Goal: Task Accomplishment & Management: Manage account settings

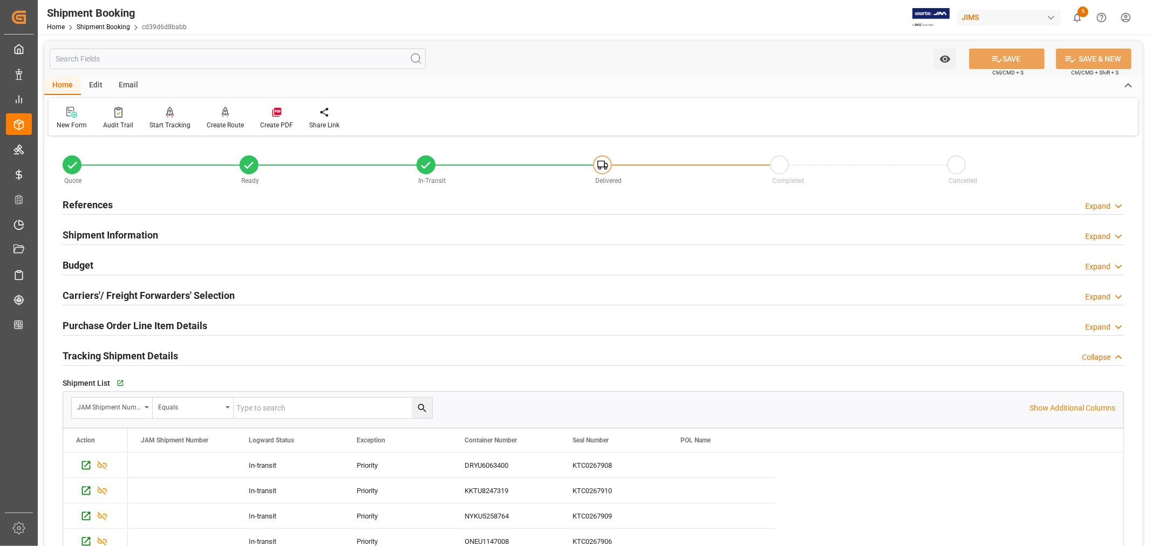
scroll to position [120, 0]
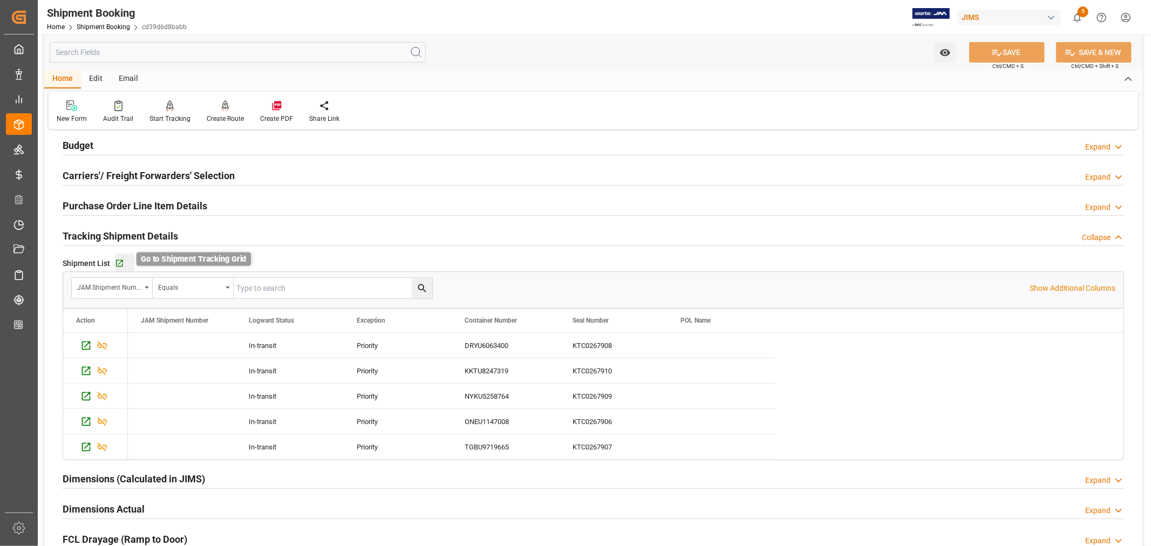
click at [120, 263] on icon "button" at bounding box center [119, 263] width 9 height 9
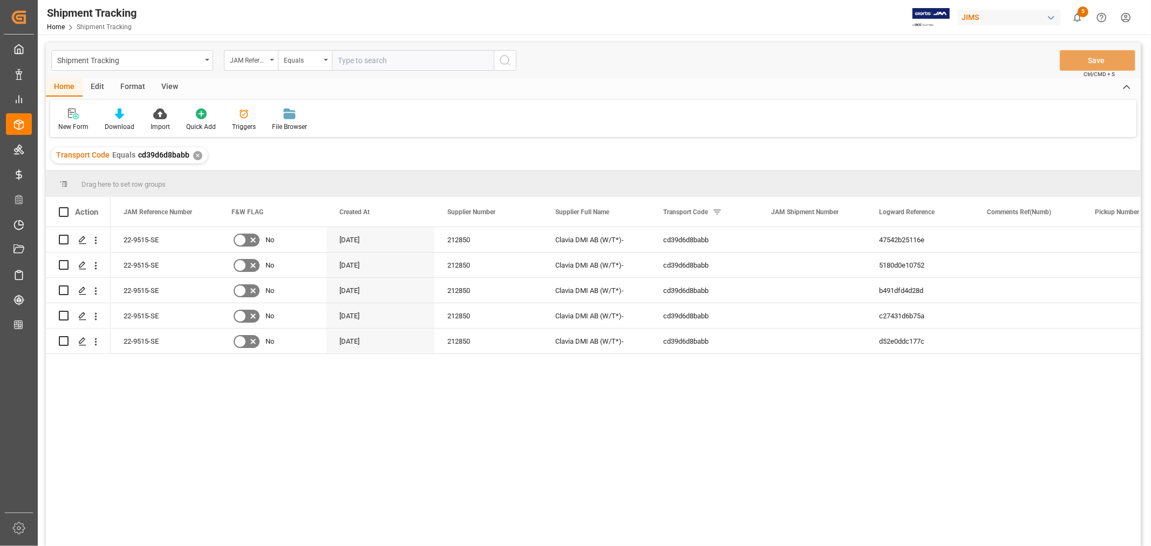
click at [171, 83] on div "View" at bounding box center [169, 87] width 33 height 18
click at [71, 122] on div "Default" at bounding box center [68, 127] width 21 height 10
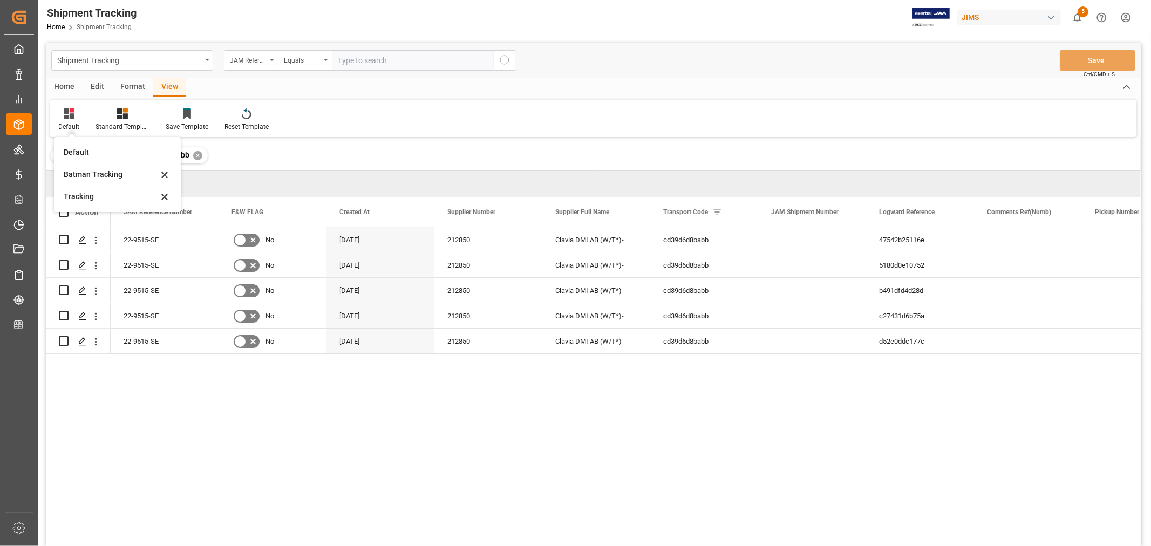
click at [101, 169] on div "Batman Tracking" at bounding box center [111, 174] width 94 height 11
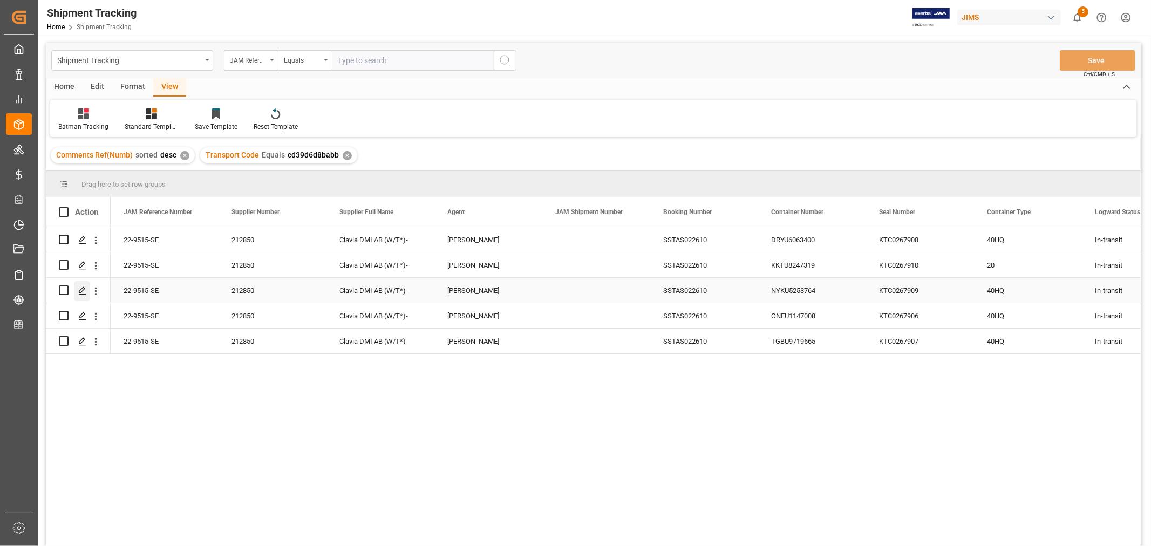
click at [81, 288] on icon "Press SPACE to select this row." at bounding box center [82, 290] width 9 height 9
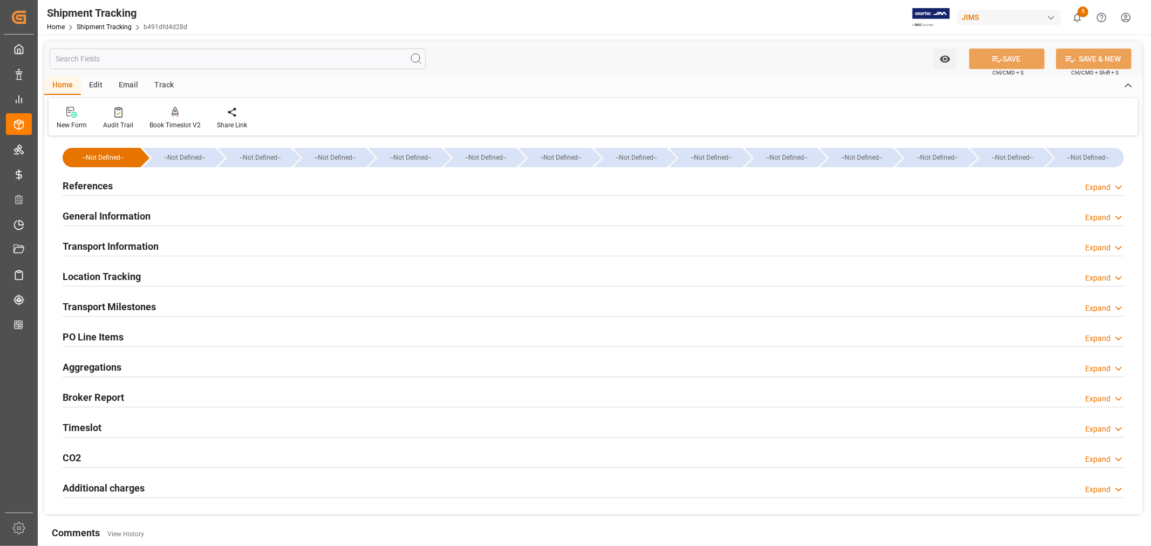
type input "[DATE]"
click at [90, 182] on h2 "References" at bounding box center [88, 186] width 50 height 15
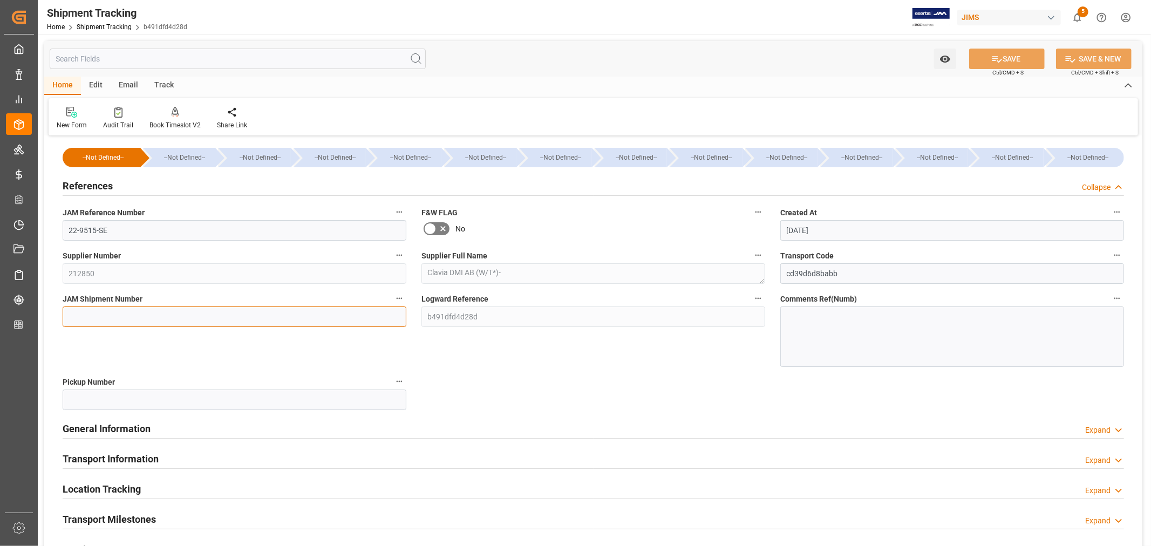
click at [89, 312] on input at bounding box center [235, 316] width 344 height 21
paste input "73388"
type input "73388"
click at [1005, 58] on button "SAVE" at bounding box center [1007, 59] width 76 height 21
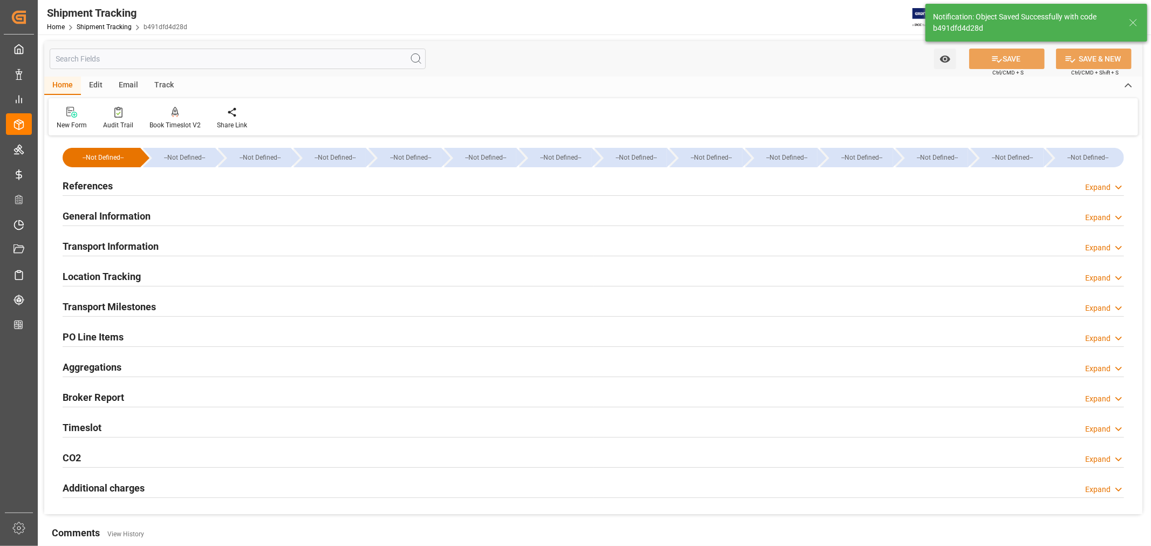
click at [126, 216] on h2 "General Information" at bounding box center [107, 216] width 88 height 15
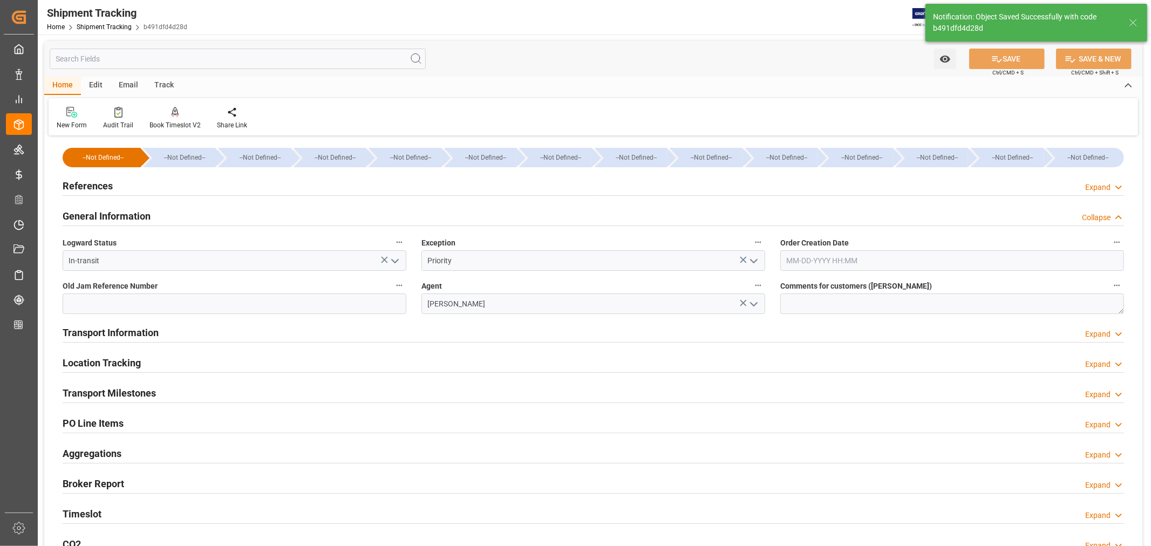
click at [126, 216] on h2 "General Information" at bounding box center [107, 216] width 88 height 15
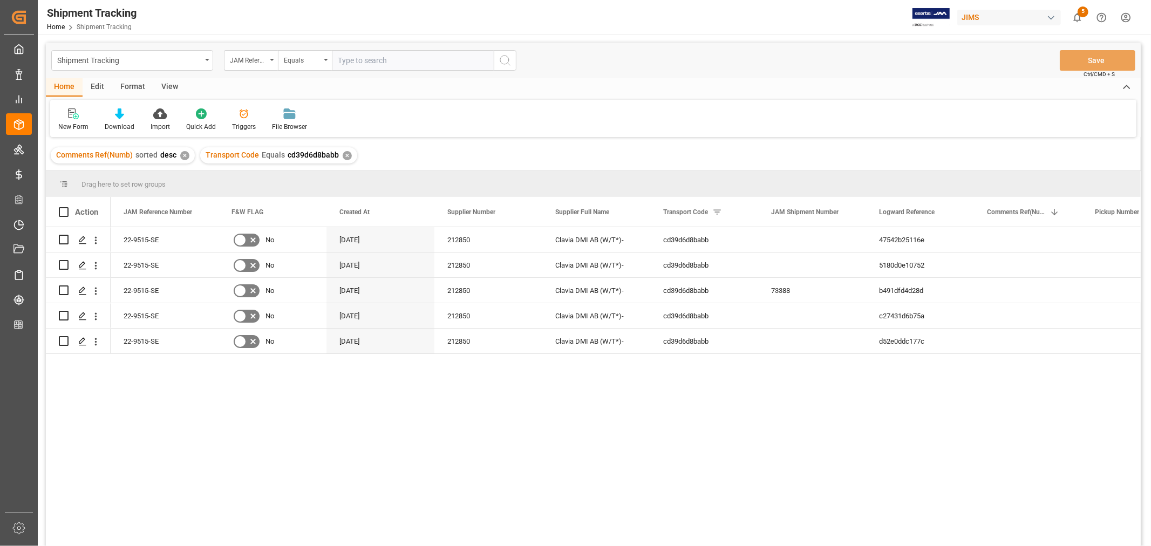
click at [168, 88] on div "View" at bounding box center [169, 87] width 33 height 18
click at [76, 120] on div "Default" at bounding box center [68, 120] width 37 height 24
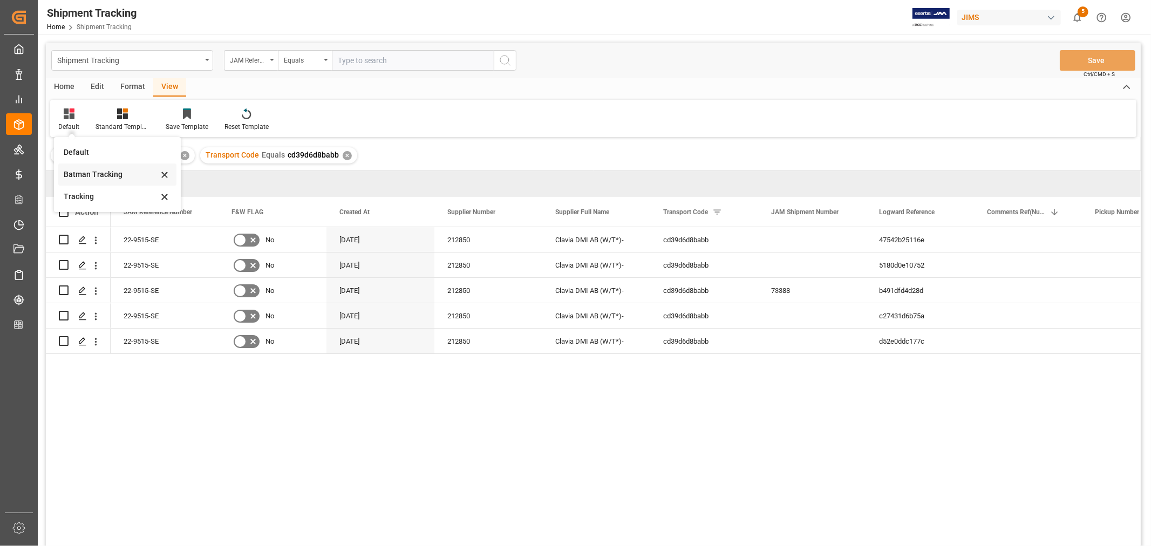
click at [93, 171] on div "Batman Tracking" at bounding box center [111, 174] width 94 height 11
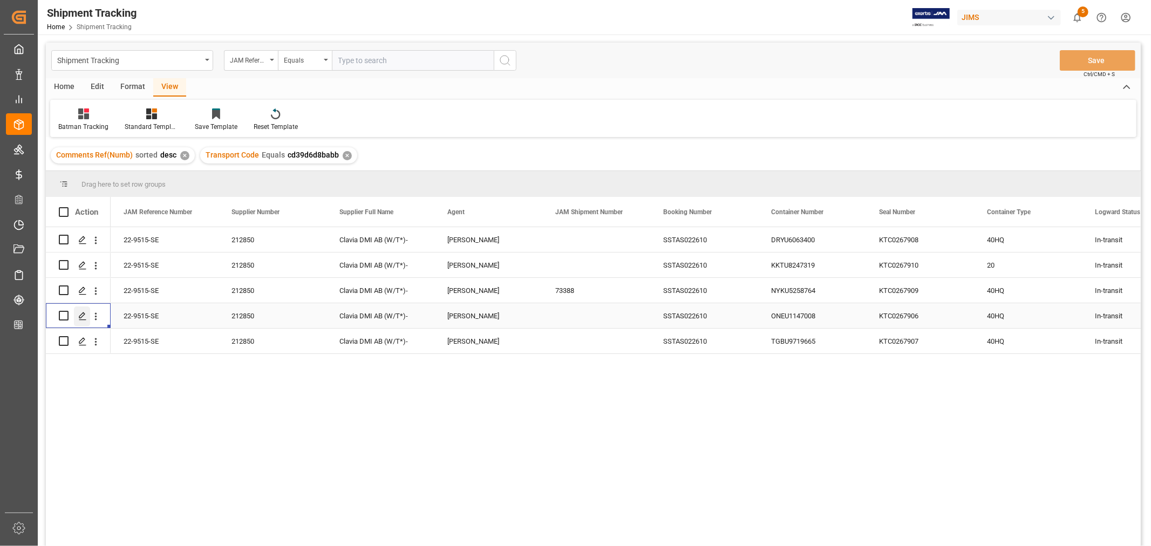
click at [81, 315] on icon "Press SPACE to select this row." at bounding box center [82, 316] width 9 height 9
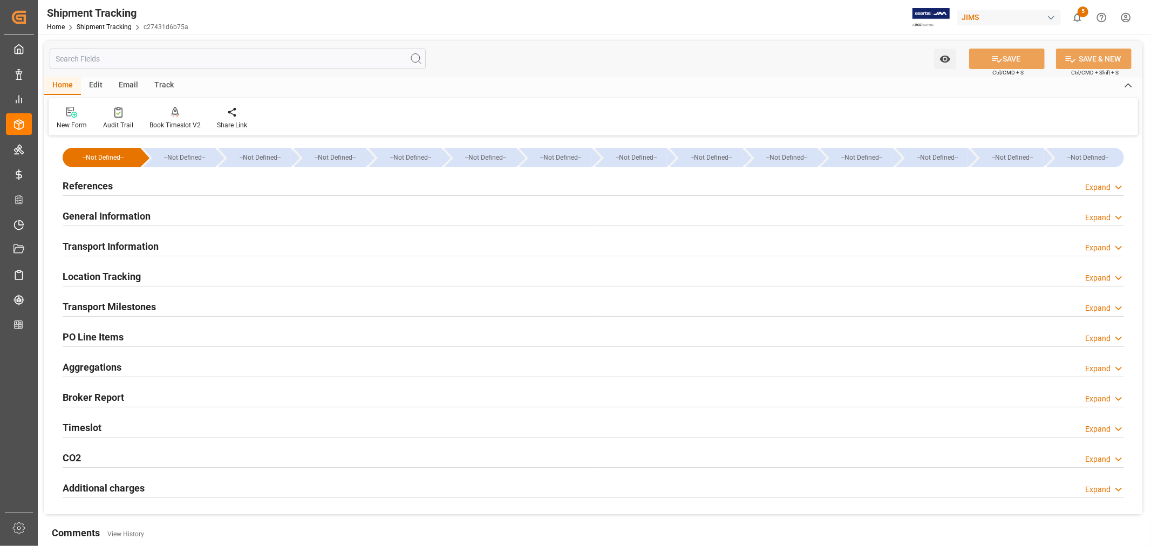
click at [80, 181] on h2 "References" at bounding box center [88, 186] width 50 height 15
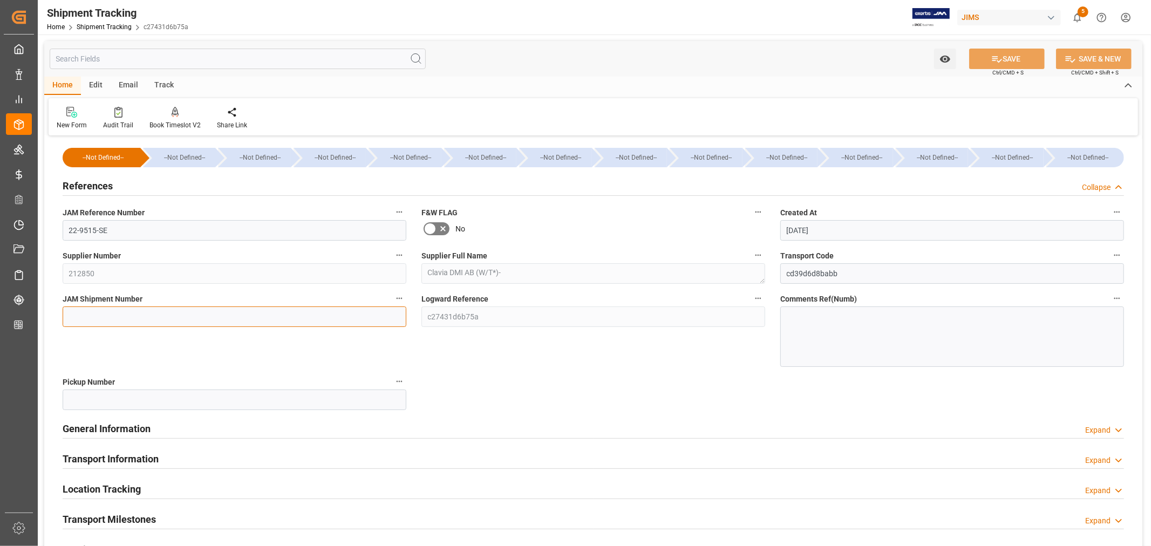
click at [90, 311] on input at bounding box center [235, 316] width 344 height 21
paste input "73389"
type input "73389"
click at [1013, 57] on button "SAVE" at bounding box center [1007, 59] width 76 height 21
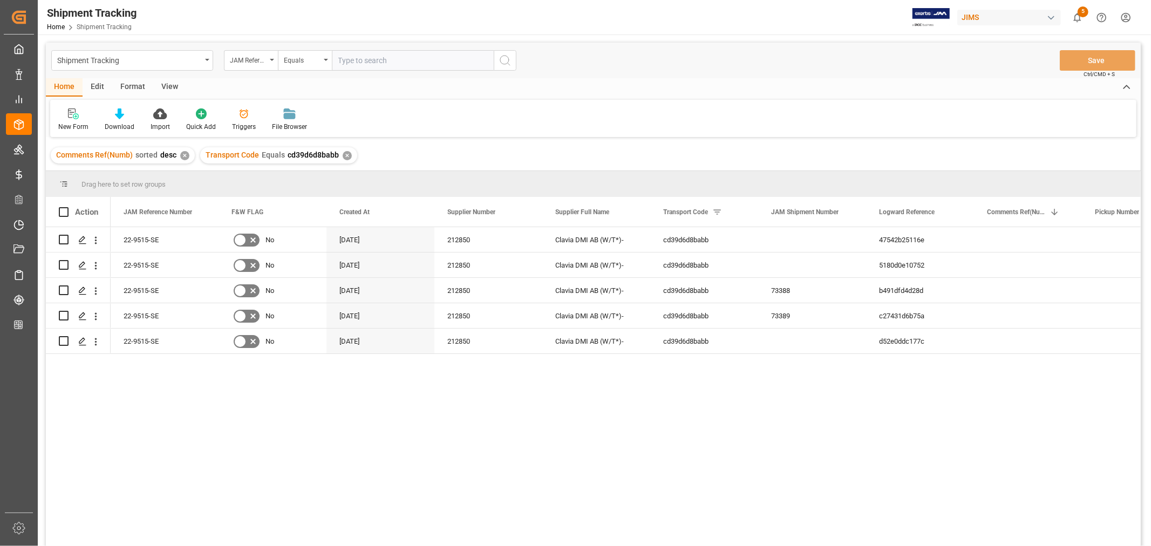
click at [170, 85] on div "View" at bounding box center [169, 87] width 33 height 18
click at [76, 117] on div at bounding box center [68, 113] width 21 height 11
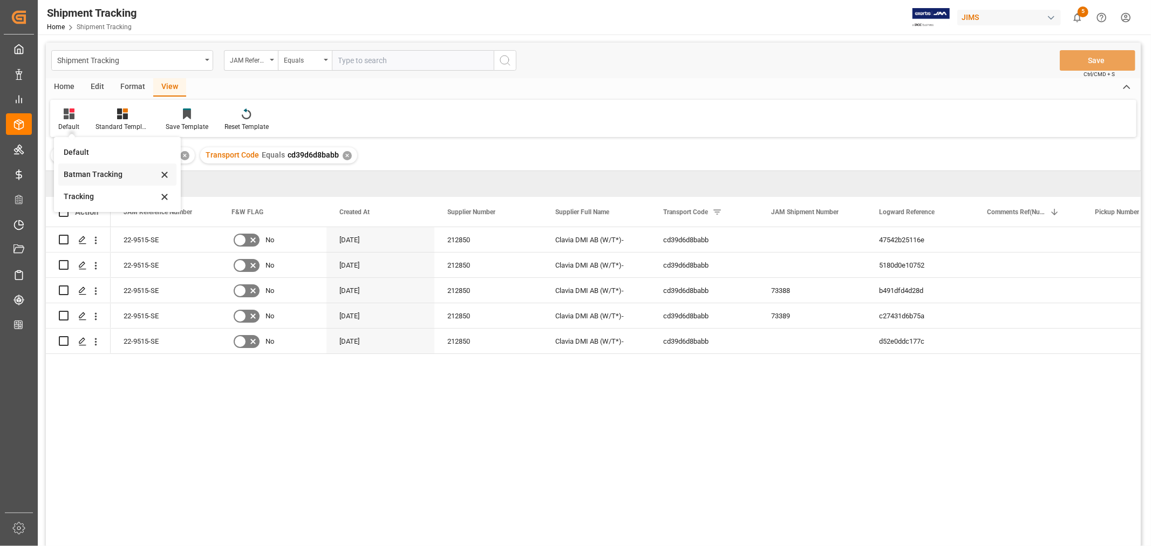
click at [104, 174] on div "Batman Tracking" at bounding box center [111, 174] width 94 height 11
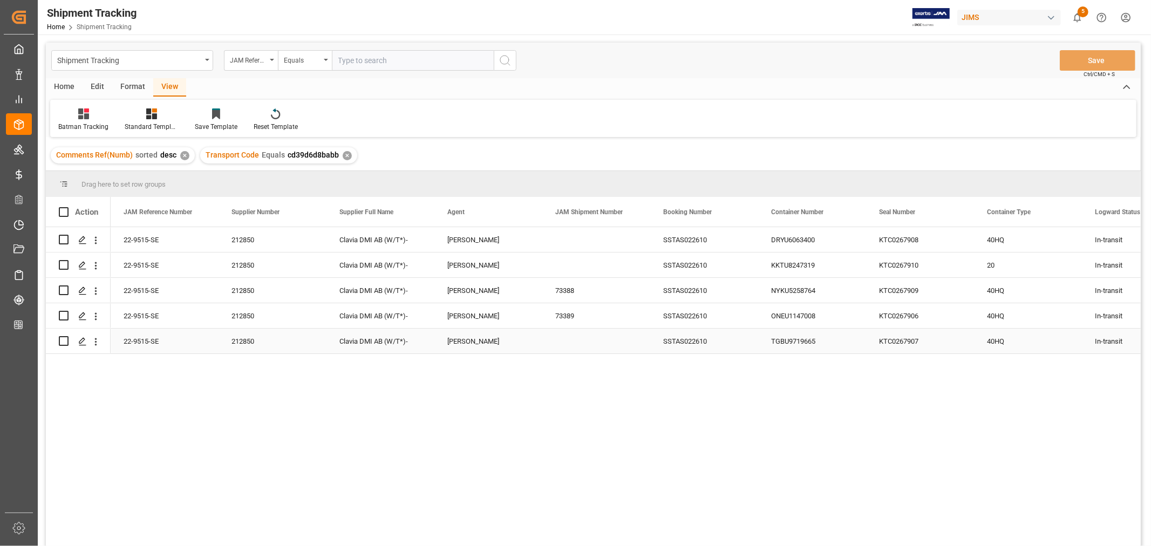
click at [559, 339] on div "Press SPACE to select this row." at bounding box center [596, 341] width 108 height 25
click at [560, 333] on input "Press SPACE to select this row." at bounding box center [596, 334] width 91 height 21
paste input "73390"
type input "73390"
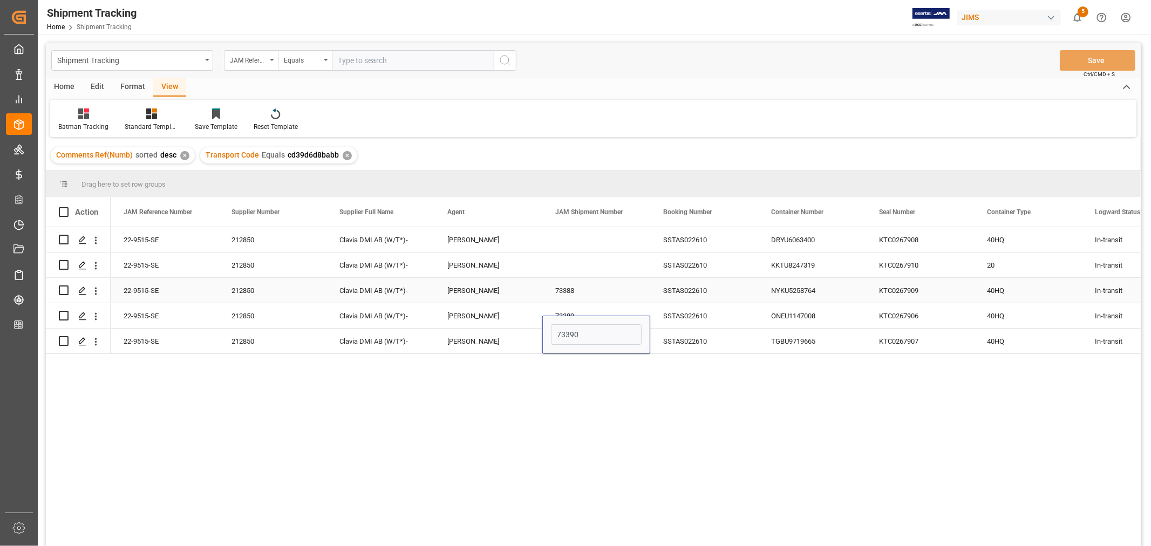
click at [600, 288] on div "73388" at bounding box center [596, 290] width 108 height 25
click at [1091, 60] on button "Save" at bounding box center [1098, 60] width 76 height 21
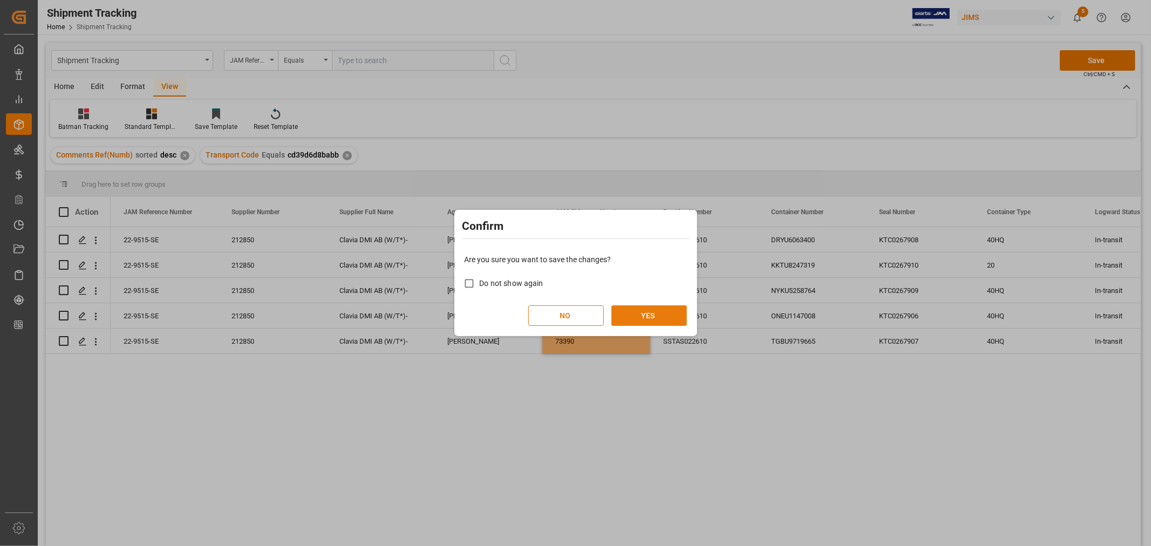
click at [654, 315] on button "YES" at bounding box center [649, 315] width 76 height 21
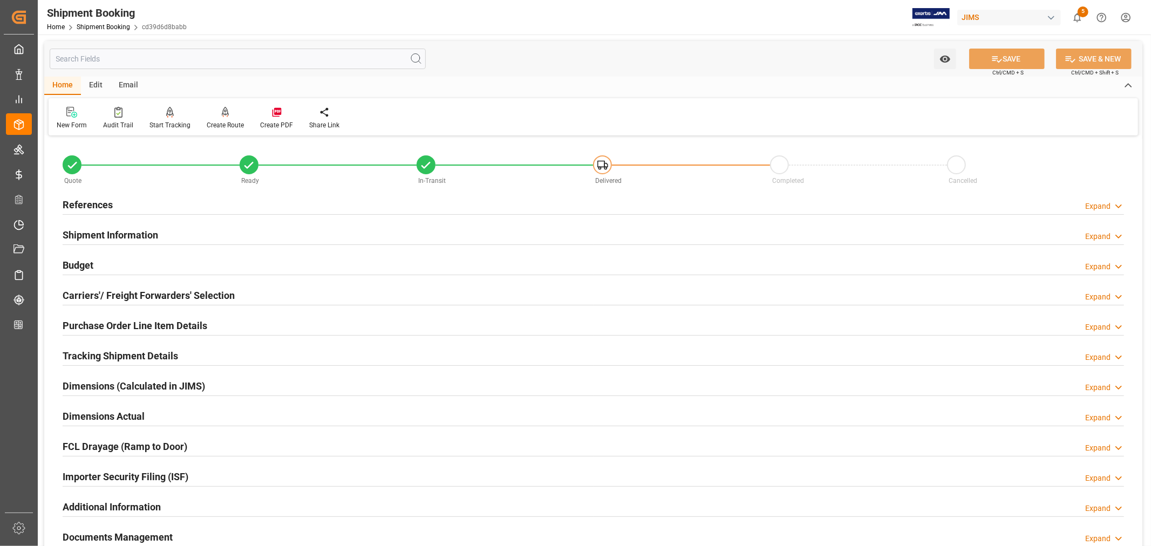
click at [117, 353] on h2 "Tracking Shipment Details" at bounding box center [120, 356] width 115 height 15
click at [103, 347] on div "Tracking Shipment Details" at bounding box center [120, 355] width 115 height 21
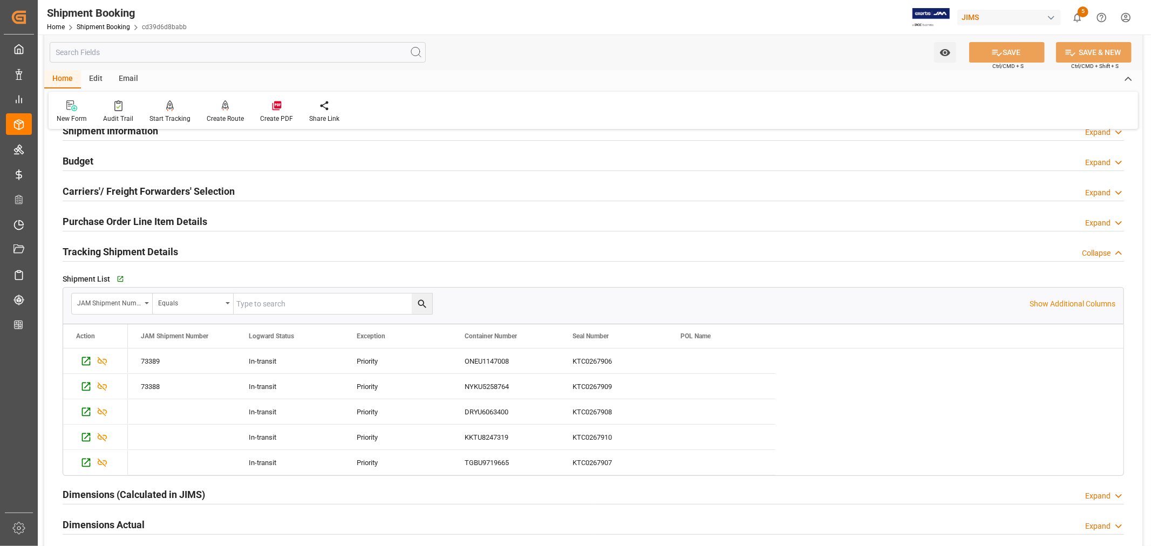
scroll to position [120, 0]
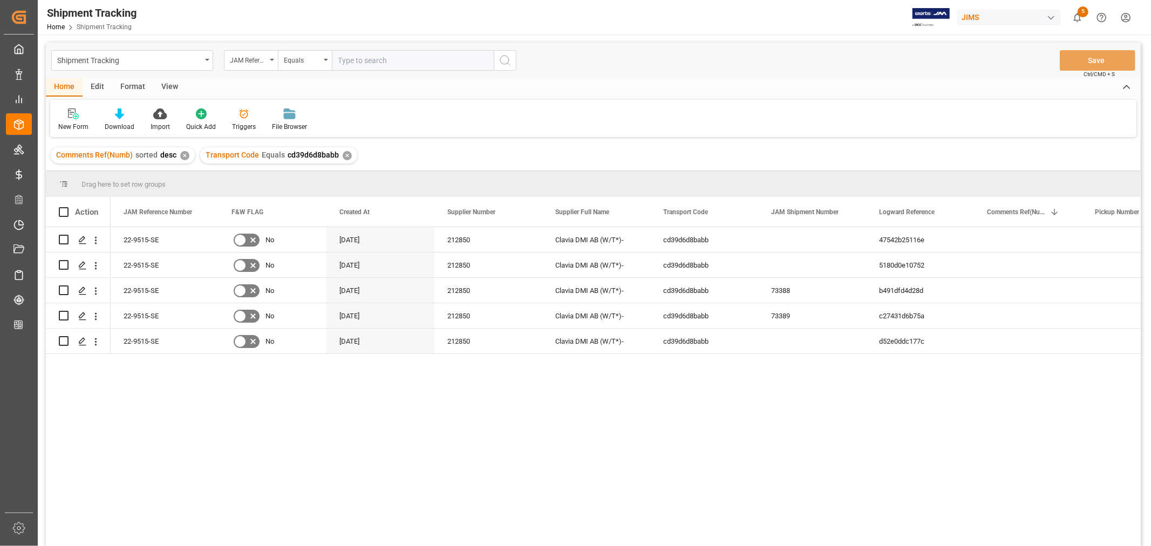
drag, startPoint x: 170, startPoint y: 87, endPoint x: 142, endPoint y: 99, distance: 30.2
click at [169, 87] on div "View" at bounding box center [169, 87] width 33 height 18
click at [71, 120] on div "Default" at bounding box center [68, 120] width 37 height 24
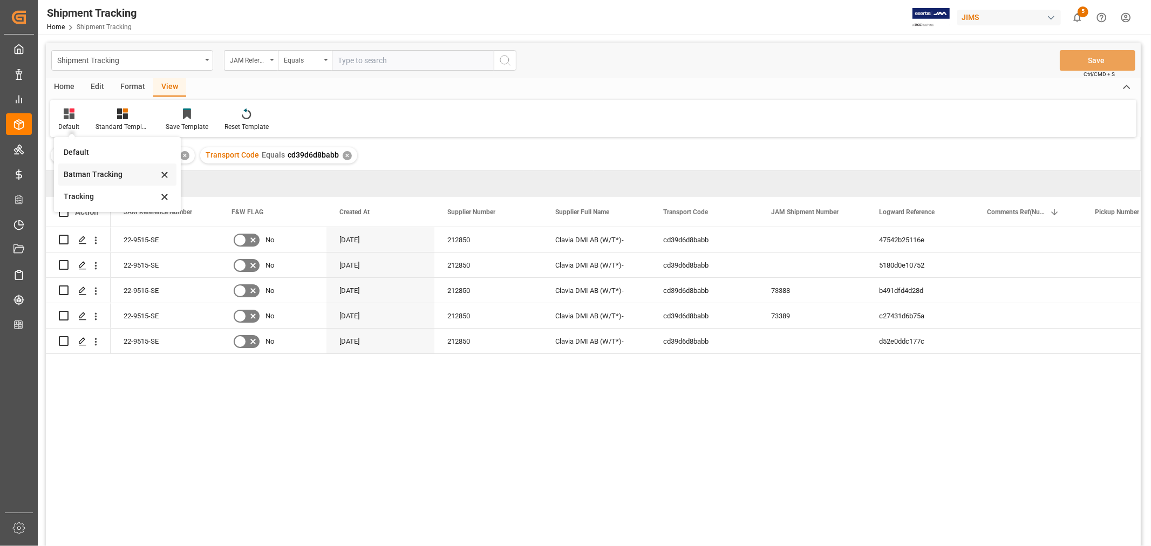
click at [90, 171] on div "Batman Tracking" at bounding box center [111, 174] width 94 height 11
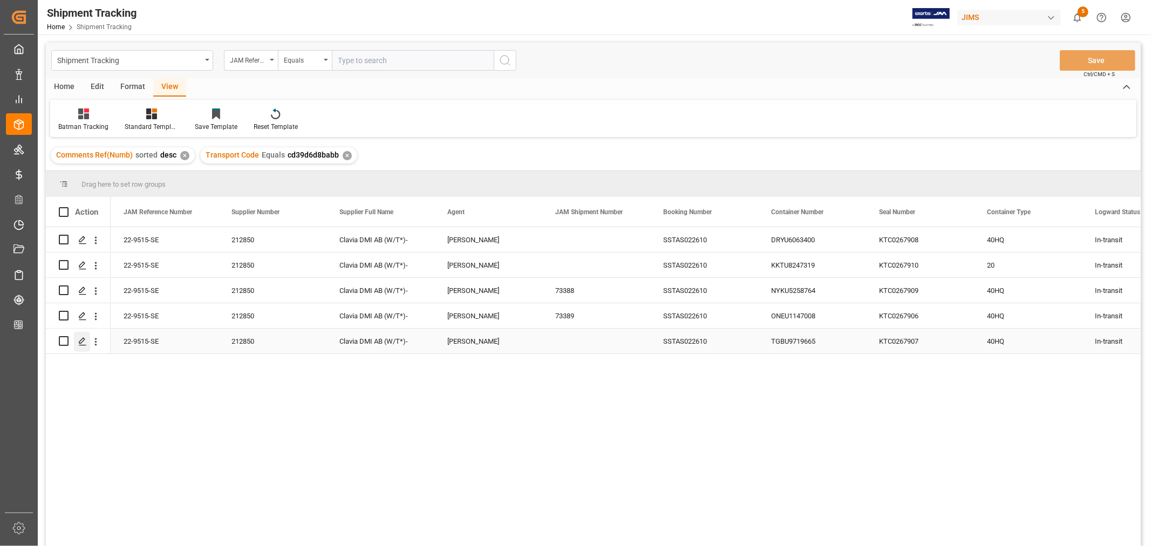
click at [81, 345] on line "Press SPACE to select this row." at bounding box center [82, 345] width 6 height 0
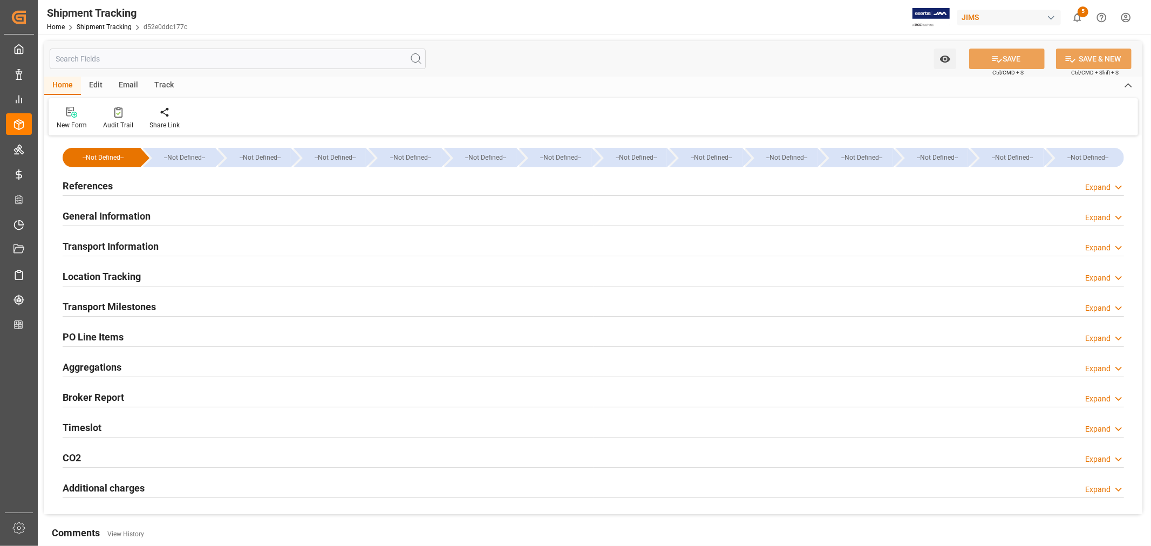
type input "[DATE]"
click at [91, 183] on h2 "References" at bounding box center [88, 186] width 50 height 15
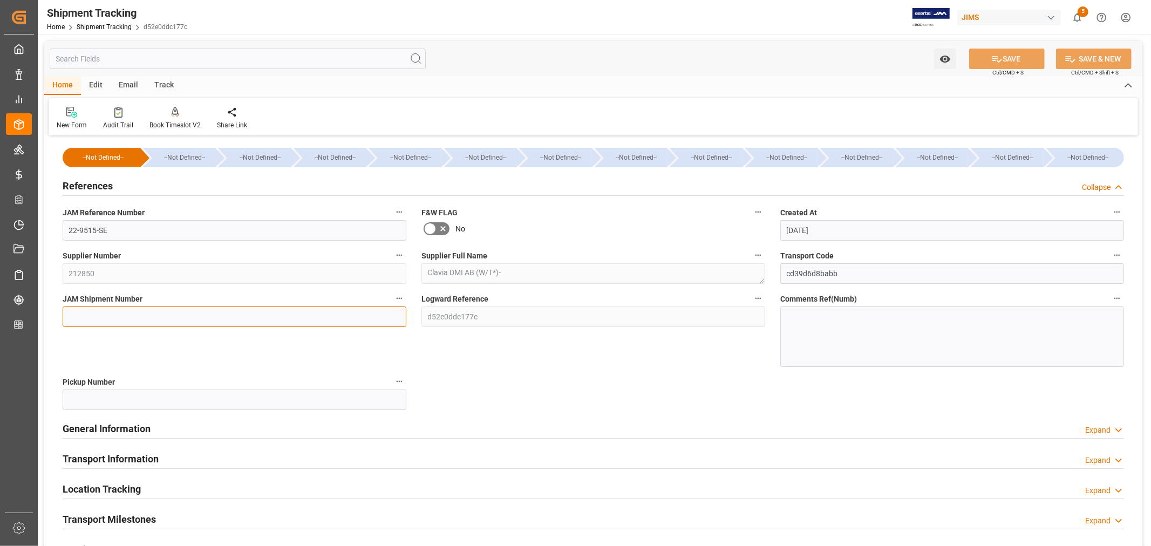
click at [84, 312] on input at bounding box center [235, 316] width 344 height 21
paste input "73390"
type input "73390"
click at [1005, 60] on button "SAVE" at bounding box center [1007, 59] width 76 height 21
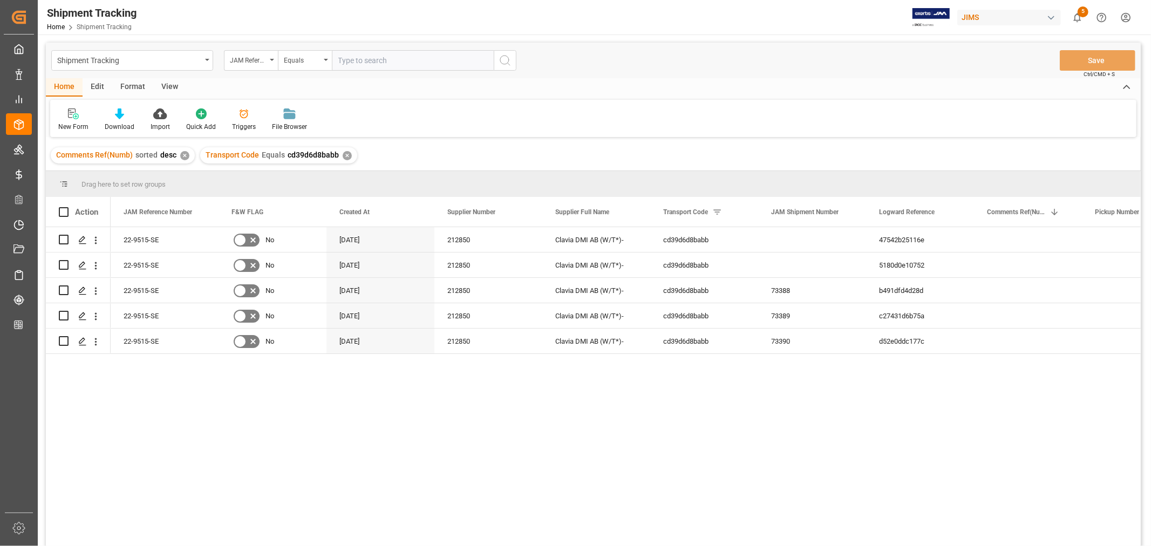
click at [169, 85] on div "View" at bounding box center [169, 87] width 33 height 18
click at [70, 124] on div "Default" at bounding box center [68, 127] width 21 height 10
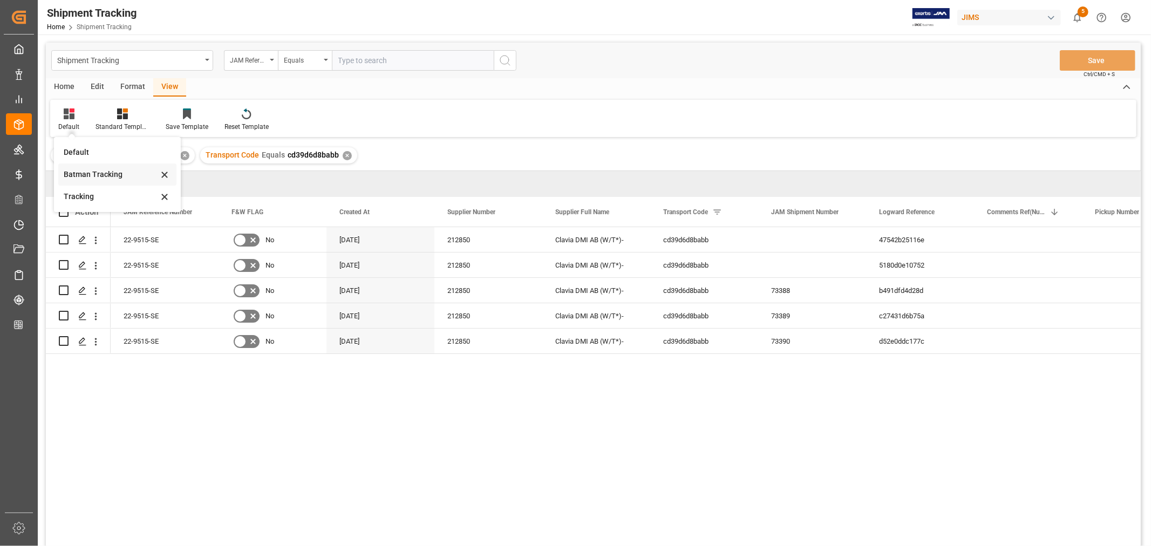
click at [84, 173] on div "Batman Tracking" at bounding box center [111, 174] width 94 height 11
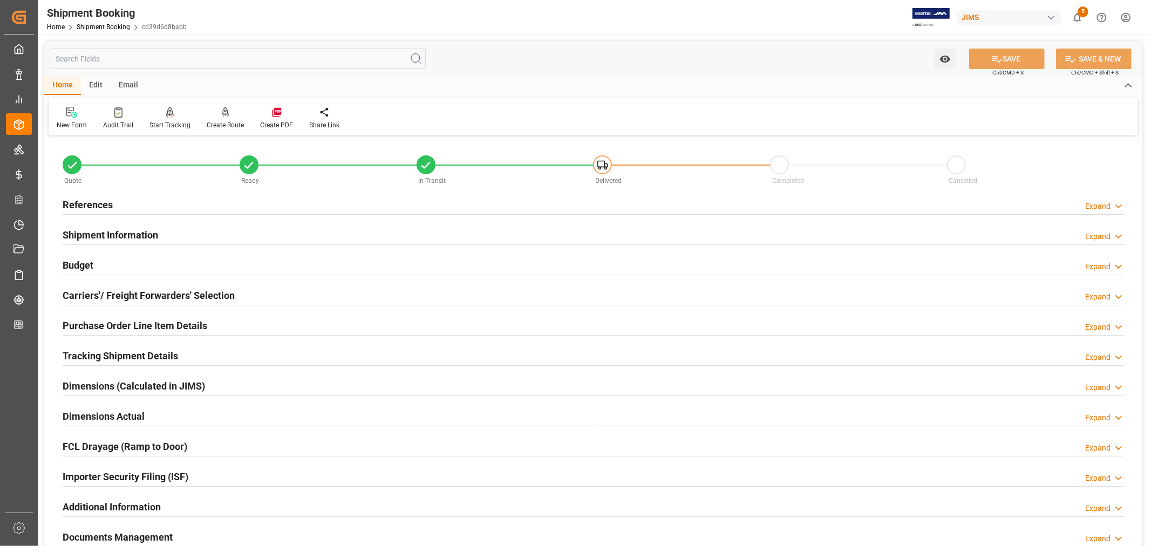
click at [90, 352] on h2 "Tracking Shipment Details" at bounding box center [120, 356] width 115 height 15
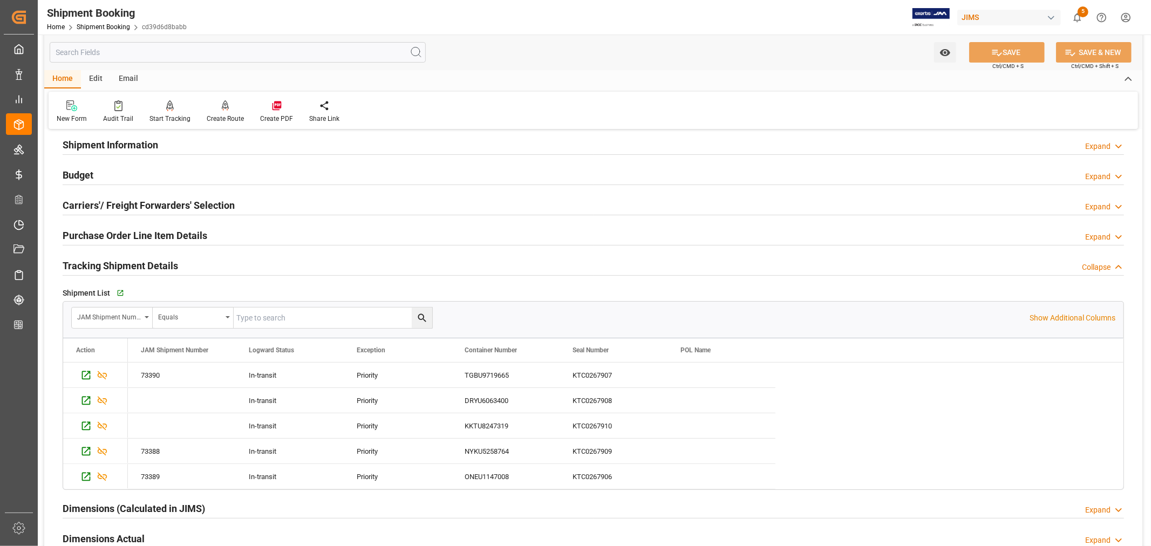
scroll to position [120, 0]
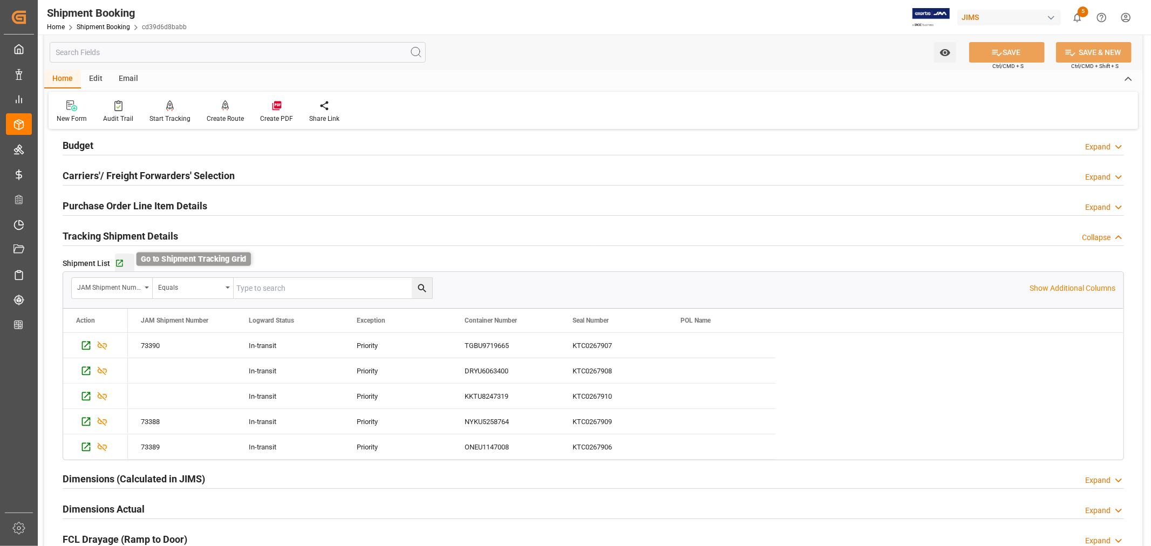
click at [117, 262] on icon "button" at bounding box center [119, 263] width 9 height 9
click at [155, 419] on div "73388" at bounding box center [182, 421] width 108 height 25
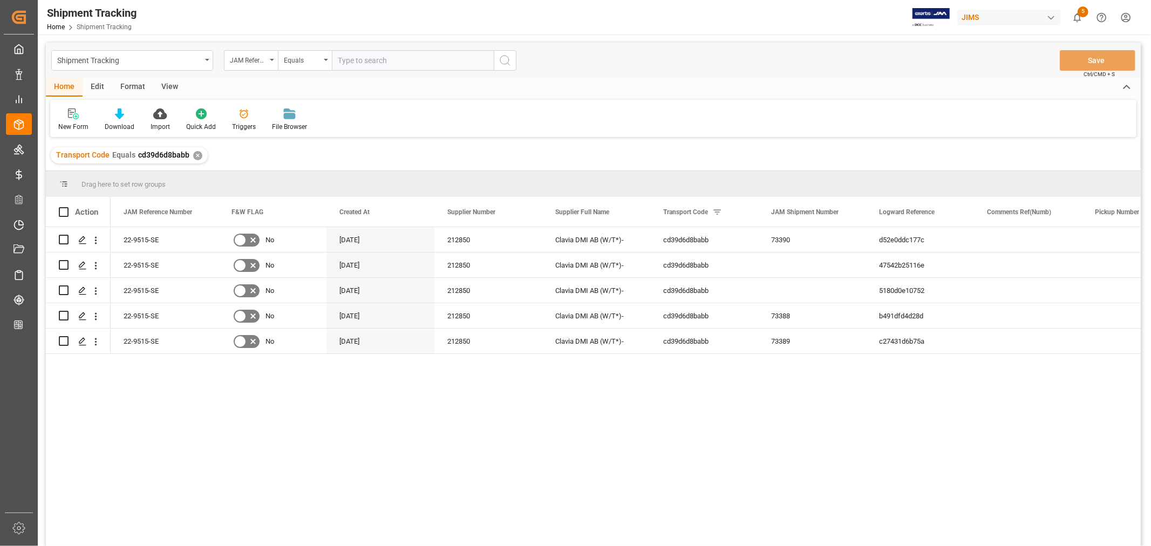
click at [170, 89] on div "View" at bounding box center [169, 87] width 33 height 18
click at [76, 120] on div "Default" at bounding box center [68, 120] width 37 height 24
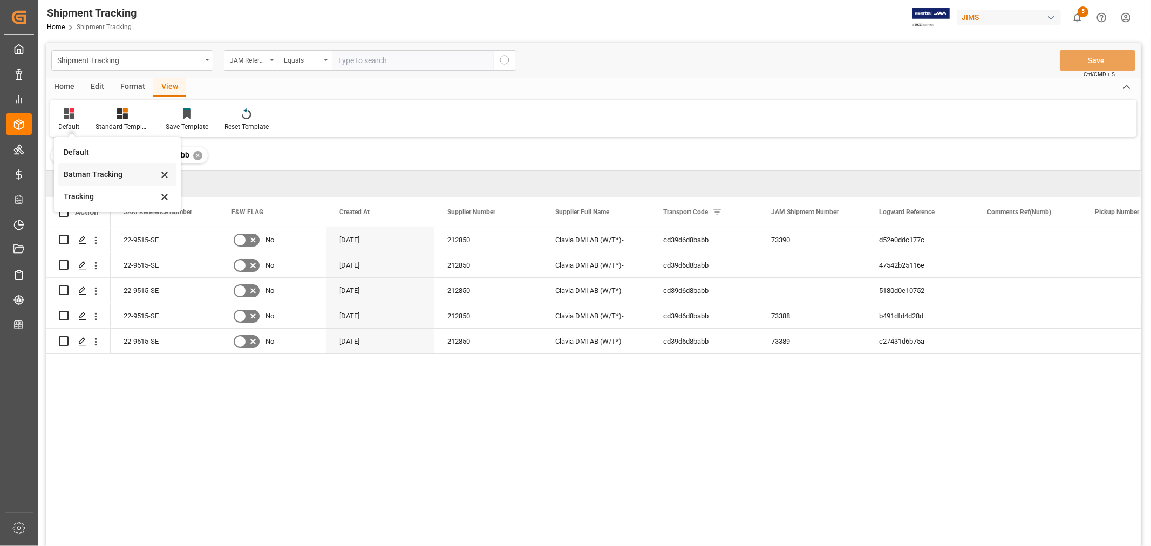
click at [88, 170] on div "Batman Tracking" at bounding box center [111, 174] width 94 height 11
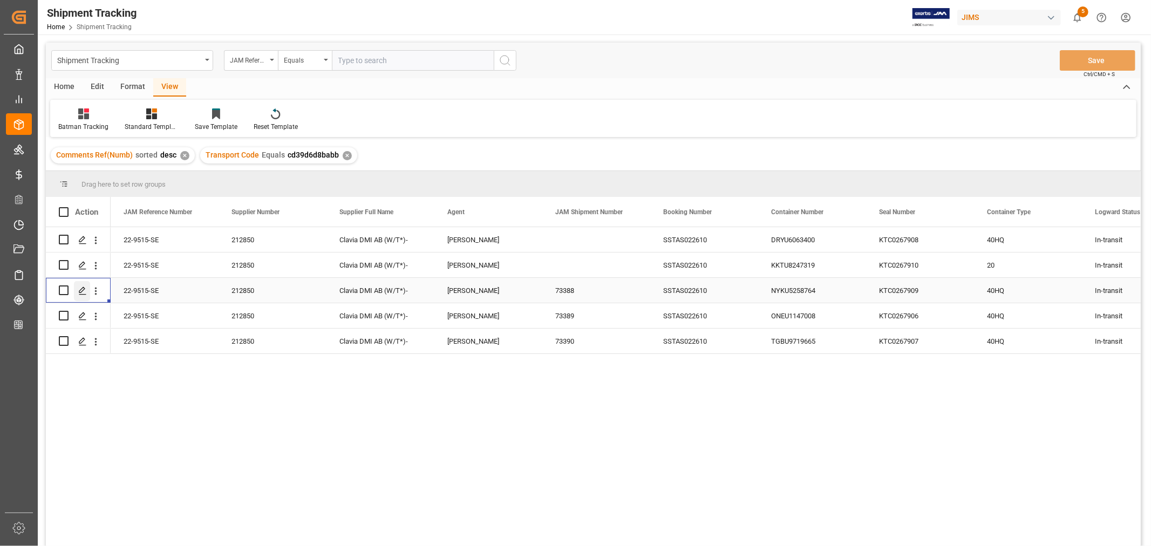
click at [81, 289] on polygon "Press SPACE to select this row." at bounding box center [81, 289] width 5 height 5
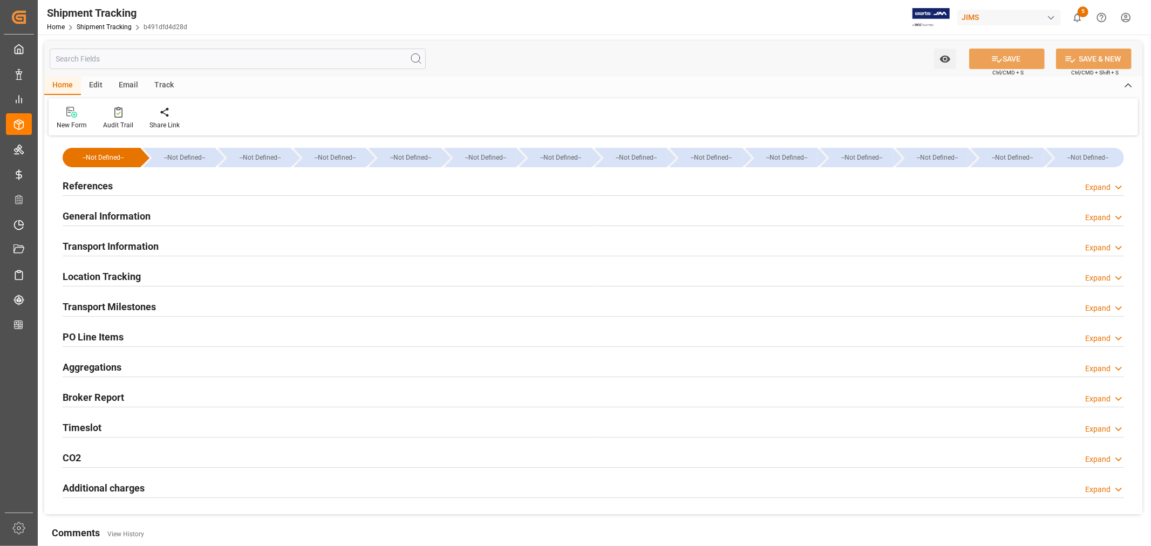
type input "360902.2"
click at [148, 247] on h2 "Transport Information" at bounding box center [111, 246] width 96 height 15
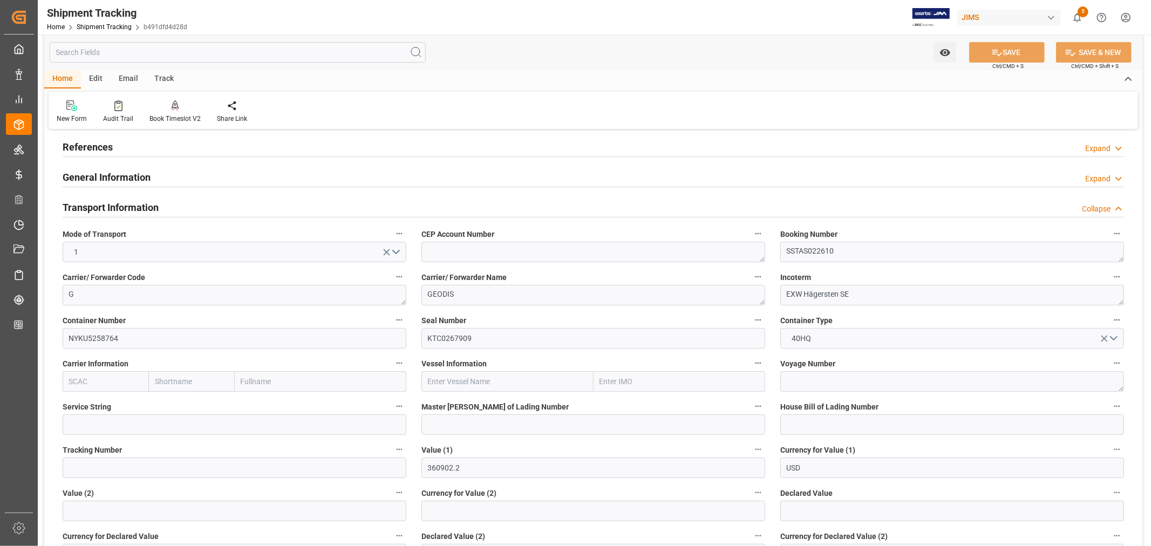
scroll to position [60, 0]
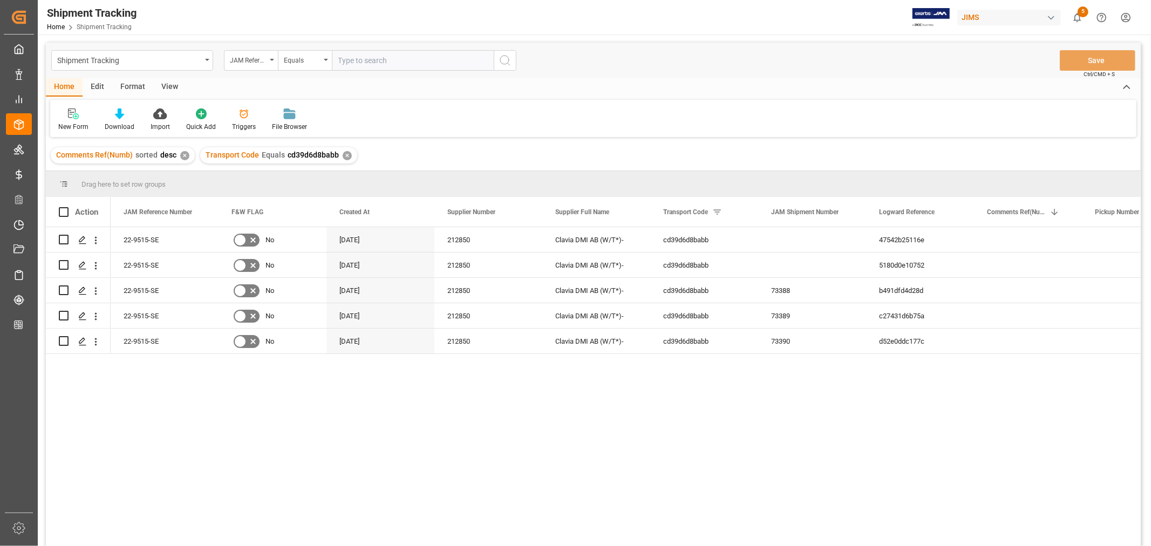
click at [168, 85] on div "View" at bounding box center [169, 87] width 33 height 18
click at [70, 118] on icon at bounding box center [69, 113] width 11 height 11
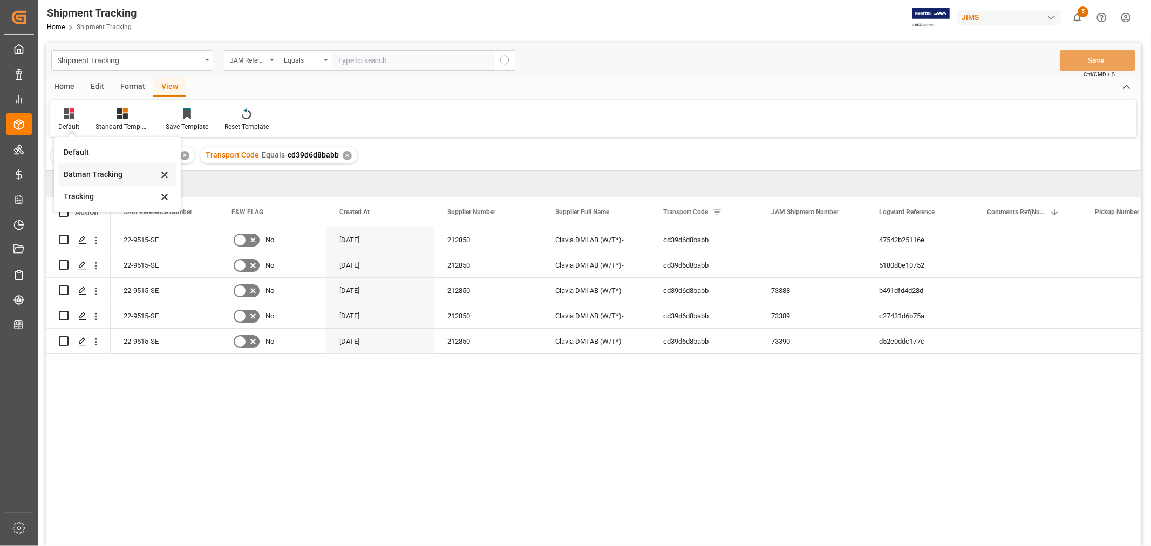
click at [95, 172] on div "Batman Tracking" at bounding box center [111, 174] width 94 height 11
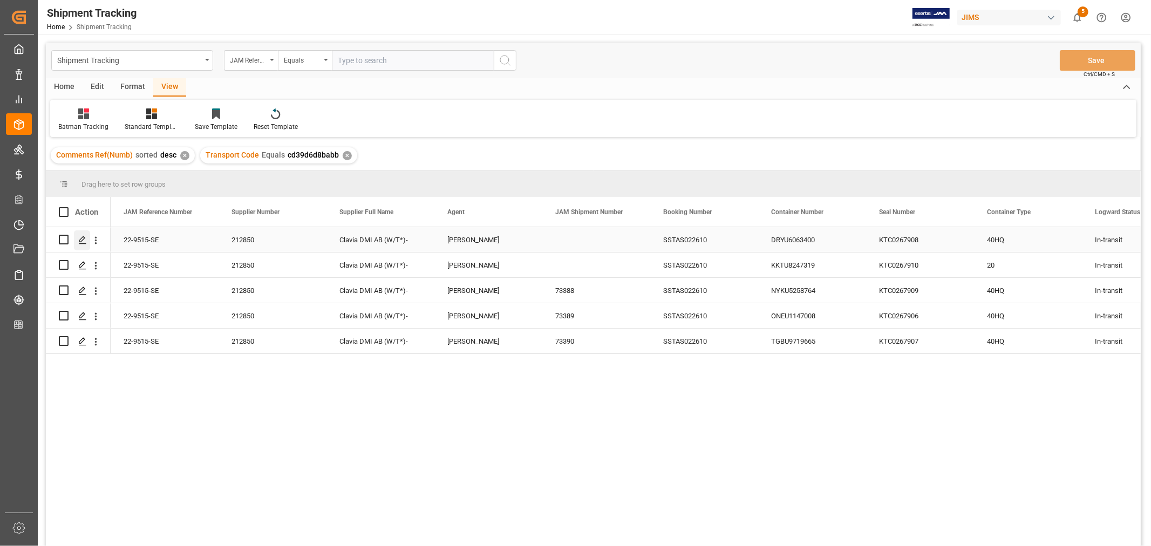
click at [81, 238] on polygon "Press SPACE to select this row." at bounding box center [81, 238] width 5 height 5
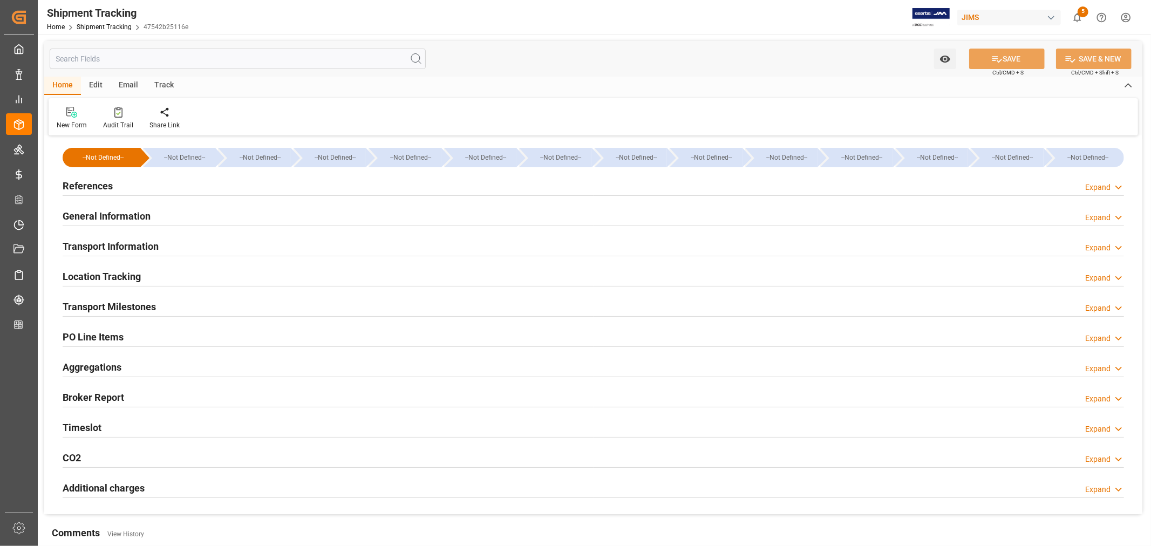
type input "[DATE]"
click at [99, 184] on h2 "References" at bounding box center [88, 186] width 50 height 15
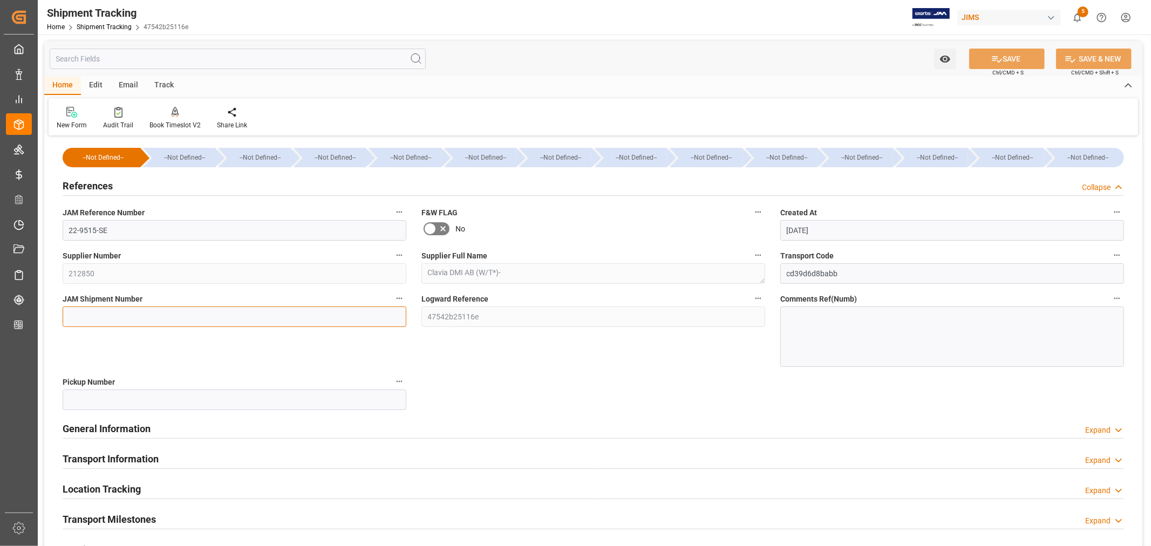
click at [87, 316] on input at bounding box center [235, 316] width 344 height 21
paste input "73391"
type input "73391"
click at [1001, 58] on button "SAVE" at bounding box center [1007, 59] width 76 height 21
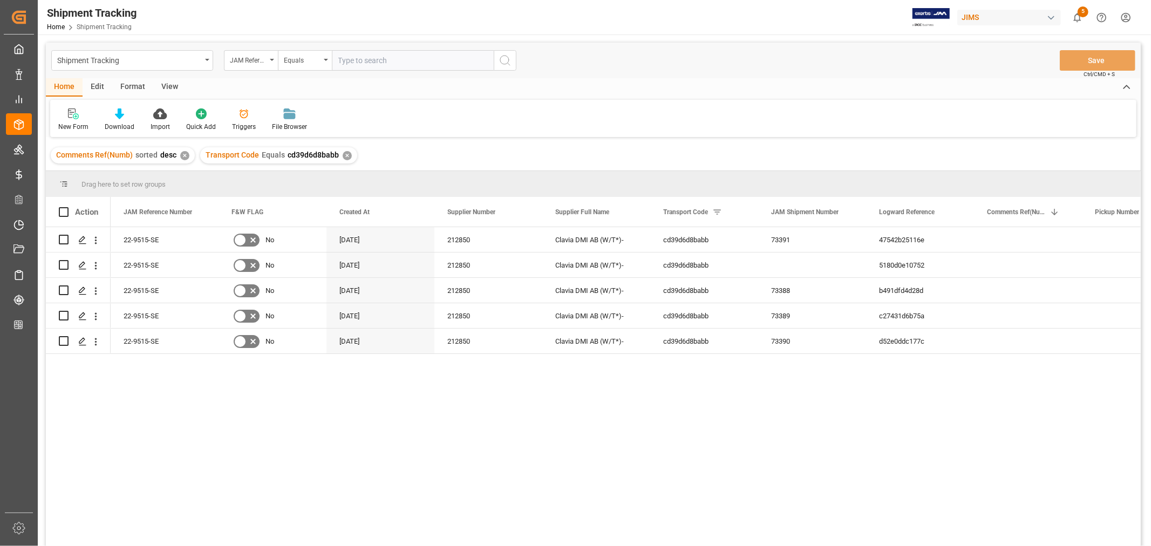
click at [166, 84] on div "View" at bounding box center [169, 87] width 33 height 18
click at [71, 117] on icon at bounding box center [69, 113] width 11 height 11
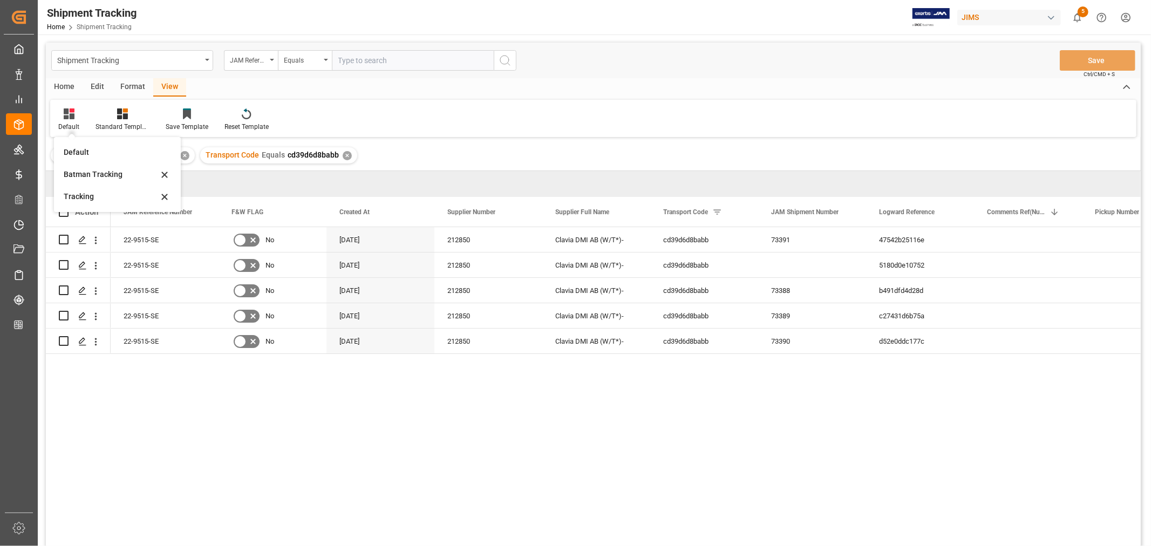
click at [77, 171] on div "Batman Tracking" at bounding box center [111, 174] width 94 height 11
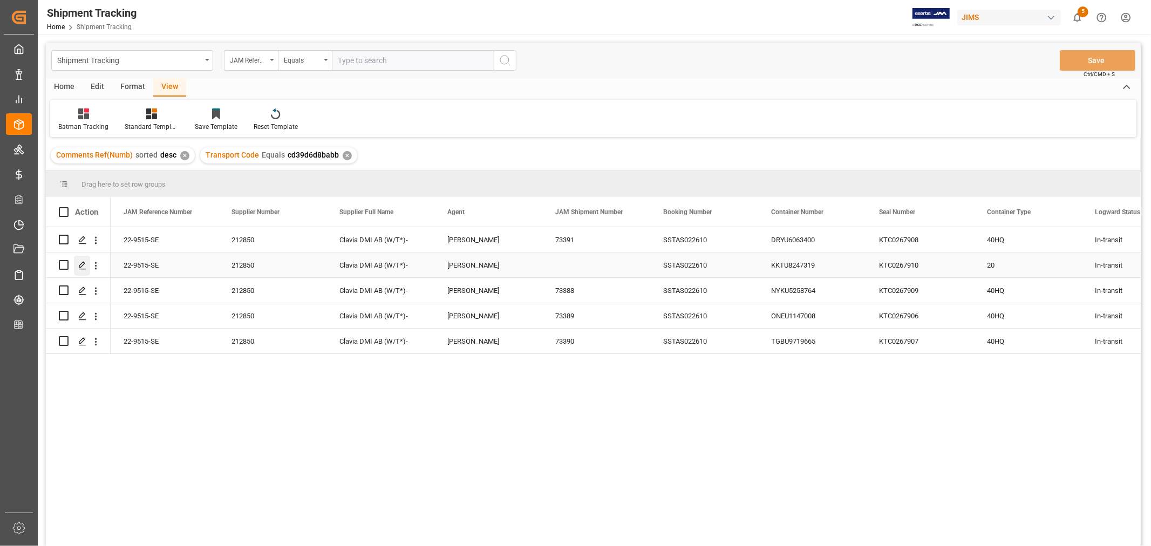
click at [84, 262] on polygon "Press SPACE to select this row." at bounding box center [81, 264] width 5 height 5
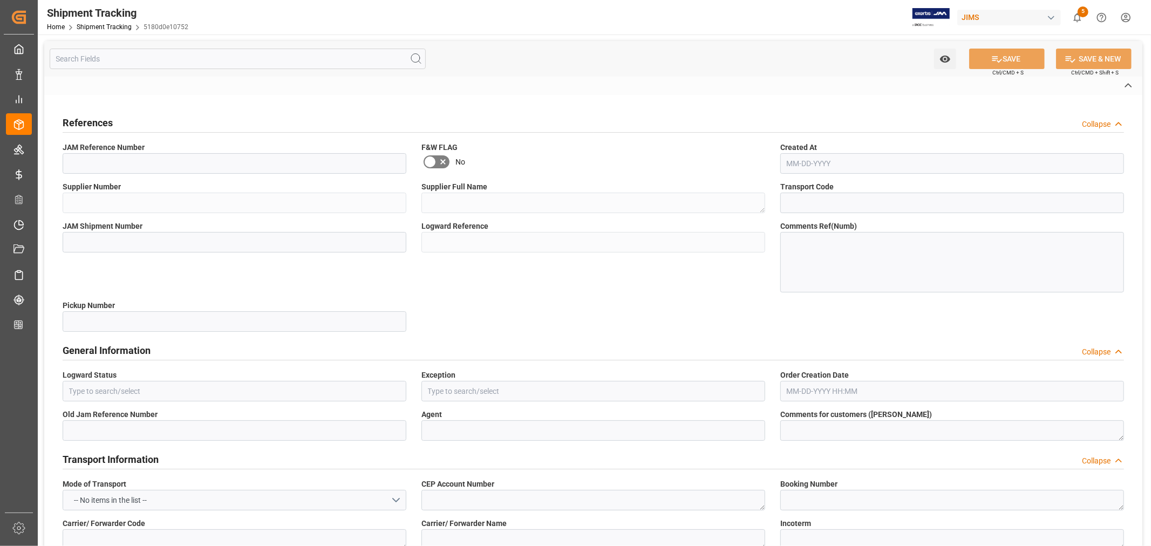
type input "22-9515-SE"
type input "212850"
type textarea "Clavia DMI AB (W/T*)-"
type input "cd39d6d8babb"
type input "5180d0e10752"
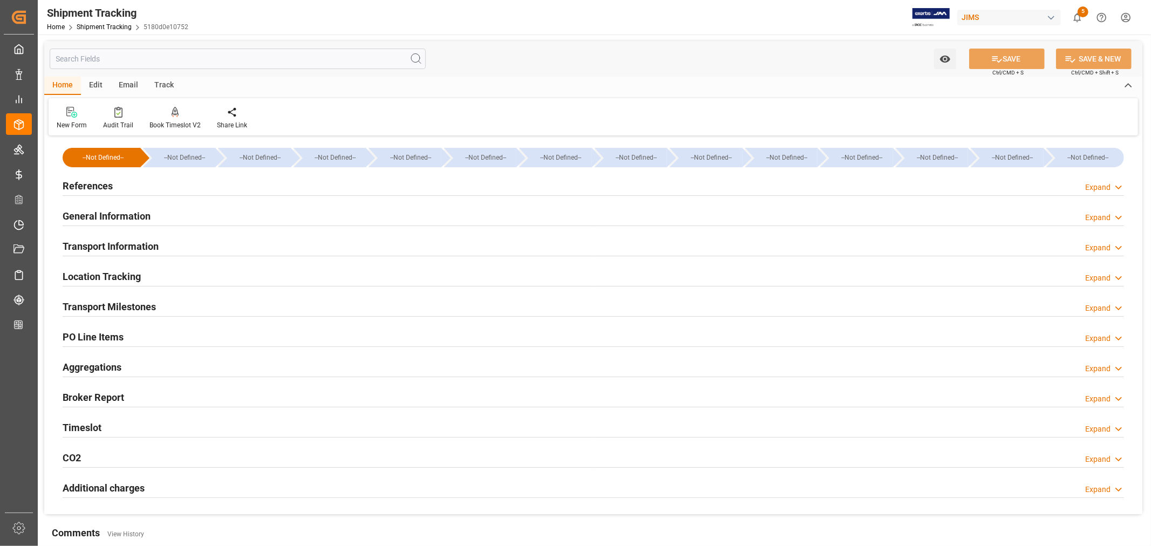
click at [92, 185] on h2 "References" at bounding box center [88, 186] width 50 height 15
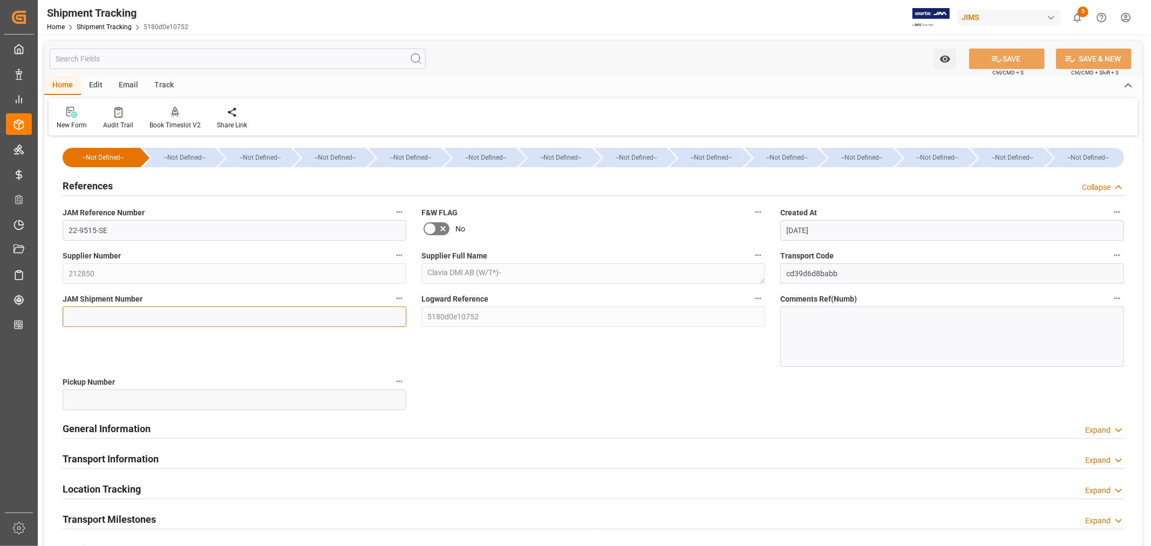
click at [79, 311] on input at bounding box center [235, 316] width 344 height 21
paste input "73392"
type input "73392"
click at [1011, 60] on button "SAVE" at bounding box center [1007, 59] width 76 height 21
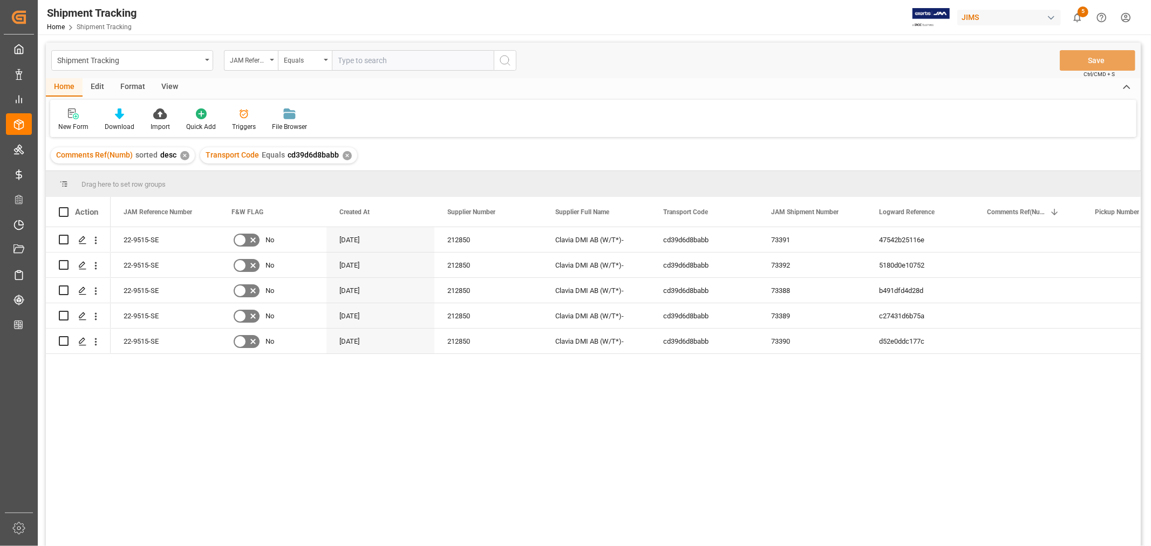
click at [167, 83] on div "View" at bounding box center [169, 87] width 33 height 18
click at [71, 119] on div "Default" at bounding box center [68, 120] width 37 height 24
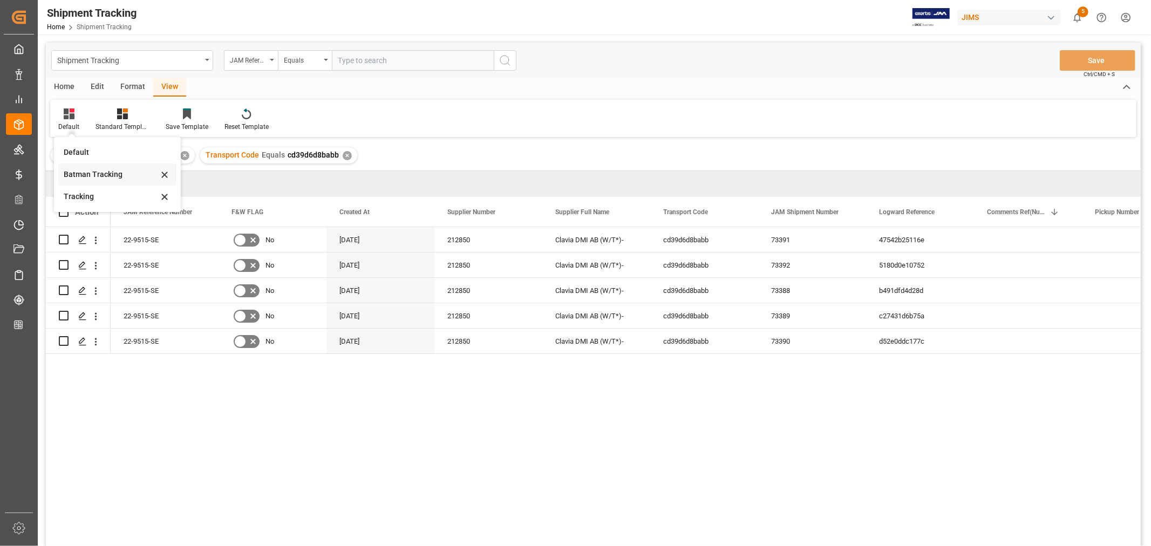
click at [93, 171] on div "Batman Tracking" at bounding box center [111, 174] width 94 height 11
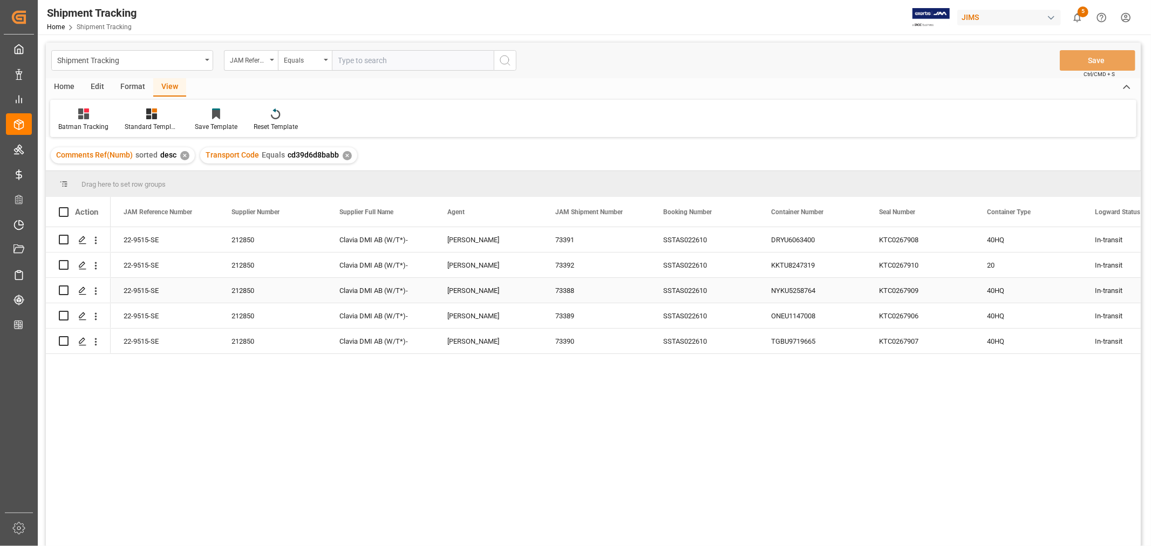
click at [742, 288] on div "SSTAS022610" at bounding box center [704, 290] width 108 height 25
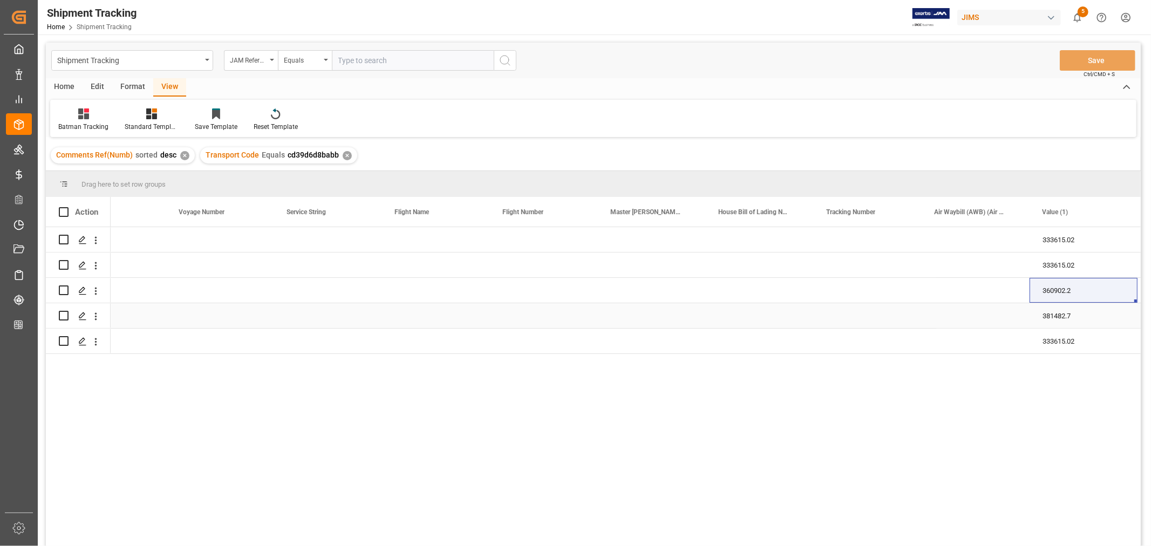
click at [1050, 311] on div "381482.7" at bounding box center [1083, 315] width 108 height 25
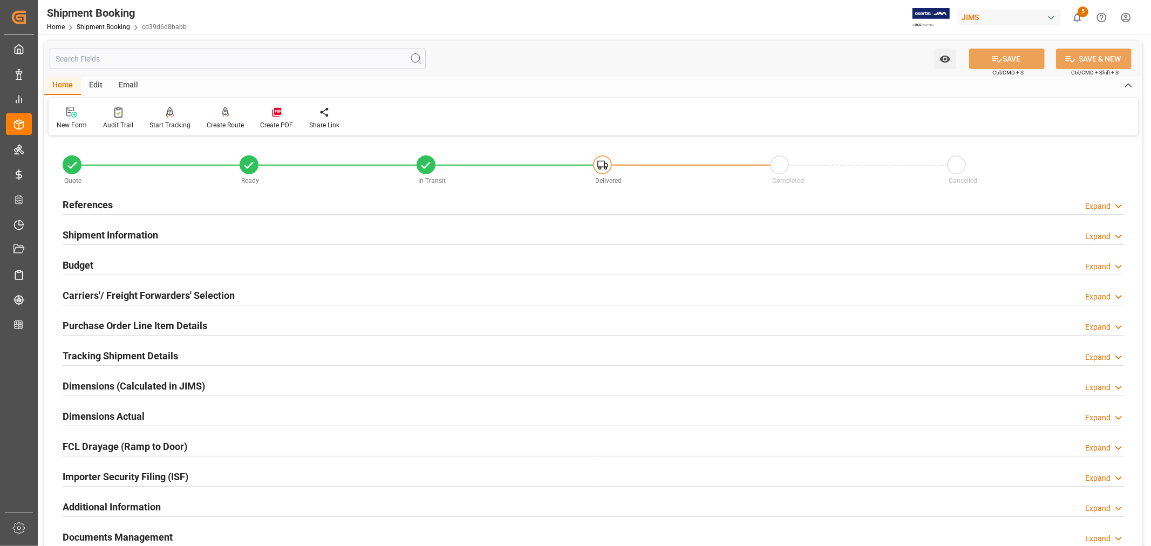
click at [87, 349] on h2 "Tracking Shipment Details" at bounding box center [120, 356] width 115 height 15
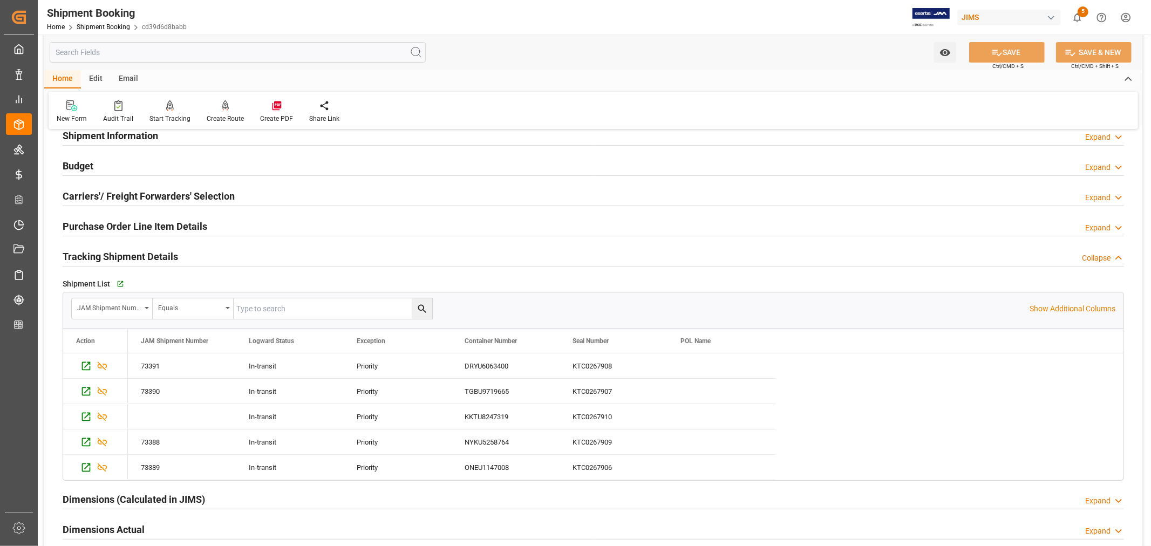
scroll to position [120, 0]
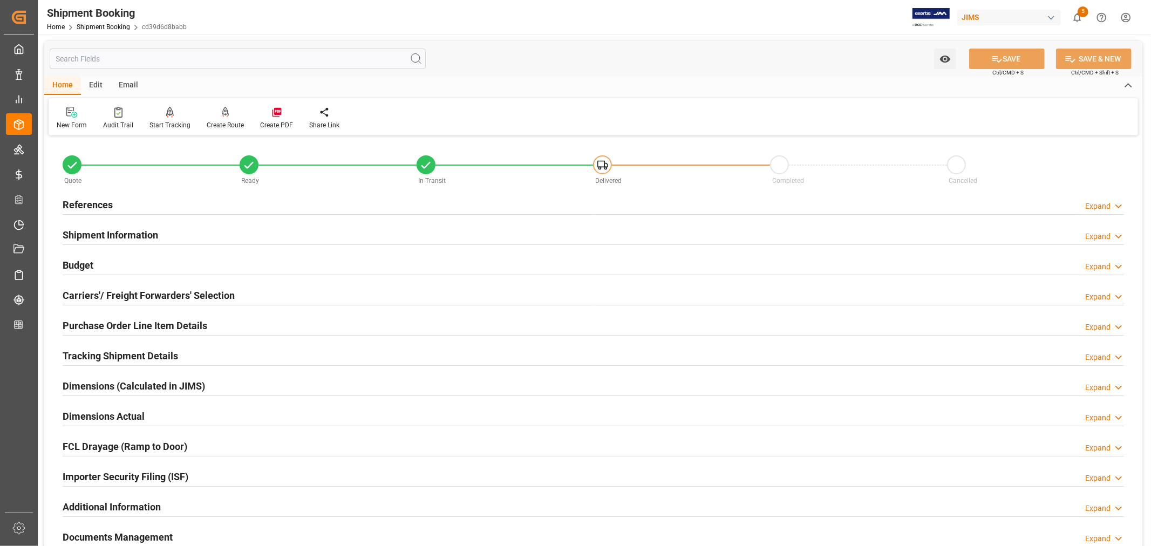
click at [124, 353] on h2 "Tracking Shipment Details" at bounding box center [120, 356] width 115 height 15
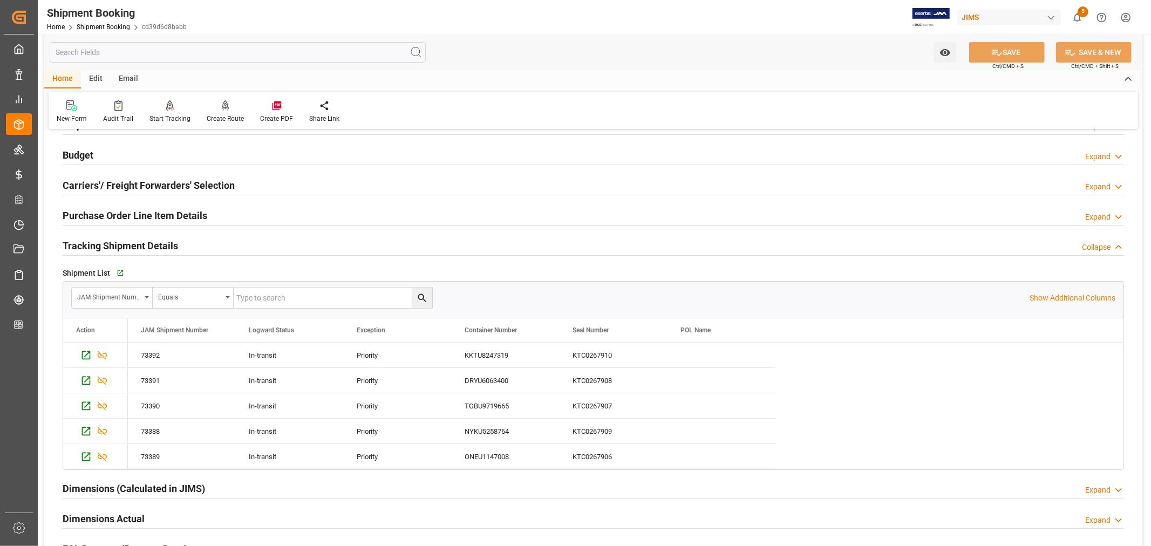
scroll to position [120, 0]
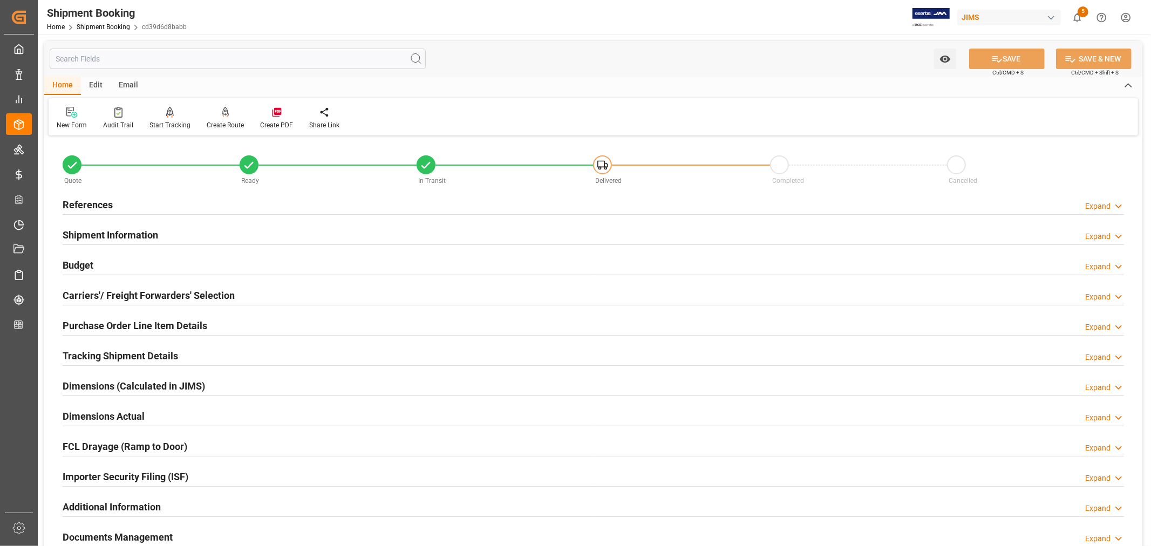
click at [114, 319] on h2 "Purchase Order Line Item Details" at bounding box center [135, 325] width 145 height 15
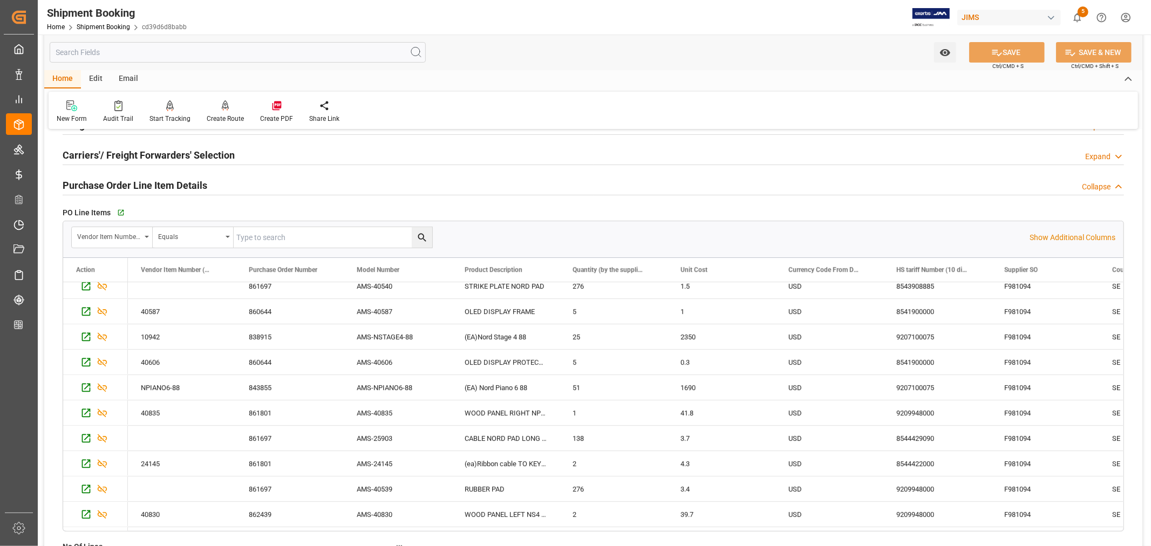
scroll to position [120, 0]
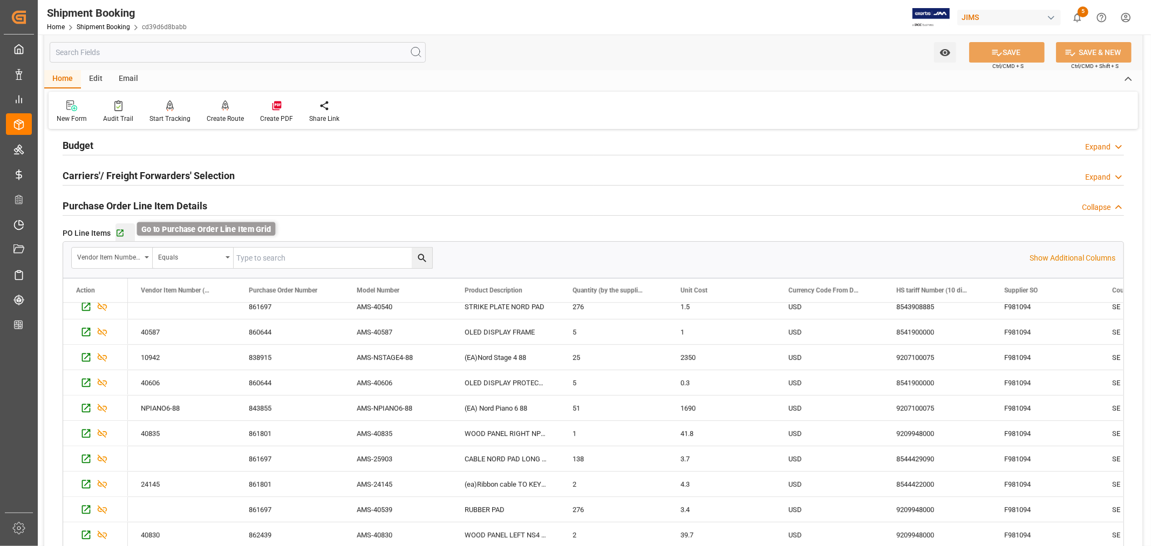
click at [120, 232] on icon "button" at bounding box center [120, 233] width 7 height 7
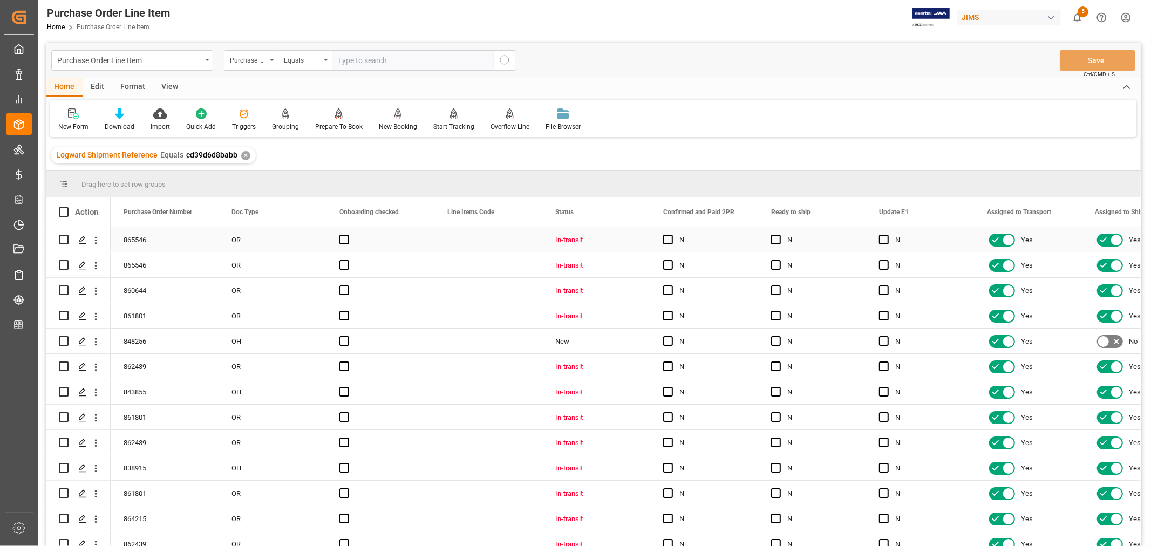
click at [429, 236] on div "Press SPACE to select this row." at bounding box center [380, 239] width 108 height 25
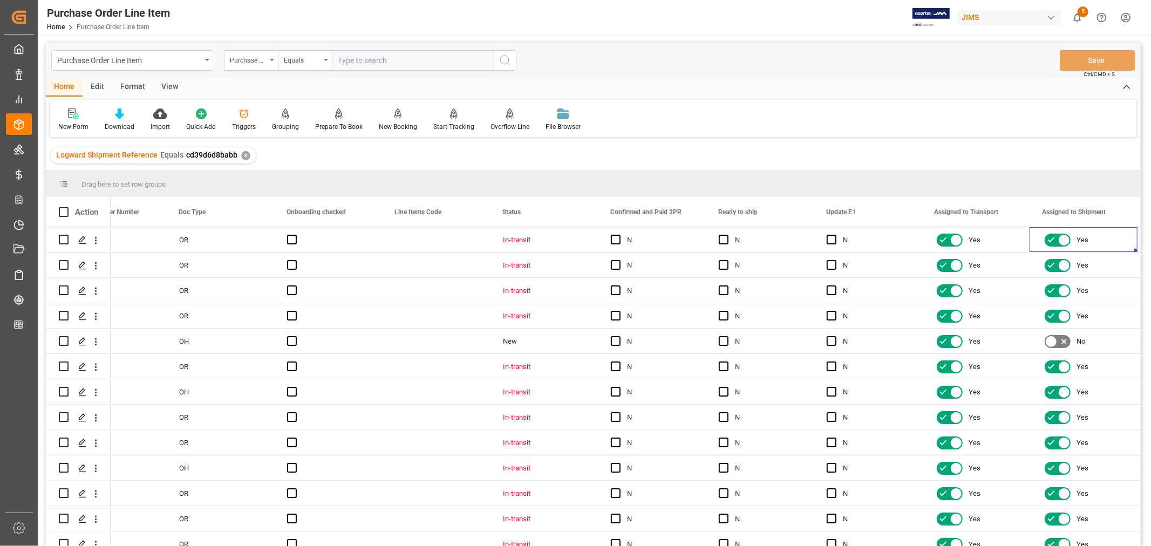
click at [169, 82] on div "View" at bounding box center [169, 87] width 33 height 18
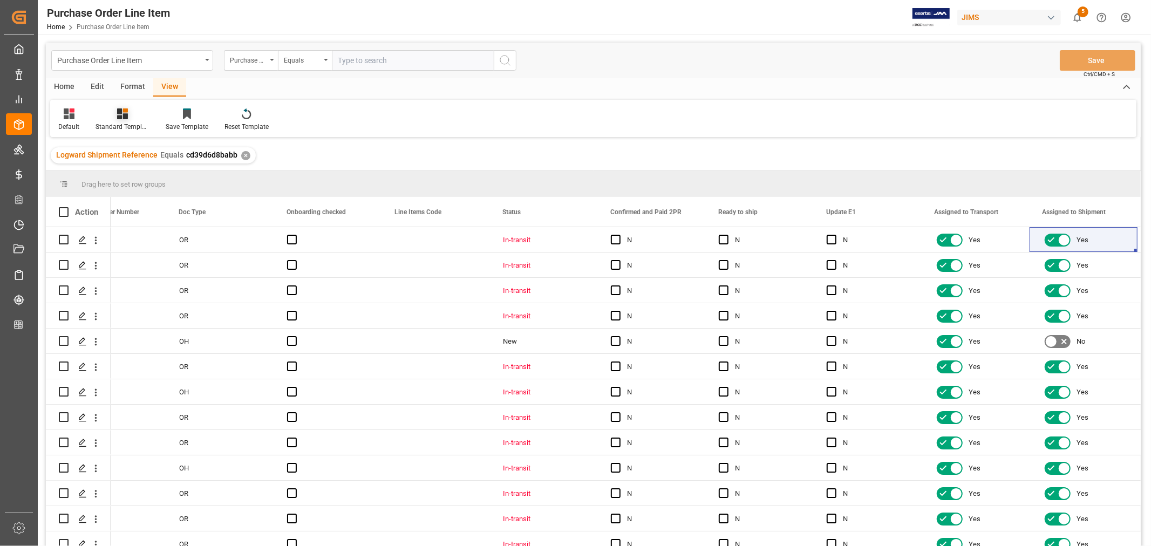
click at [121, 125] on div "Standard Templates" at bounding box center [122, 127] width 54 height 10
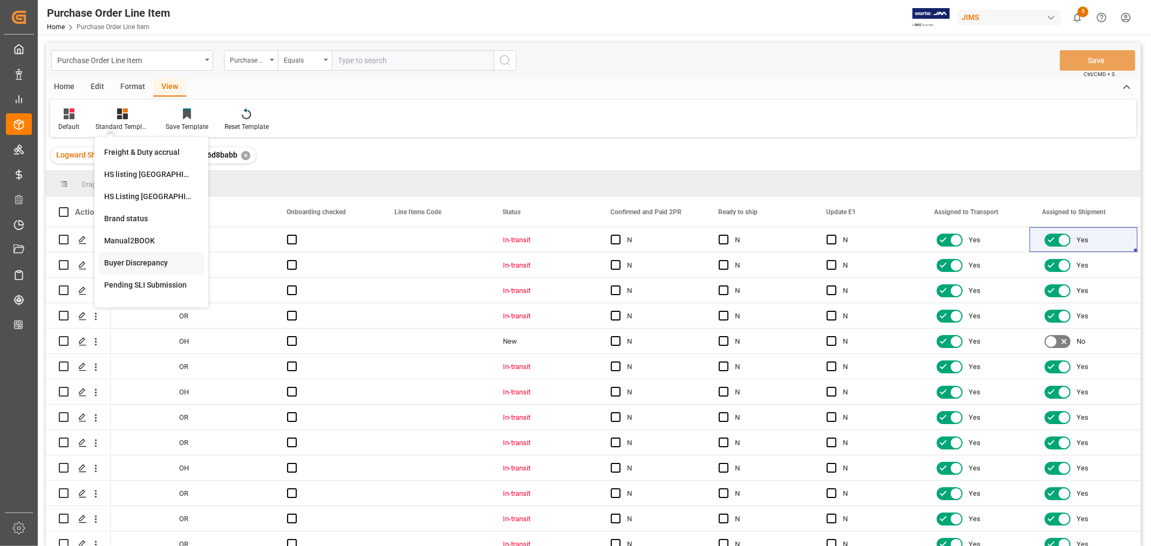
click at [124, 257] on div "Buyer Discrepancy" at bounding box center [151, 262] width 94 height 11
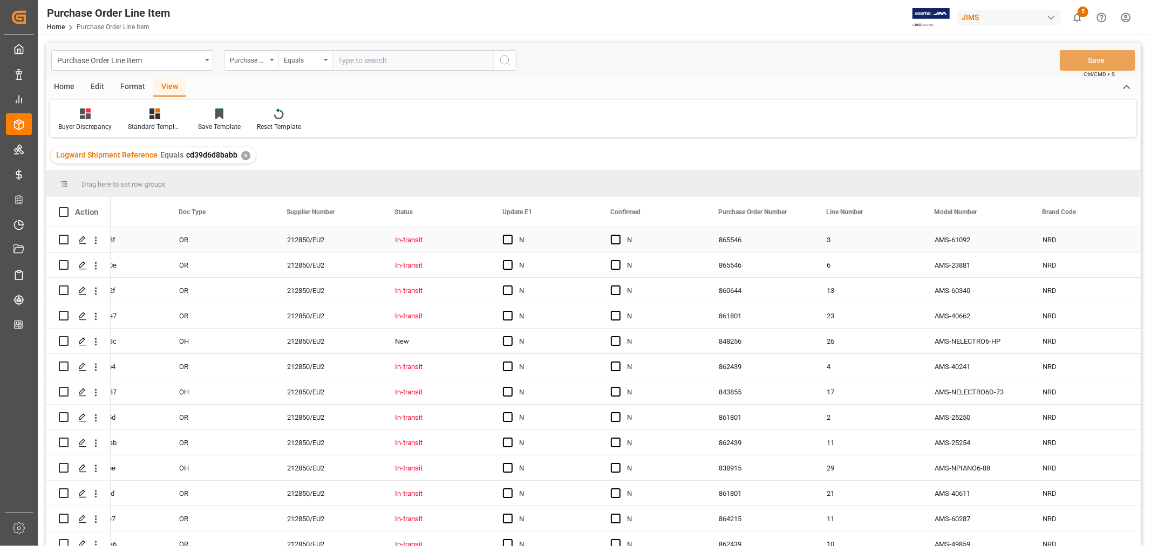
click at [351, 244] on div "212850/EU2" at bounding box center [328, 239] width 108 height 25
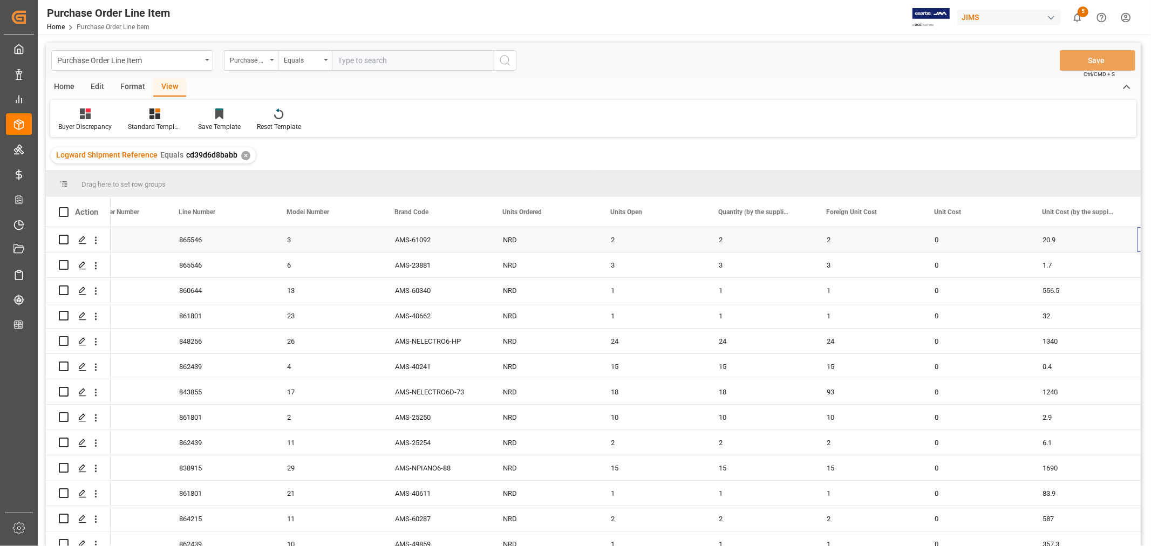
scroll to position [0, 700]
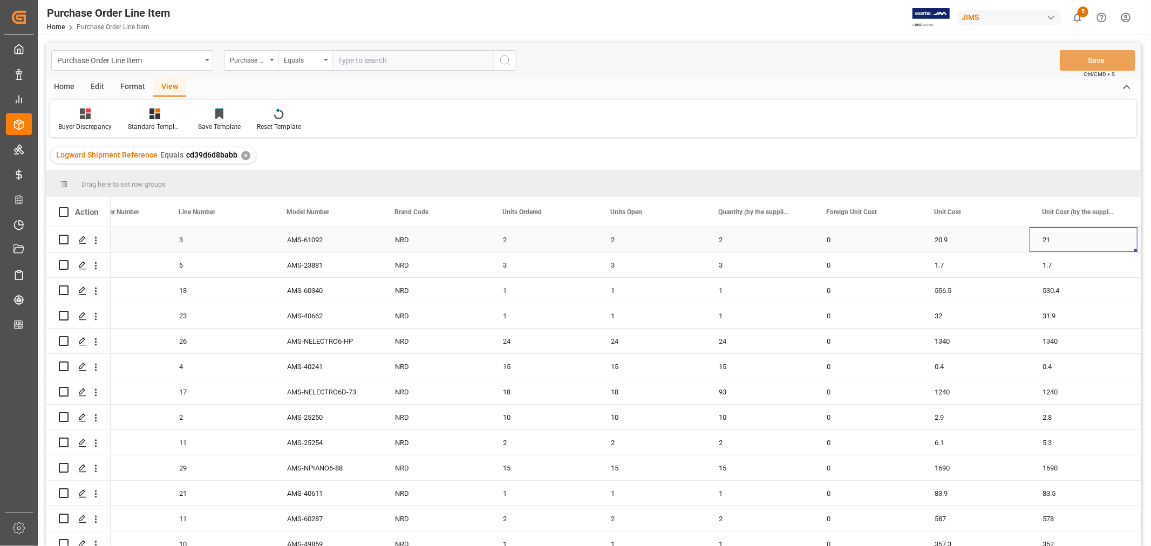
click at [935, 242] on div "20.9" at bounding box center [975, 239] width 108 height 25
drag, startPoint x: 1026, startPoint y: 249, endPoint x: 1067, endPoint y: 241, distance: 41.3
click at [939, 288] on div "556.5" at bounding box center [975, 290] width 108 height 25
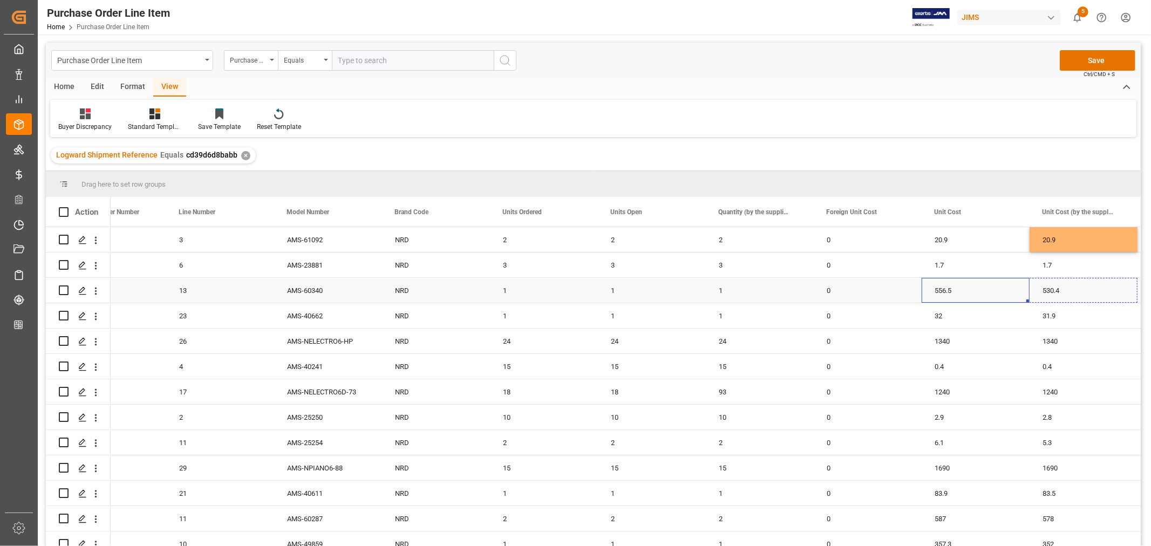
drag, startPoint x: 1026, startPoint y: 301, endPoint x: 1070, endPoint y: 296, distance: 44.6
click at [939, 314] on div "32" at bounding box center [975, 315] width 108 height 25
drag, startPoint x: 1027, startPoint y: 325, endPoint x: 1065, endPoint y: 317, distance: 39.1
click at [615, 390] on div "18" at bounding box center [652, 391] width 108 height 25
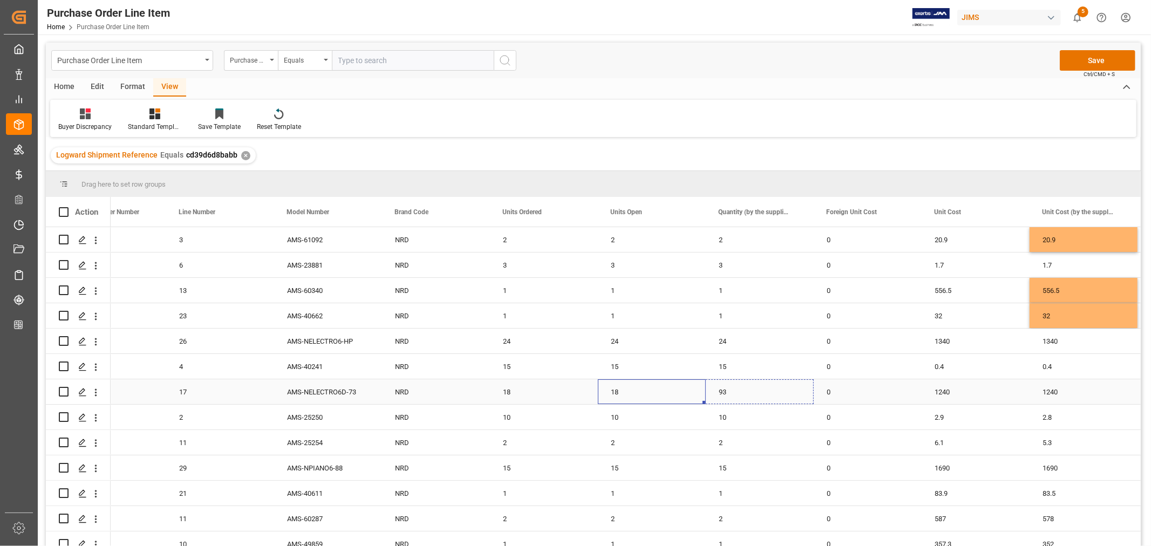
drag, startPoint x: 704, startPoint y: 401, endPoint x: 741, endPoint y: 399, distance: 37.3
click at [938, 416] on div "2.9" at bounding box center [975, 417] width 108 height 25
drag, startPoint x: 1028, startPoint y: 427, endPoint x: 1054, endPoint y: 425, distance: 26.0
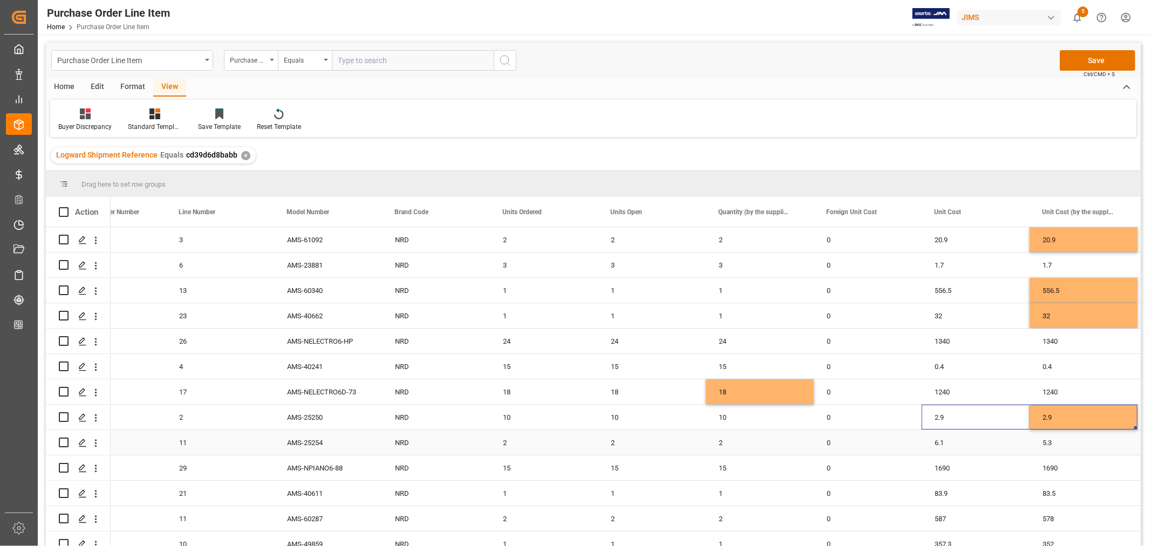
click at [937, 441] on div "6.1" at bounding box center [975, 442] width 108 height 25
drag, startPoint x: 1028, startPoint y: 451, endPoint x: 1060, endPoint y: 450, distance: 31.8
click at [941, 492] on div "83.9" at bounding box center [975, 493] width 108 height 25
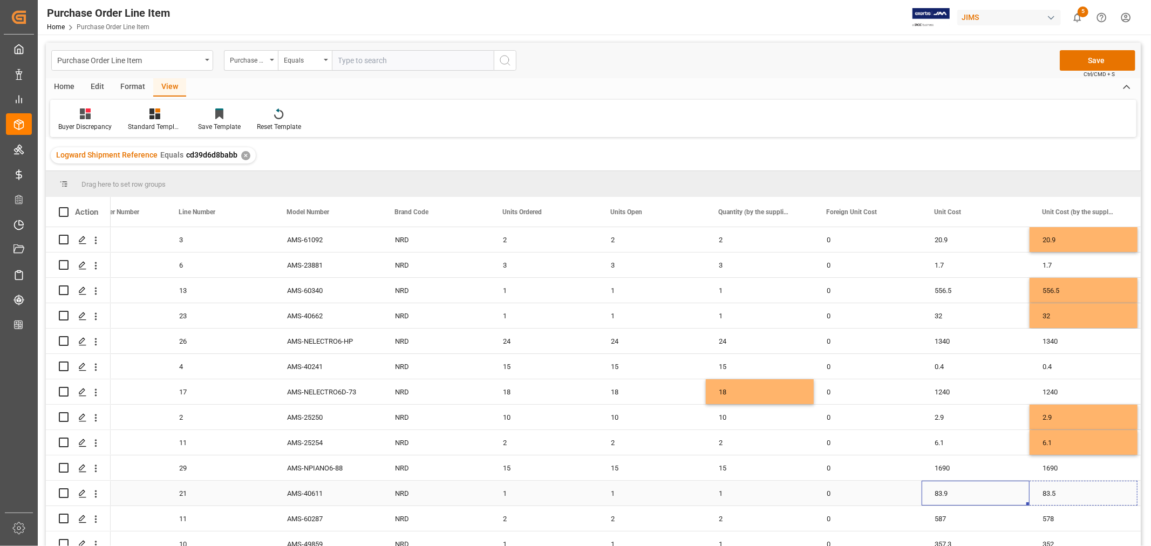
drag, startPoint x: 1026, startPoint y: 503, endPoint x: 1066, endPoint y: 501, distance: 40.0
click at [940, 516] on div "587" at bounding box center [975, 518] width 108 height 25
drag, startPoint x: 1027, startPoint y: 527, endPoint x: 1067, endPoint y: 526, distance: 39.9
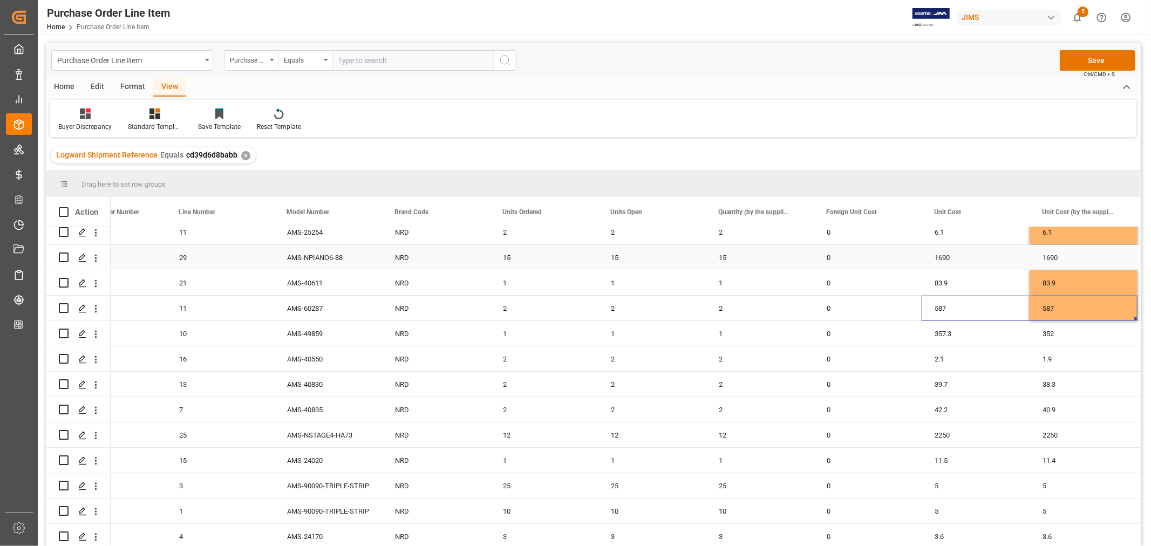
scroll to position [240, 0]
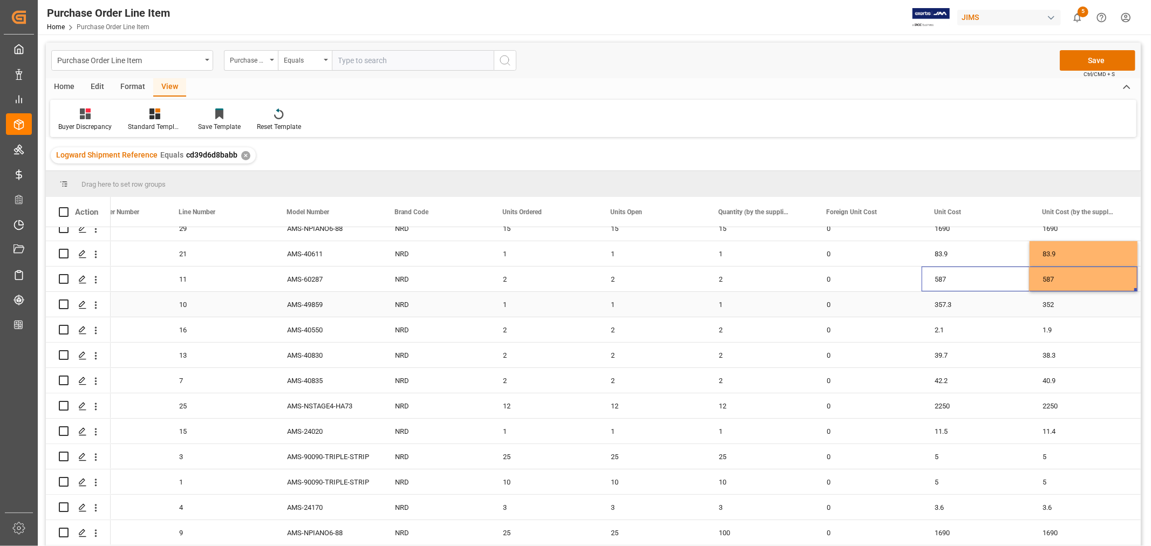
click at [944, 304] on div "357.3" at bounding box center [975, 304] width 108 height 25
drag, startPoint x: 1025, startPoint y: 315, endPoint x: 1056, endPoint y: 311, distance: 31.5
click at [940, 328] on div "2.1" at bounding box center [975, 329] width 108 height 25
drag, startPoint x: 1026, startPoint y: 338, endPoint x: 1056, endPoint y: 338, distance: 29.7
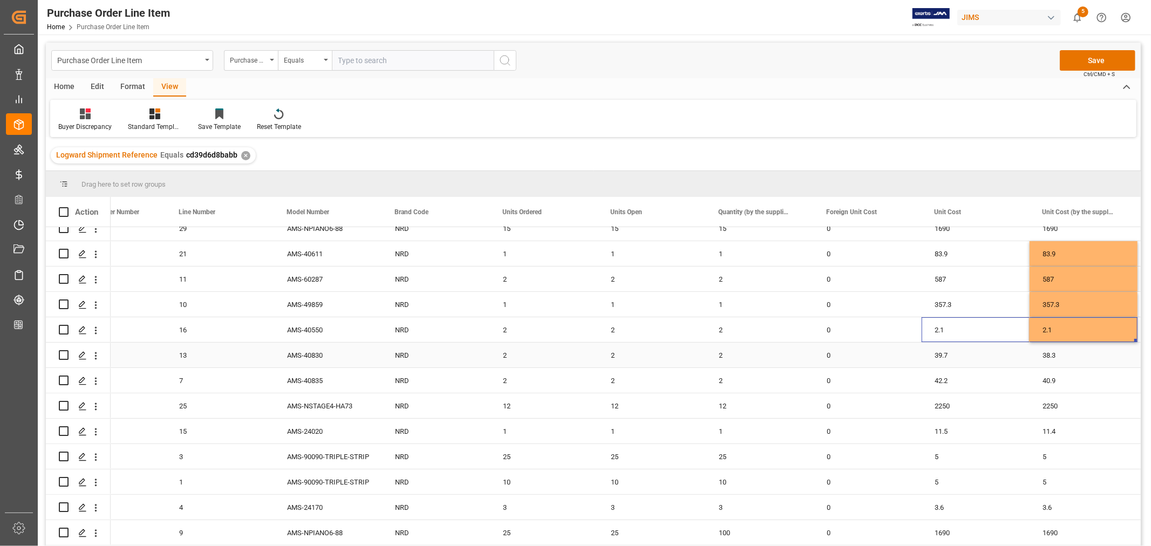
click at [939, 353] on div "39.7" at bounding box center [975, 355] width 108 height 25
drag, startPoint x: 1027, startPoint y: 364, endPoint x: 1055, endPoint y: 364, distance: 28.1
click at [940, 379] on div "42.2" at bounding box center [975, 380] width 108 height 25
drag, startPoint x: 1026, startPoint y: 390, endPoint x: 1076, endPoint y: 387, distance: 49.7
click at [940, 427] on div "11.5" at bounding box center [975, 431] width 108 height 25
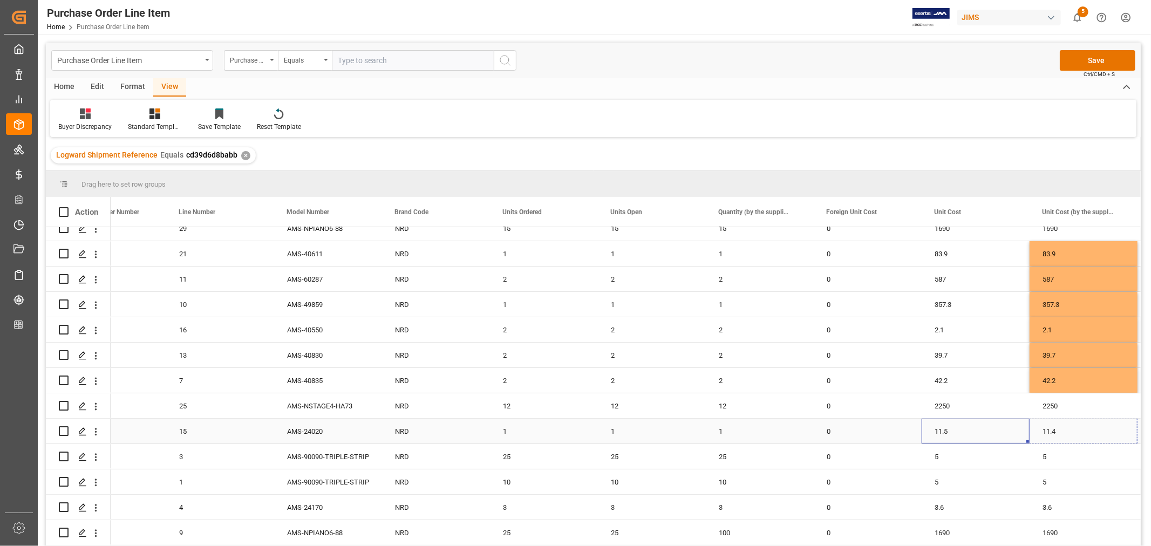
drag, startPoint x: 1028, startPoint y: 440, endPoint x: 1065, endPoint y: 440, distance: 37.2
click at [616, 528] on div "25" at bounding box center [652, 532] width 108 height 25
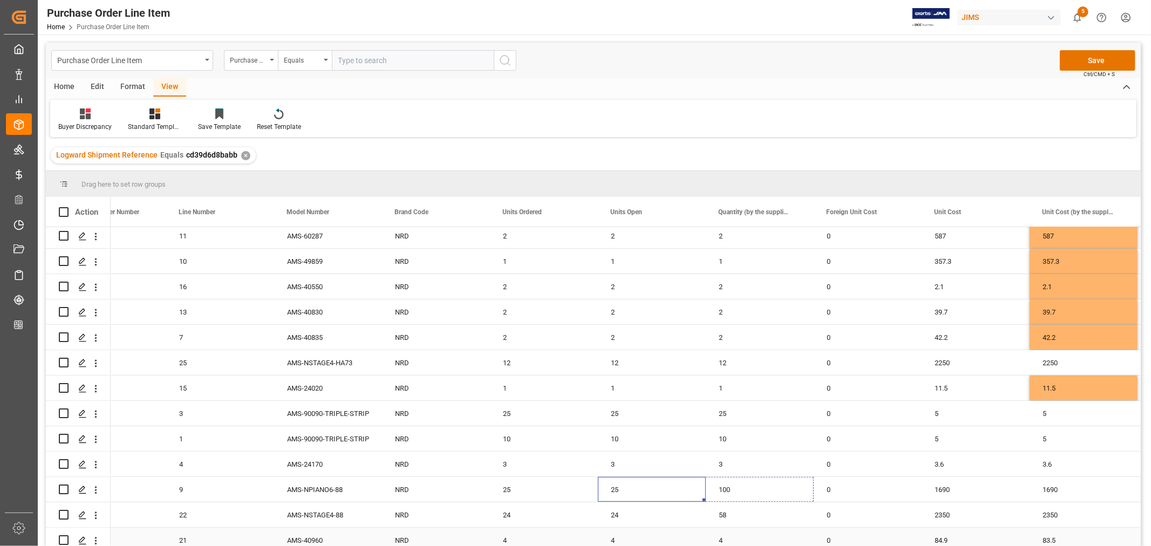
drag, startPoint x: 703, startPoint y: 542, endPoint x: 737, endPoint y: 539, distance: 34.1
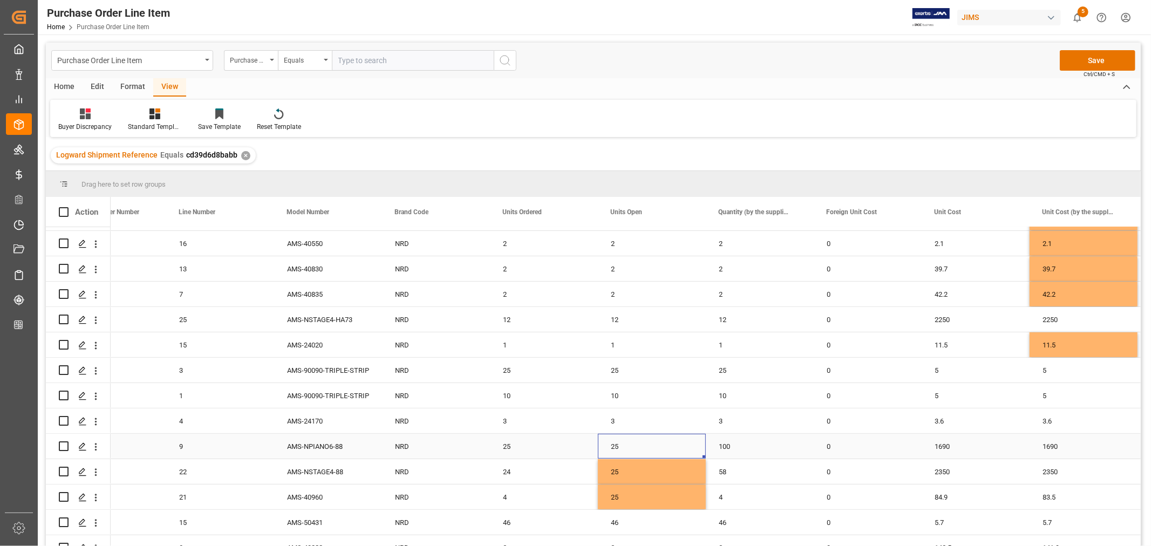
click at [620, 442] on div "25" at bounding box center [652, 446] width 108 height 25
drag, startPoint x: 721, startPoint y: 455, endPoint x: 762, endPoint y: 455, distance: 40.5
click at [521, 468] on div "24" at bounding box center [544, 471] width 108 height 25
drag, startPoint x: 595, startPoint y: 480, endPoint x: 765, endPoint y: 475, distance: 170.5
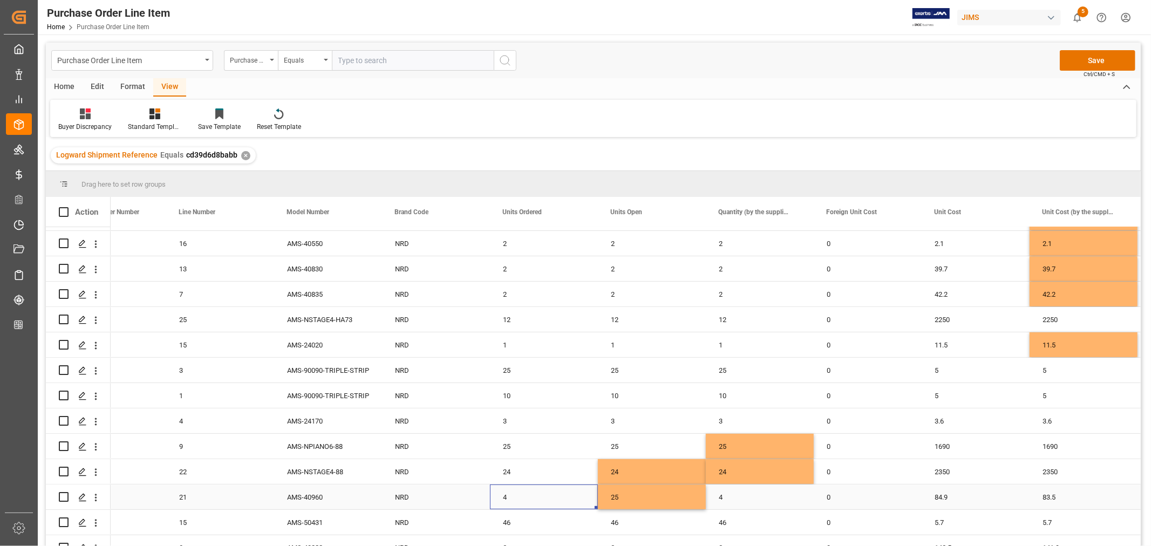
click at [525, 494] on div "4" at bounding box center [544, 496] width 108 height 25
drag, startPoint x: 596, startPoint y: 505, endPoint x: 660, endPoint y: 501, distance: 64.4
click at [942, 495] on div "84.9" at bounding box center [975, 496] width 108 height 25
drag, startPoint x: 1026, startPoint y: 506, endPoint x: 1074, endPoint y: 503, distance: 48.1
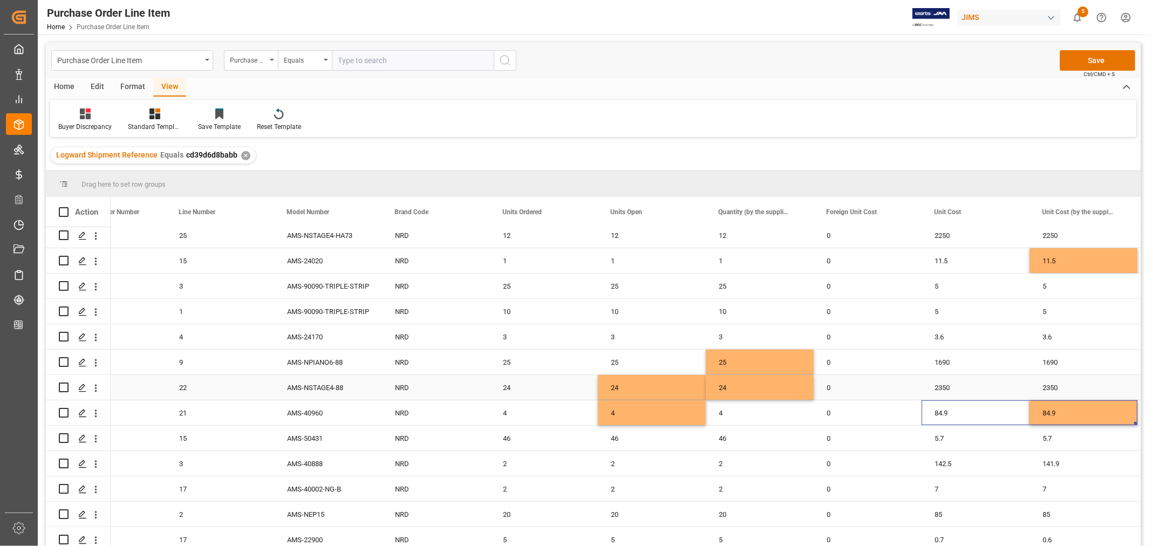
scroll to position [446, 0]
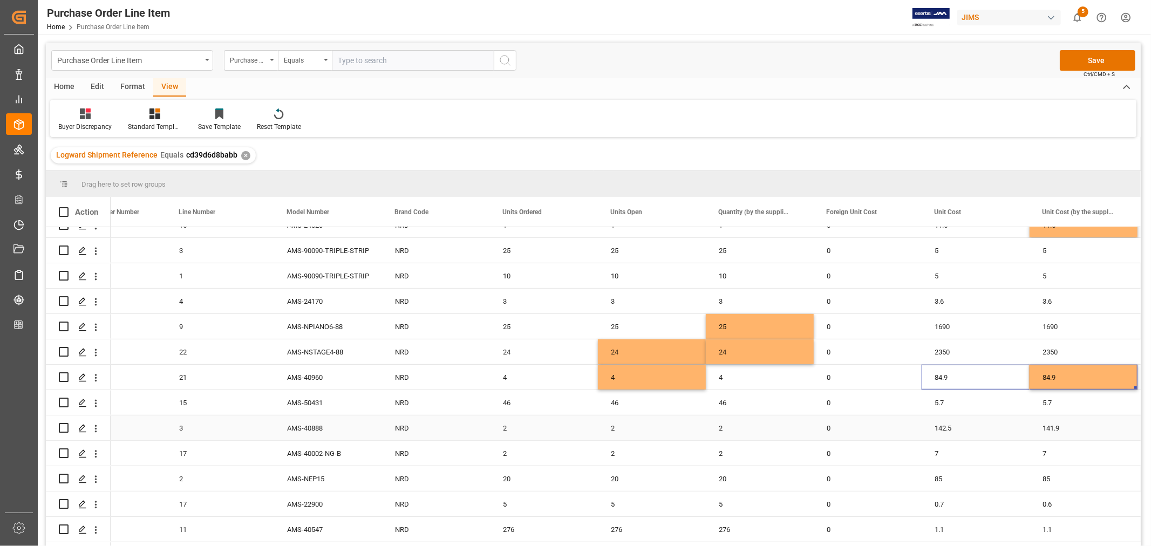
click at [936, 427] on div "142.5" at bounding box center [975, 427] width 108 height 25
drag, startPoint x: 1027, startPoint y: 437, endPoint x: 1064, endPoint y: 434, distance: 37.9
click at [939, 502] on div "0.7" at bounding box center [975, 503] width 108 height 25
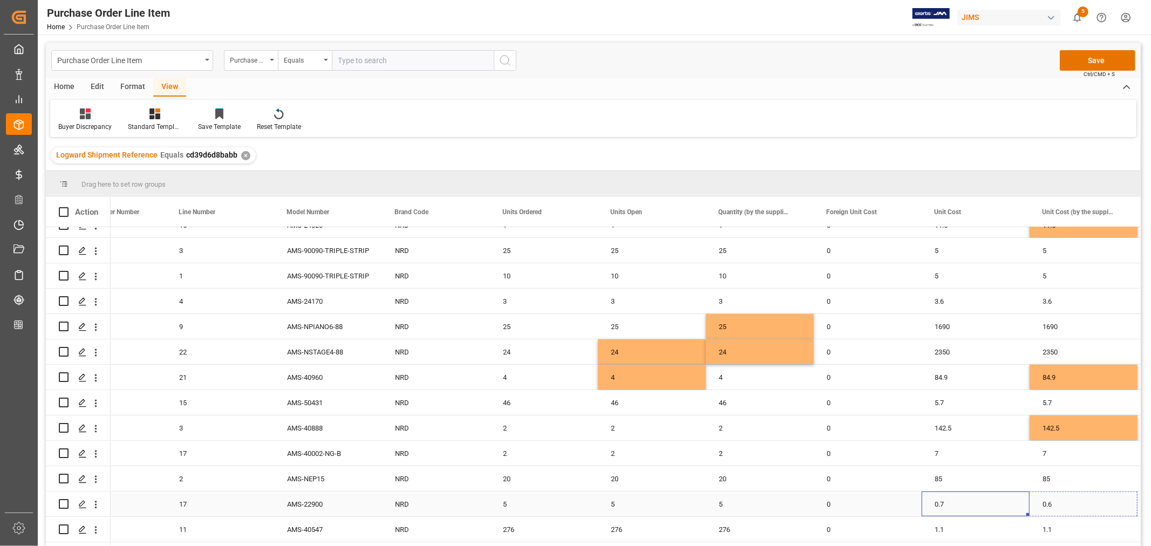
drag, startPoint x: 1028, startPoint y: 513, endPoint x: 1060, endPoint y: 510, distance: 32.5
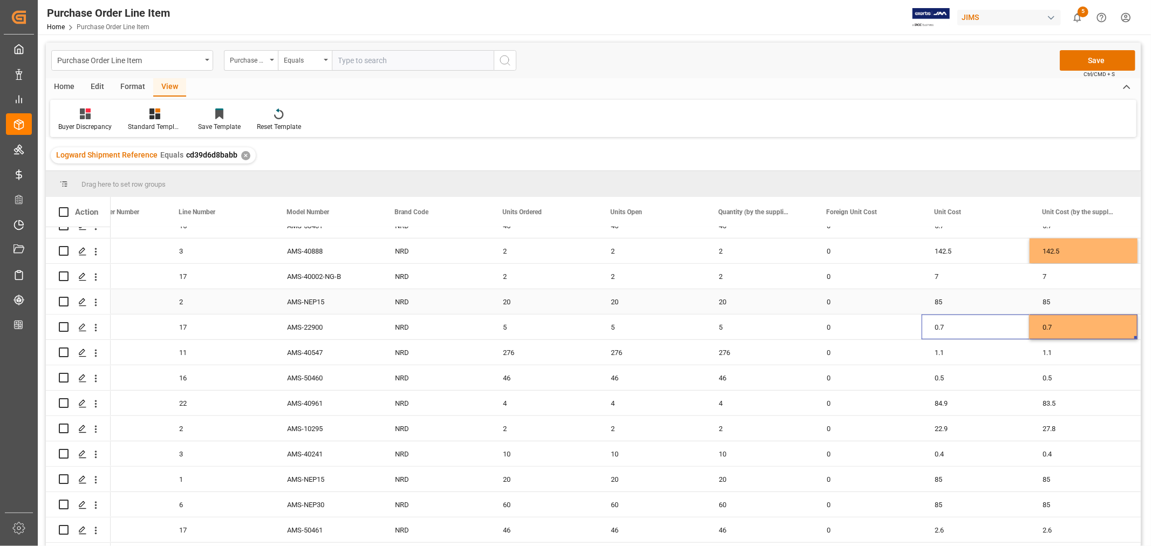
scroll to position [626, 0]
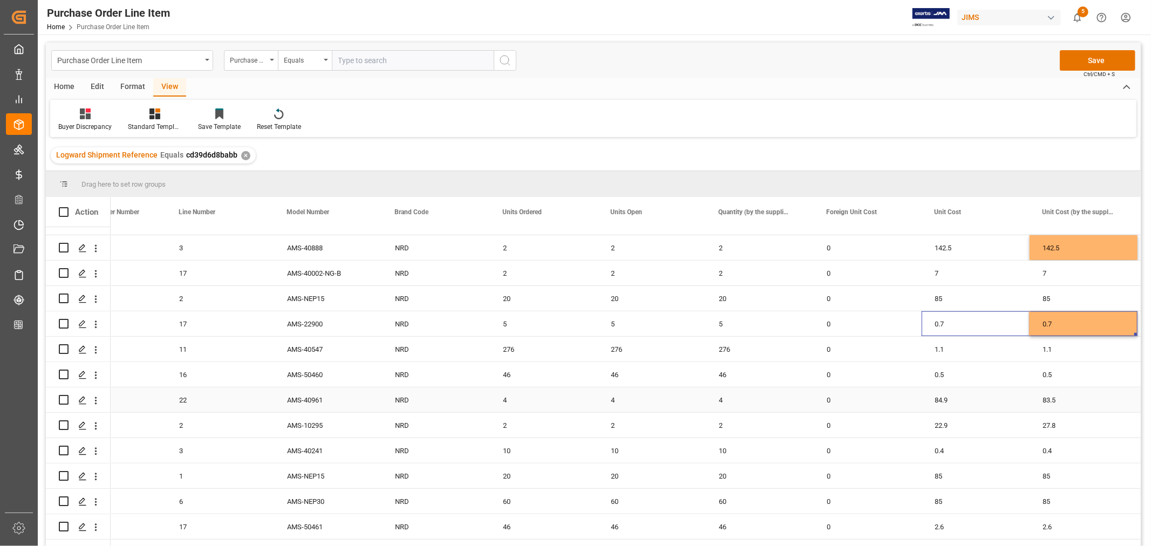
click at [939, 398] on div "84.9" at bounding box center [975, 399] width 108 height 25
drag, startPoint x: 1029, startPoint y: 410, endPoint x: 1065, endPoint y: 408, distance: 36.2
click at [1065, 408] on div "83.5" at bounding box center [1083, 399] width 108 height 25
click at [944, 396] on div "84.9" at bounding box center [975, 399] width 108 height 25
drag, startPoint x: 1027, startPoint y: 410, endPoint x: 1065, endPoint y: 406, distance: 39.1
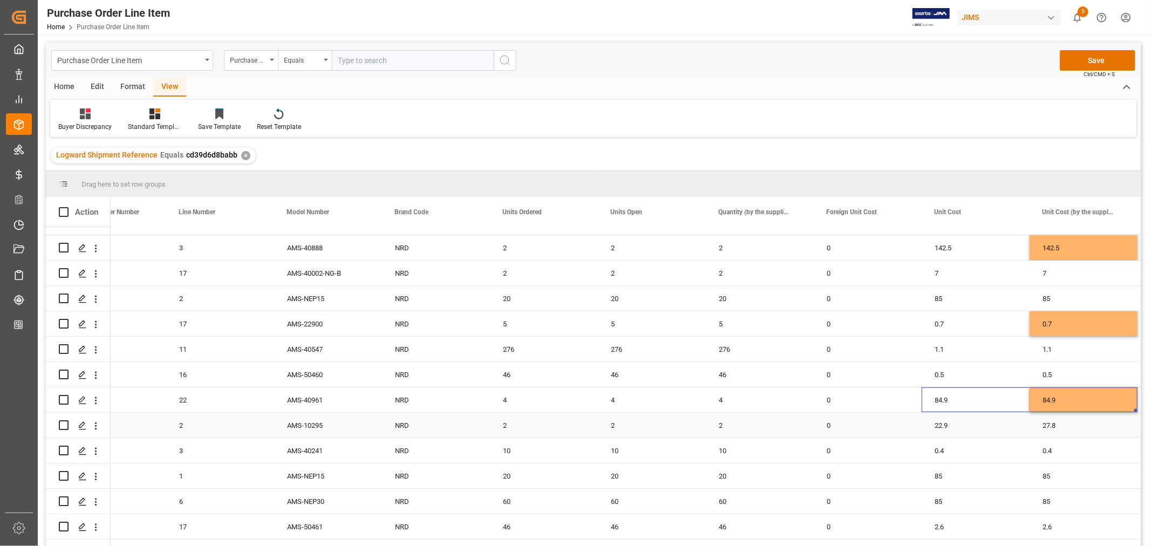
click at [940, 423] on div "22.9" at bounding box center [975, 425] width 108 height 25
drag, startPoint x: 1027, startPoint y: 434, endPoint x: 1065, endPoint y: 430, distance: 38.5
click at [536, 522] on div "46" at bounding box center [544, 526] width 108 height 25
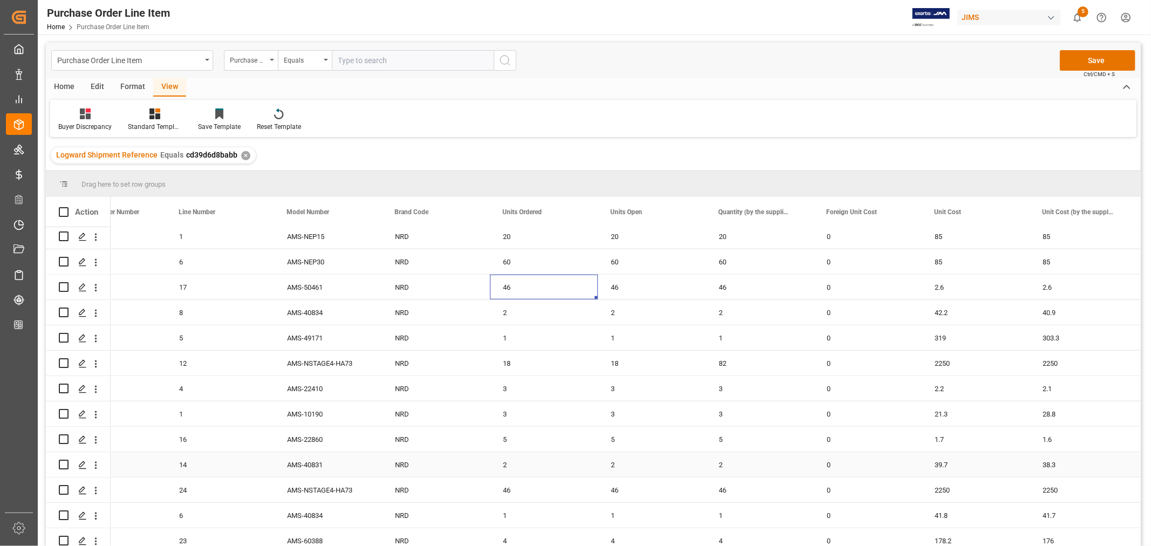
scroll to position [925, 0]
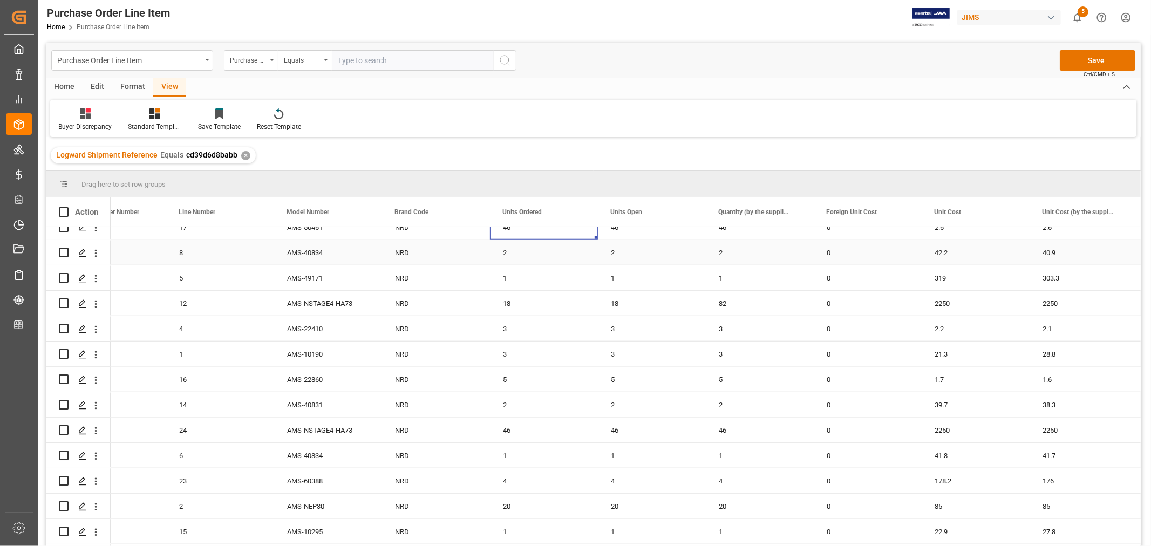
click at [943, 251] on div "42.2" at bounding box center [975, 252] width 108 height 25
drag, startPoint x: 1027, startPoint y: 262, endPoint x: 1078, endPoint y: 262, distance: 50.7
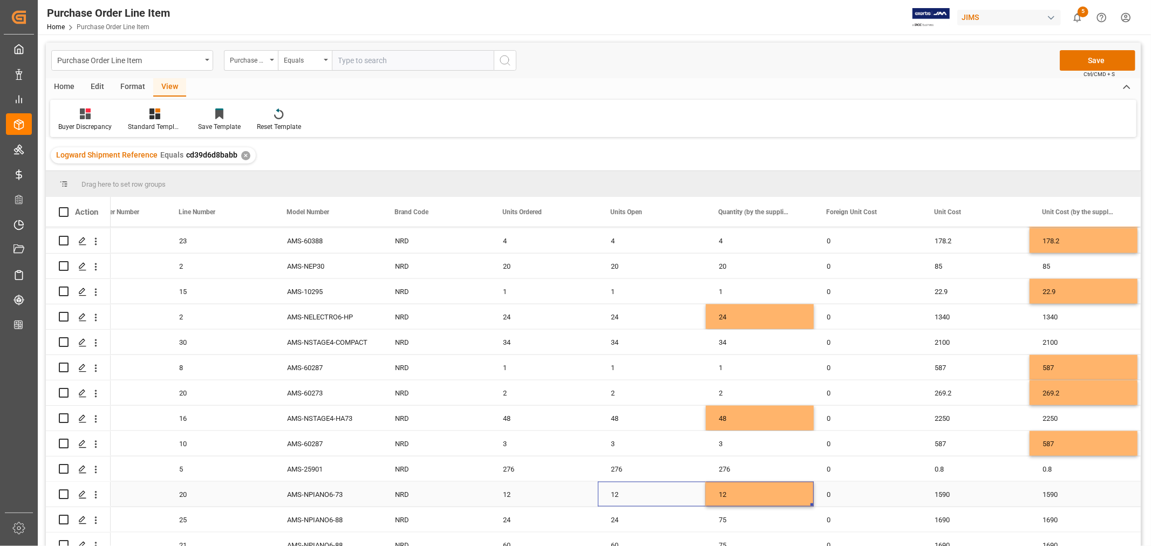
scroll to position [0, 700]
click at [612, 519] on div "24" at bounding box center [652, 519] width 108 height 25
drag, startPoint x: 704, startPoint y: 528, endPoint x: 754, endPoint y: 526, distance: 50.2
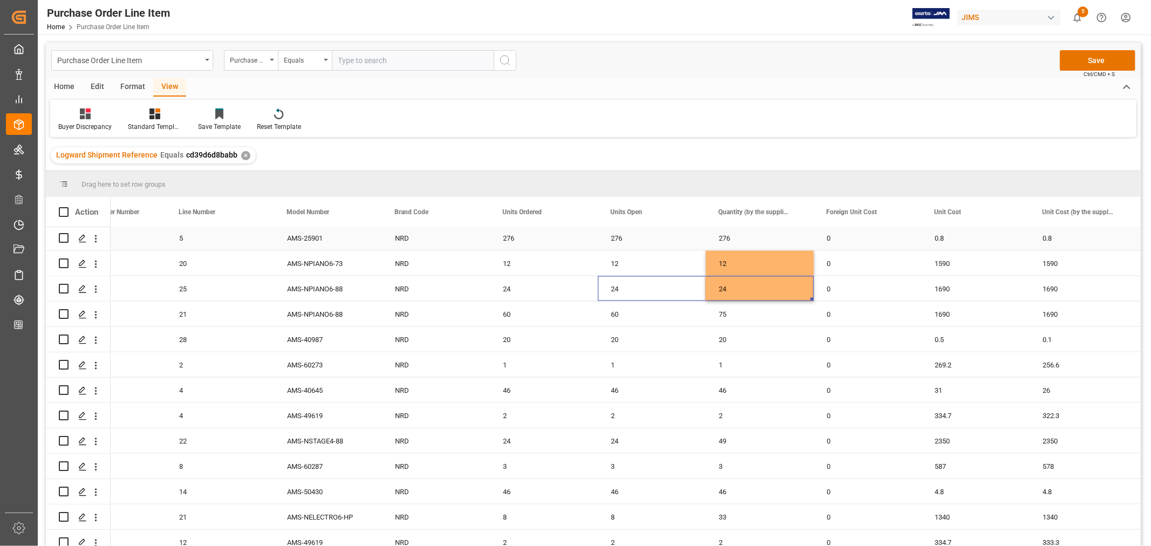
scroll to position [1405, 0]
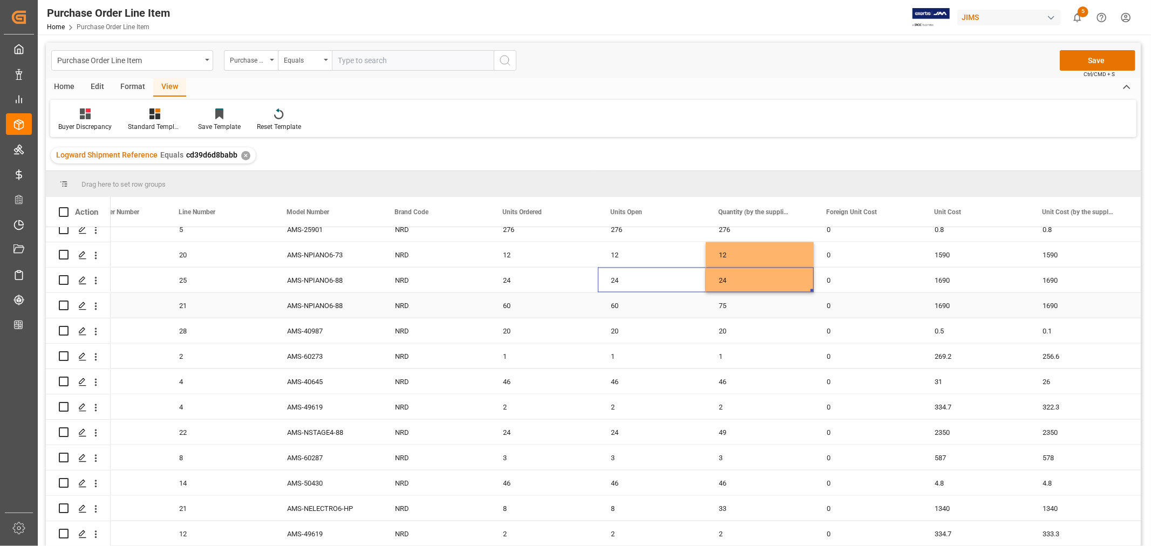
click at [616, 304] on div "60" at bounding box center [652, 305] width 108 height 25
drag, startPoint x: 703, startPoint y: 315, endPoint x: 751, endPoint y: 315, distance: 48.6
click at [937, 325] on div "0.5" at bounding box center [975, 330] width 108 height 25
drag, startPoint x: 1027, startPoint y: 340, endPoint x: 1072, endPoint y: 336, distance: 45.0
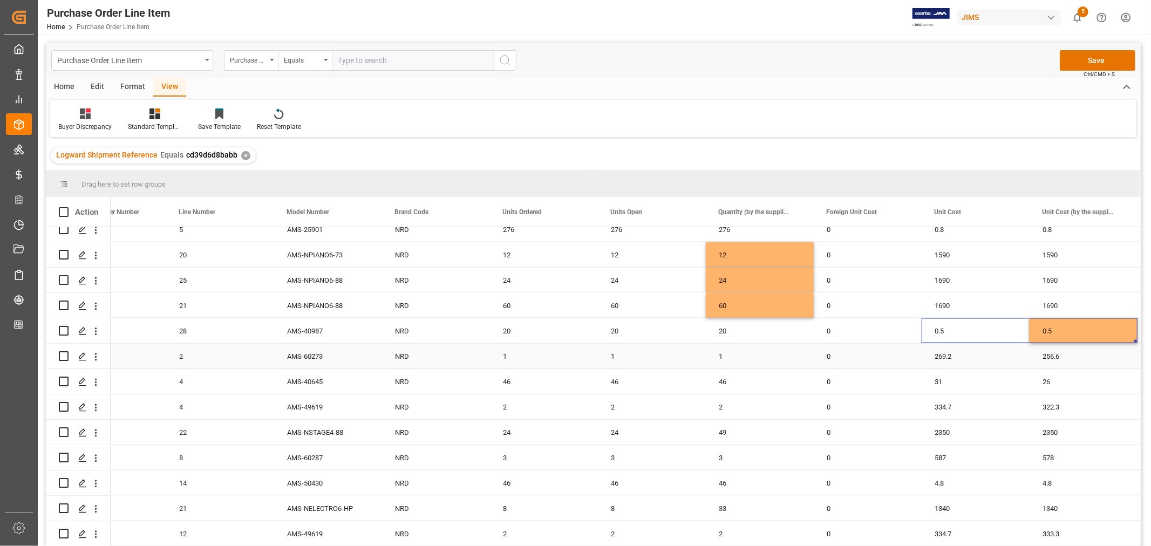
click at [935, 352] on div "269.2" at bounding box center [975, 356] width 108 height 25
drag, startPoint x: 1027, startPoint y: 365, endPoint x: 1067, endPoint y: 363, distance: 39.5
click at [938, 379] on div "31" at bounding box center [975, 381] width 108 height 25
drag, startPoint x: 1027, startPoint y: 391, endPoint x: 1090, endPoint y: 387, distance: 62.7
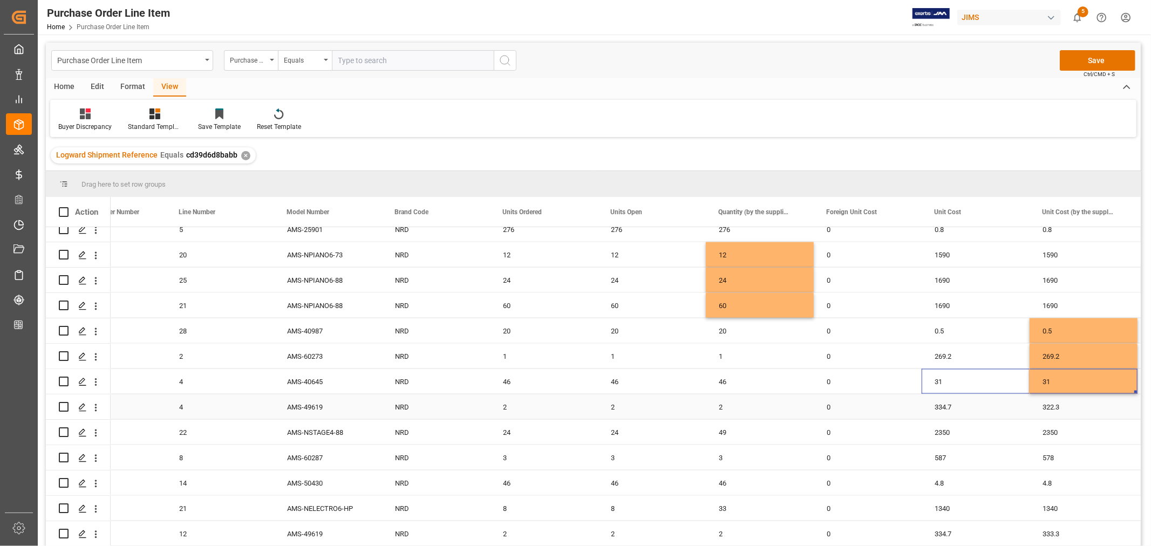
click at [939, 401] on div "334.7" at bounding box center [975, 406] width 108 height 25
drag, startPoint x: 1027, startPoint y: 416, endPoint x: 1069, endPoint y: 414, distance: 42.7
drag, startPoint x: 612, startPoint y: 432, endPoint x: 623, endPoint y: 433, distance: 10.8
click at [612, 432] on div "24" at bounding box center [652, 432] width 108 height 25
drag, startPoint x: 702, startPoint y: 441, endPoint x: 747, endPoint y: 441, distance: 44.2
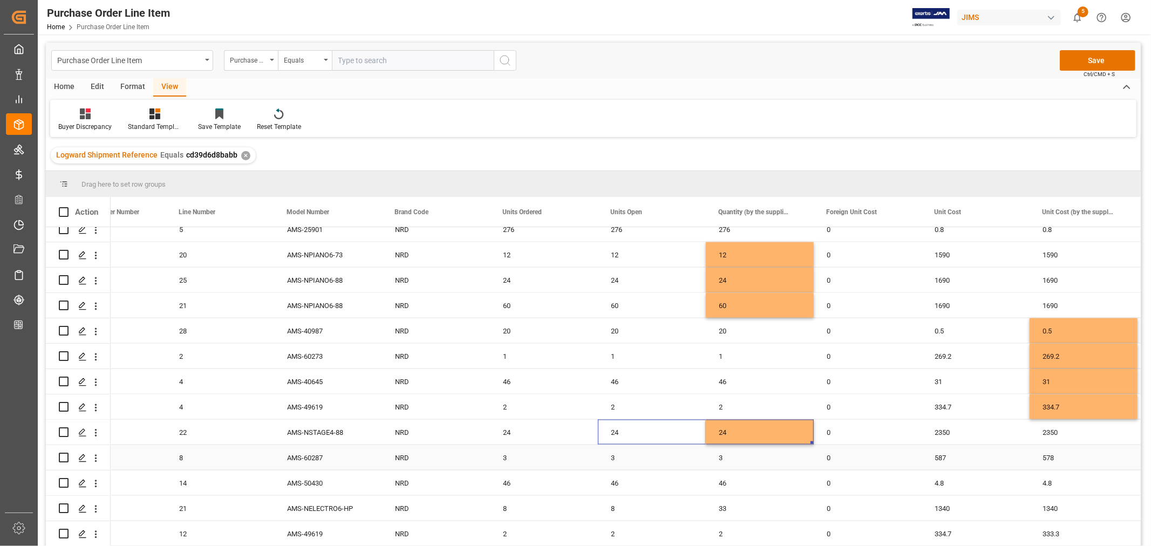
drag, startPoint x: 940, startPoint y: 457, endPoint x: 946, endPoint y: 459, distance: 6.2
click at [940, 457] on div "587" at bounding box center [975, 457] width 108 height 25
drag, startPoint x: 1027, startPoint y: 467, endPoint x: 1057, endPoint y: 463, distance: 30.4
click at [611, 504] on div "8" at bounding box center [652, 508] width 108 height 25
drag, startPoint x: 703, startPoint y: 518, endPoint x: 740, endPoint y: 518, distance: 36.1
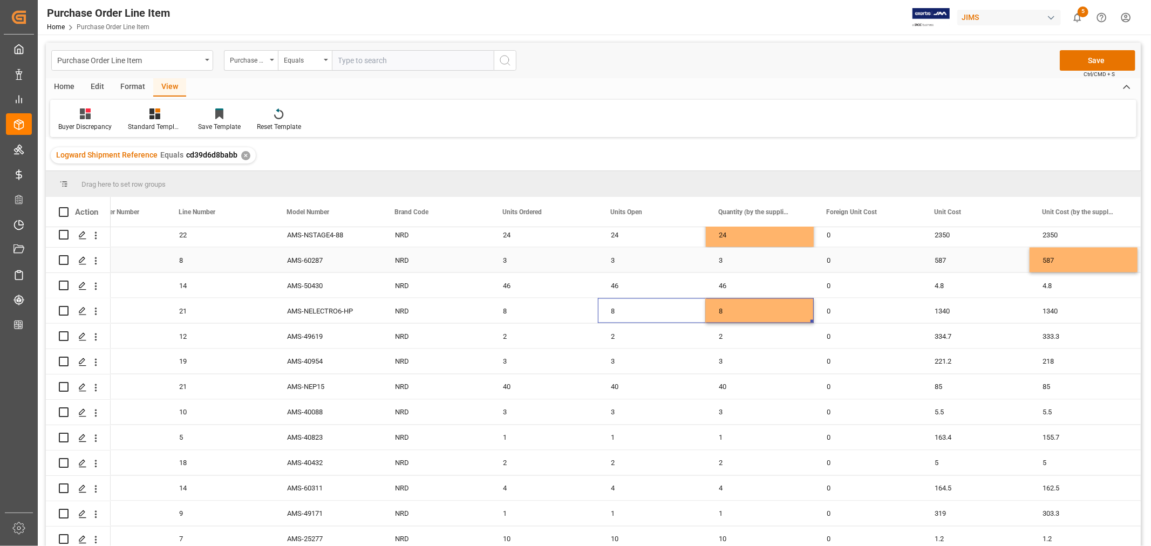
scroll to position [1644, 0]
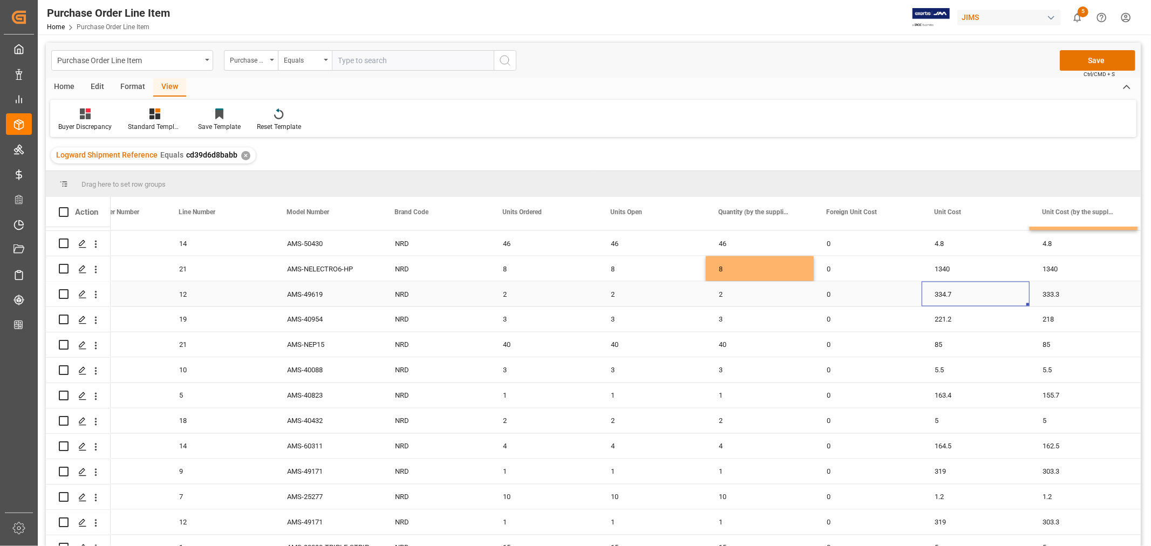
click at [943, 290] on div "334.7" at bounding box center [975, 294] width 108 height 25
drag, startPoint x: 1027, startPoint y: 304, endPoint x: 1058, endPoint y: 303, distance: 31.3
click at [941, 316] on div "221.2" at bounding box center [975, 319] width 108 height 25
drag, startPoint x: 1027, startPoint y: 327, endPoint x: 1077, endPoint y: 326, distance: 50.2
click at [946, 394] on div "163.4" at bounding box center [975, 395] width 108 height 25
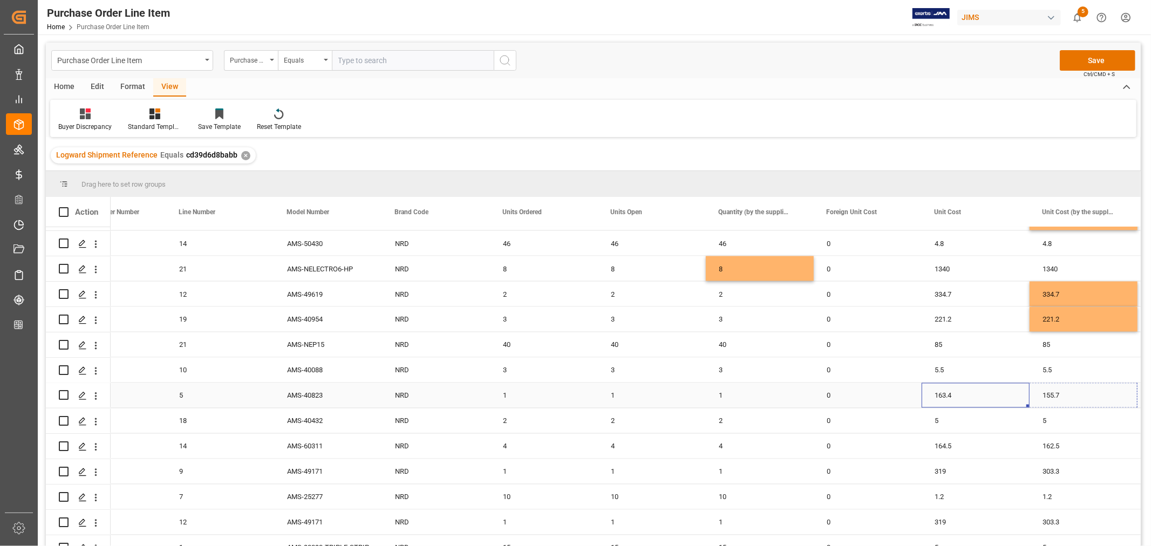
drag, startPoint x: 1027, startPoint y: 405, endPoint x: 1077, endPoint y: 404, distance: 50.7
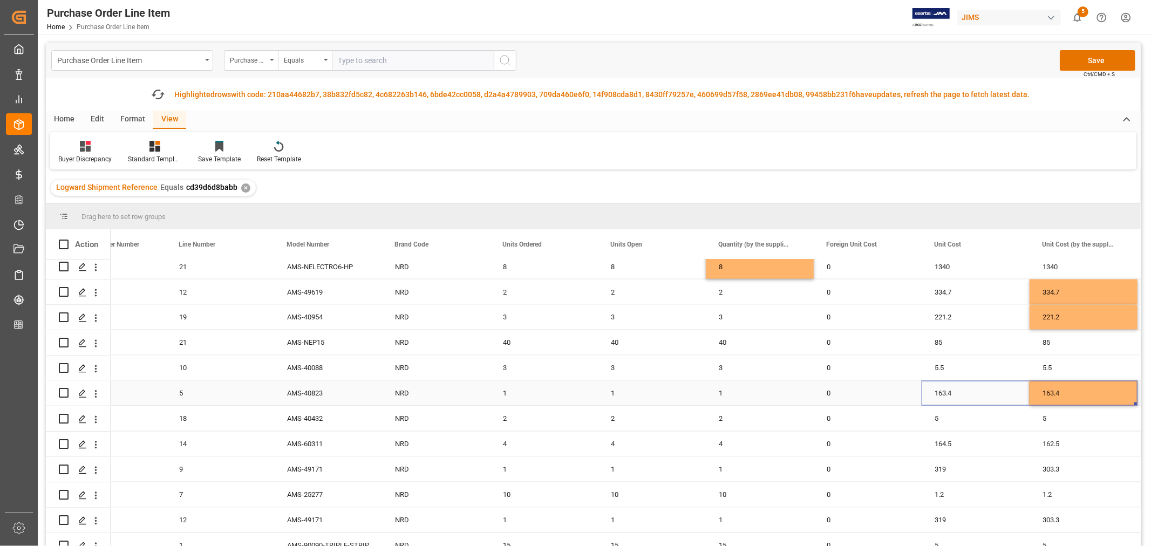
scroll to position [1705, 0]
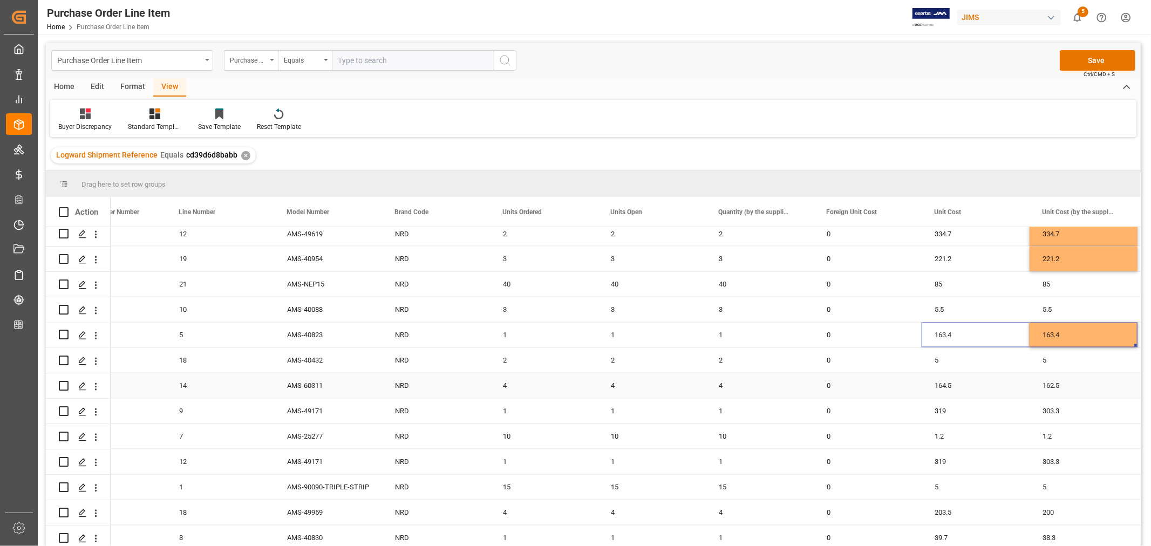
click at [941, 383] on div "164.5" at bounding box center [975, 385] width 108 height 25
drag, startPoint x: 1028, startPoint y: 396, endPoint x: 1057, endPoint y: 395, distance: 29.7
click at [940, 407] on div "319" at bounding box center [975, 411] width 108 height 25
drag, startPoint x: 1027, startPoint y: 421, endPoint x: 1069, endPoint y: 419, distance: 42.2
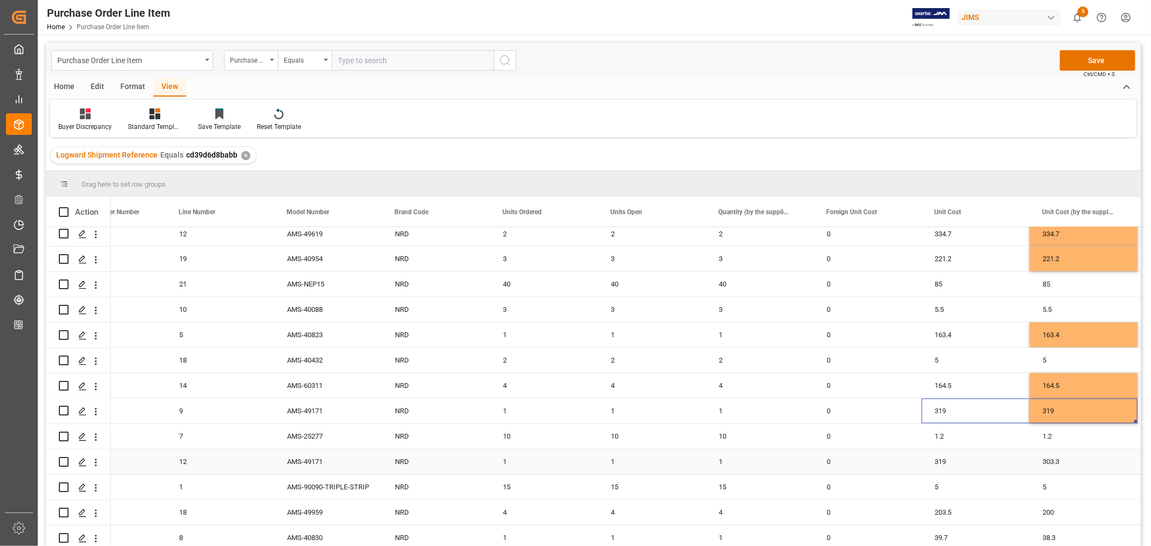
click at [941, 460] on div "319" at bounding box center [975, 461] width 108 height 25
drag, startPoint x: 1027, startPoint y: 472, endPoint x: 1069, endPoint y: 469, distance: 41.6
click at [942, 513] on div "203.5" at bounding box center [975, 512] width 108 height 25
drag, startPoint x: 1027, startPoint y: 522, endPoint x: 1064, endPoint y: 517, distance: 38.1
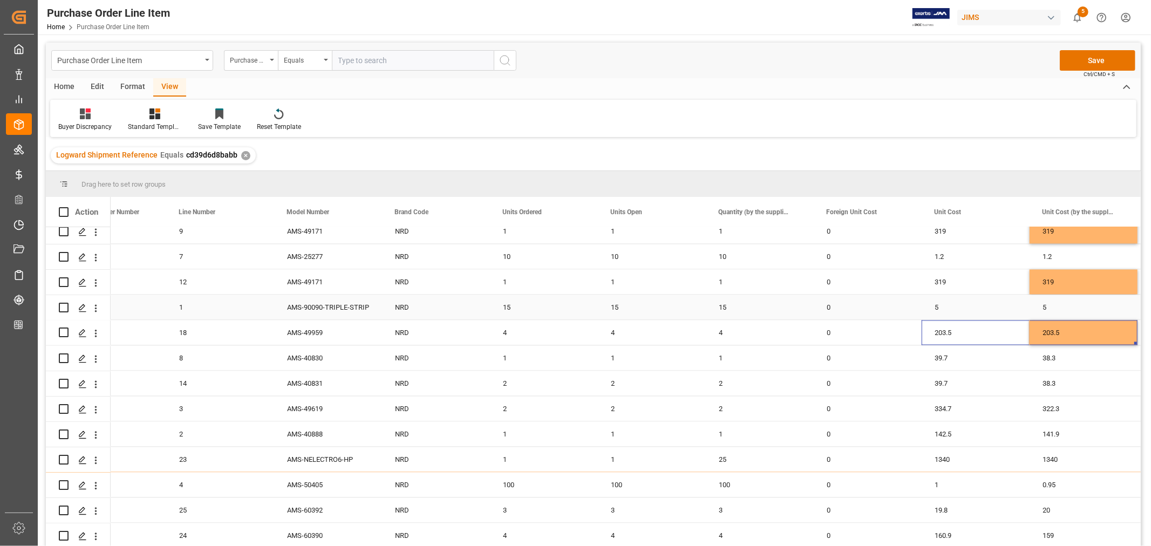
scroll to position [1944, 0]
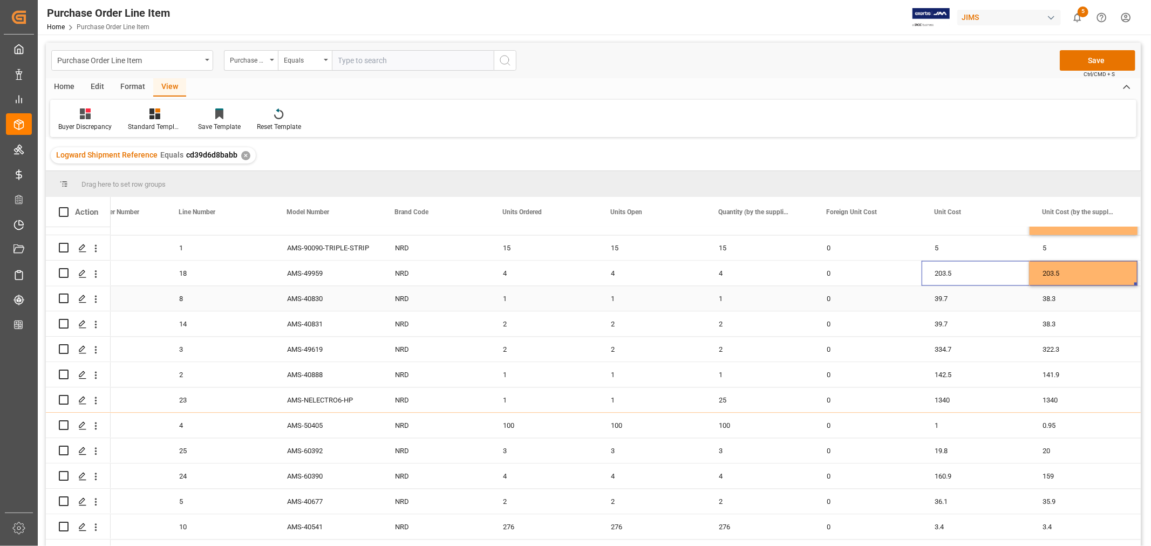
click at [941, 297] on div "39.7" at bounding box center [975, 298] width 108 height 25
drag, startPoint x: 1027, startPoint y: 308, endPoint x: 1060, endPoint y: 308, distance: 32.9
click at [943, 323] on div "39.7" at bounding box center [975, 323] width 108 height 25
drag, startPoint x: 1028, startPoint y: 332, endPoint x: 1058, endPoint y: 331, distance: 30.2
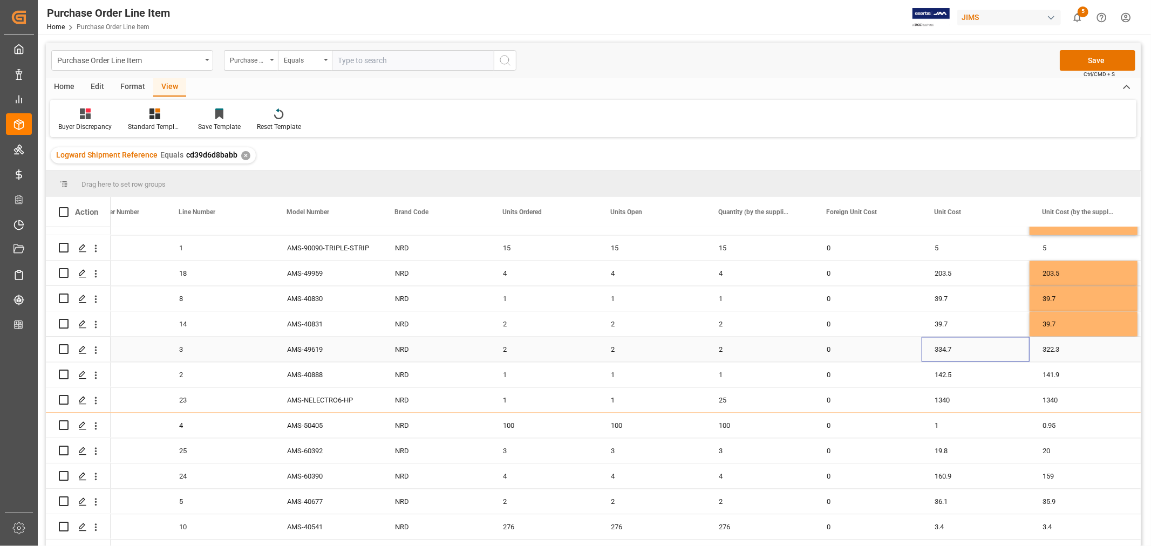
drag, startPoint x: 934, startPoint y: 347, endPoint x: 954, endPoint y: 353, distance: 20.2
click at [934, 348] on div "334.7" at bounding box center [975, 349] width 108 height 25
drag, startPoint x: 1027, startPoint y: 359, endPoint x: 1068, endPoint y: 356, distance: 41.6
click at [940, 373] on div "142.5" at bounding box center [975, 374] width 108 height 25
drag, startPoint x: 1027, startPoint y: 384, endPoint x: 1084, endPoint y: 380, distance: 57.8
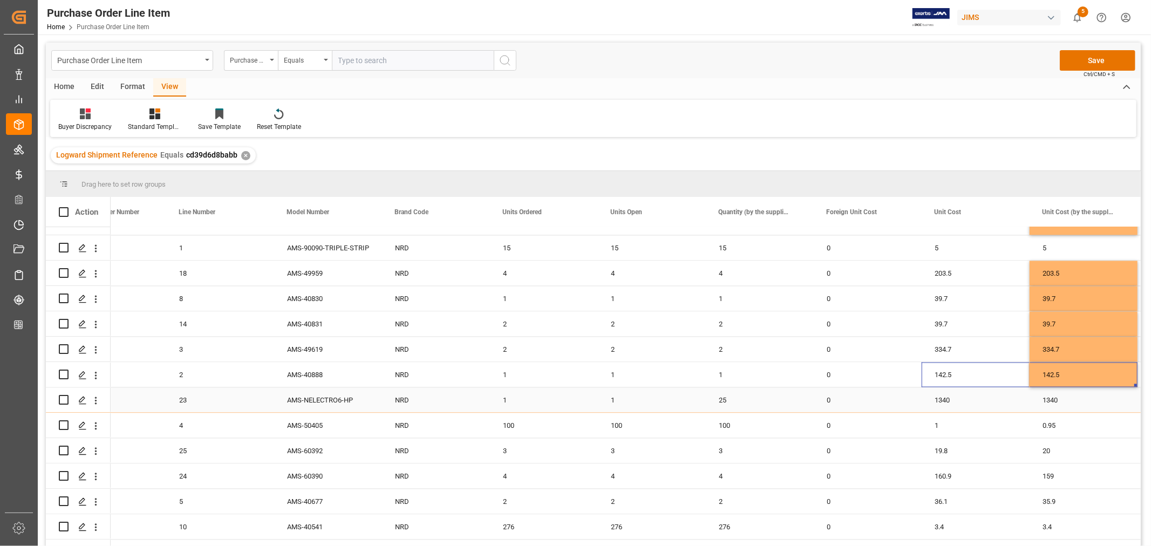
drag, startPoint x: 610, startPoint y: 399, endPoint x: 625, endPoint y: 401, distance: 15.3
click at [610, 398] on div "1" at bounding box center [652, 399] width 108 height 25
drag, startPoint x: 702, startPoint y: 409, endPoint x: 748, endPoint y: 408, distance: 45.3
click at [939, 425] on div "1" at bounding box center [975, 425] width 108 height 25
drag, startPoint x: 1026, startPoint y: 435, endPoint x: 1067, endPoint y: 432, distance: 40.6
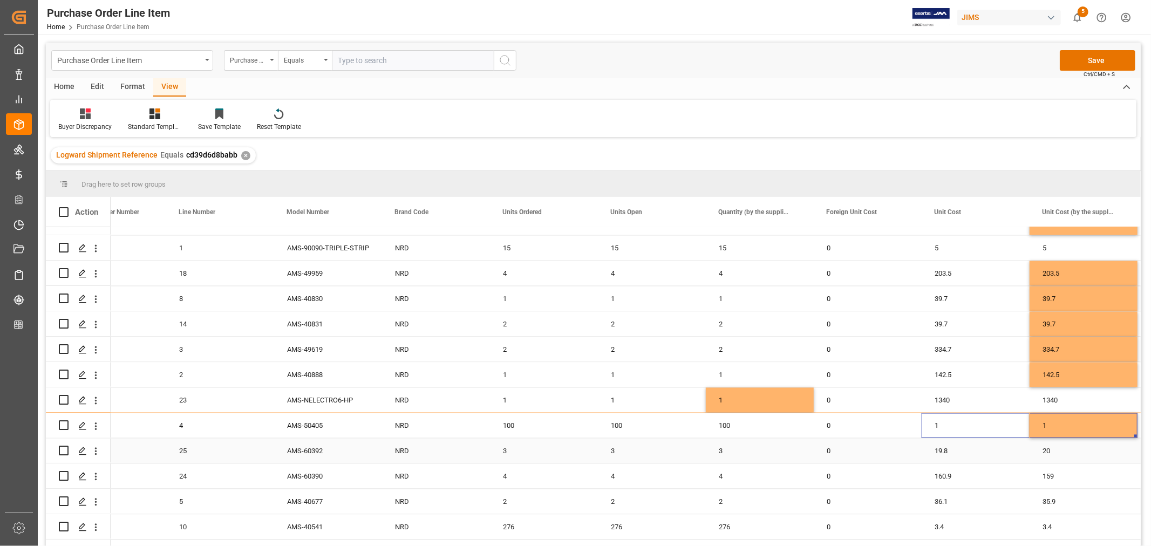
click at [937, 449] on div "19.8" at bounding box center [975, 450] width 108 height 25
drag, startPoint x: 1028, startPoint y: 461, endPoint x: 1064, endPoint y: 457, distance: 36.3
drag, startPoint x: 940, startPoint y: 473, endPoint x: 969, endPoint y: 483, distance: 30.7
click at [940, 473] on div "160.9" at bounding box center [975, 475] width 108 height 25
drag, startPoint x: 1027, startPoint y: 487, endPoint x: 1077, endPoint y: 480, distance: 50.6
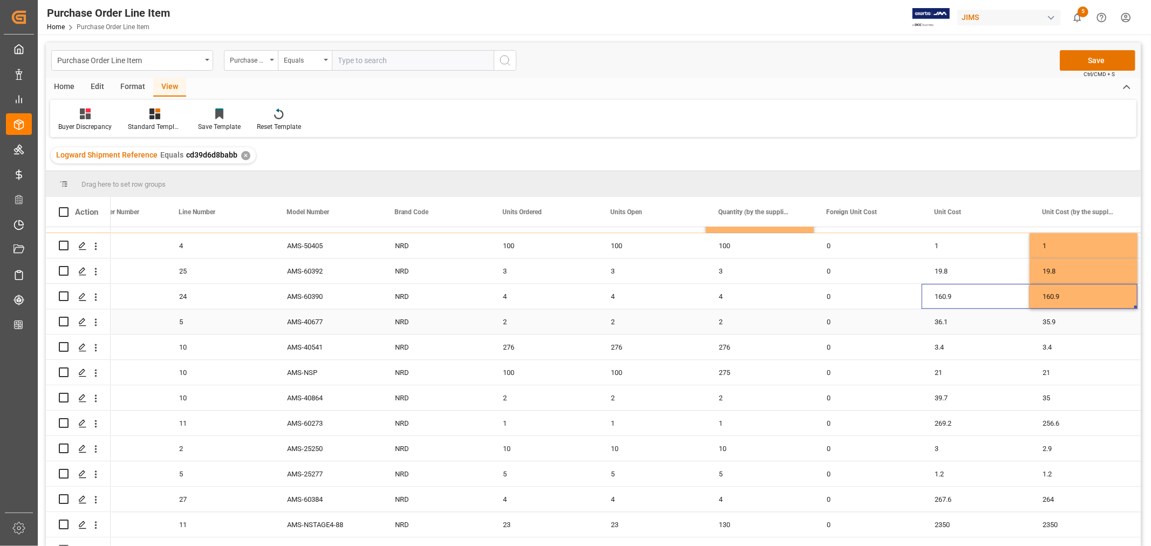
scroll to position [2184, 0]
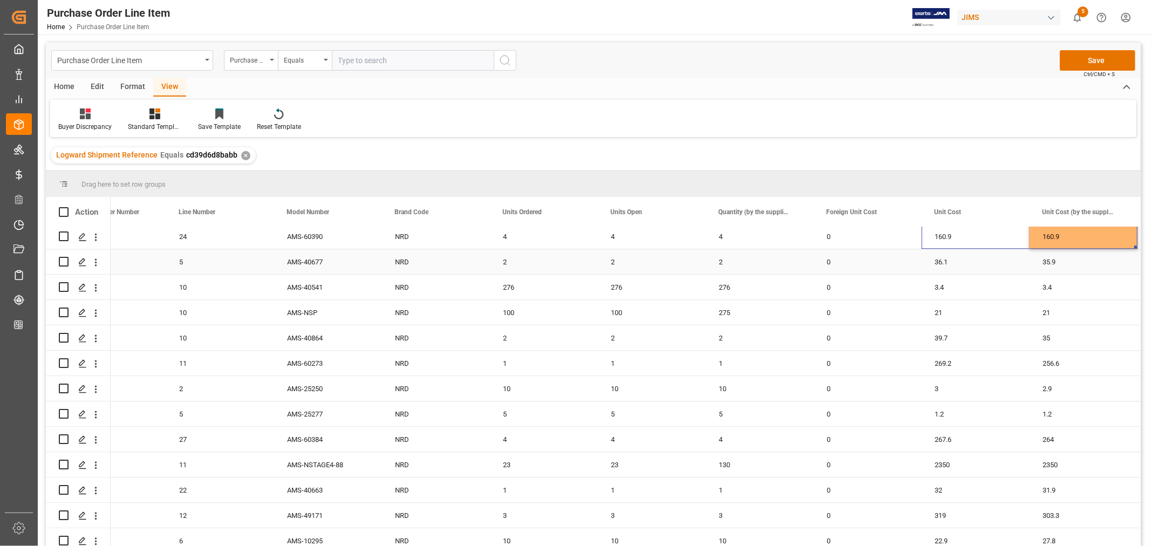
click at [935, 263] on div "36.1" at bounding box center [975, 261] width 108 height 25
drag, startPoint x: 1047, startPoint y: 269, endPoint x: 1069, endPoint y: 268, distance: 22.1
click at [617, 309] on div "100" at bounding box center [652, 312] width 108 height 25
drag, startPoint x: 702, startPoint y: 322, endPoint x: 773, endPoint y: 322, distance: 70.1
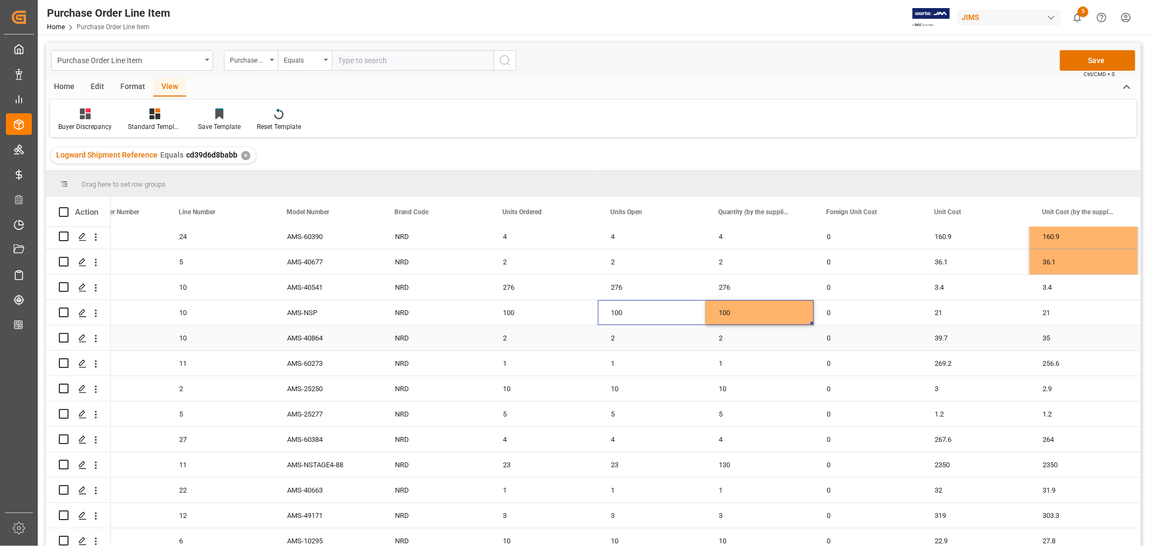
click at [942, 336] on div "39.7" at bounding box center [975, 337] width 108 height 25
drag, startPoint x: 1026, startPoint y: 346, endPoint x: 1064, endPoint y: 343, distance: 37.9
click at [941, 360] on div "269.2" at bounding box center [975, 363] width 108 height 25
drag, startPoint x: 1028, startPoint y: 374, endPoint x: 1070, endPoint y: 371, distance: 42.7
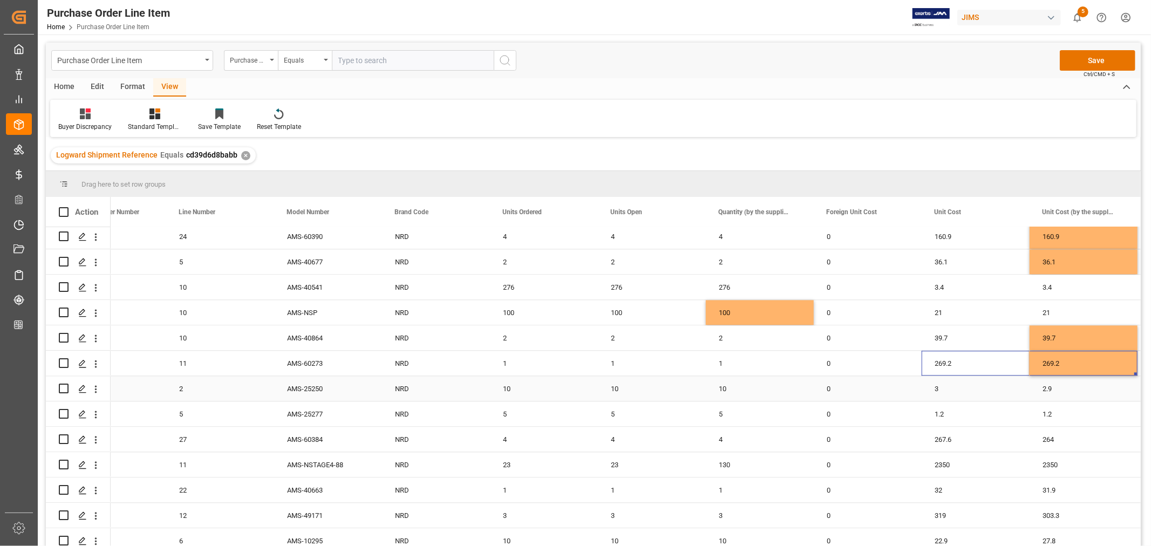
click at [934, 386] on div "3" at bounding box center [975, 388] width 108 height 25
drag, startPoint x: 1028, startPoint y: 397, endPoint x: 1063, endPoint y: 395, distance: 35.1
click at [940, 435] on div "267.6" at bounding box center [975, 439] width 108 height 25
drag, startPoint x: 1027, startPoint y: 448, endPoint x: 1061, endPoint y: 445, distance: 34.1
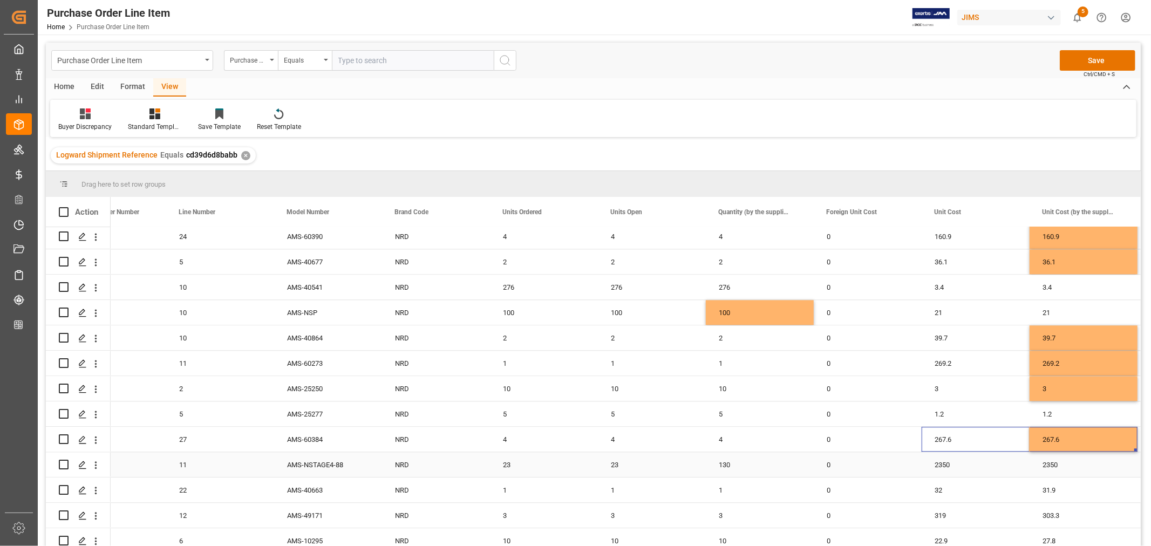
click at [612, 462] on div "23" at bounding box center [652, 464] width 108 height 25
drag, startPoint x: 703, startPoint y: 475, endPoint x: 754, endPoint y: 469, distance: 51.5
click at [937, 488] on div "32" at bounding box center [975, 489] width 108 height 25
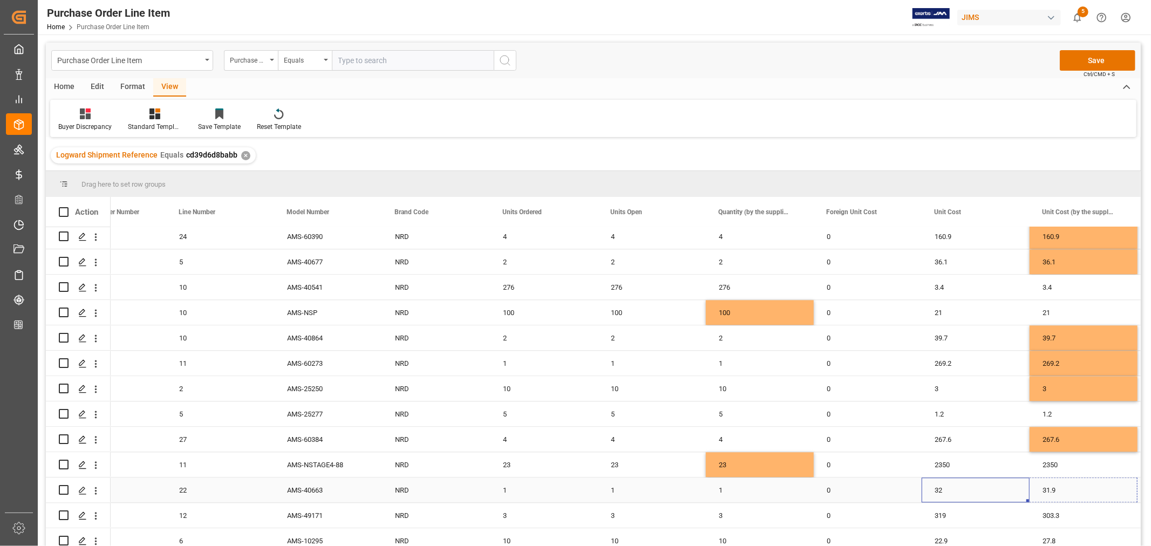
drag, startPoint x: 1027, startPoint y: 499, endPoint x: 1062, endPoint y: 497, distance: 34.6
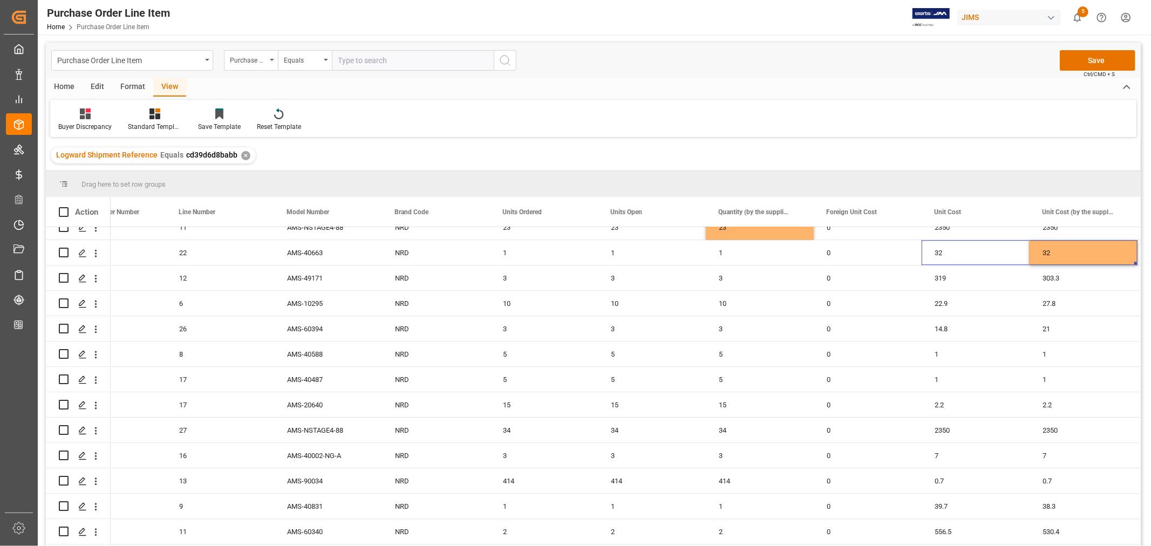
scroll to position [2424, 0]
click at [940, 271] on div "319" at bounding box center [975, 275] width 108 height 25
drag, startPoint x: 1026, startPoint y: 284, endPoint x: 1064, endPoint y: 283, distance: 38.3
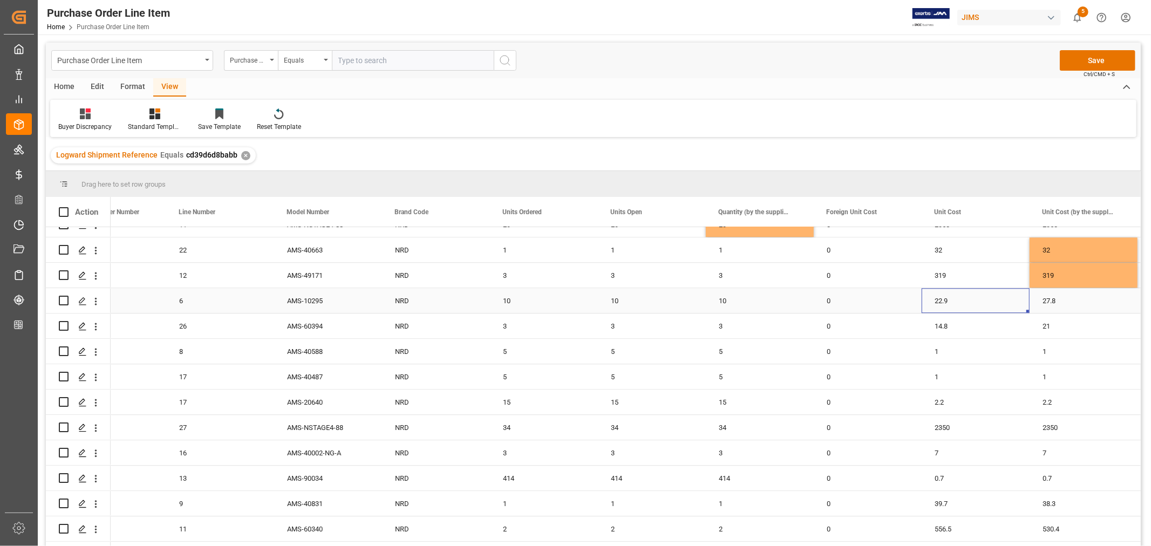
click at [942, 298] on div "22.9" at bounding box center [975, 300] width 108 height 25
drag, startPoint x: 1027, startPoint y: 310, endPoint x: 1065, endPoint y: 308, distance: 38.4
click at [941, 322] on div "14.8" at bounding box center [975, 325] width 108 height 25
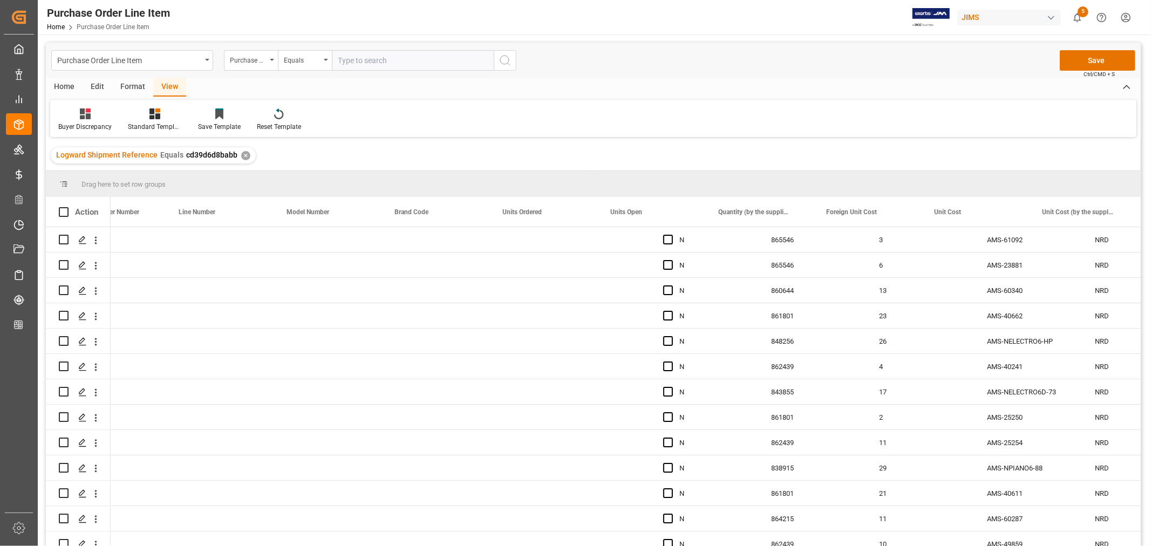
scroll to position [0, 700]
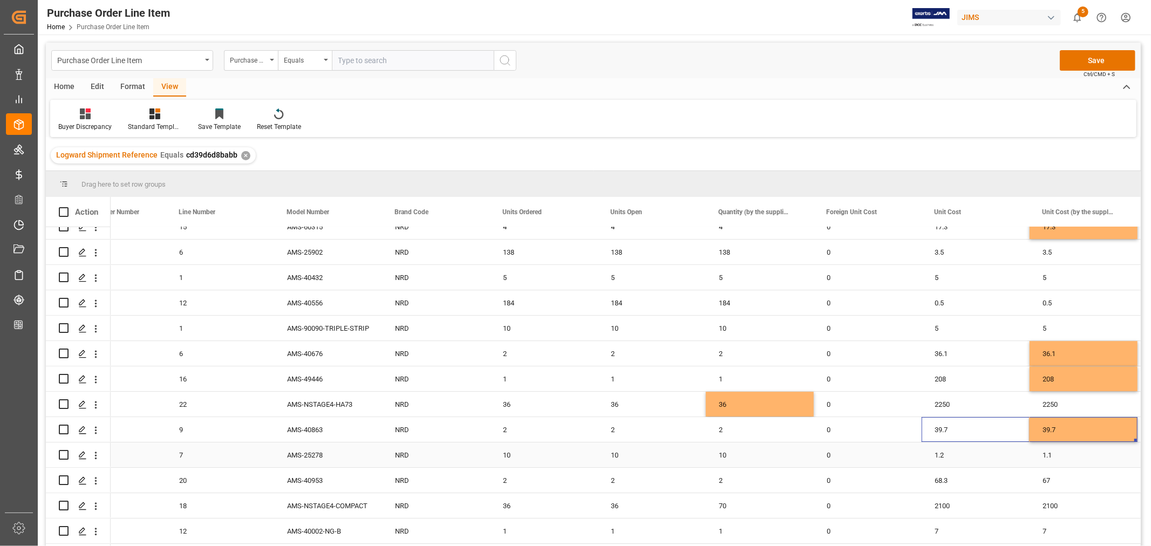
click at [937, 455] on div "1.2" at bounding box center [975, 454] width 108 height 25
drag, startPoint x: 1027, startPoint y: 466, endPoint x: 1060, endPoint y: 462, distance: 32.6
click at [934, 481] on div "68.3" at bounding box center [975, 480] width 108 height 25
drag, startPoint x: 1028, startPoint y: 491, endPoint x: 1061, endPoint y: 491, distance: 32.9
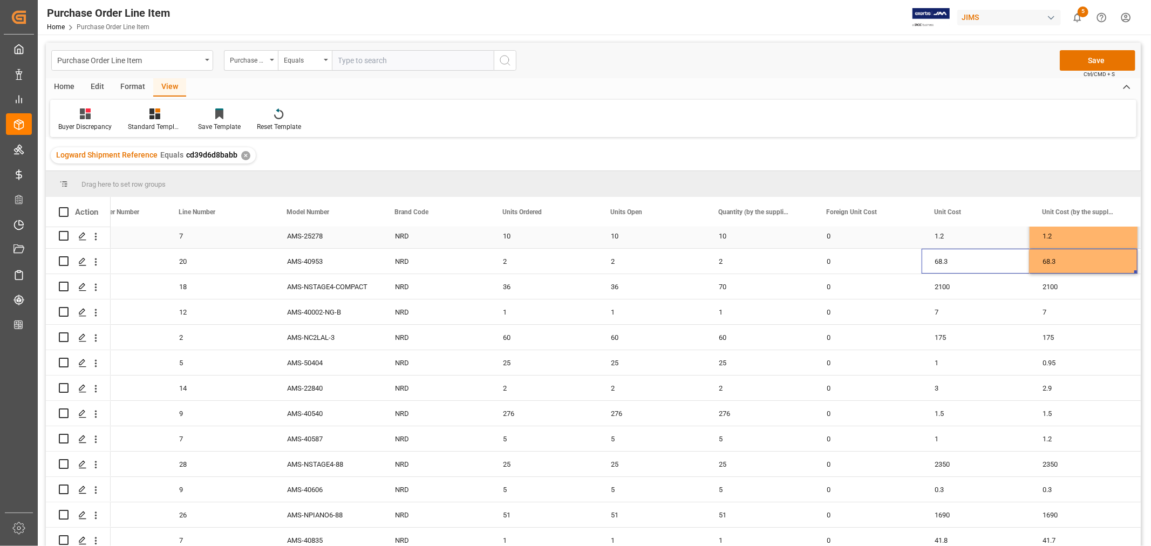
scroll to position [3143, 0]
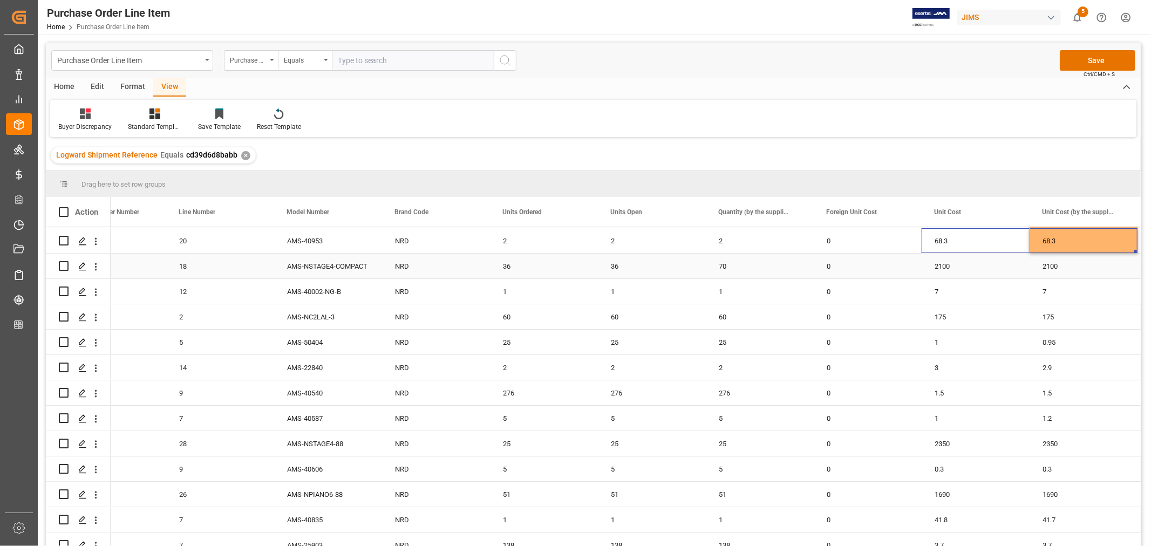
click at [612, 262] on div "36" at bounding box center [652, 266] width 108 height 25
drag, startPoint x: 703, startPoint y: 276, endPoint x: 758, endPoint y: 273, distance: 55.1
click at [938, 340] on div "1" at bounding box center [975, 342] width 108 height 25
drag, startPoint x: 1027, startPoint y: 352, endPoint x: 1074, endPoint y: 347, distance: 47.2
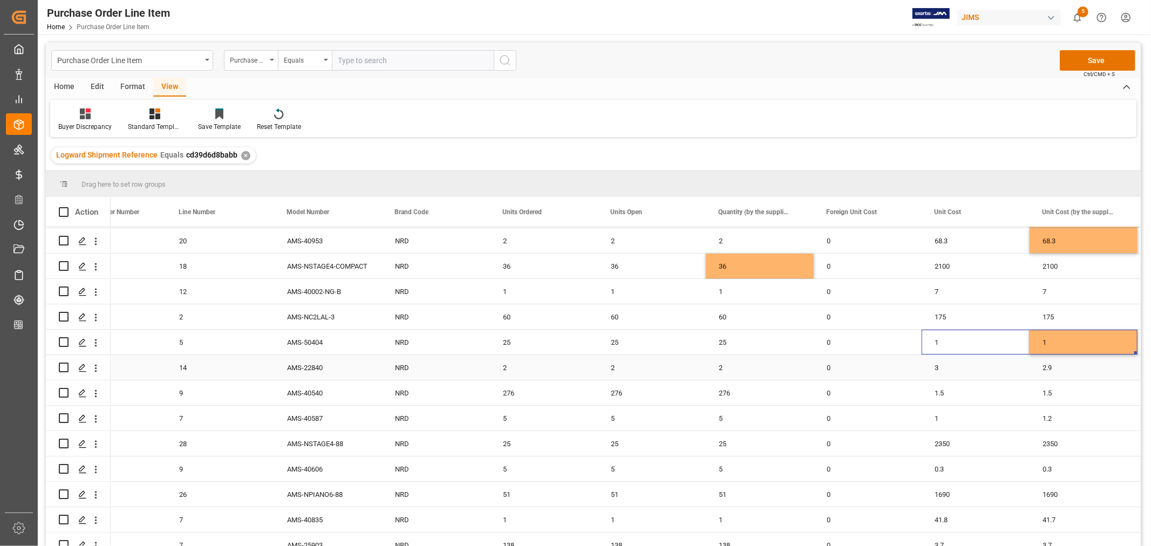
click at [940, 365] on div "3" at bounding box center [975, 367] width 108 height 25
drag, startPoint x: 1026, startPoint y: 377, endPoint x: 1074, endPoint y: 374, distance: 48.6
drag, startPoint x: 934, startPoint y: 417, endPoint x: 941, endPoint y: 418, distance: 7.6
click at [934, 417] on div "1" at bounding box center [975, 418] width 108 height 25
drag, startPoint x: 1028, startPoint y: 428, endPoint x: 1061, endPoint y: 426, distance: 32.9
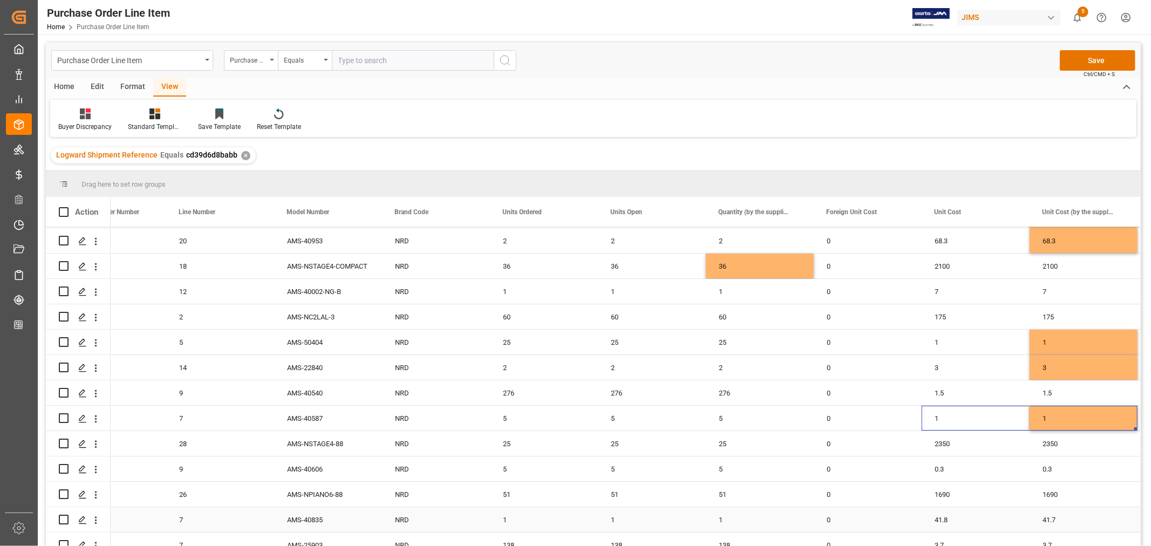
click at [939, 518] on div "41.8" at bounding box center [975, 519] width 108 height 25
drag, startPoint x: 1026, startPoint y: 530, endPoint x: 1063, endPoint y: 526, distance: 37.4
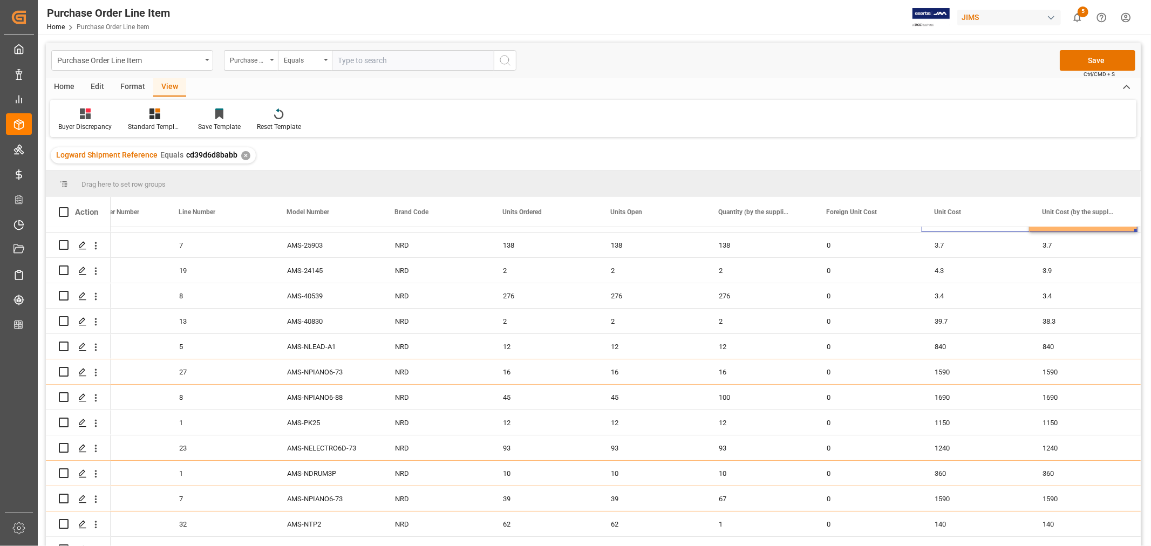
scroll to position [3383, 0]
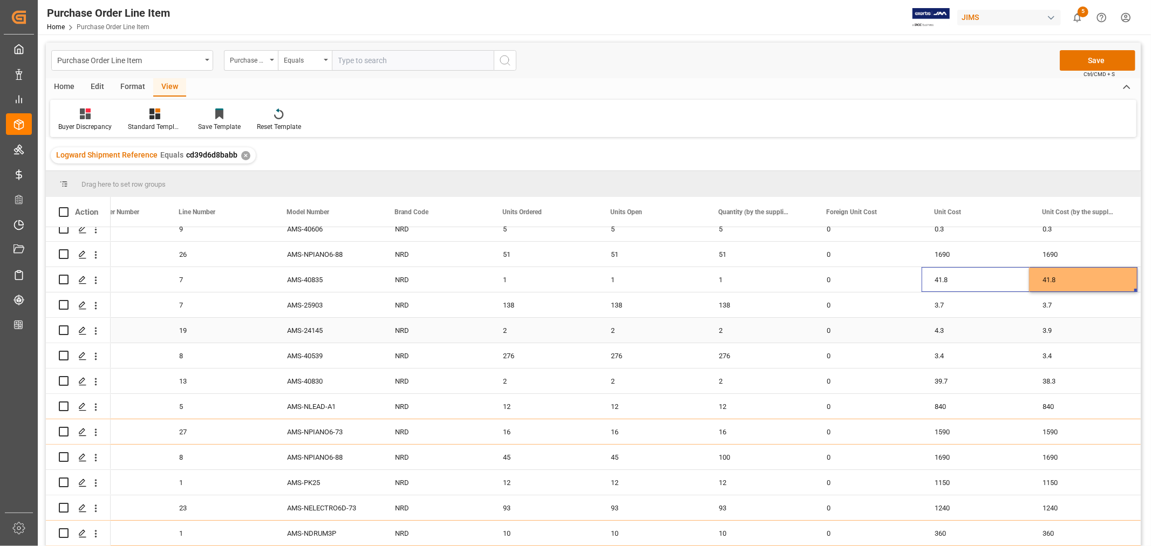
click at [937, 331] on div "4.3" at bounding box center [975, 330] width 108 height 25
drag, startPoint x: 1027, startPoint y: 340, endPoint x: 1060, endPoint y: 339, distance: 32.9
click at [938, 380] on div "39.7" at bounding box center [975, 380] width 108 height 25
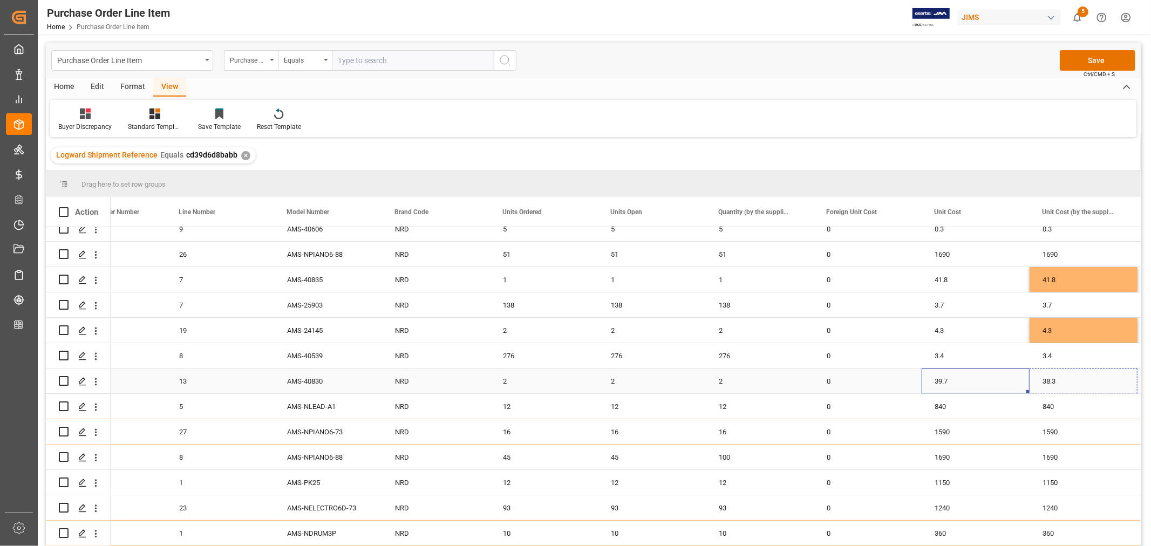
drag, startPoint x: 1027, startPoint y: 390, endPoint x: 1070, endPoint y: 390, distance: 43.7
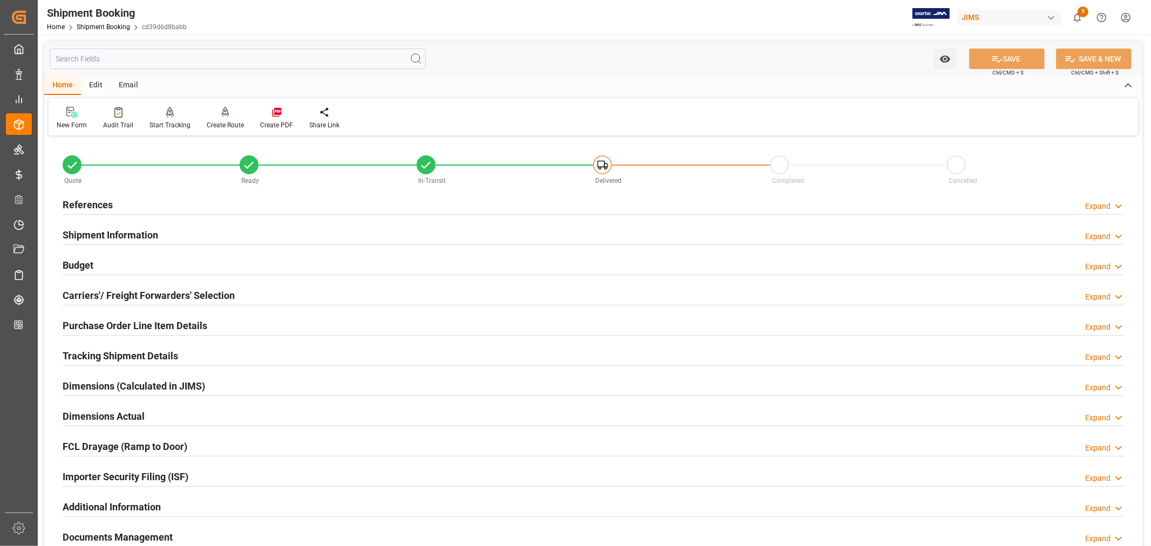
click at [103, 321] on h2 "Purchase Order Line Item Details" at bounding box center [135, 325] width 145 height 15
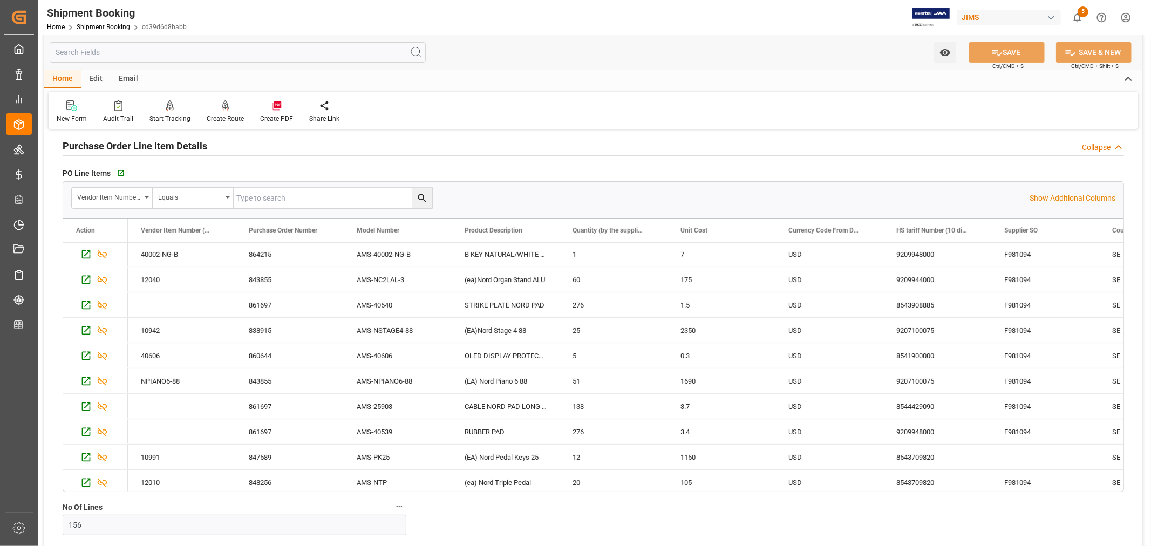
scroll to position [3706, 0]
click at [375, 450] on div "AMS-PK25" at bounding box center [398, 453] width 108 height 25
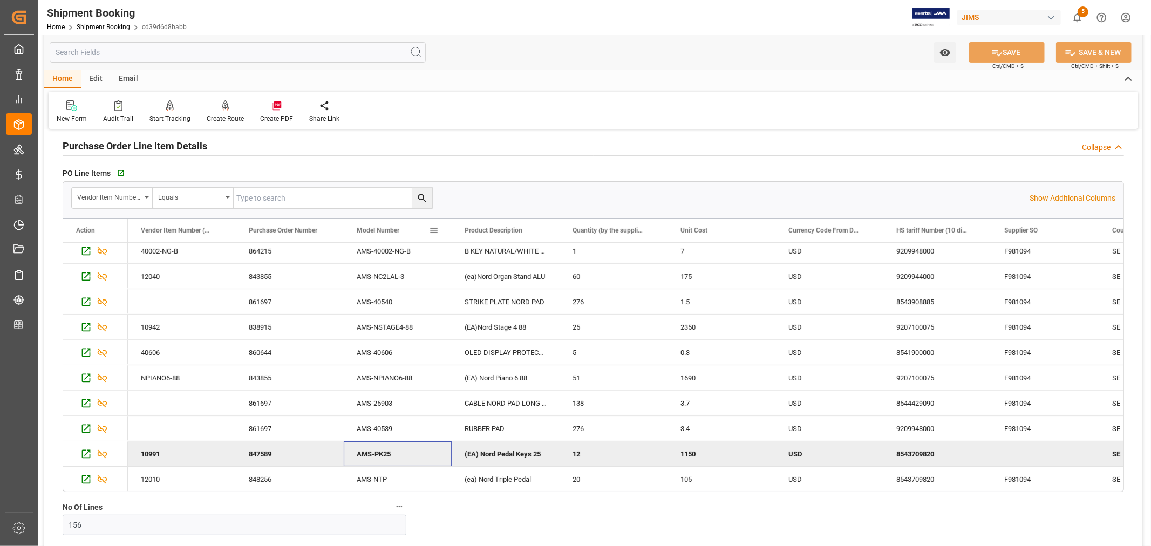
click at [433, 232] on span at bounding box center [434, 231] width 10 height 10
click at [380, 229] on span "Model Number" at bounding box center [378, 231] width 43 height 8
click at [435, 229] on span at bounding box center [434, 231] width 10 height 10
click at [491, 229] on span "columns" at bounding box center [514, 232] width 60 height 19
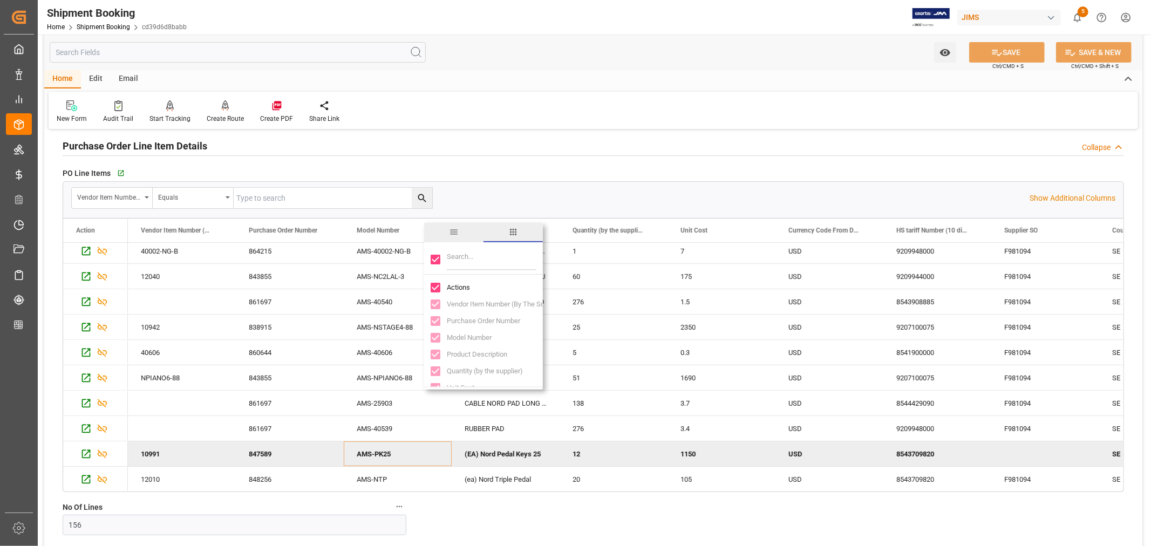
click at [391, 227] on span "Model Number" at bounding box center [378, 231] width 43 height 8
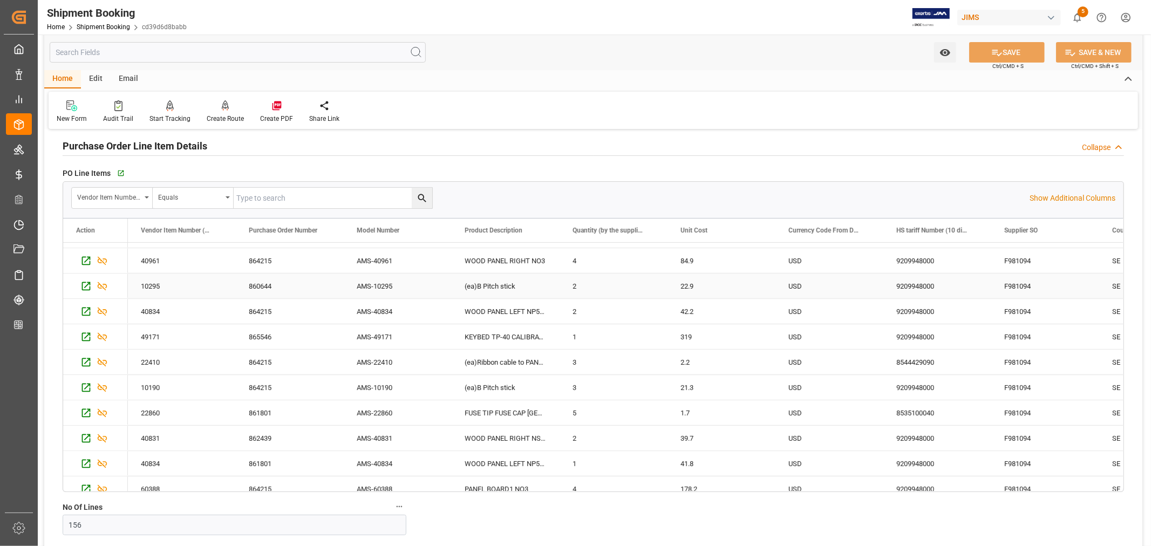
scroll to position [479, 0]
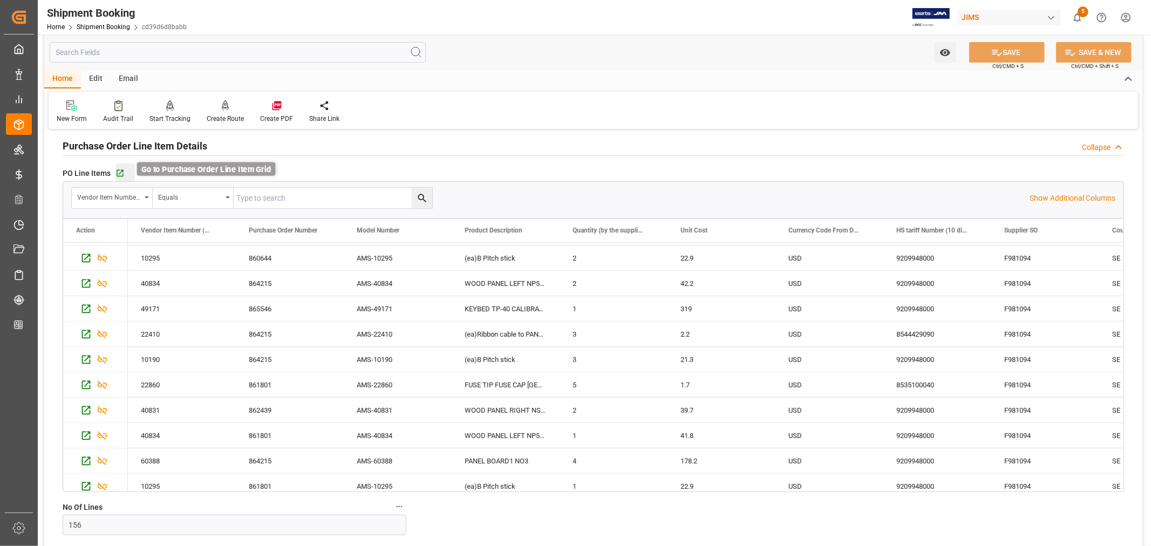
click at [120, 175] on icon "button" at bounding box center [119, 173] width 9 height 9
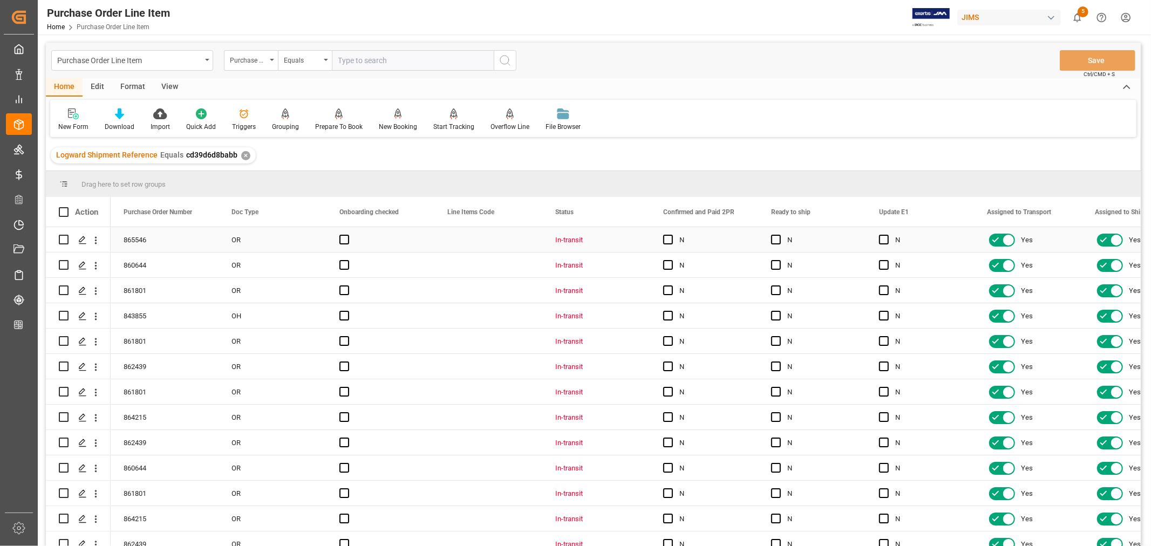
click at [464, 242] on div "Press SPACE to select this row." at bounding box center [488, 239] width 108 height 25
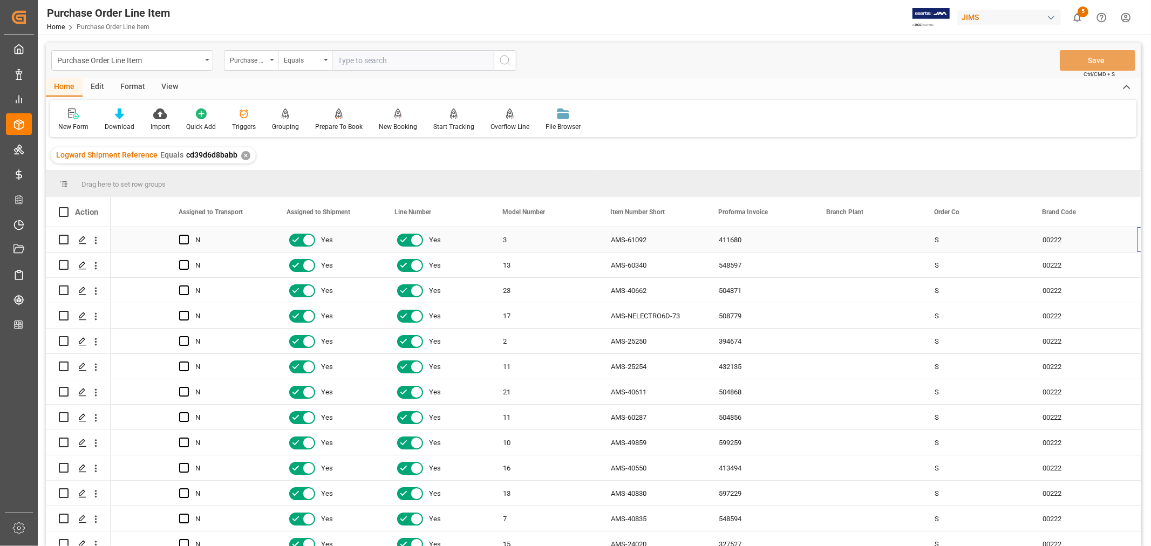
scroll to position [0, 808]
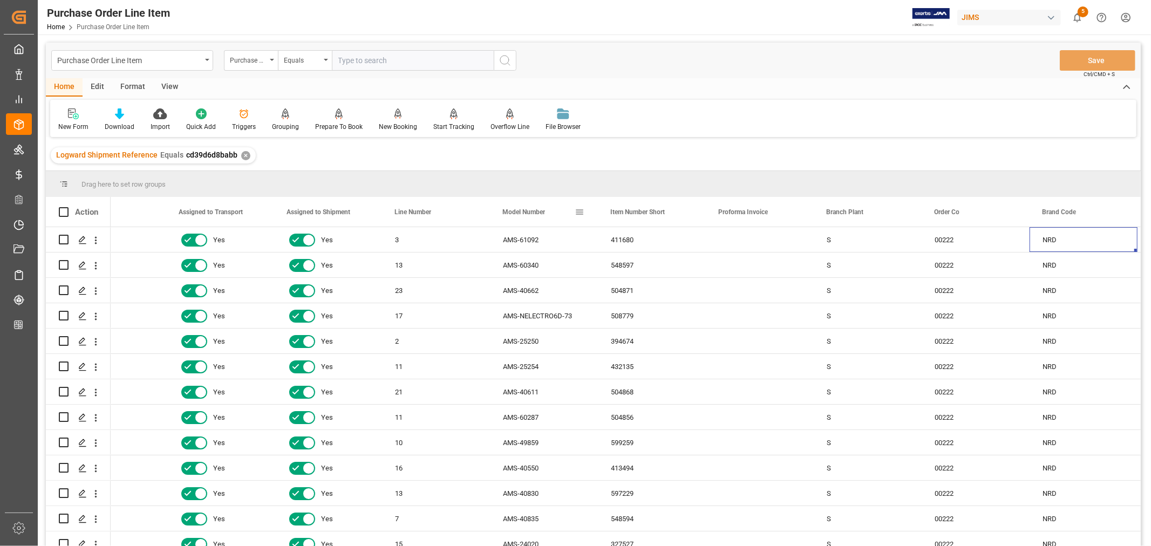
click at [583, 212] on span at bounding box center [580, 212] width 10 height 10
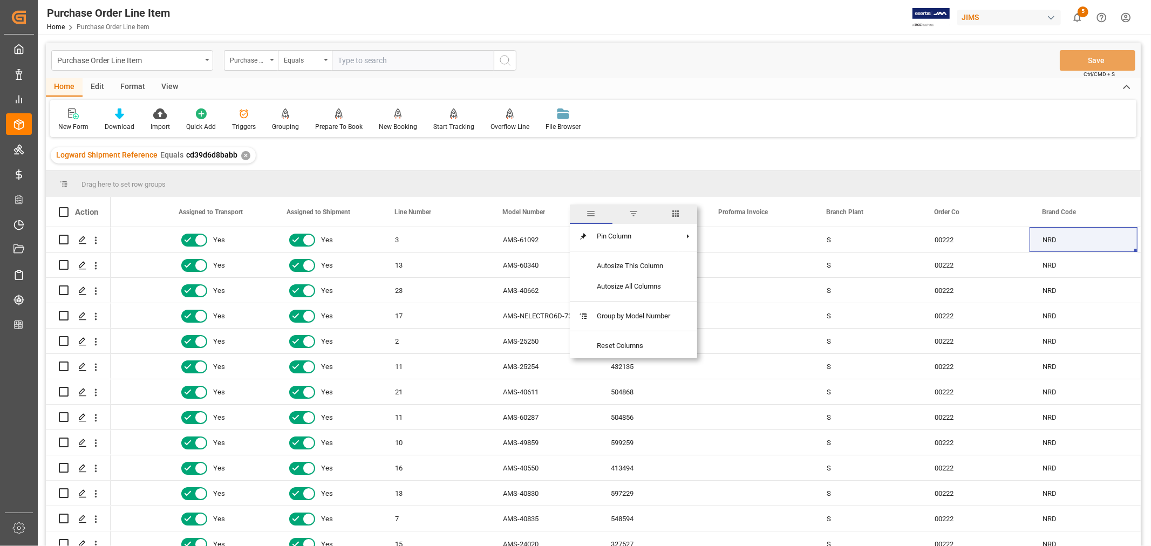
click at [634, 214] on span "filter" at bounding box center [633, 214] width 10 height 10
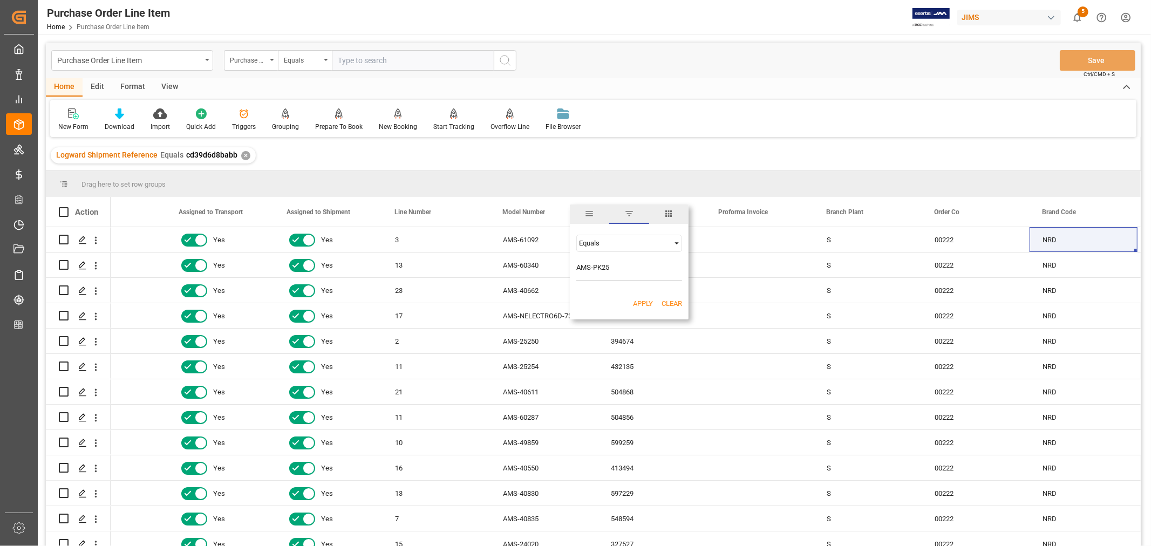
type input "AMS-PK25"
click at [643, 301] on button "Apply" at bounding box center [643, 303] width 20 height 11
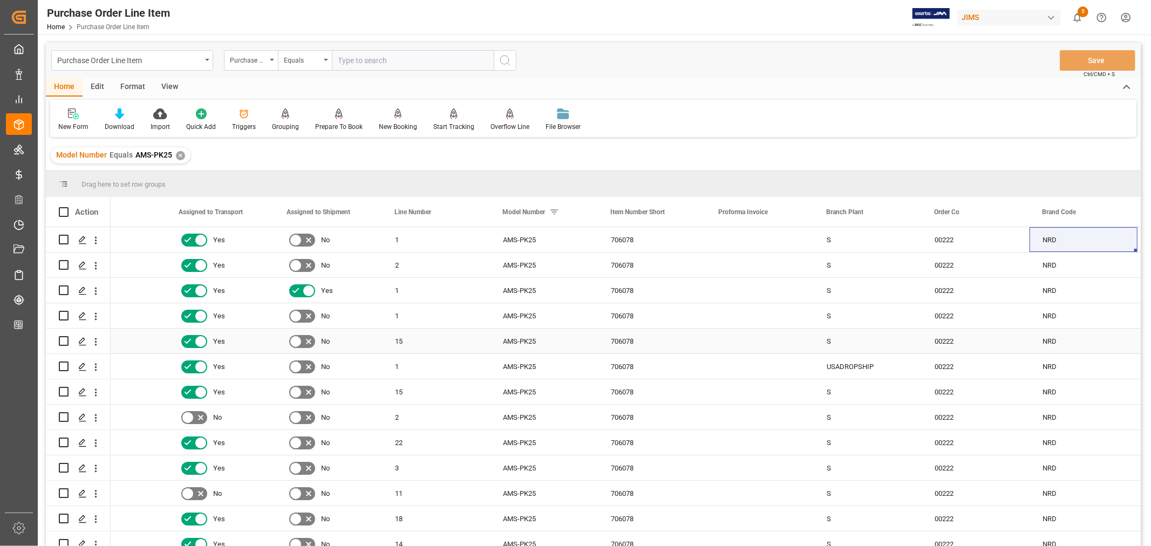
click at [696, 346] on div "706078" at bounding box center [652, 341] width 108 height 25
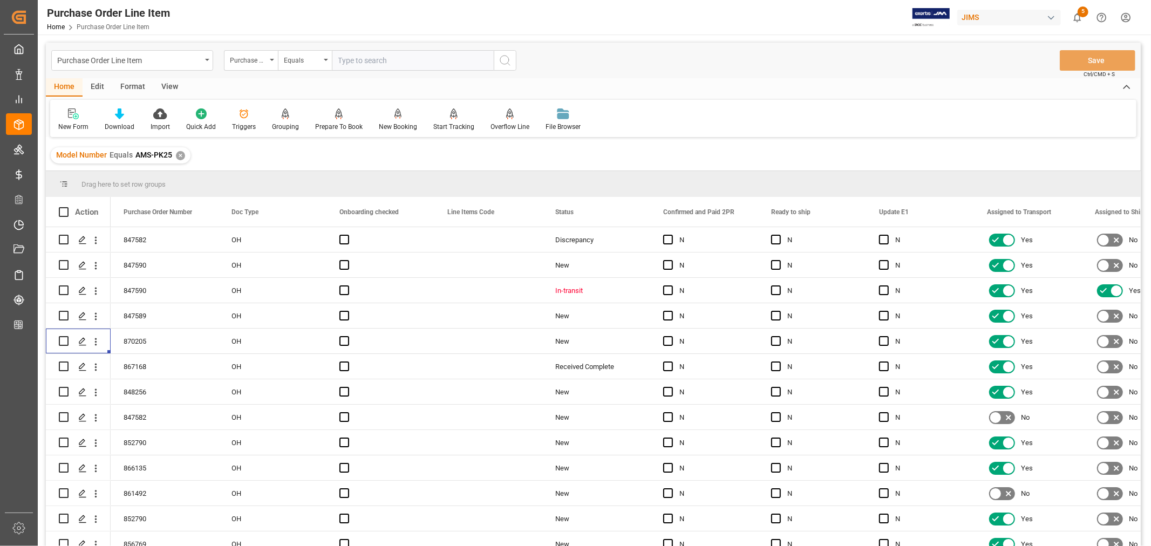
click at [181, 154] on div "✕" at bounding box center [180, 155] width 9 height 9
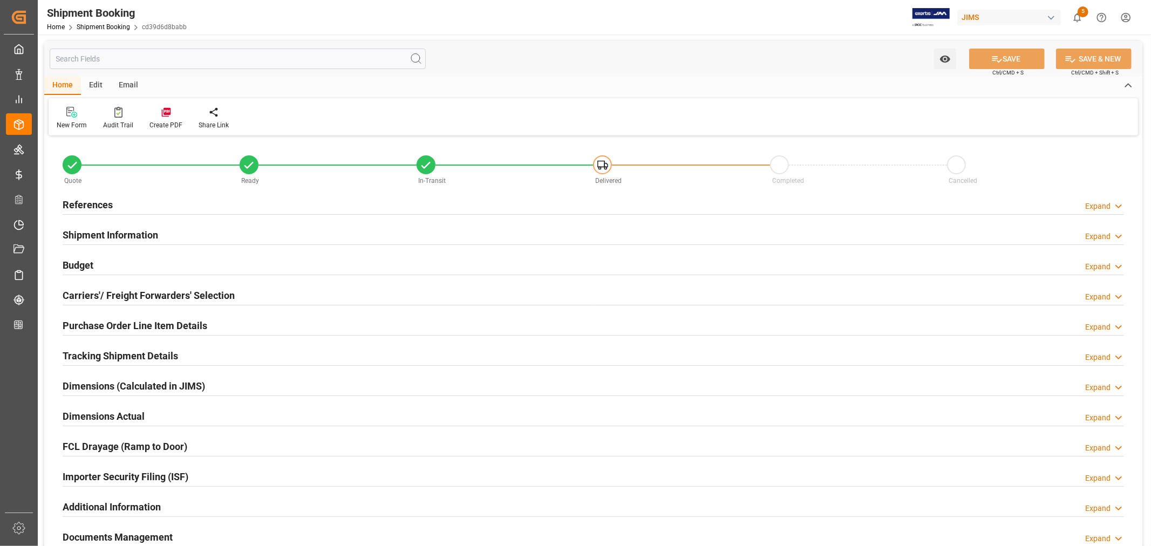
type input "156"
click at [193, 325] on h2 "Purchase Order Line Item Details" at bounding box center [135, 325] width 145 height 15
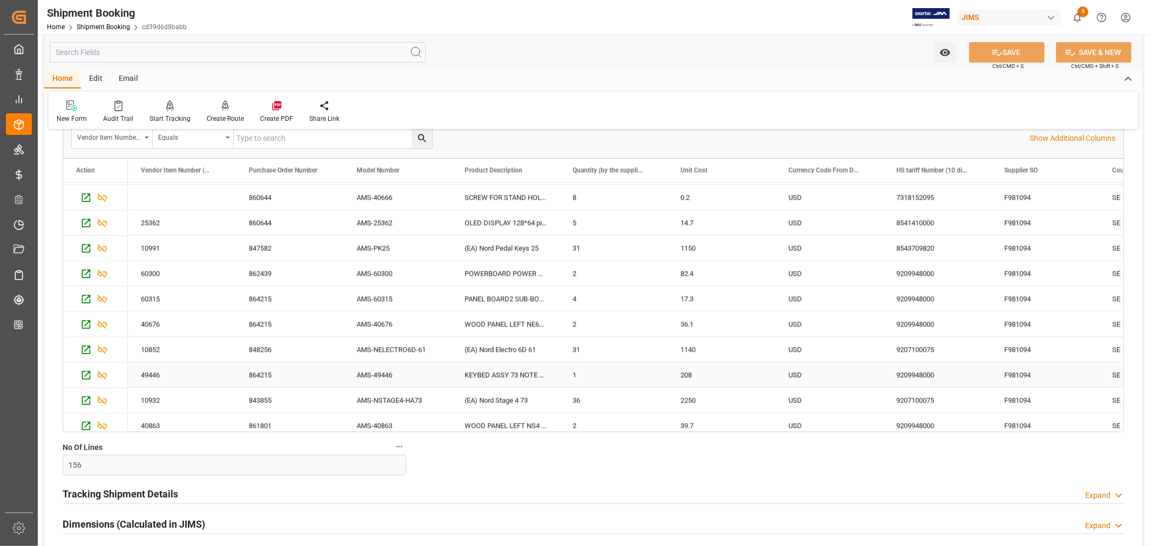
scroll to position [1858, 0]
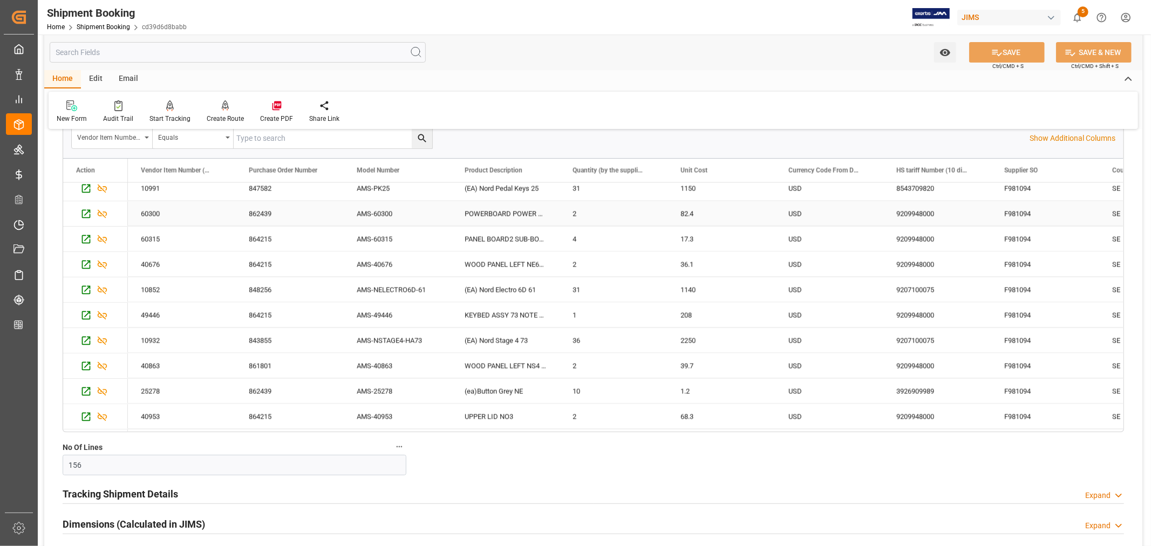
click at [380, 213] on div "AMS-60300" at bounding box center [398, 213] width 108 height 25
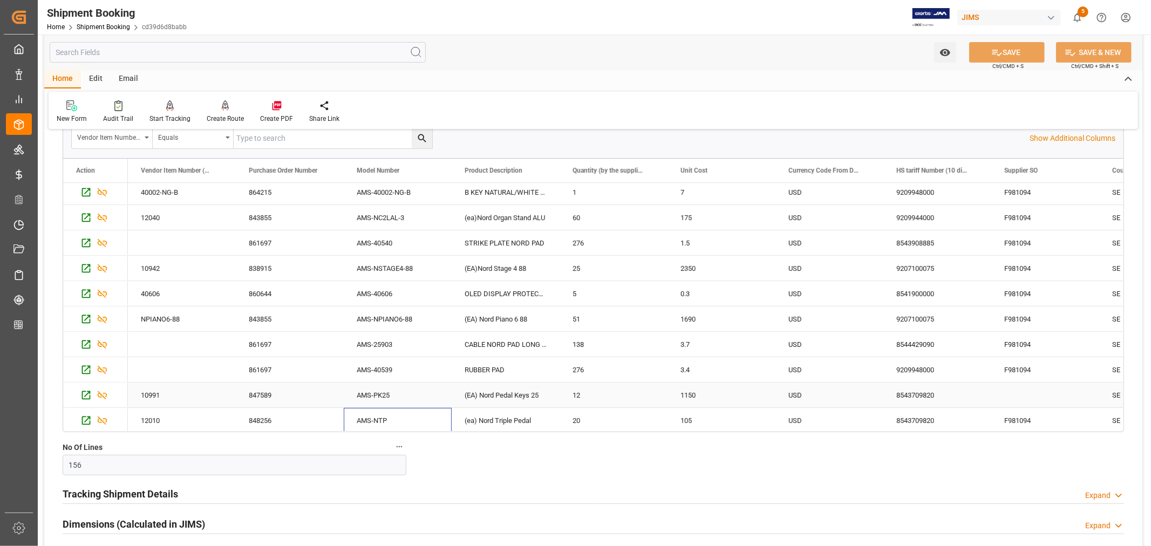
scroll to position [3706, 0]
click at [373, 392] on div "AMS-PK25" at bounding box center [398, 393] width 108 height 25
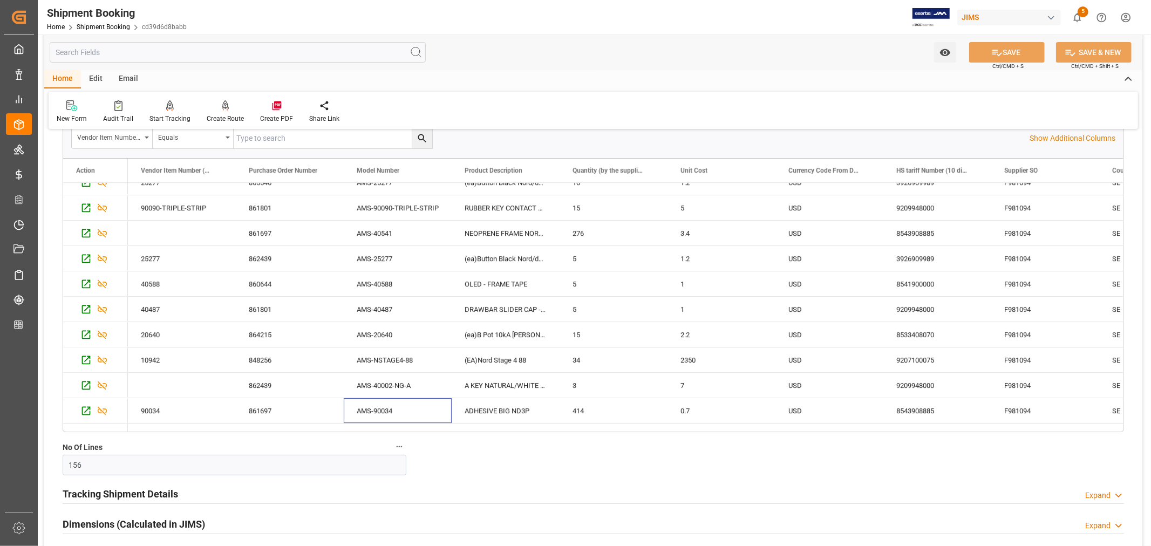
scroll to position [3282, 0]
click at [385, 187] on div "AMS-25277" at bounding box center [398, 184] width 108 height 25
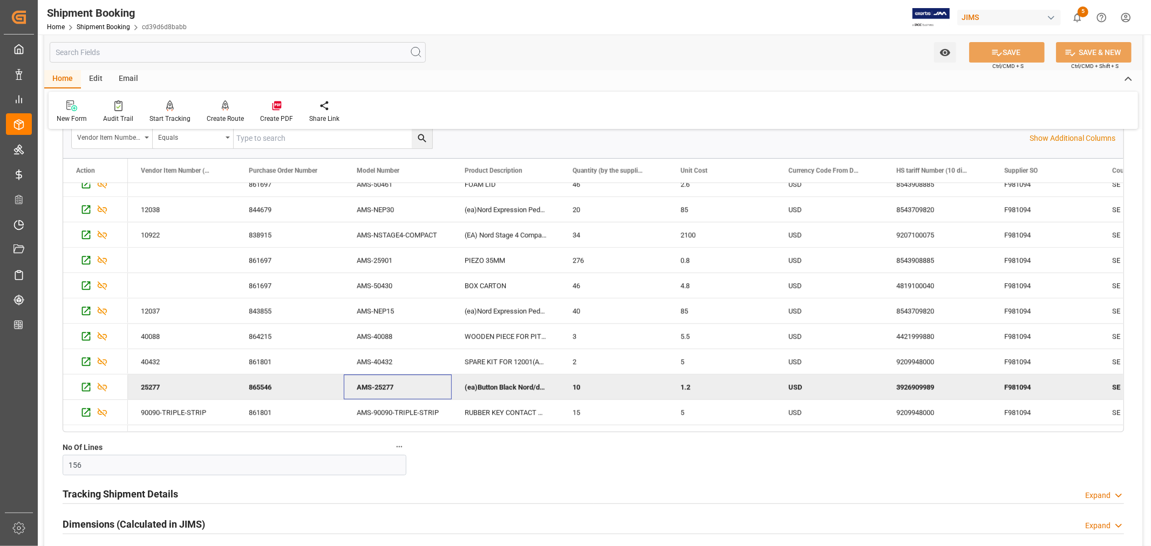
scroll to position [3042, 0]
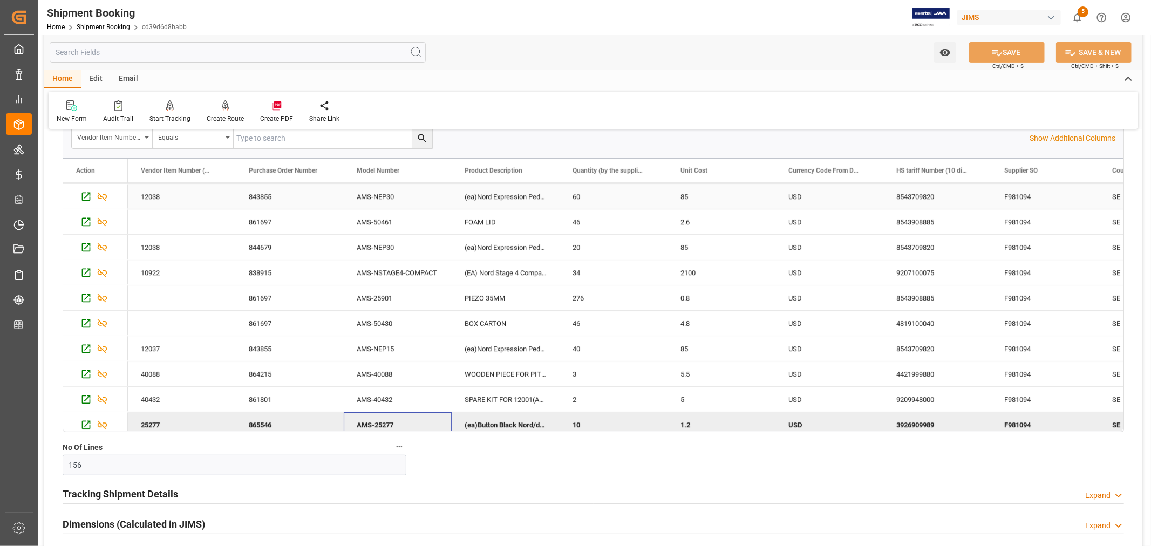
click at [392, 197] on div "AMS-NEP30" at bounding box center [398, 196] width 108 height 25
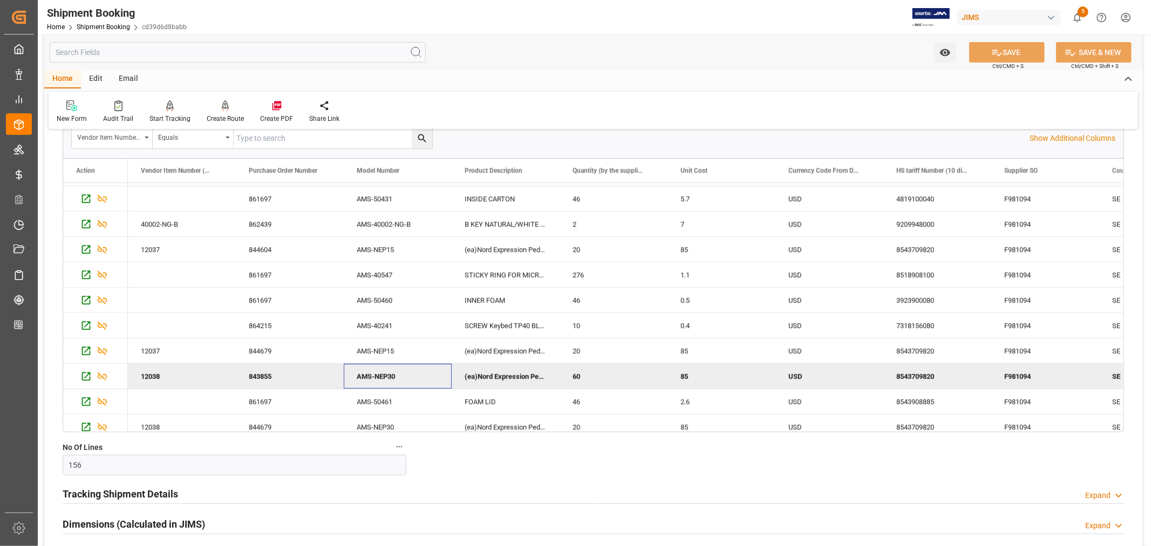
scroll to position [2802, 0]
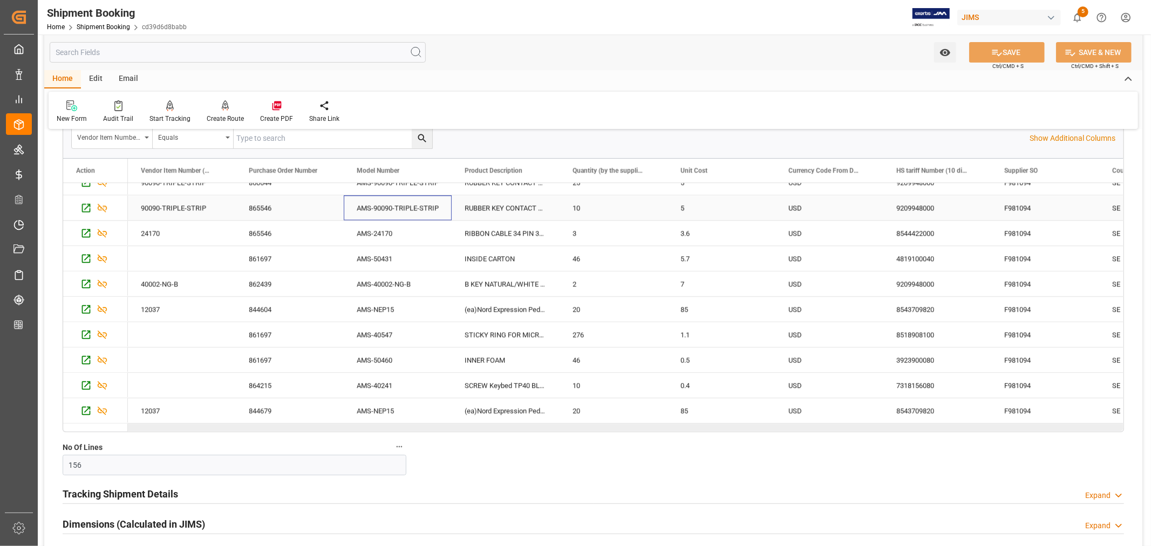
click at [401, 206] on div "AMS-90090-TRIPLE-STRIP" at bounding box center [398, 207] width 108 height 25
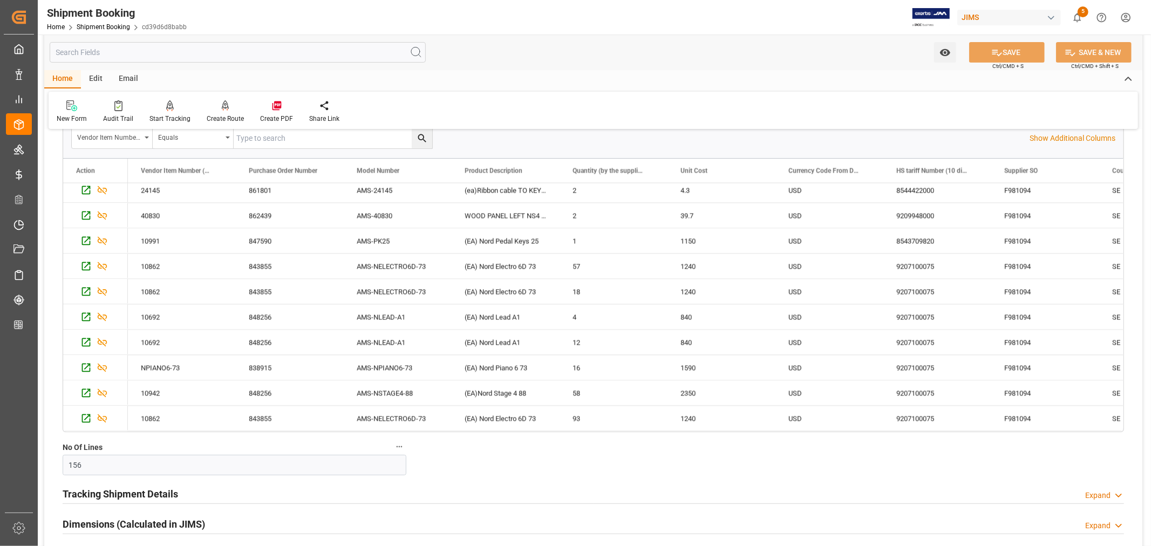
scroll to position [2218, 0]
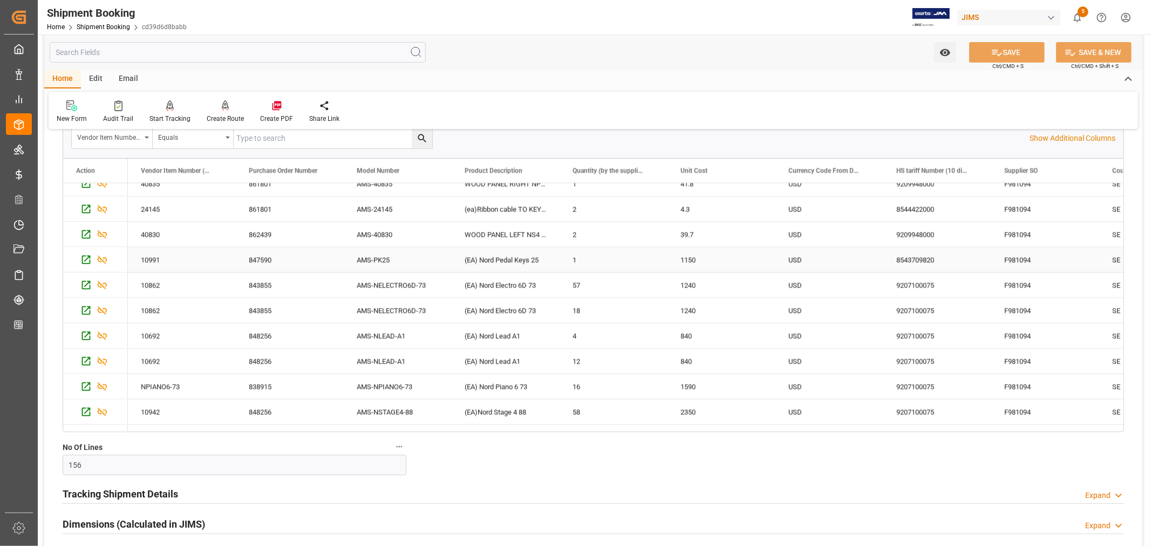
click at [374, 256] on div "AMS-PK25" at bounding box center [398, 259] width 108 height 25
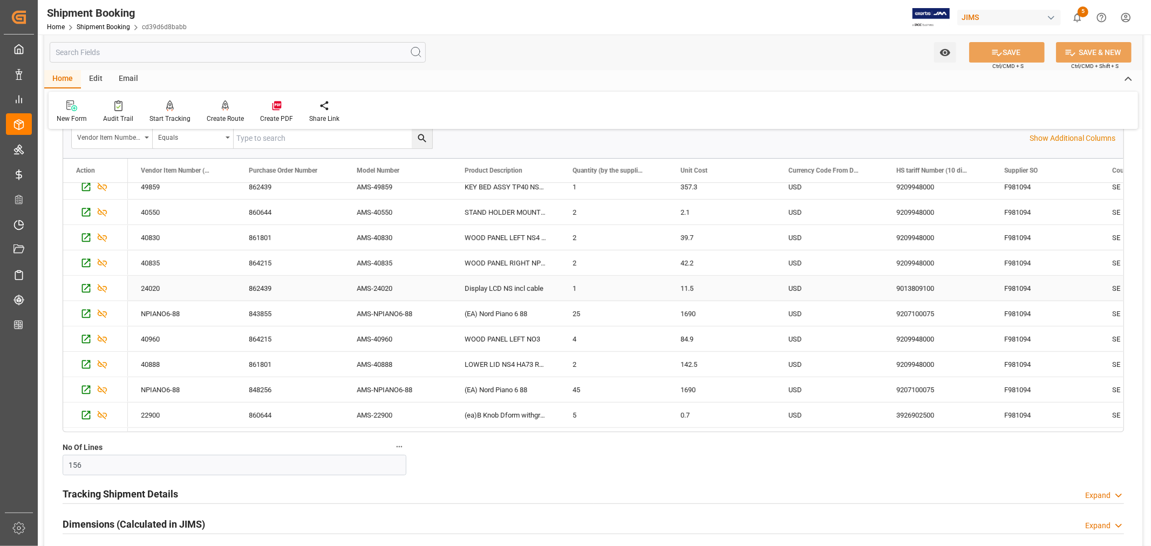
scroll to position [240, 0]
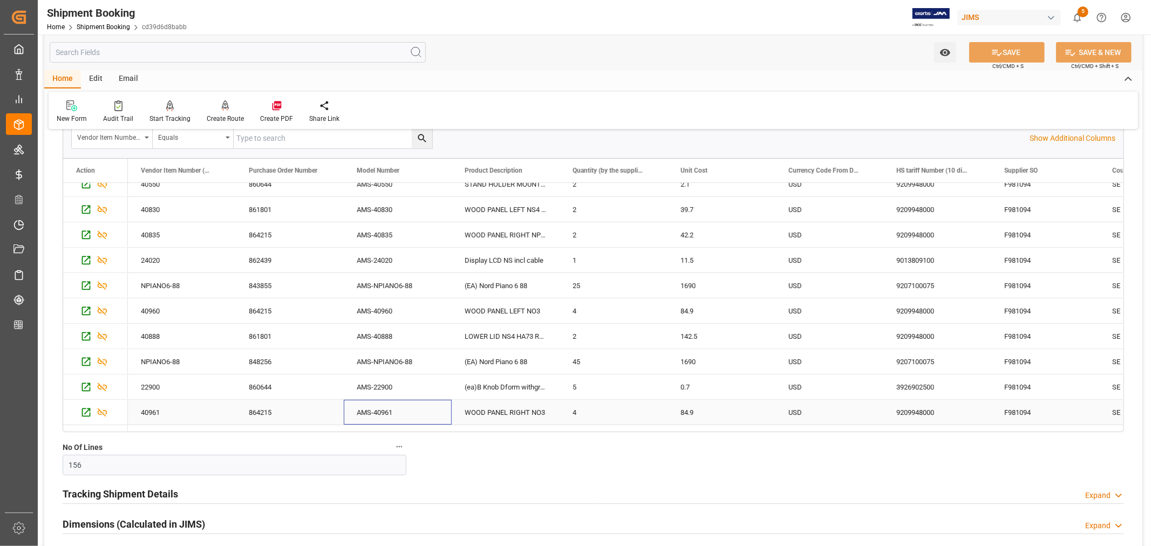
click at [378, 411] on div "AMS-40961" at bounding box center [398, 412] width 108 height 25
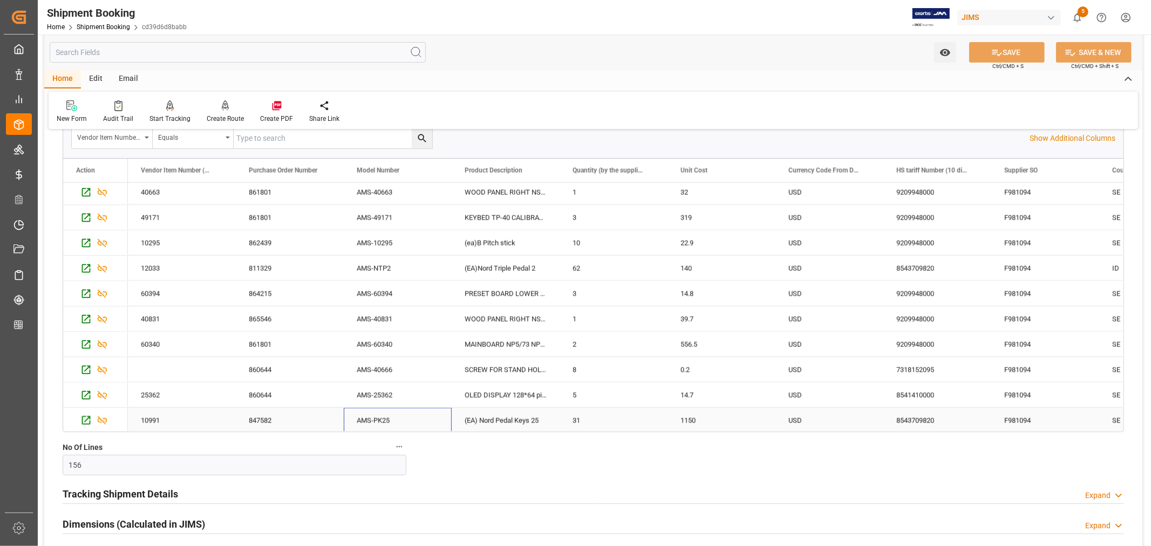
scroll to position [1777, 0]
click at [366, 268] on div "AMS-PK25" at bounding box center [398, 269] width 108 height 25
click at [380, 392] on div "AMS-PK25" at bounding box center [398, 397] width 108 height 25
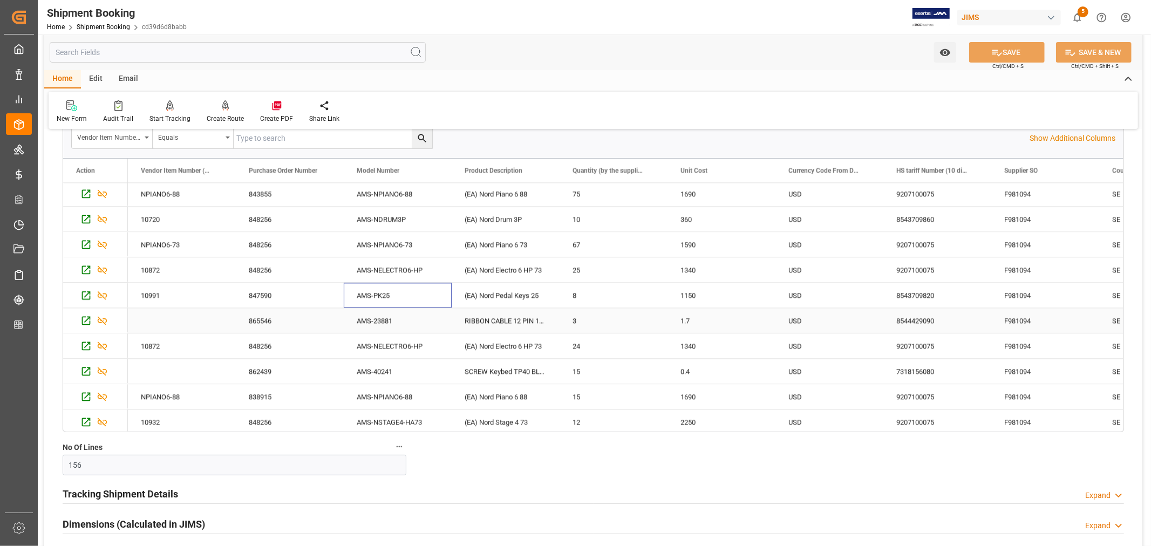
click at [386, 319] on div "AMS-23881" at bounding box center [398, 320] width 108 height 25
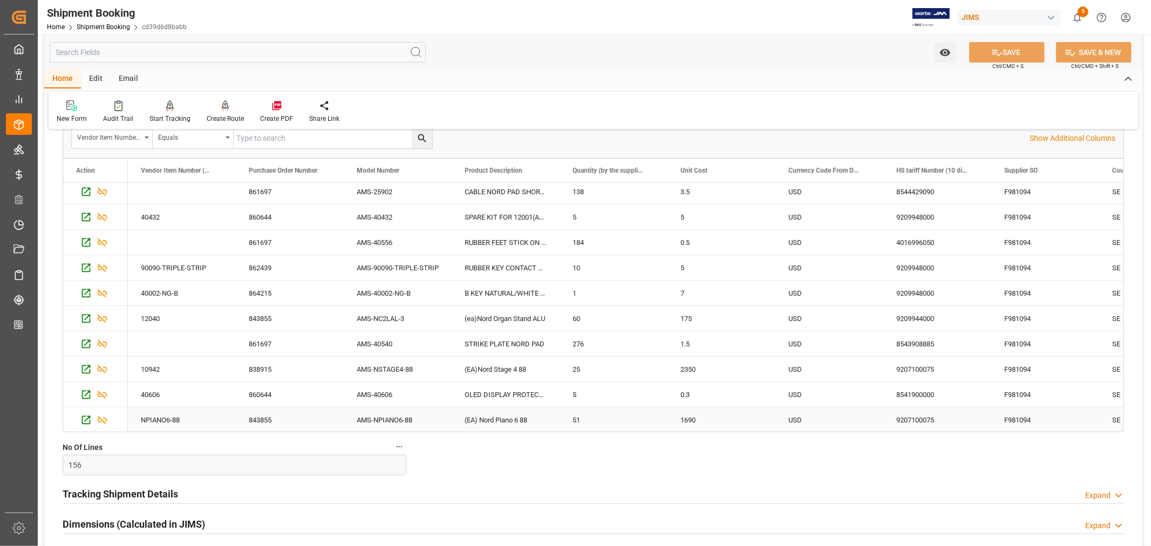
scroll to position [3706, 0]
click at [104, 392] on icon "Press SPACE to select this row." at bounding box center [103, 394] width 10 height 9
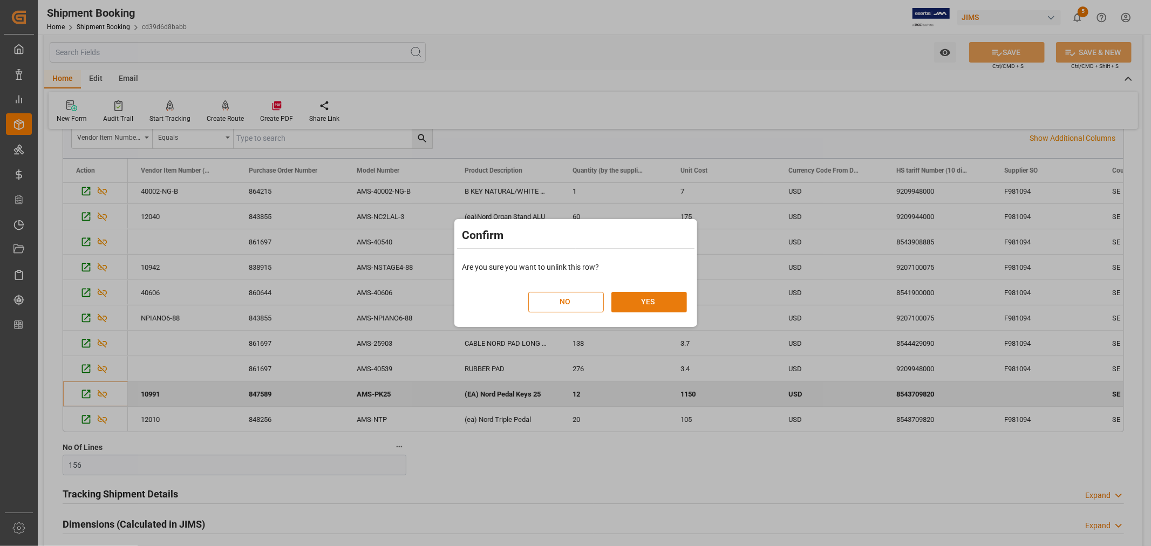
click at [645, 299] on button "YES" at bounding box center [649, 302] width 76 height 21
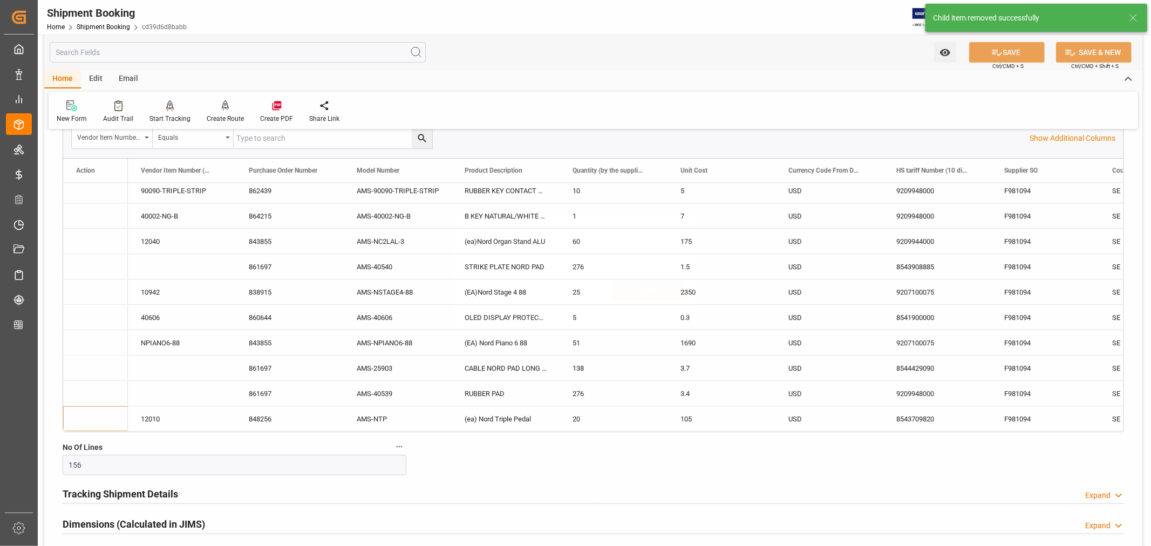
scroll to position [3681, 0]
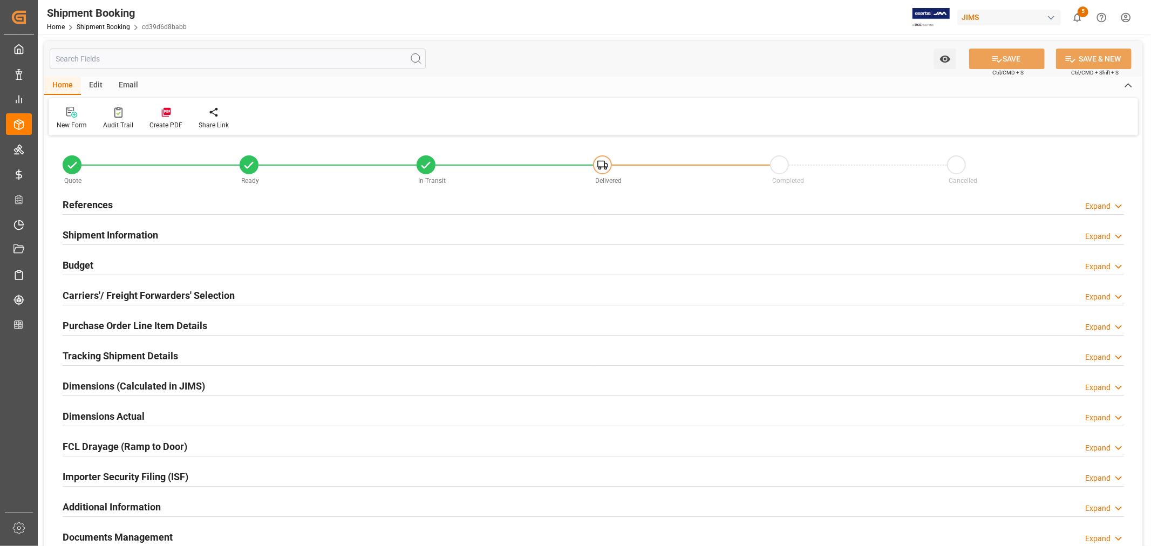
type input "156"
click at [141, 322] on h2 "Purchase Order Line Item Details" at bounding box center [135, 325] width 145 height 15
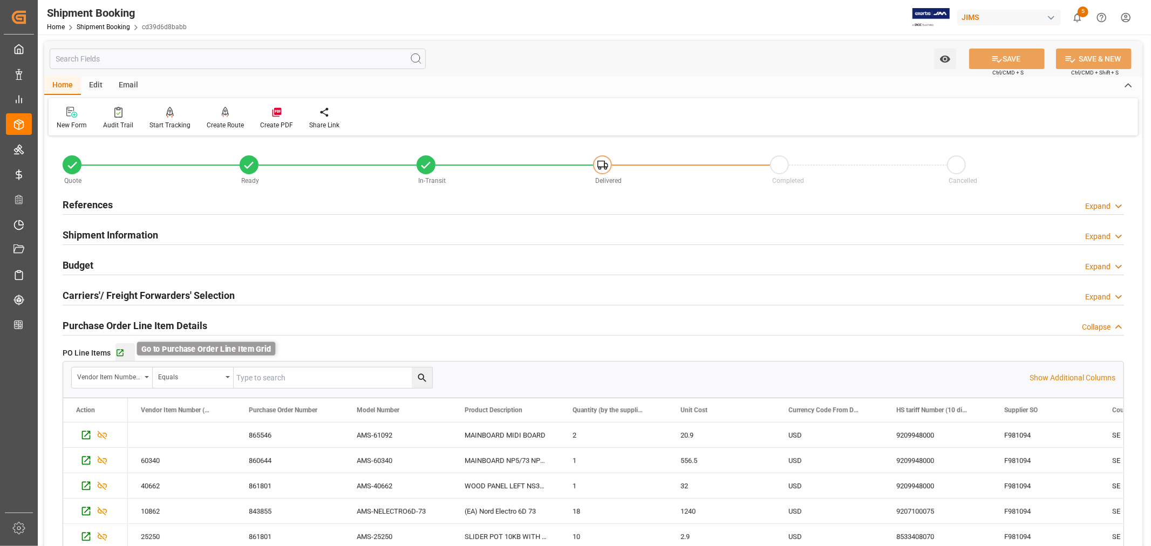
click at [117, 352] on icon "button" at bounding box center [119, 353] width 9 height 9
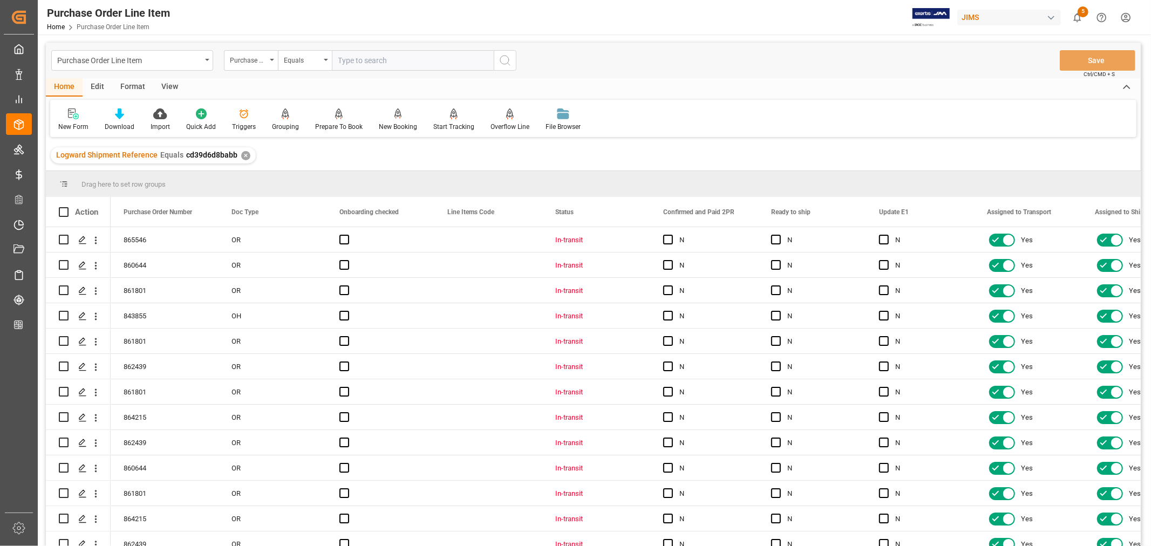
click at [170, 84] on div "View" at bounding box center [169, 87] width 33 height 18
drag, startPoint x: 119, startPoint y: 125, endPoint x: 120, endPoint y: 135, distance: 10.8
click at [119, 126] on div "Standard Templates" at bounding box center [122, 127] width 54 height 10
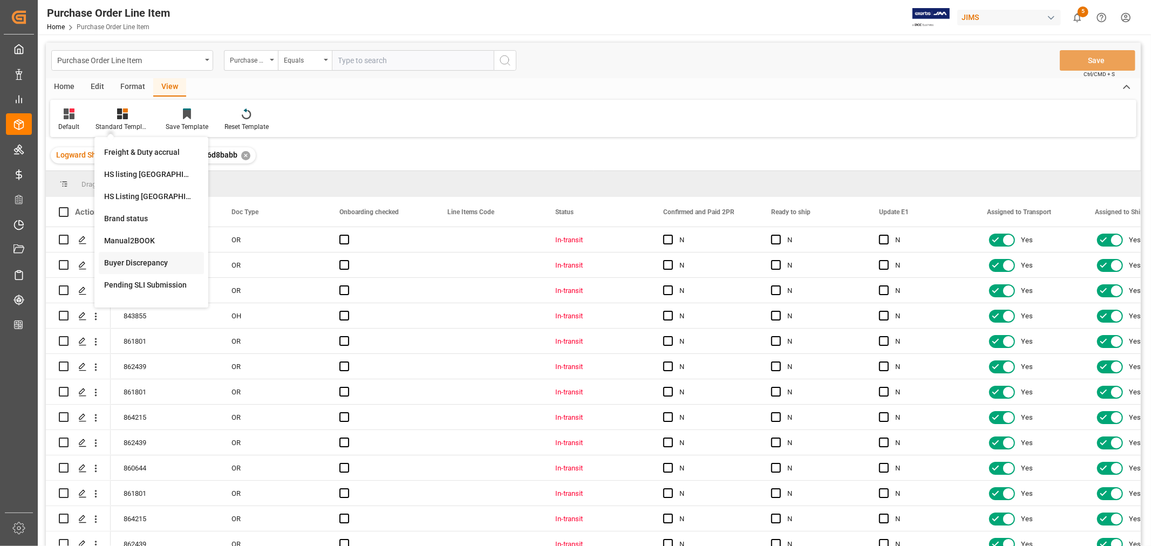
click at [138, 257] on div "Buyer Discrepancy" at bounding box center [151, 262] width 94 height 11
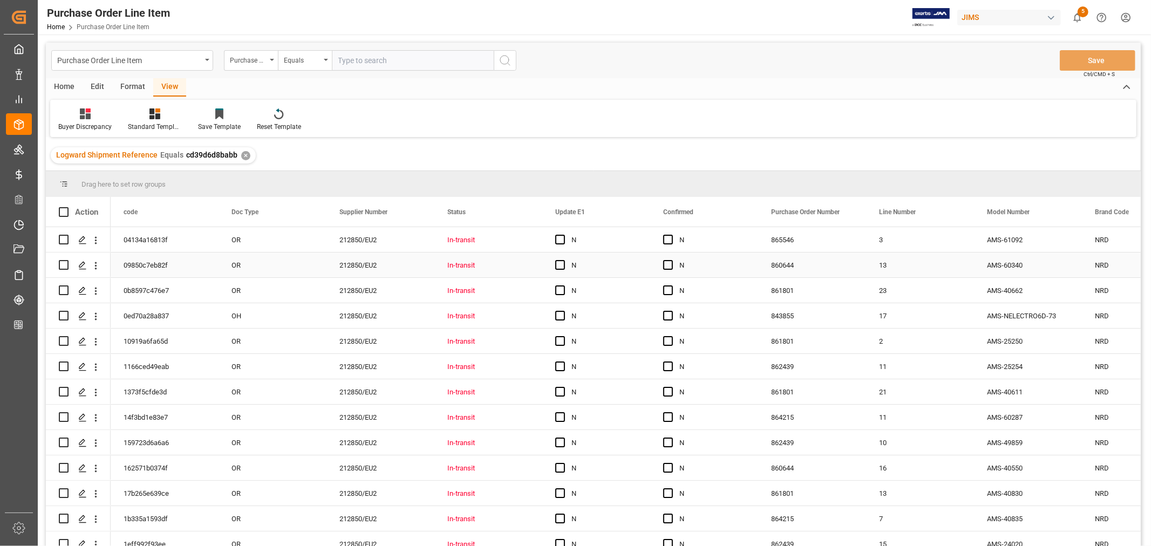
click at [617, 242] on div "N" at bounding box center [604, 240] width 66 height 25
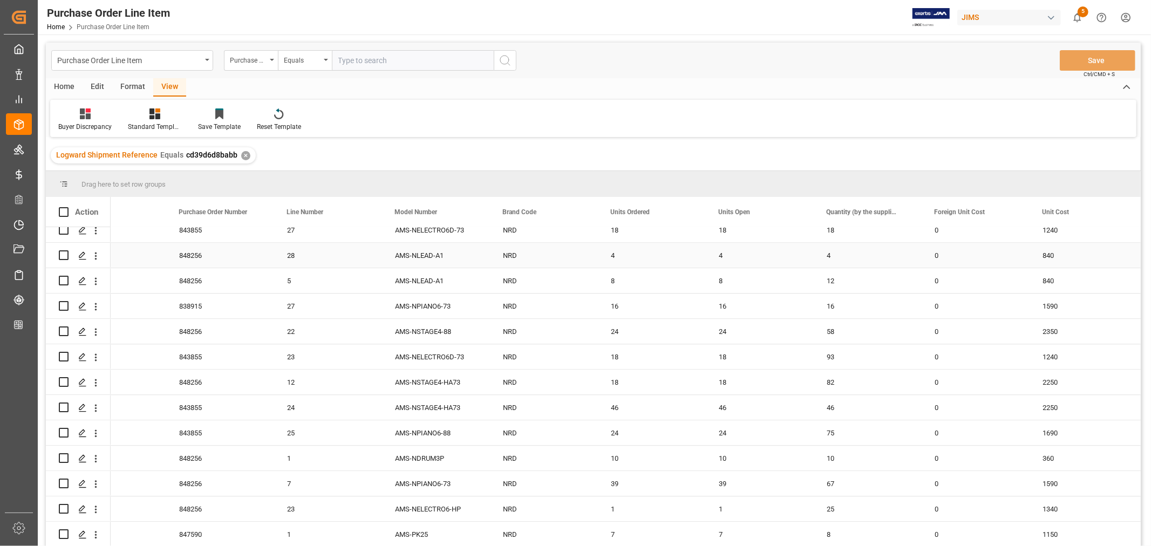
scroll to position [2367, 0]
click at [721, 504] on div "7" at bounding box center [760, 509] width 108 height 25
drag, startPoint x: 811, startPoint y: 519, endPoint x: 862, endPoint y: 513, distance: 51.6
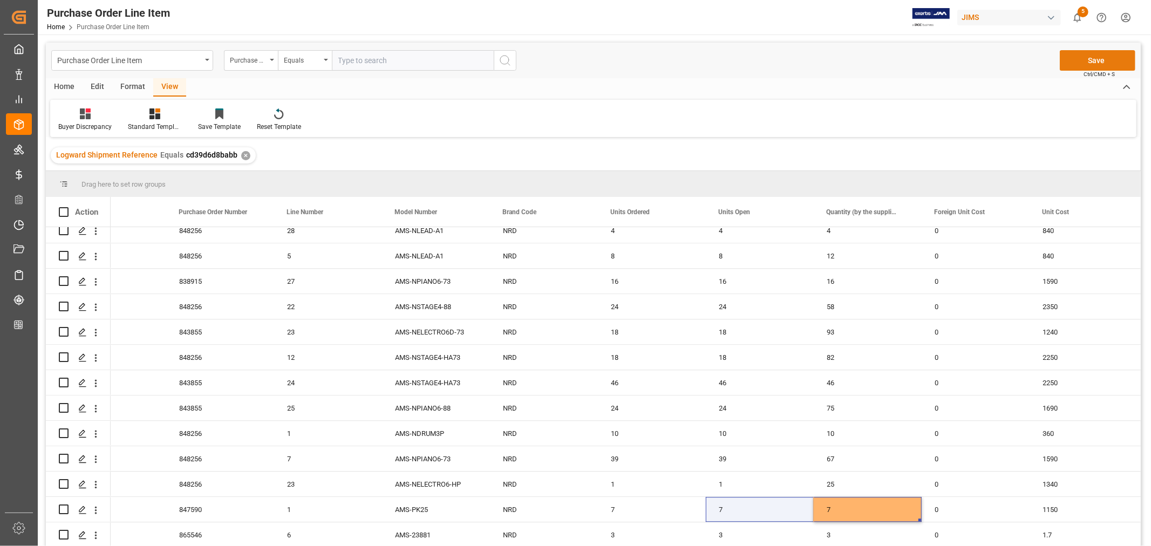
click at [1098, 61] on button "Save" at bounding box center [1098, 60] width 76 height 21
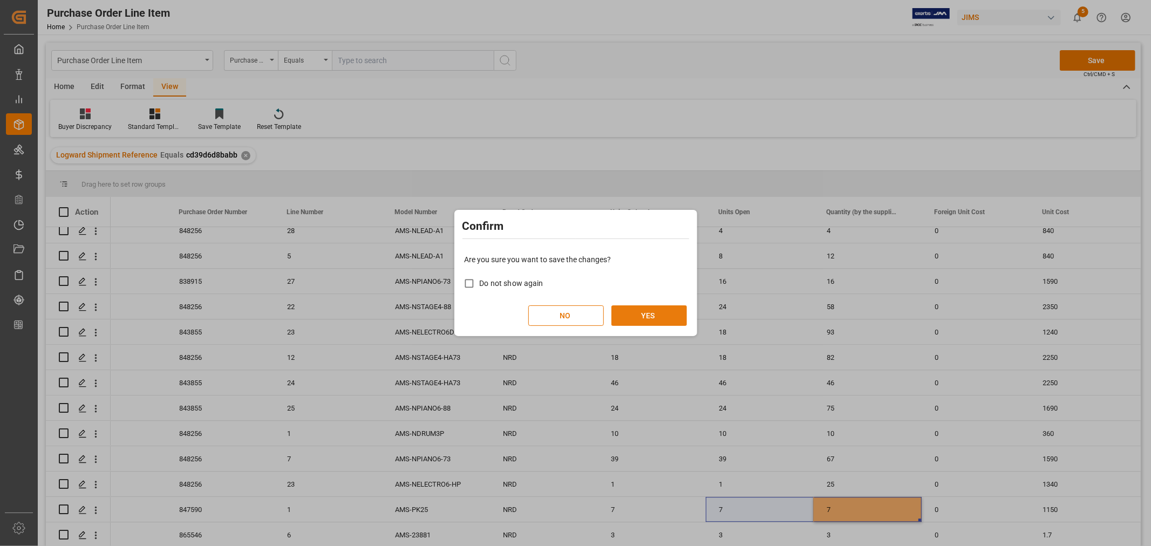
click at [635, 313] on button "YES" at bounding box center [649, 315] width 76 height 21
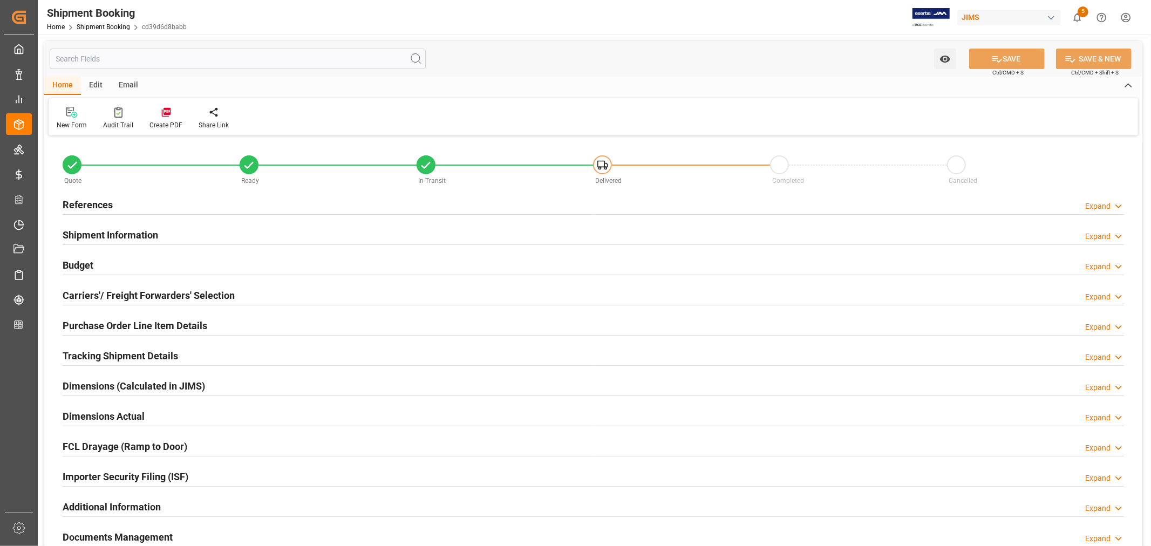
type input "155"
click at [152, 324] on h2 "Purchase Order Line Item Details" at bounding box center [135, 325] width 145 height 15
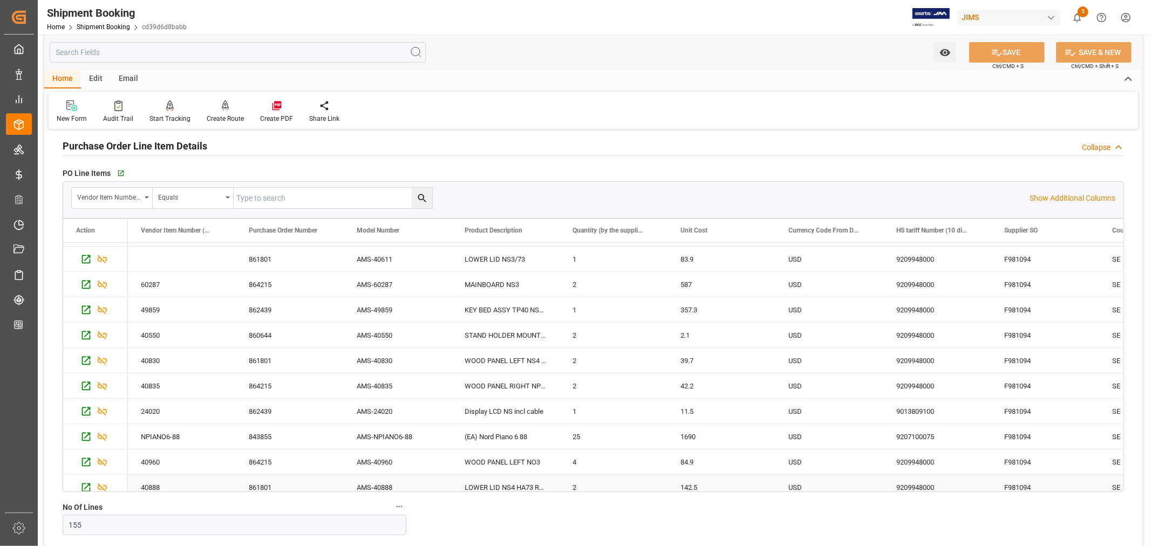
scroll to position [60, 0]
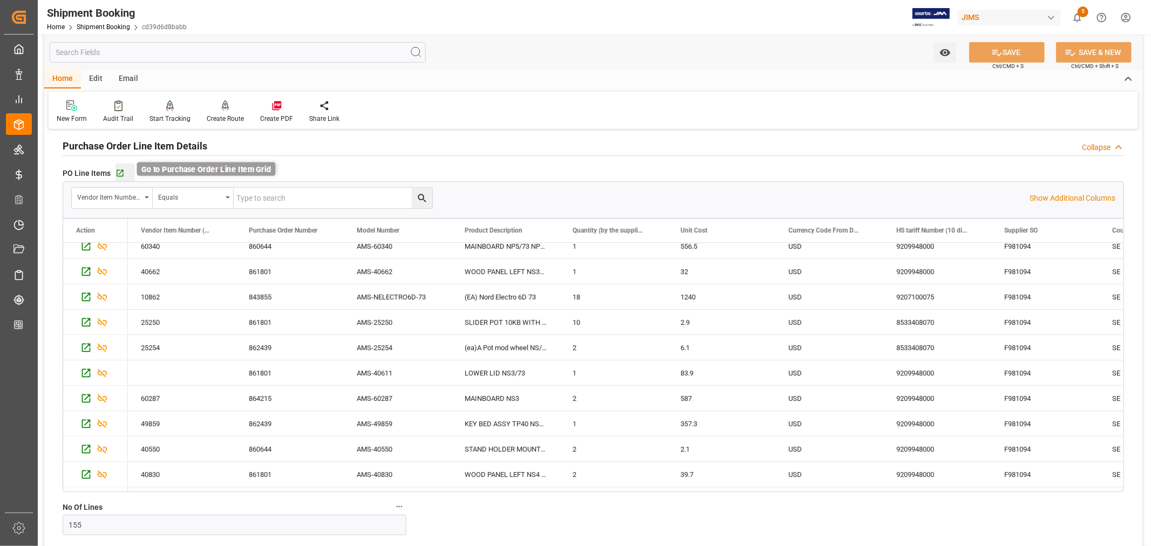
click at [118, 172] on icon "button" at bounding box center [119, 173] width 9 height 9
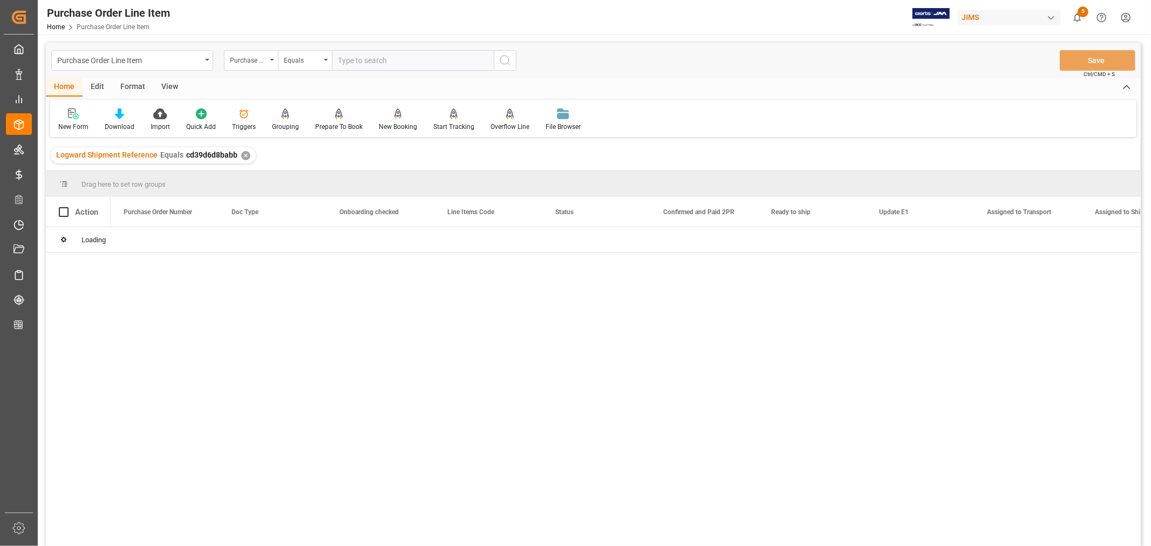
click at [167, 90] on div "View" at bounding box center [169, 87] width 33 height 18
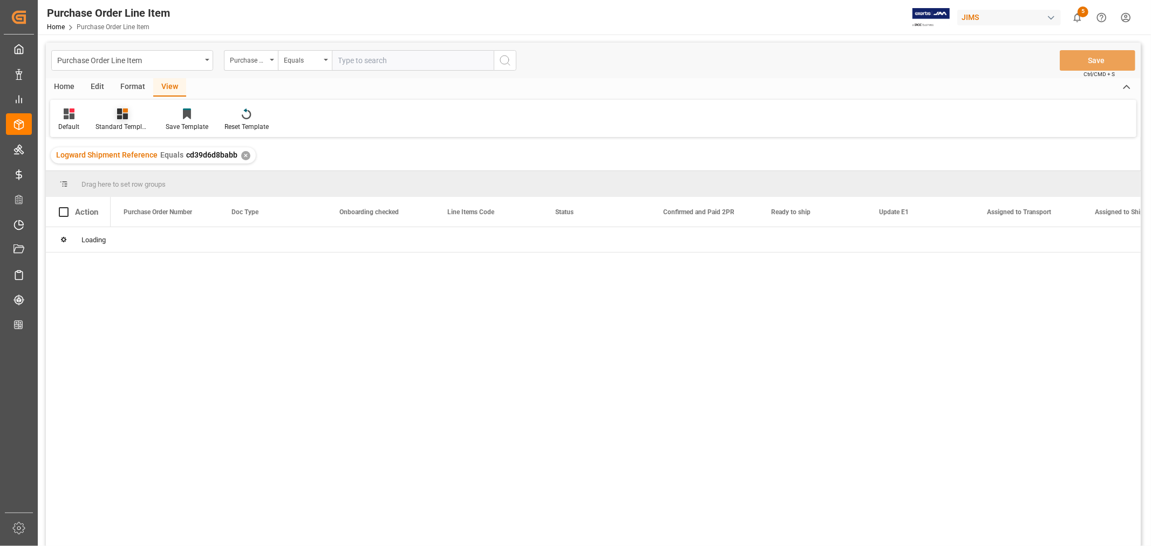
click at [115, 120] on div "Standard Templates" at bounding box center [122, 120] width 70 height 24
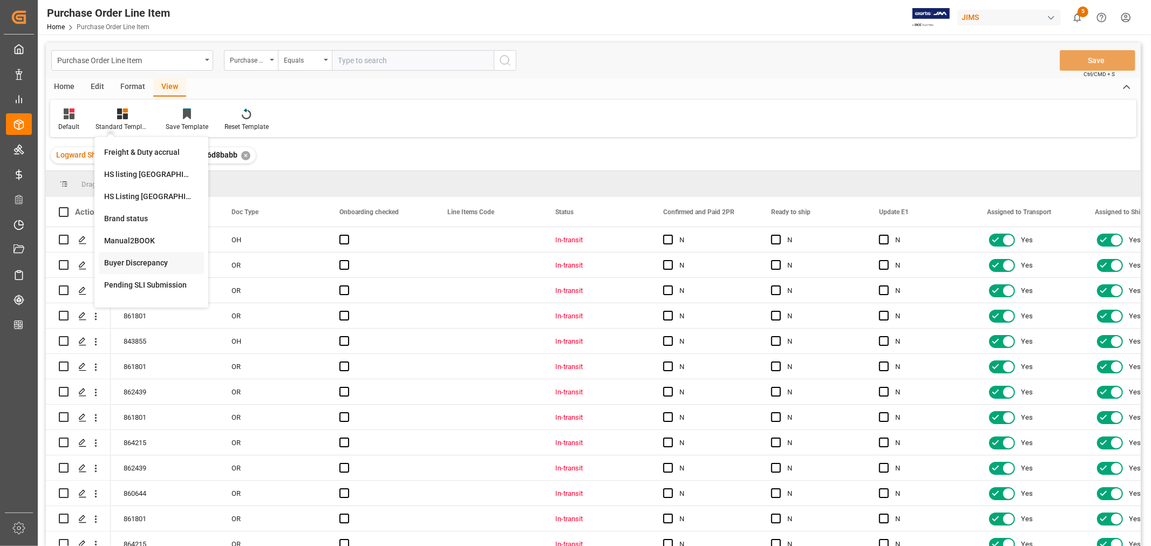
click at [120, 259] on div "Buyer Discrepancy" at bounding box center [151, 262] width 94 height 11
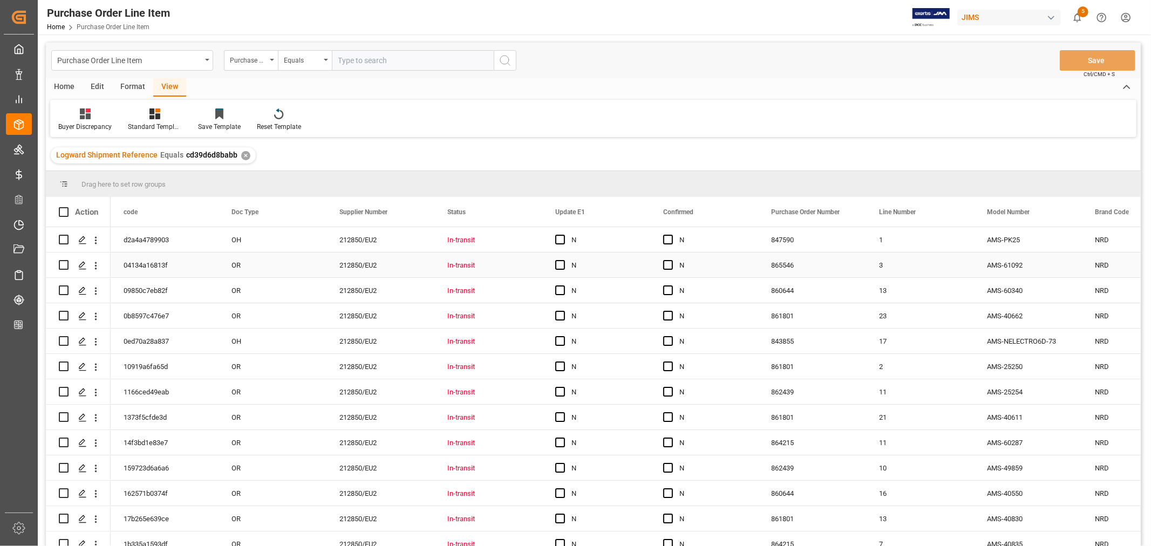
click at [483, 264] on div "In-transit" at bounding box center [488, 265] width 82 height 25
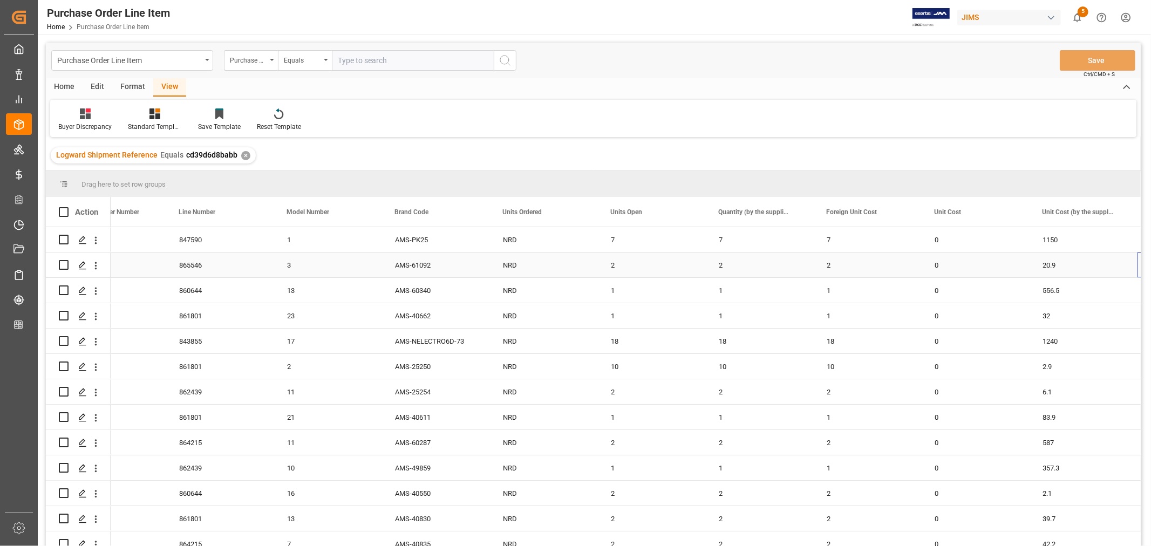
scroll to position [0, 700]
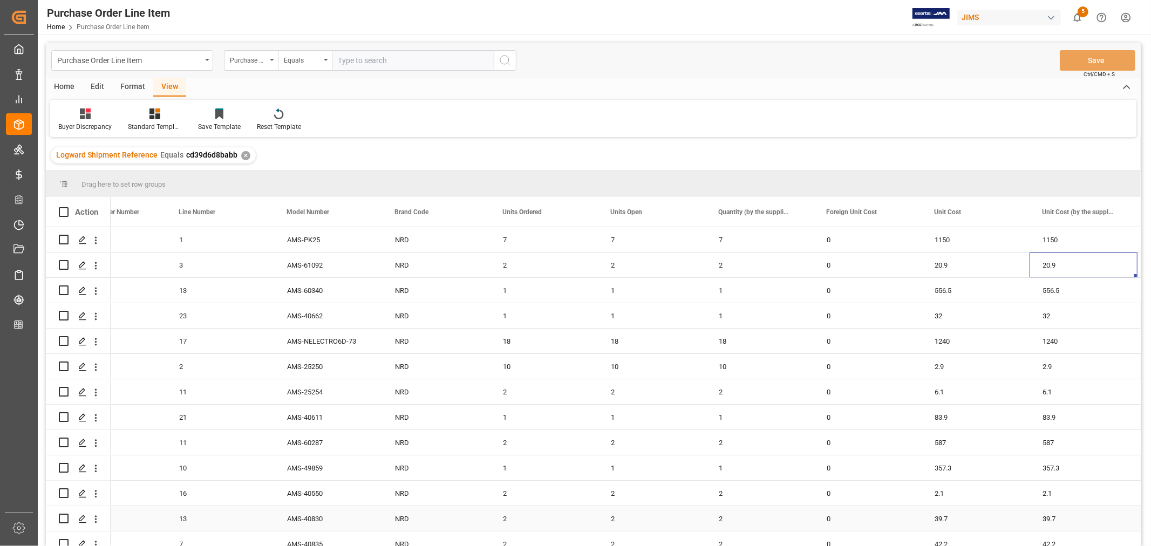
click at [510, 513] on div "2" at bounding box center [544, 518] width 108 height 25
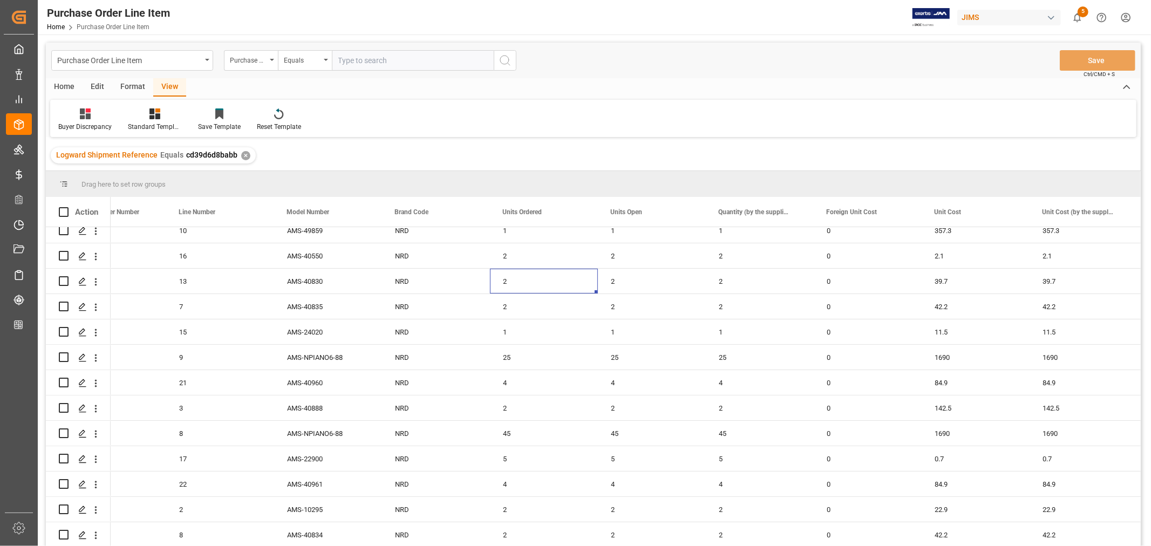
scroll to position [240, 0]
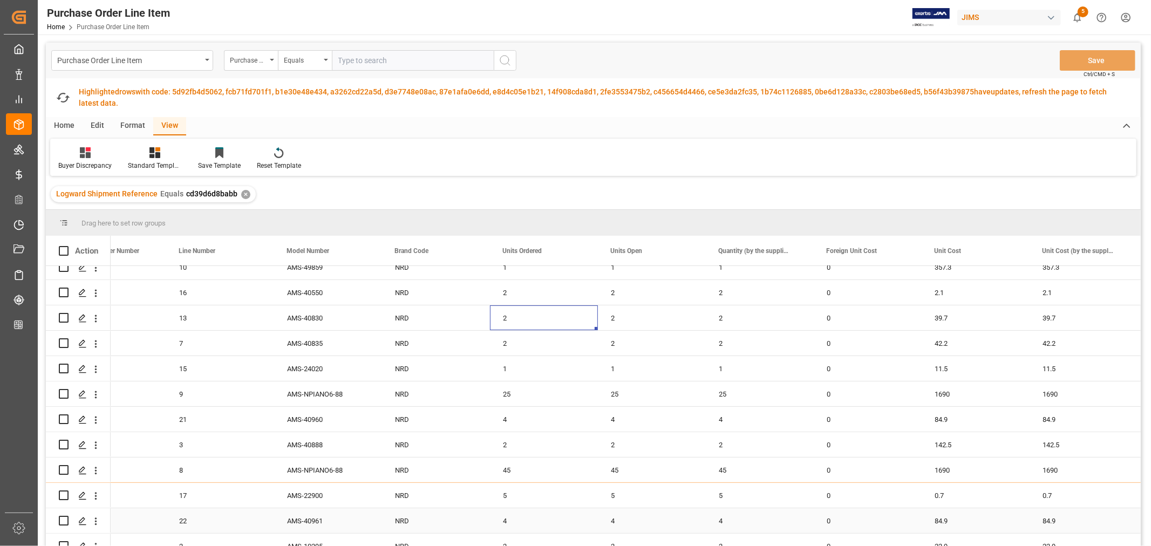
click at [522, 519] on div "4" at bounding box center [544, 520] width 108 height 25
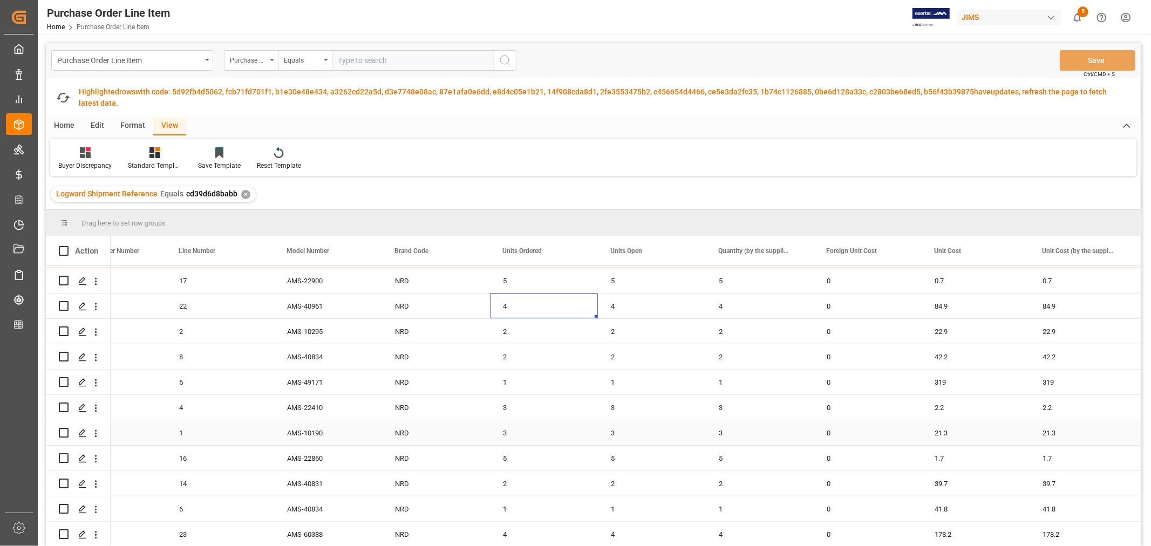
scroll to position [479, 0]
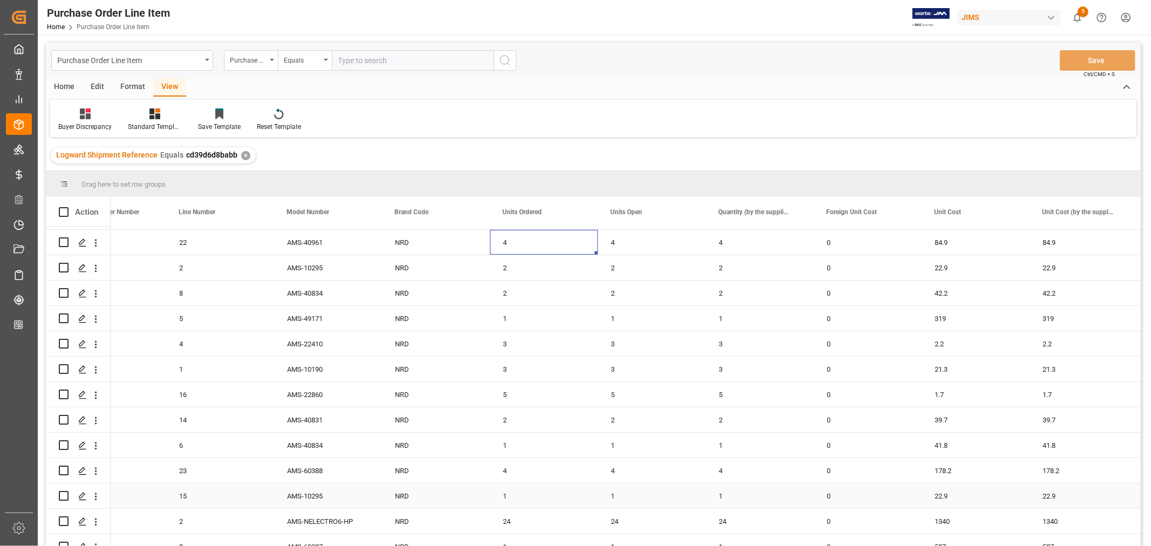
click at [526, 515] on div "24" at bounding box center [544, 521] width 108 height 25
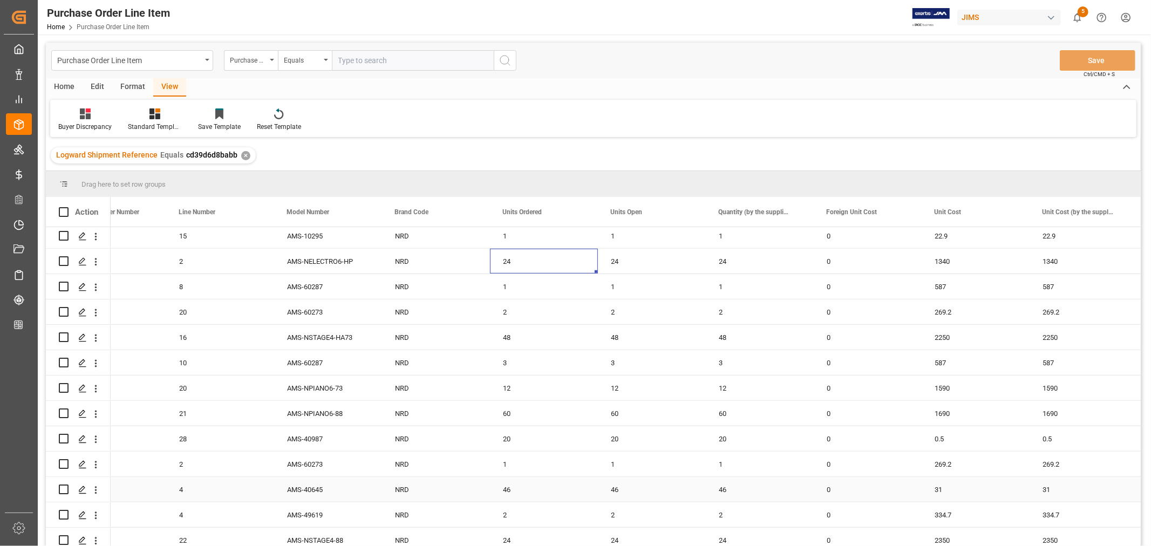
scroll to position [719, 0]
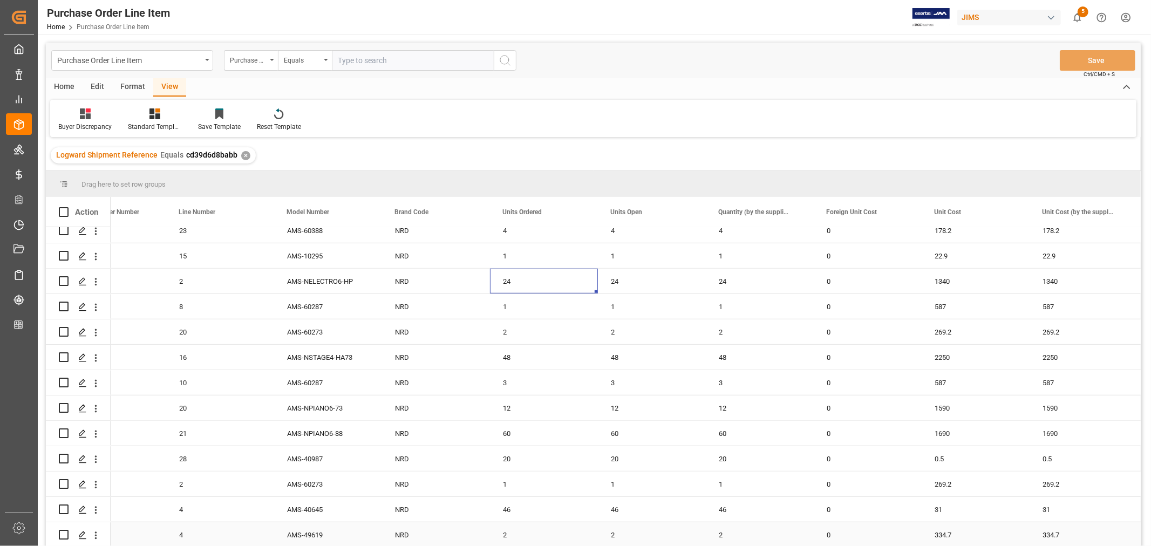
click at [510, 532] on div "2" at bounding box center [544, 534] width 108 height 25
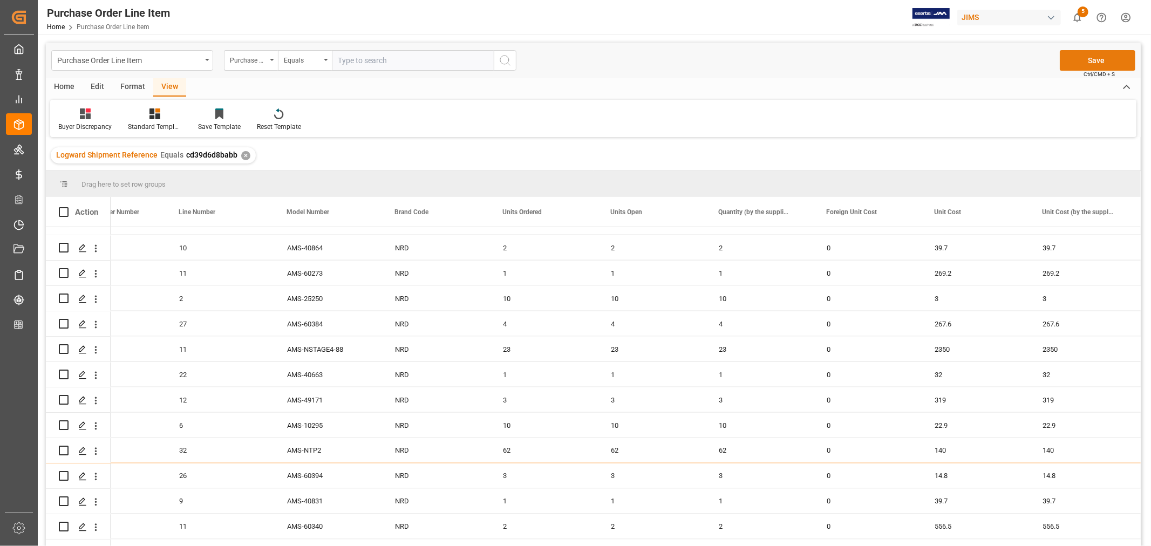
click at [1093, 60] on button "Save" at bounding box center [1098, 60] width 76 height 21
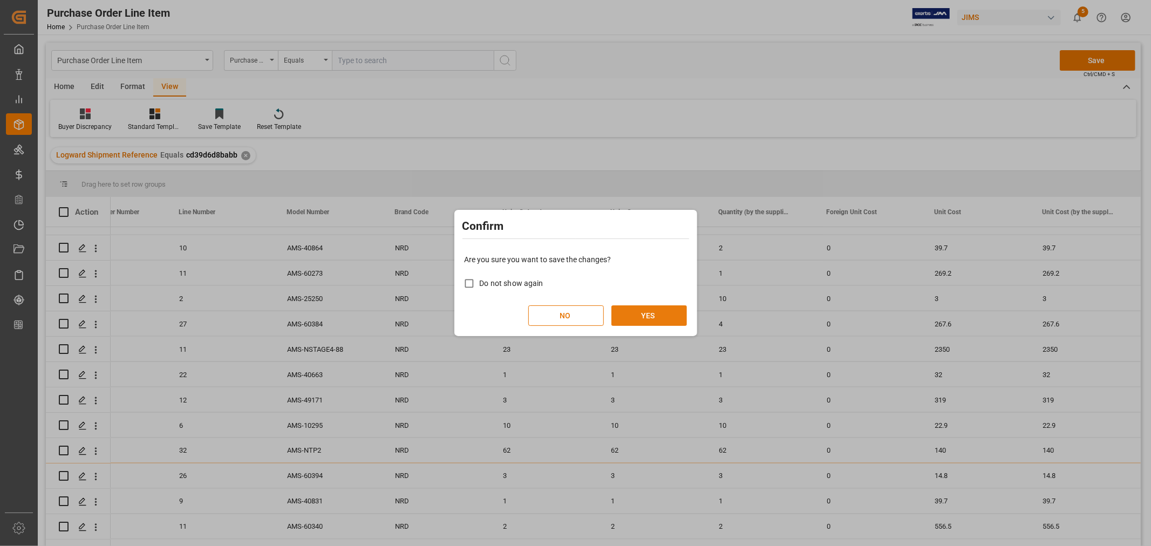
click at [644, 318] on button "YES" at bounding box center [649, 315] width 76 height 21
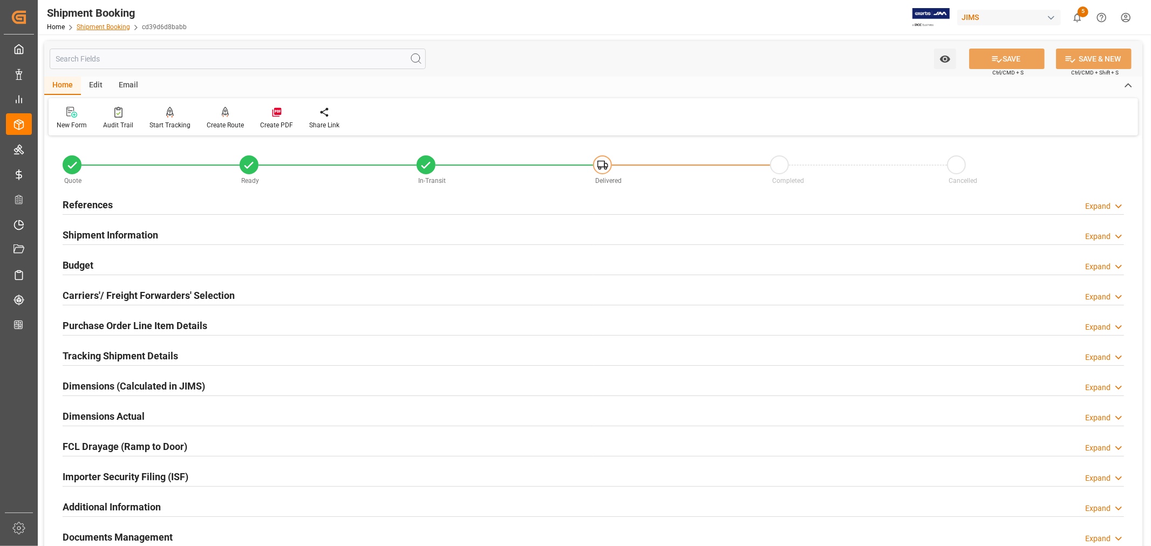
click at [97, 24] on link "Shipment Booking" at bounding box center [103, 27] width 53 height 8
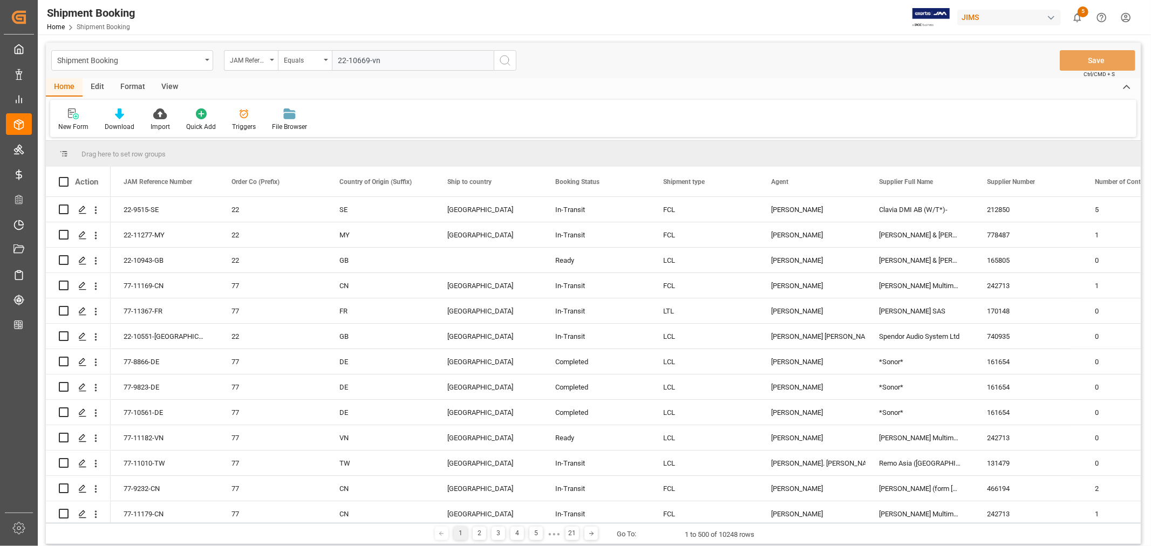
type input "22-10669-vn"
click at [505, 61] on icon "search button" at bounding box center [504, 60] width 13 height 13
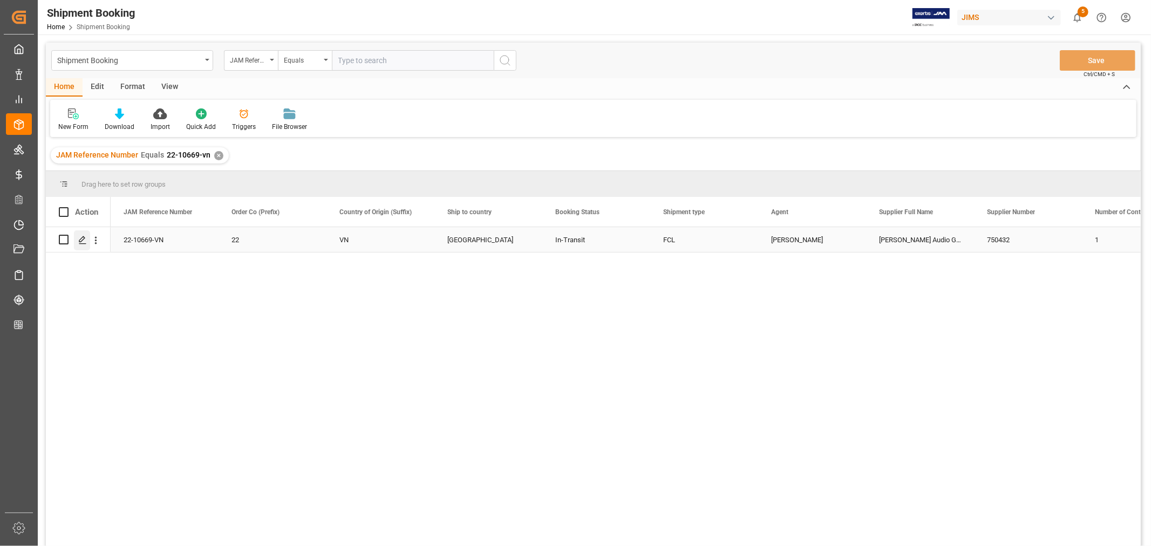
click at [82, 240] on polygon "Press SPACE to select this row." at bounding box center [81, 238] width 5 height 5
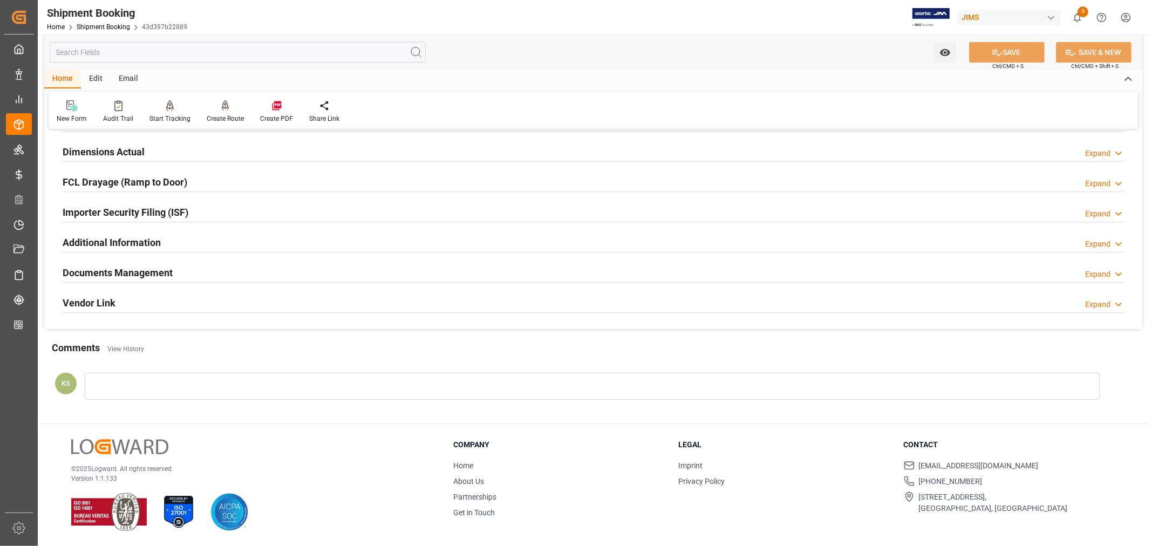
scroll to position [265, 0]
drag, startPoint x: 359, startPoint y: 274, endPoint x: 373, endPoint y: 270, distance: 14.5
click at [359, 274] on div "Documents Management Expand" at bounding box center [593, 272] width 1061 height 21
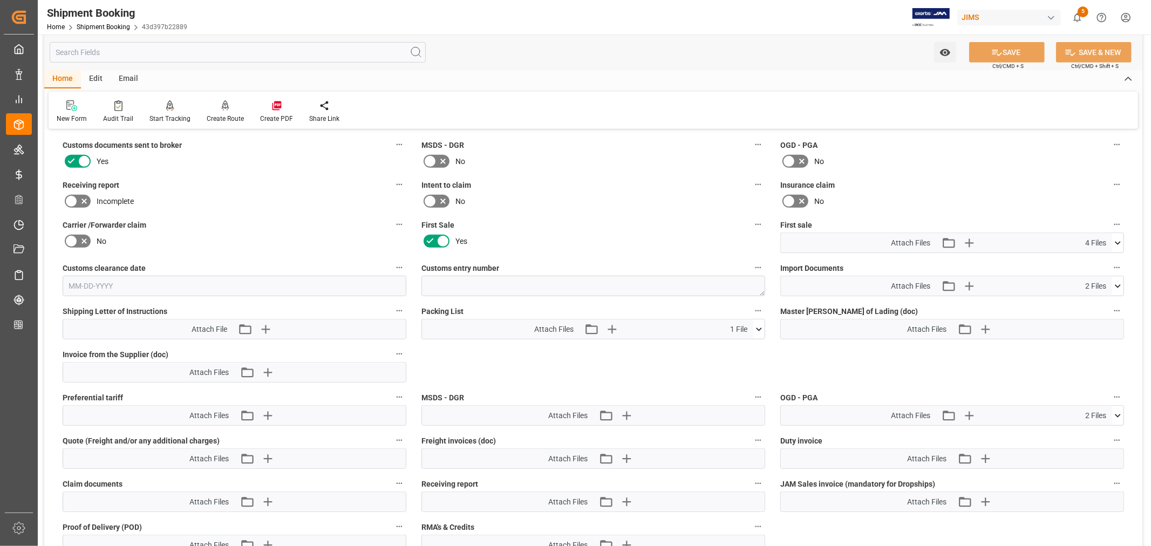
scroll to position [504, 0]
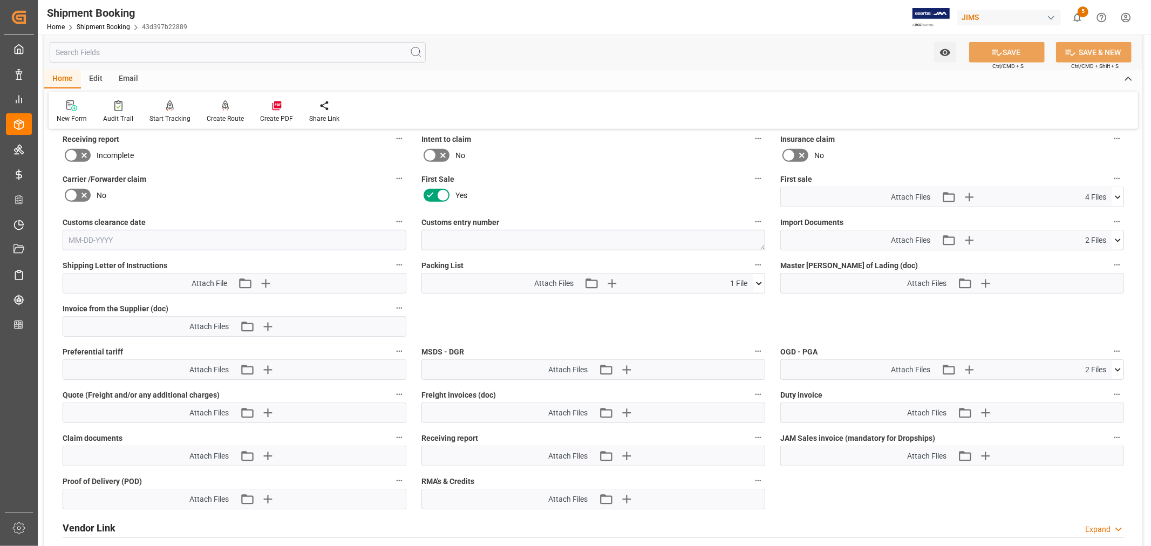
click at [1118, 236] on icon at bounding box center [1117, 240] width 11 height 11
click at [969, 235] on icon "button" at bounding box center [968, 239] width 17 height 17
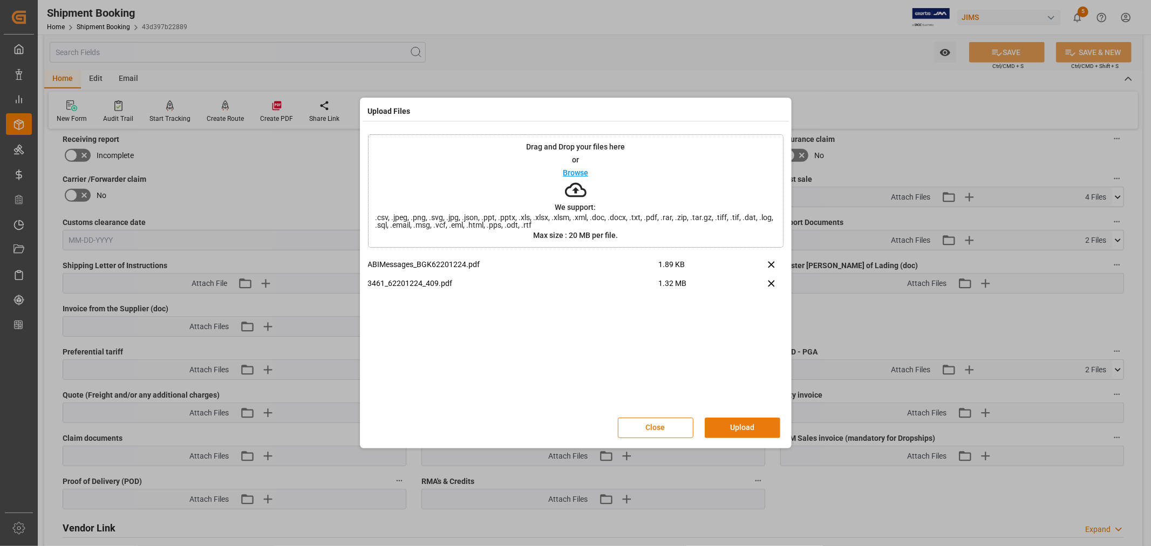
click at [727, 427] on button "Upload" at bounding box center [743, 428] width 76 height 21
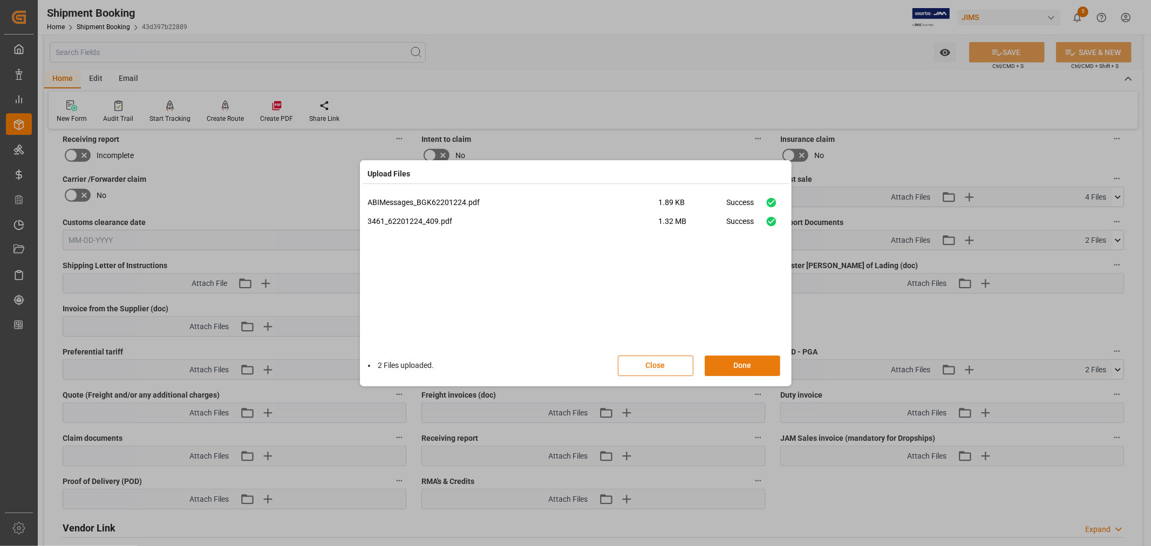
click at [737, 366] on button "Done" at bounding box center [743, 366] width 76 height 21
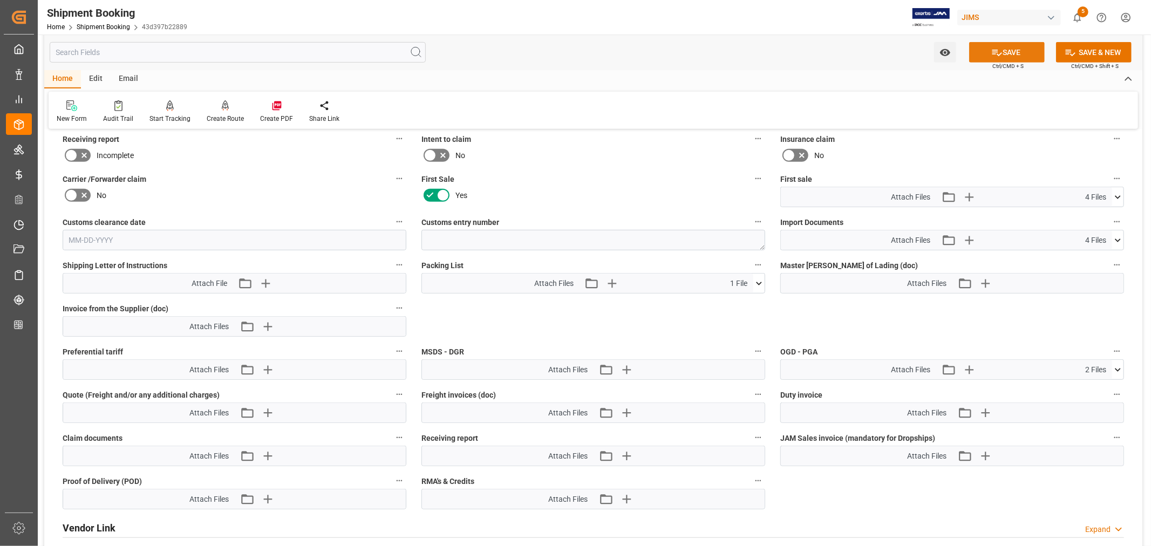
click at [1001, 57] on button "SAVE" at bounding box center [1007, 52] width 76 height 21
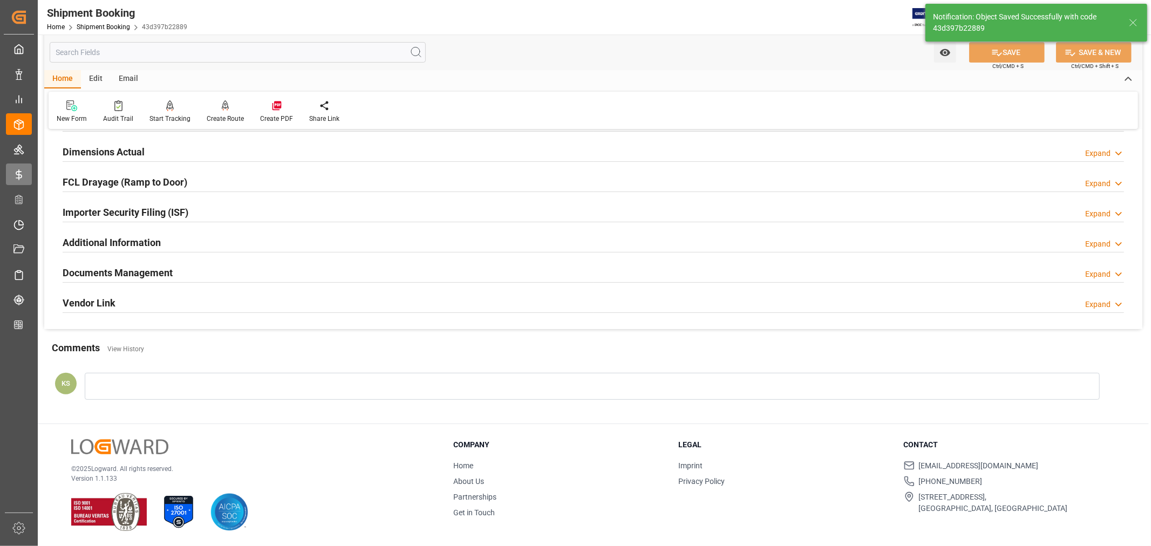
scroll to position [265, 0]
click at [94, 29] on link "Shipment Booking" at bounding box center [103, 27] width 53 height 8
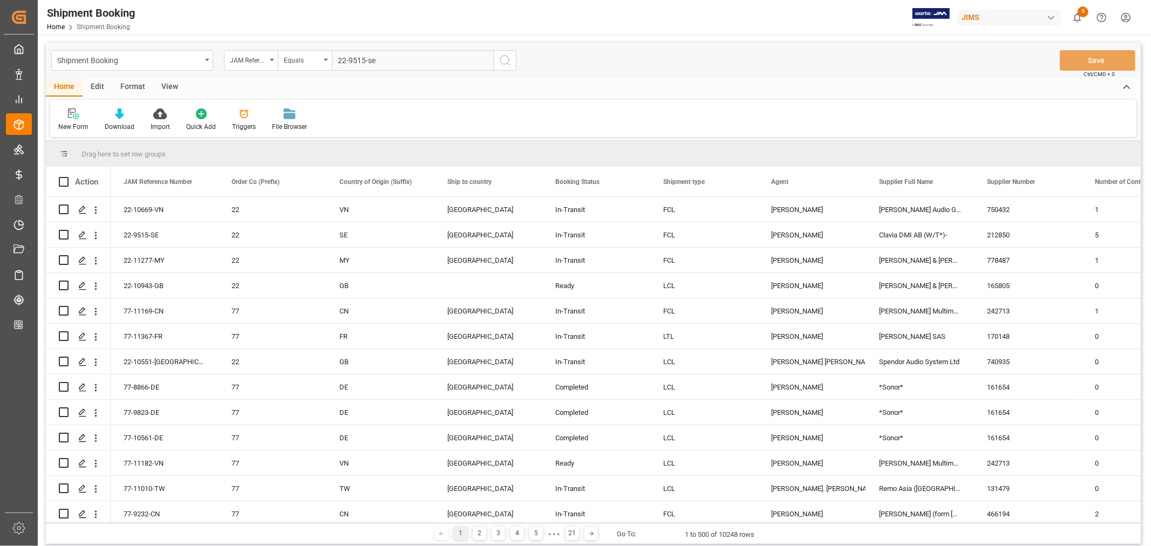
type input "22-9515-se"
click at [504, 60] on icon "search button" at bounding box center [504, 60] width 13 height 13
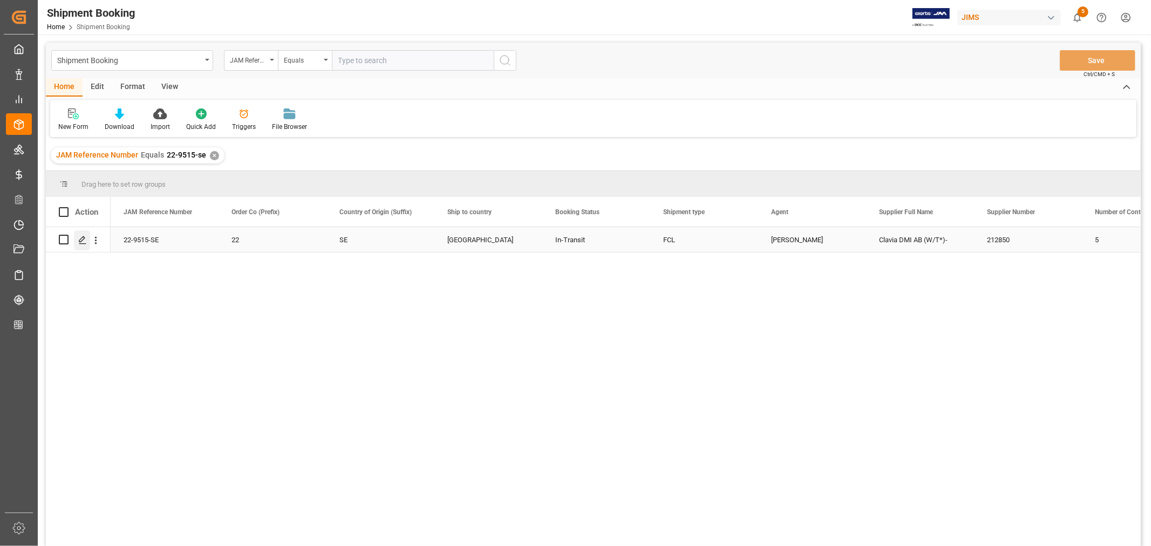
click at [81, 240] on icon "Press SPACE to select this row." at bounding box center [82, 240] width 9 height 9
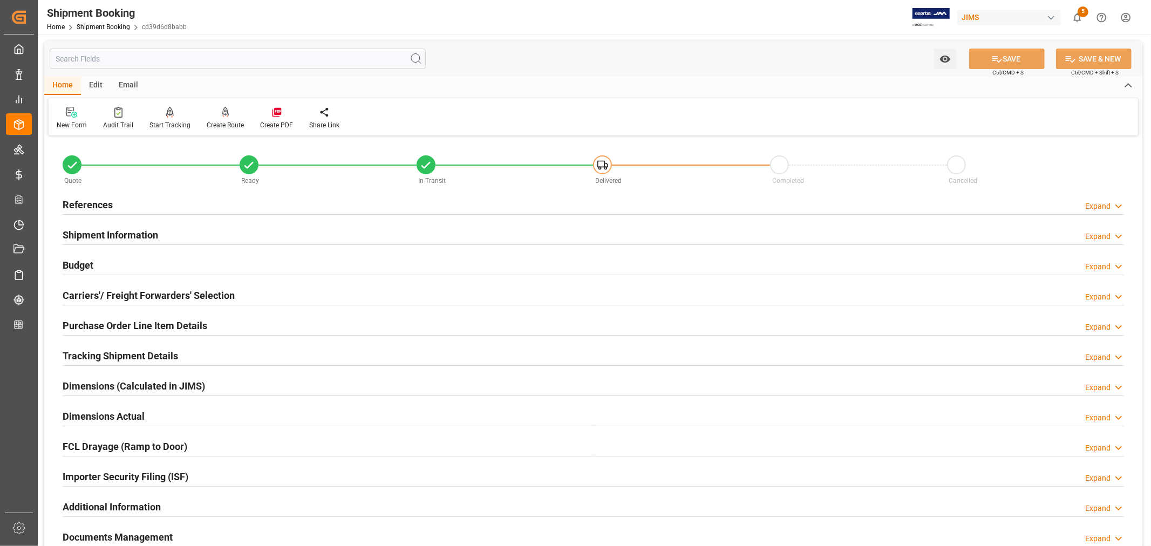
click at [97, 324] on h2 "Purchase Order Line Item Details" at bounding box center [135, 325] width 145 height 15
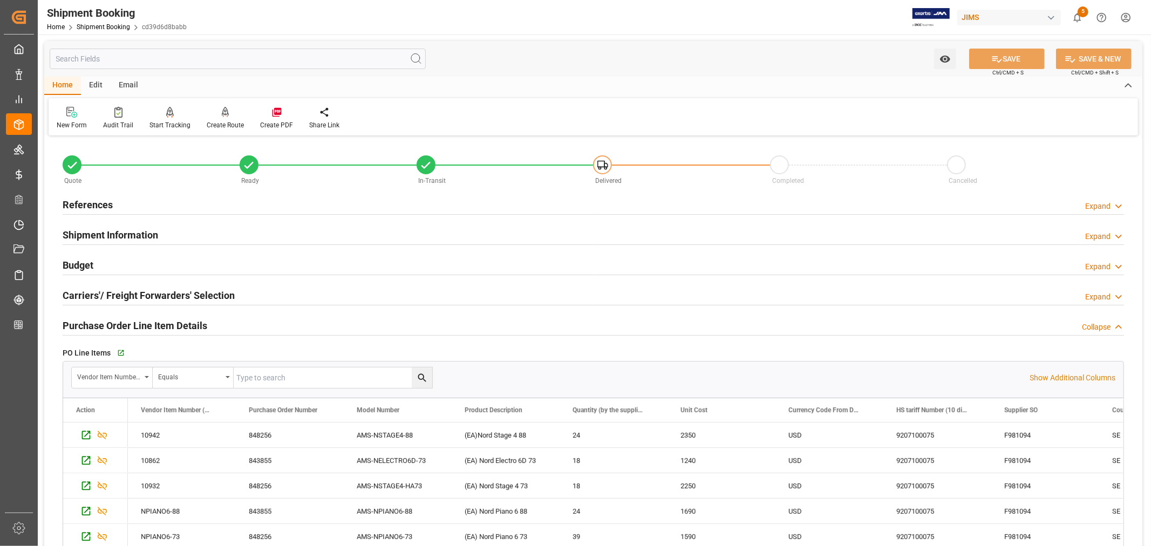
click at [114, 326] on h2 "Purchase Order Line Item Details" at bounding box center [135, 325] width 145 height 15
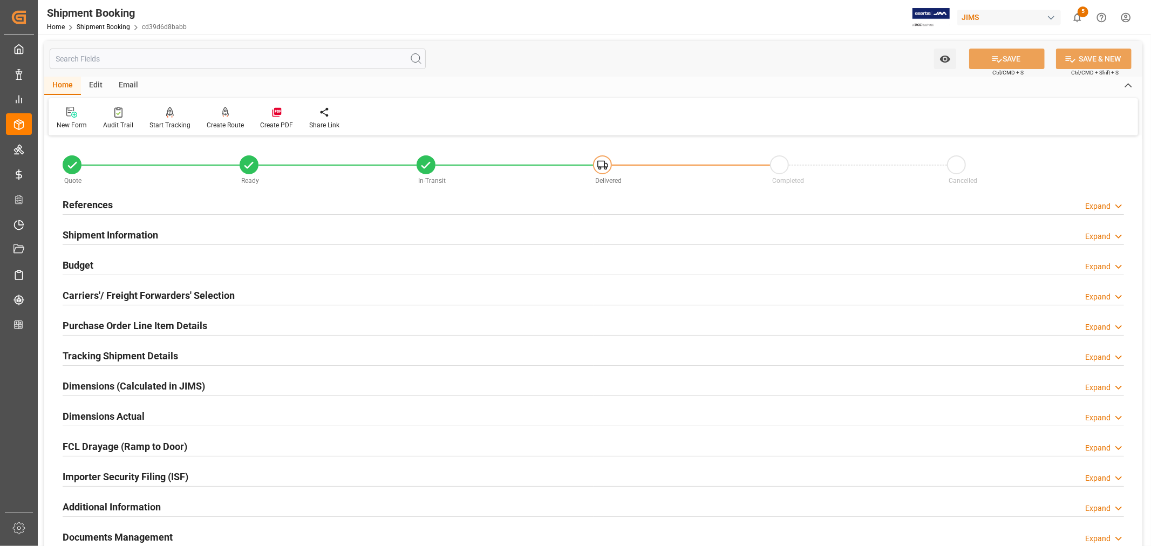
click at [159, 324] on h2 "Purchase Order Line Item Details" at bounding box center [135, 325] width 145 height 15
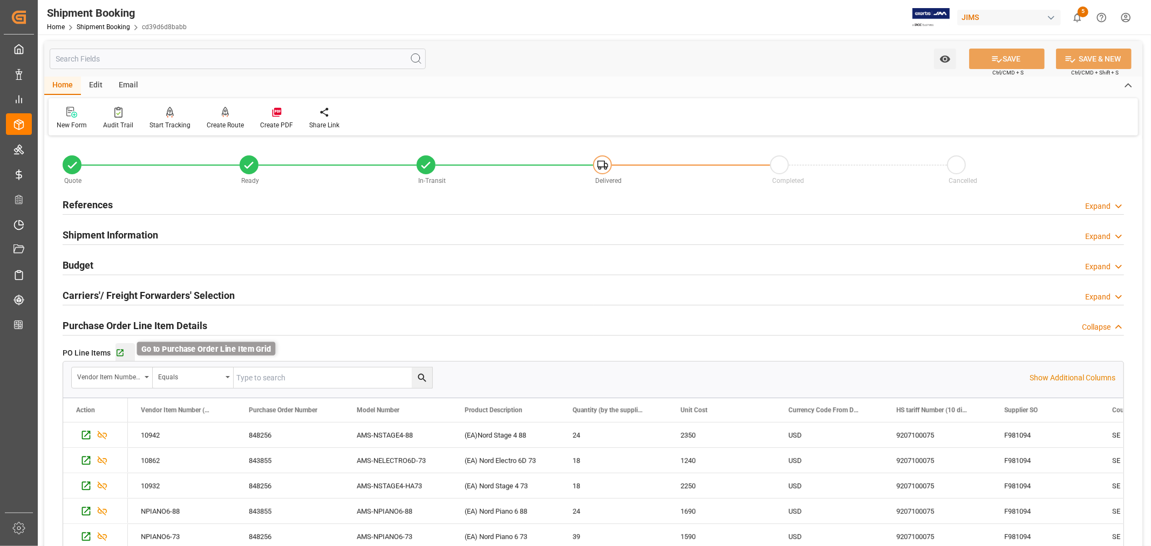
click at [120, 351] on icon "button" at bounding box center [119, 353] width 9 height 9
click at [105, 321] on h2 "Purchase Order Line Item Details" at bounding box center [135, 325] width 145 height 15
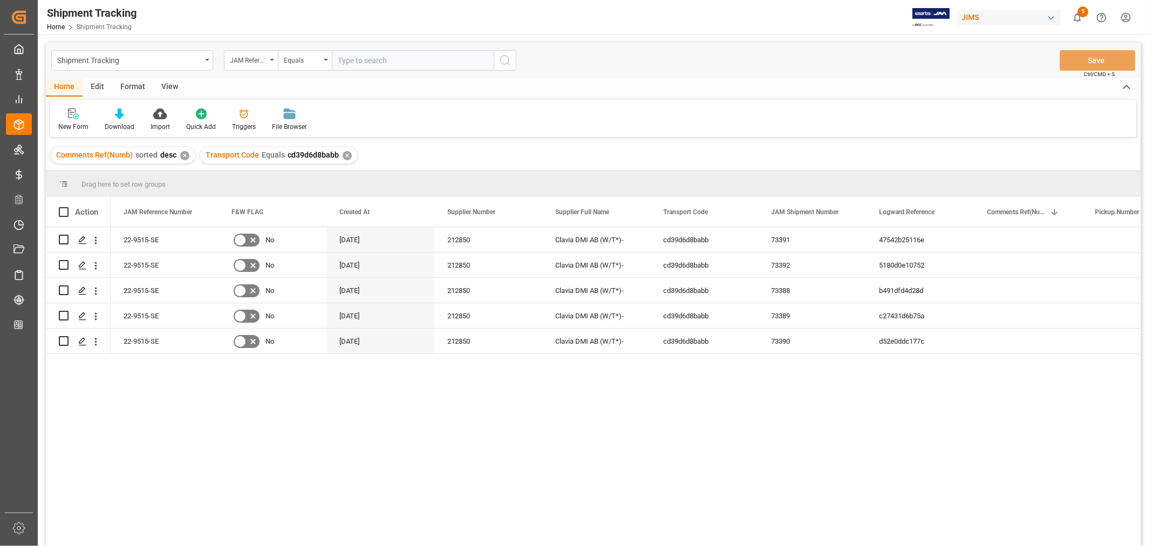
click at [167, 85] on div "View" at bounding box center [169, 87] width 33 height 18
click at [74, 126] on div "Default" at bounding box center [68, 127] width 21 height 10
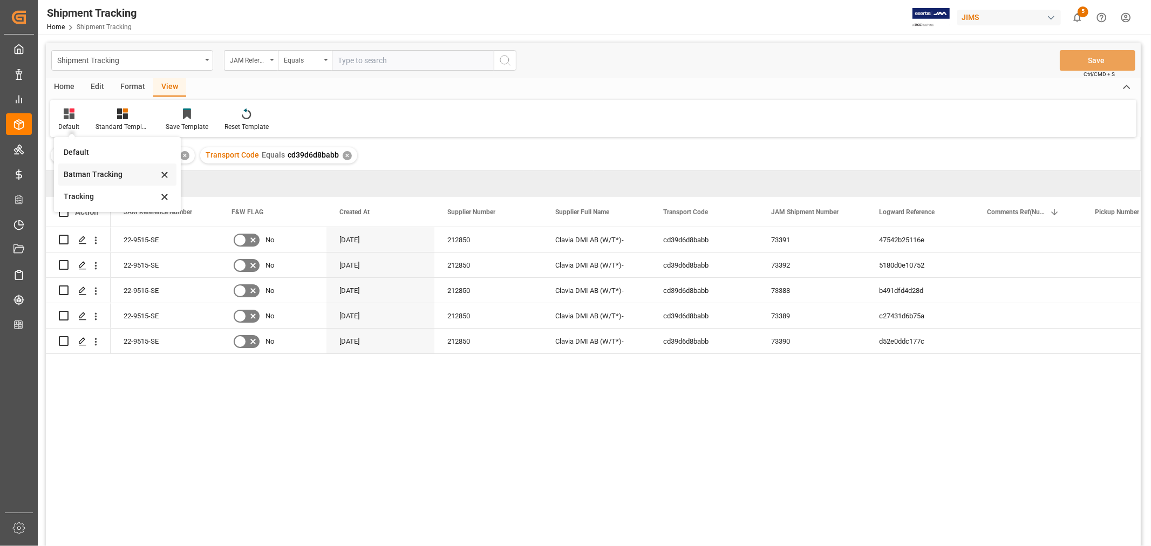
click at [95, 175] on div "Batman Tracking" at bounding box center [111, 174] width 94 height 11
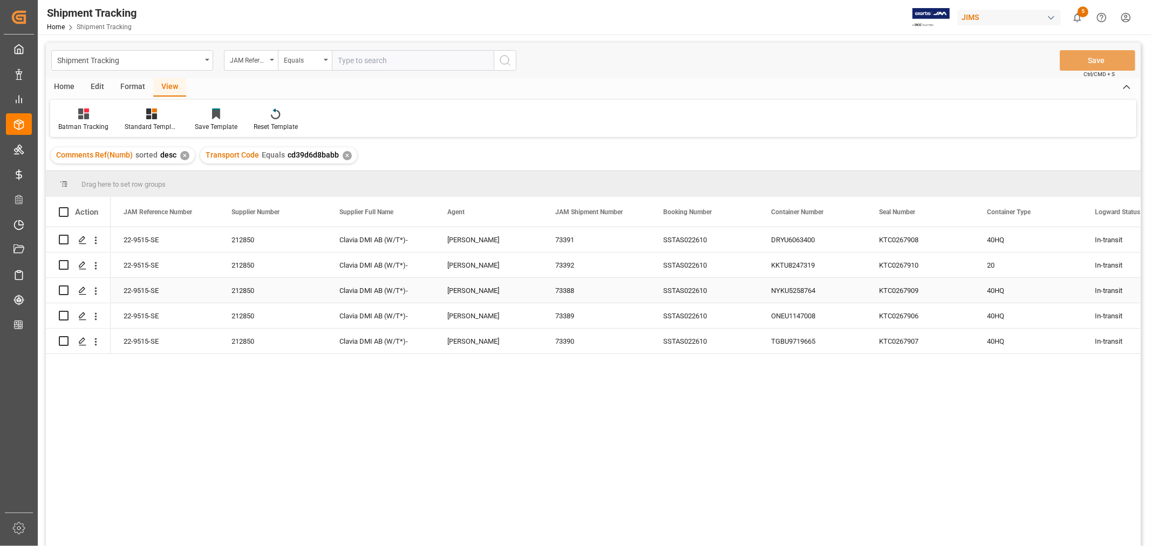
click at [639, 281] on div "73388" at bounding box center [596, 290] width 108 height 25
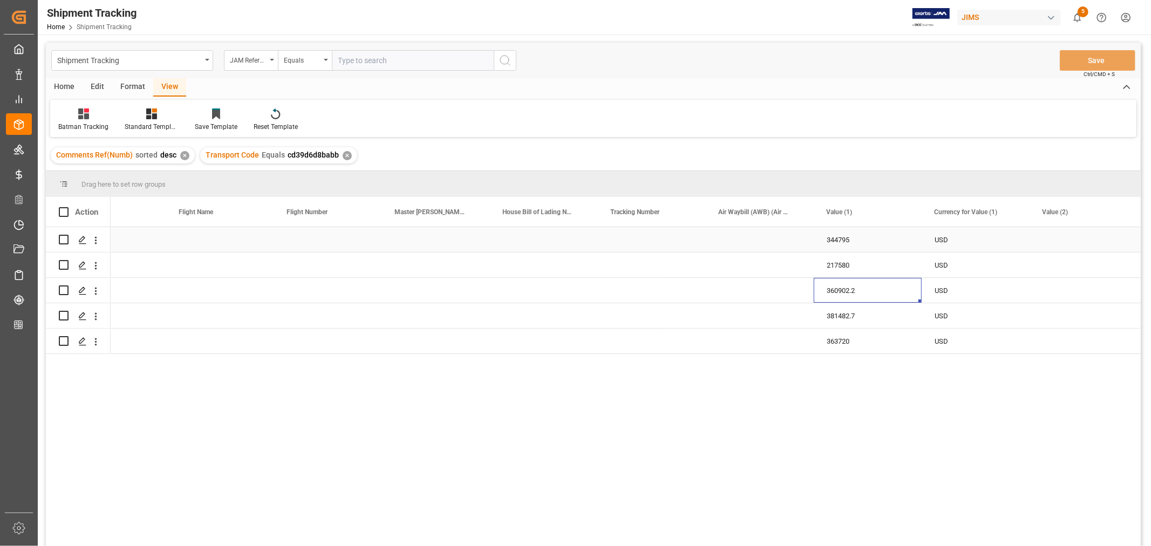
click at [327, 241] on div "Press SPACE to select this row." at bounding box center [328, 239] width 108 height 25
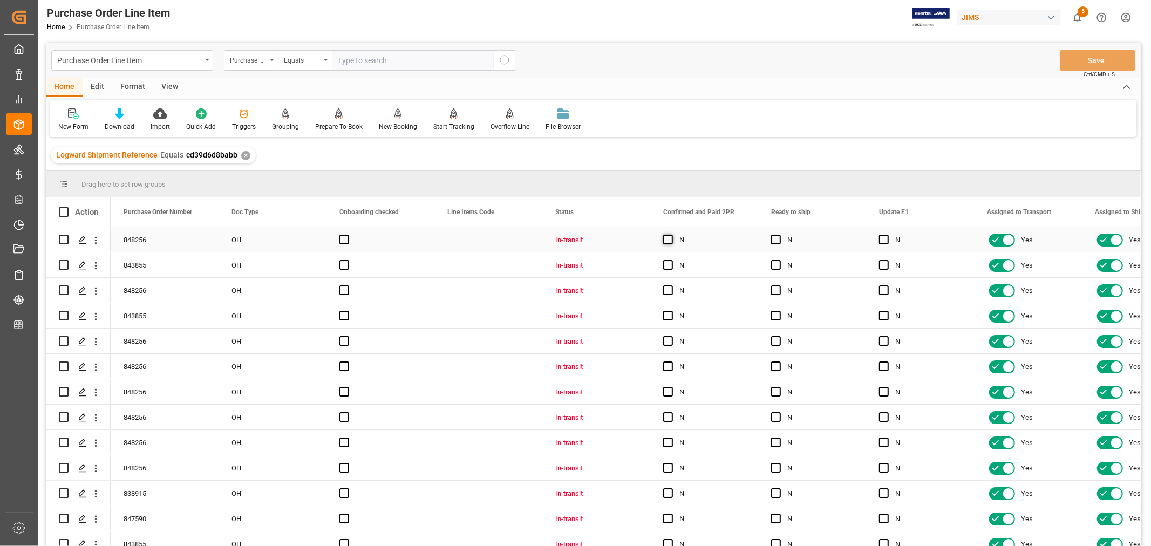
click at [665, 238] on span "Press SPACE to select this row." at bounding box center [668, 240] width 10 height 10
click at [671, 235] on input "Press SPACE to select this row." at bounding box center [671, 235] width 0 height 0
drag, startPoint x: 756, startPoint y: 249, endPoint x: 940, endPoint y: 237, distance: 184.9
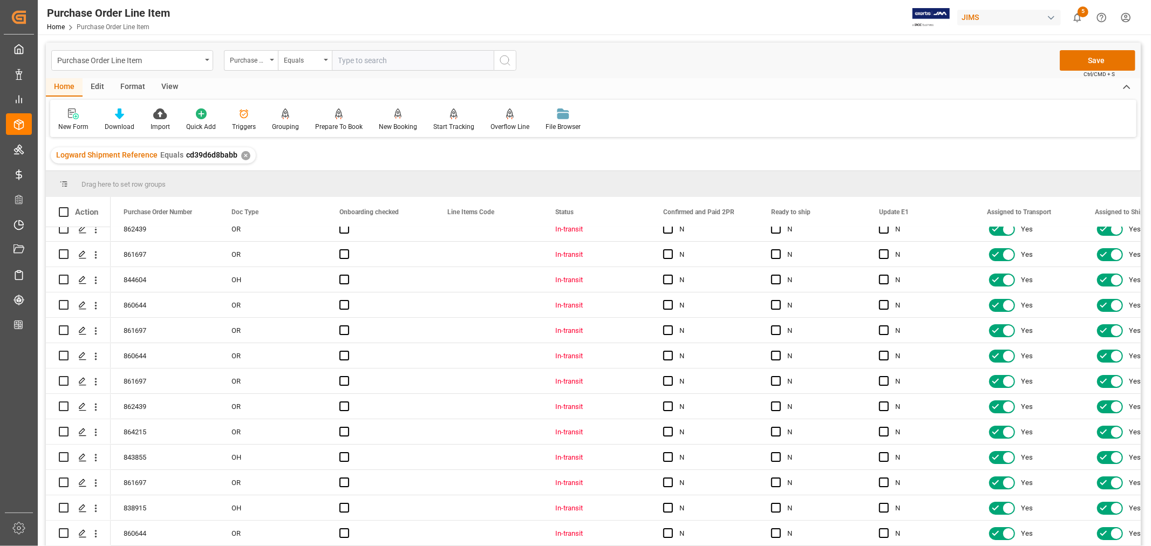
scroll to position [3611, 0]
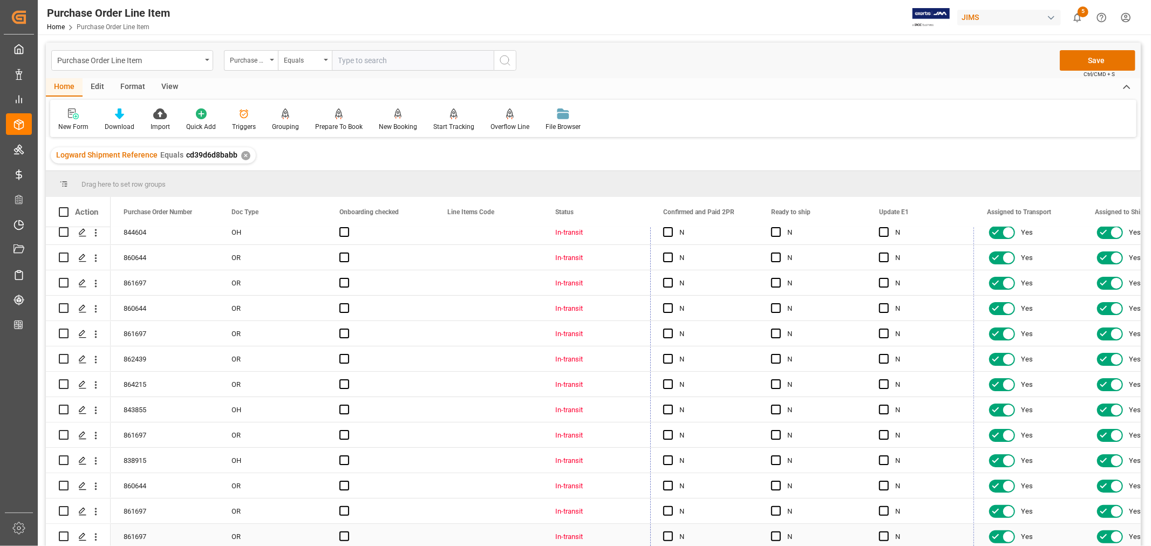
drag, startPoint x: 972, startPoint y: 249, endPoint x: 940, endPoint y: 524, distance: 277.0
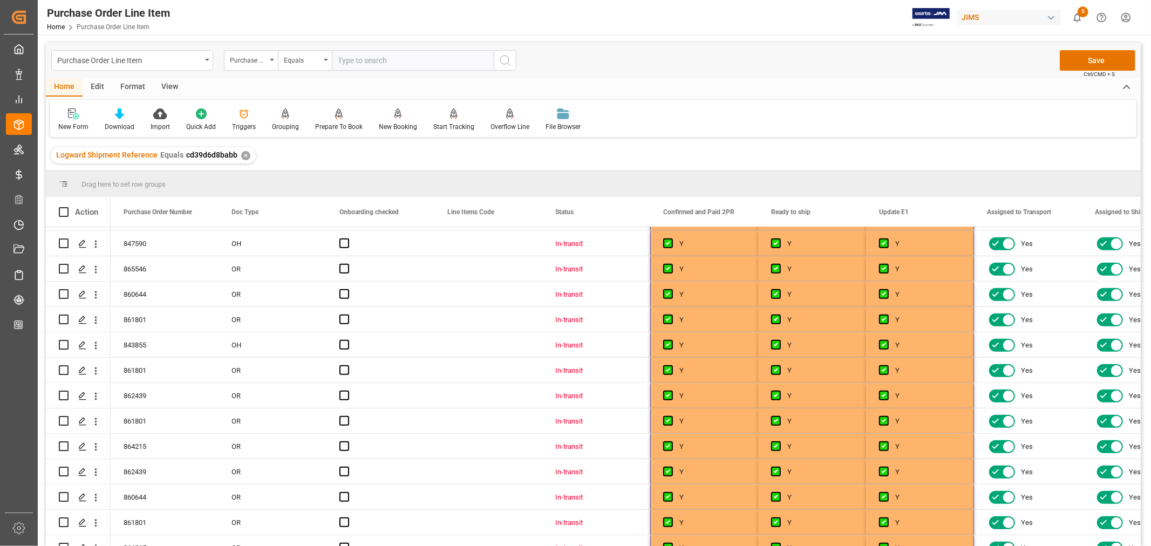
scroll to position [0, 0]
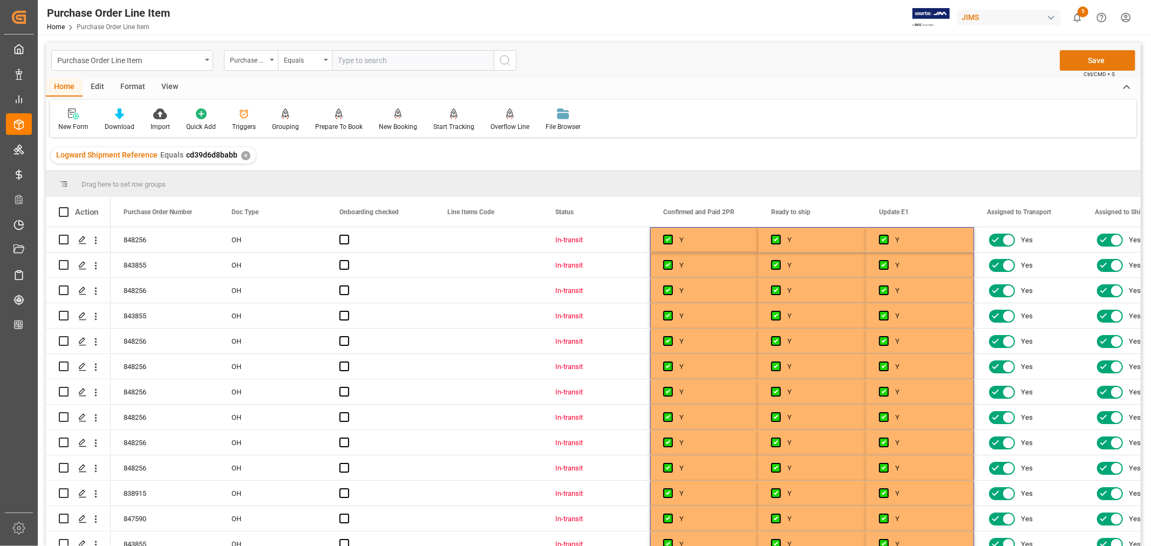
click at [1097, 57] on button "Save" at bounding box center [1098, 60] width 76 height 21
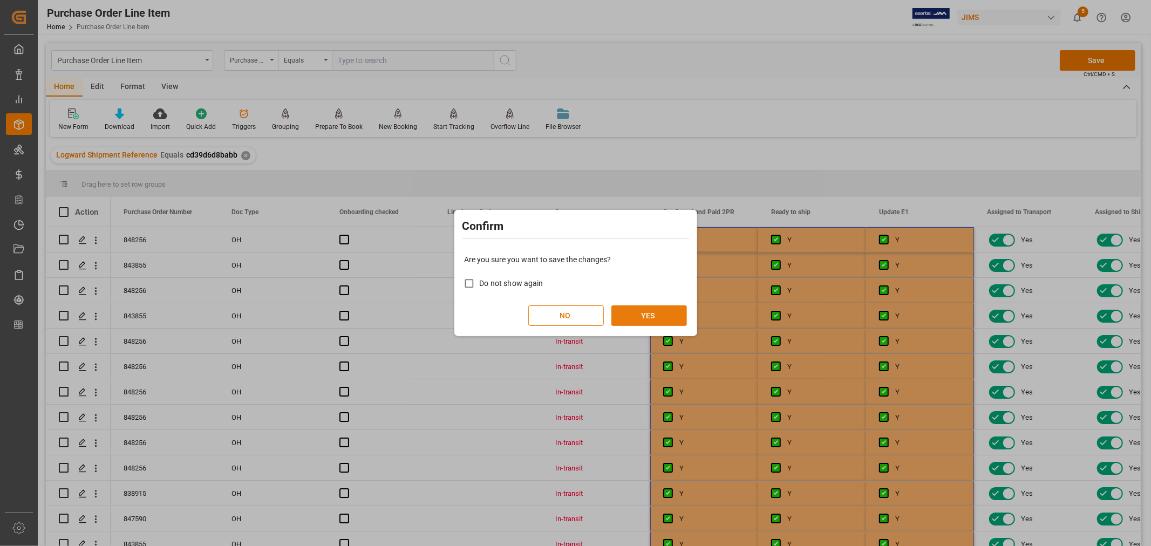
click at [639, 313] on button "YES" at bounding box center [649, 315] width 76 height 21
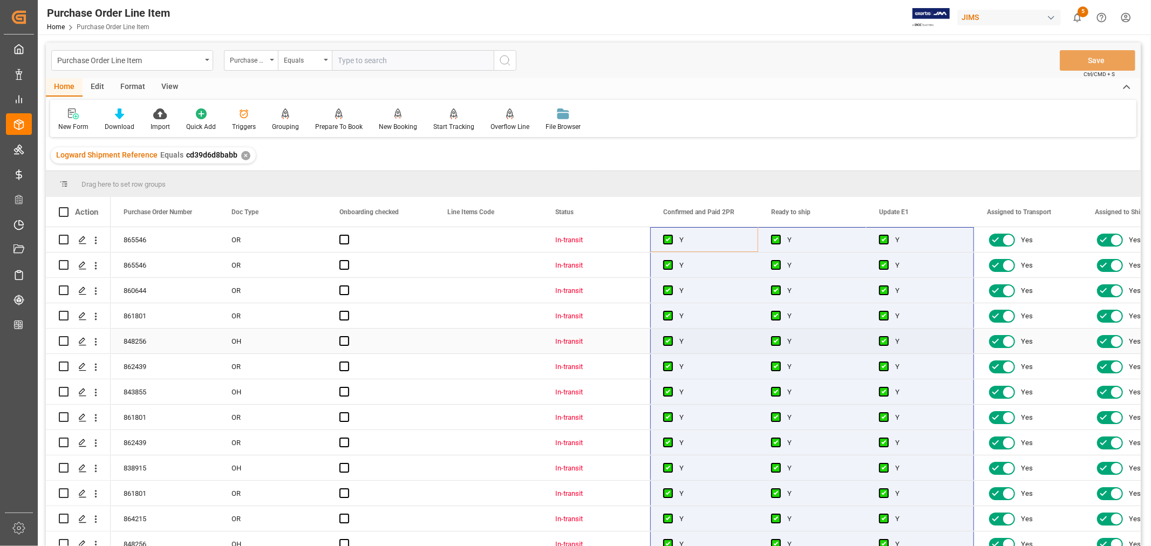
click at [826, 330] on div "Y" at bounding box center [820, 341] width 66 height 25
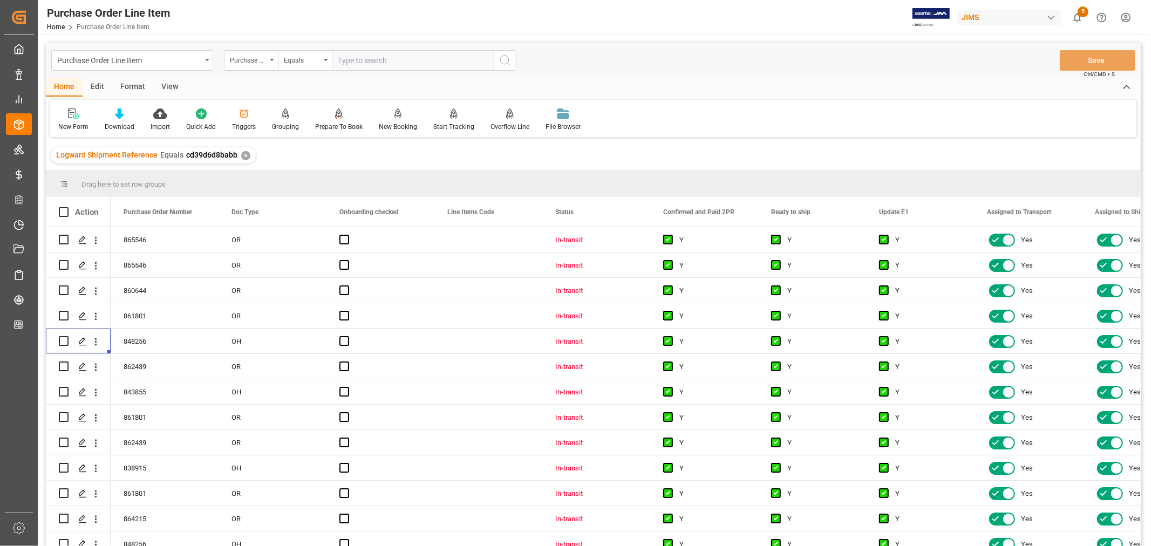
click at [166, 87] on div "View" at bounding box center [169, 87] width 33 height 18
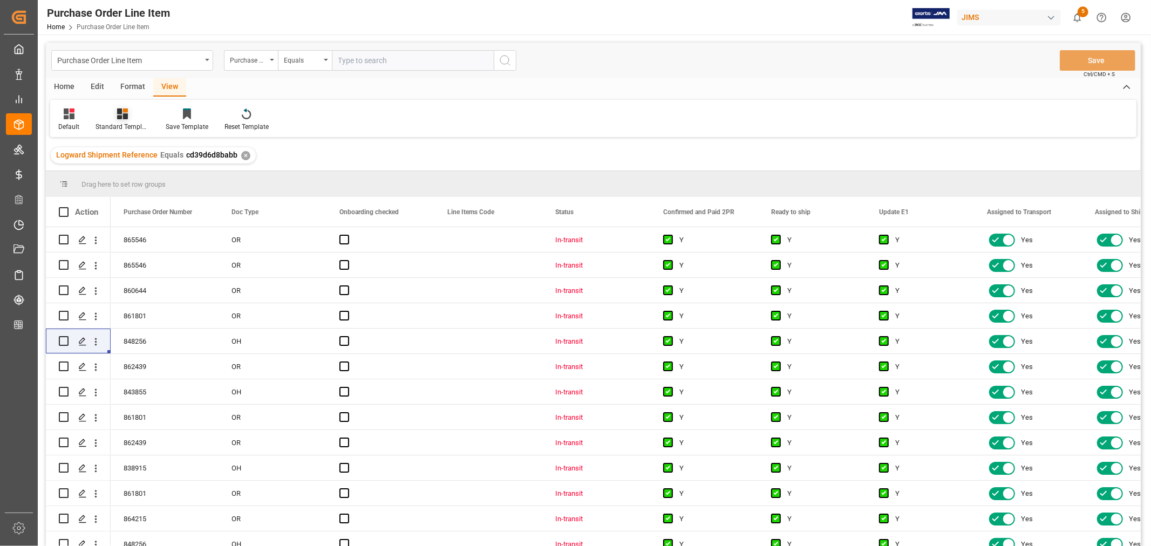
click at [133, 119] on div "Standard Templates" at bounding box center [122, 120] width 70 height 24
click at [127, 175] on div "HS listing USA" at bounding box center [151, 174] width 94 height 11
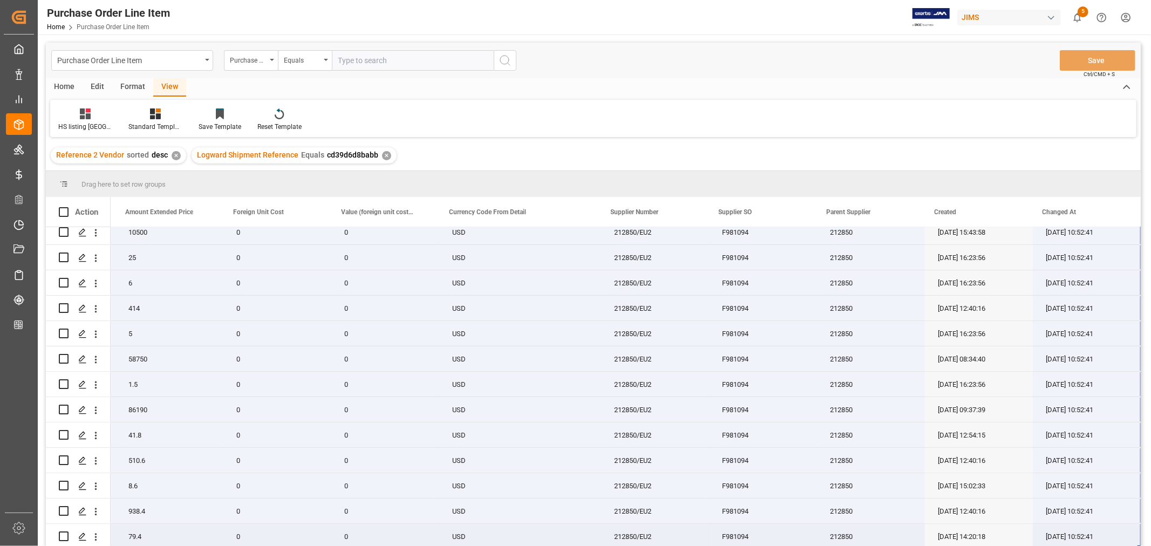
drag, startPoint x: 140, startPoint y: 236, endPoint x: 1115, endPoint y: 524, distance: 1016.2
click at [317, 236] on div "0" at bounding box center [277, 232] width 108 height 25
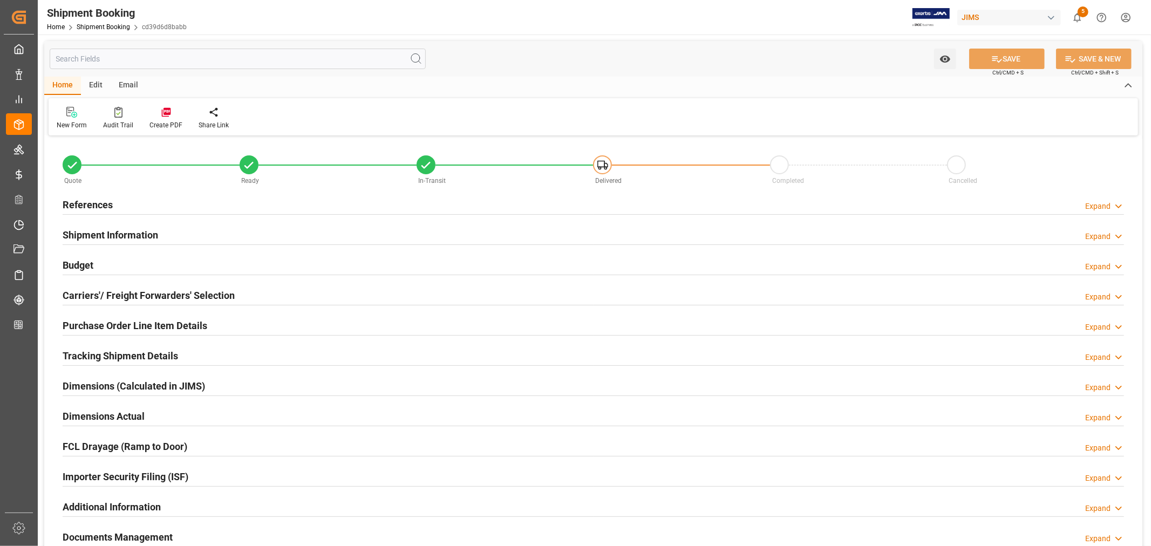
type input "262447.3923"
type input "45605.388"
type input "35000"
type input "1668479.9"
click at [86, 266] on h2 "Budget" at bounding box center [78, 265] width 31 height 15
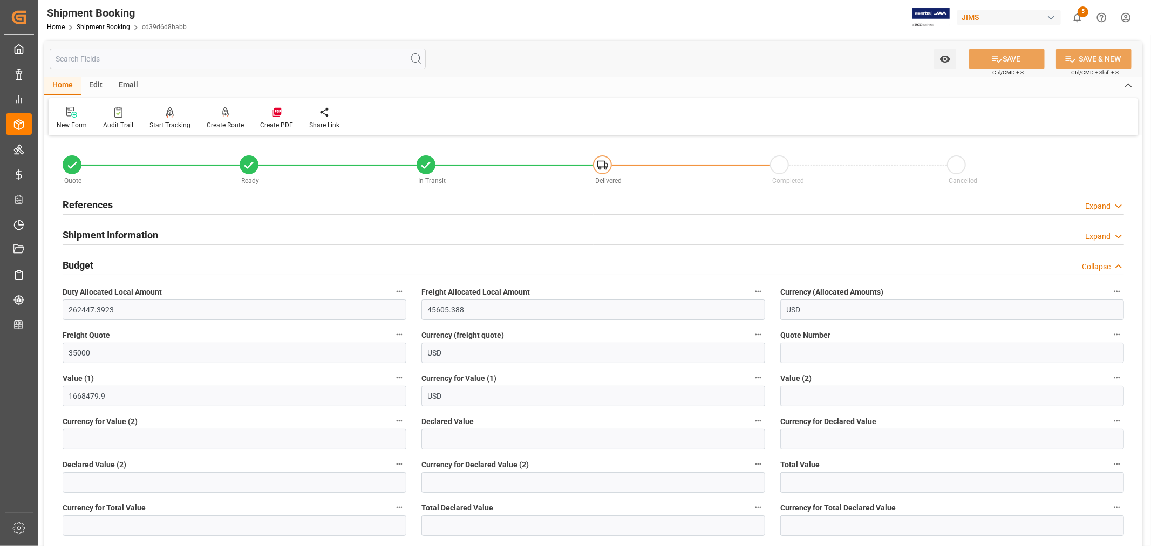
click at [86, 266] on h2 "Budget" at bounding box center [78, 265] width 31 height 15
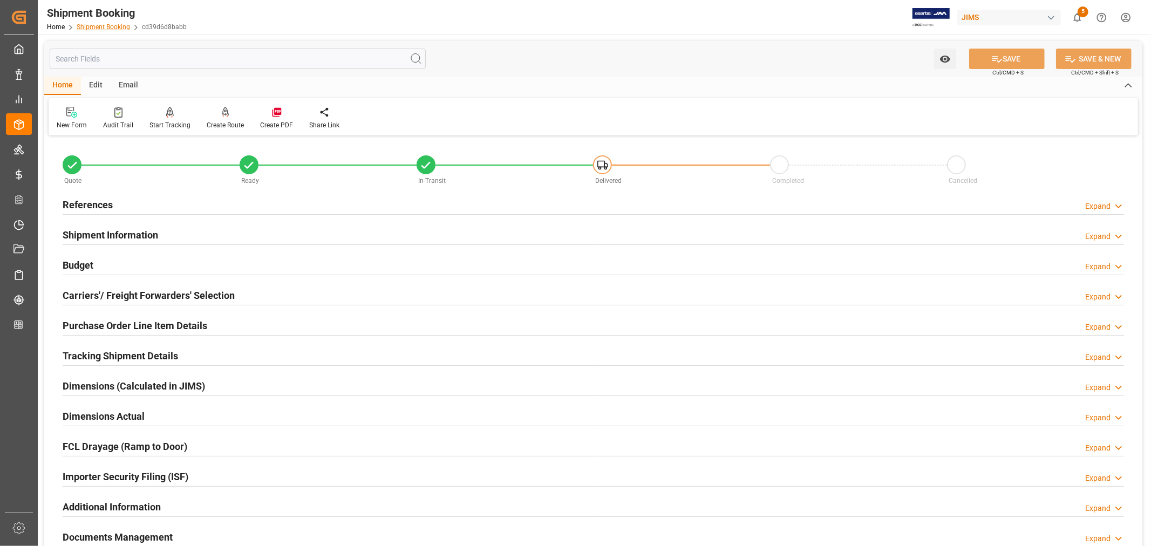
click at [106, 28] on link "Shipment Booking" at bounding box center [103, 27] width 53 height 8
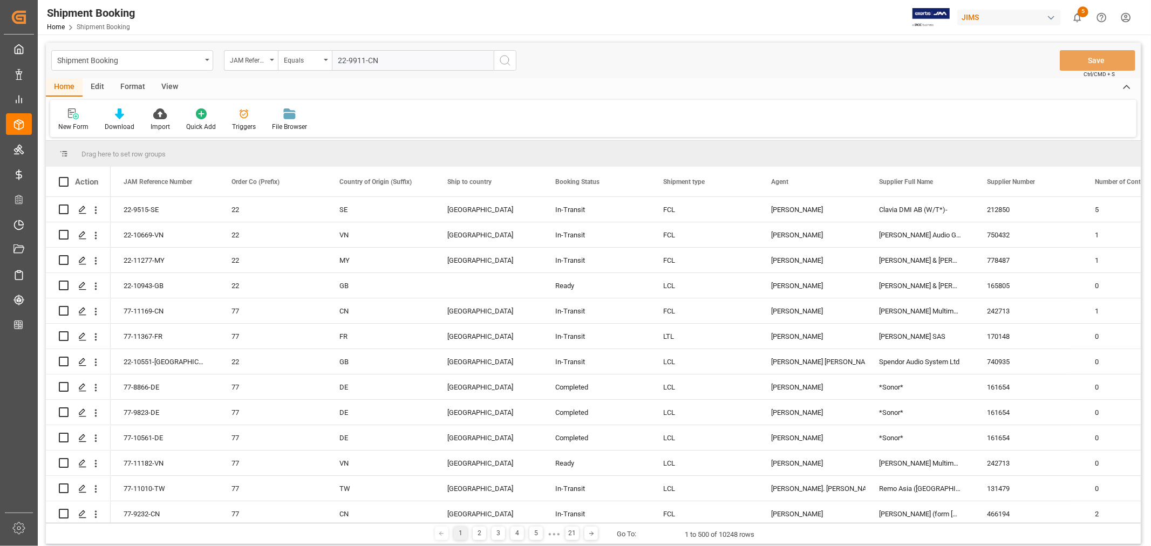
type input "22-9911-CN"
click at [504, 60] on icon "search button" at bounding box center [504, 60] width 13 height 13
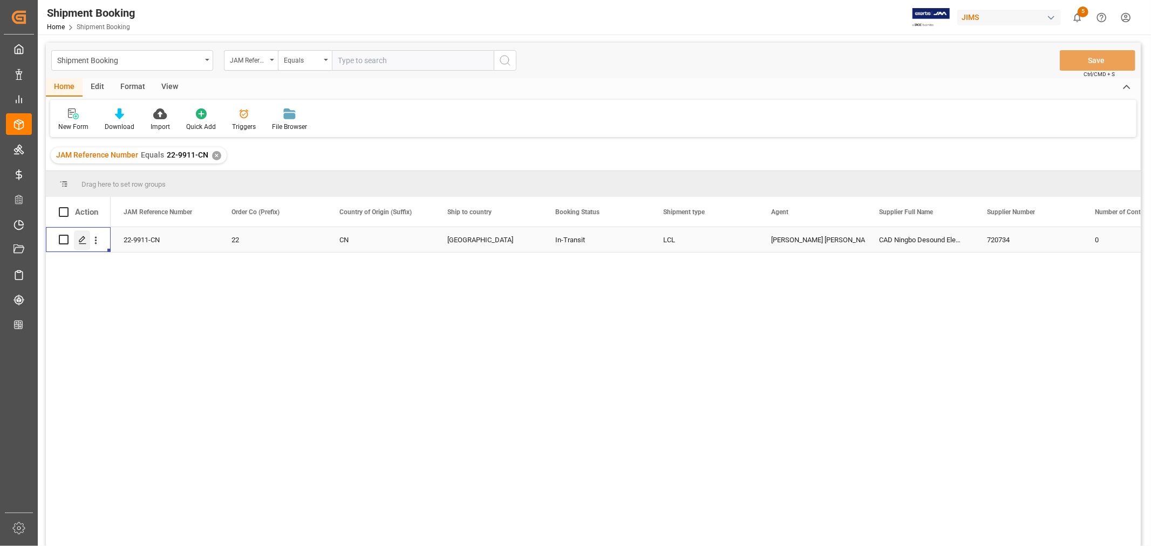
click at [84, 238] on icon "Press SPACE to select this row." at bounding box center [82, 240] width 9 height 9
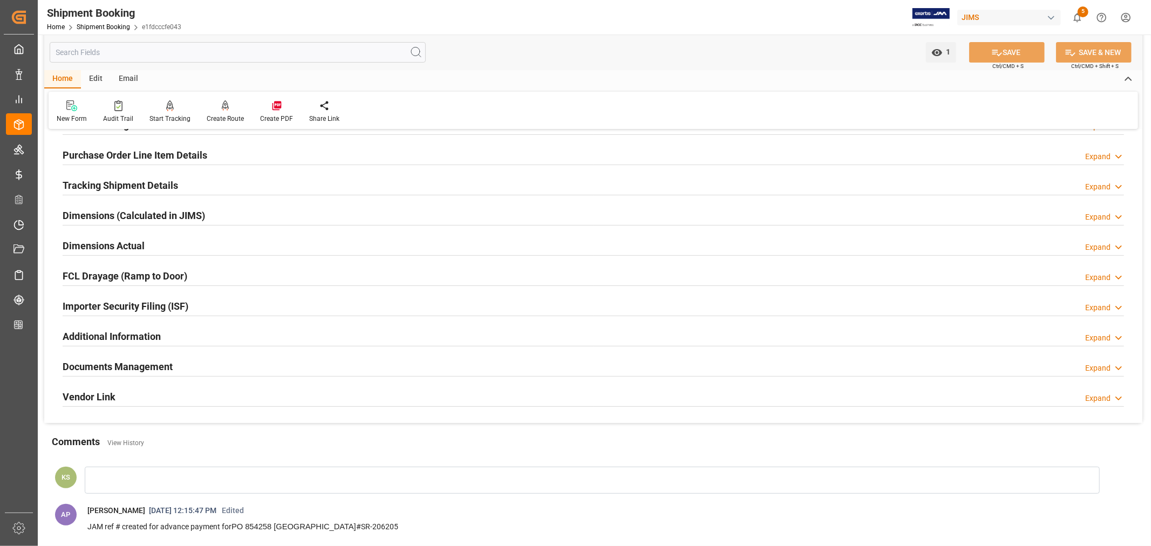
scroll to position [180, 0]
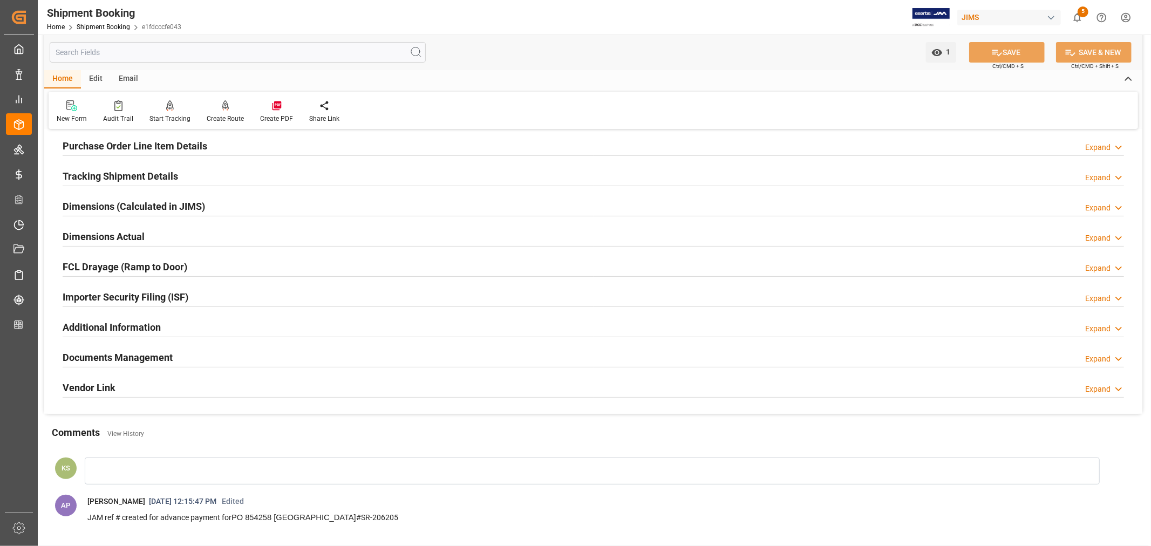
click at [217, 288] on div "Importer Security Filing (ISF) Expand" at bounding box center [593, 296] width 1061 height 21
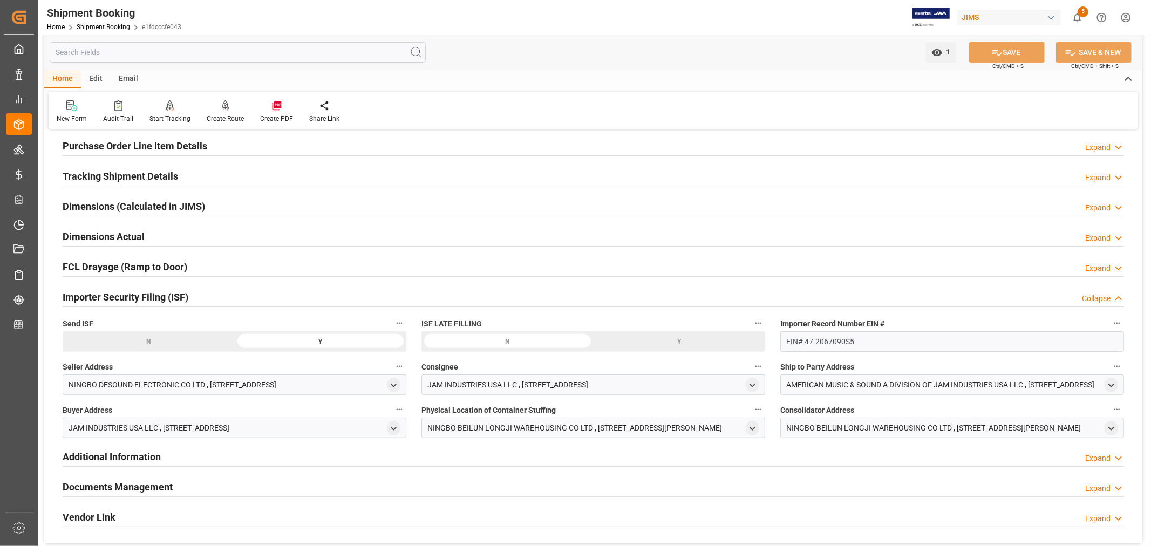
click at [217, 288] on div "Importer Security Filing (ISF) Collapse" at bounding box center [593, 296] width 1061 height 21
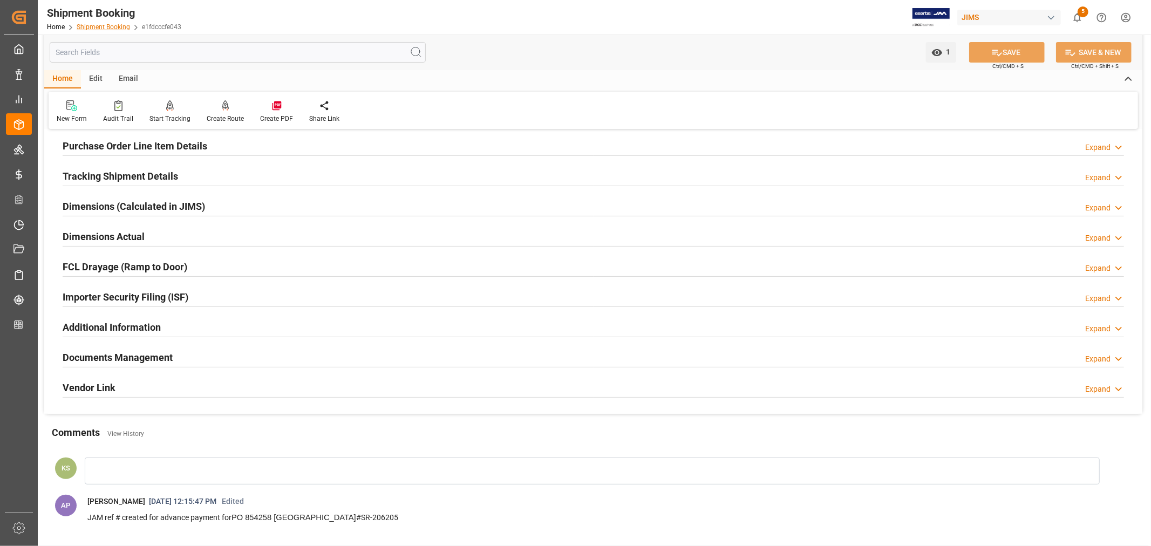
click at [109, 25] on link "Shipment Booking" at bounding box center [103, 27] width 53 height 8
